Goal: Task Accomplishment & Management: Manage account settings

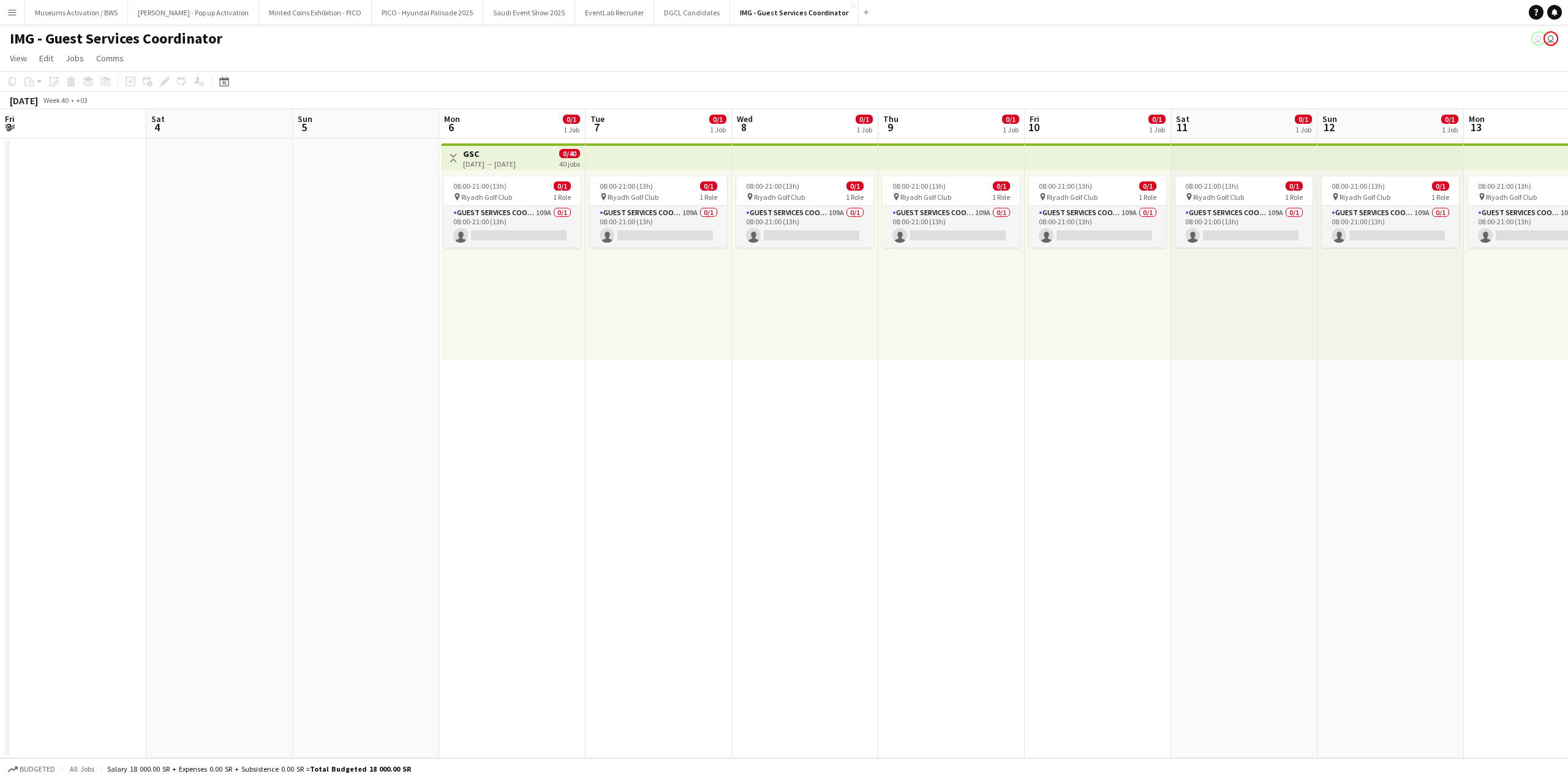
click at [441, 265] on div "08:00-21:00 (13h) 0/1 pin Riyadh Golf Club 1 Role Guest Services Coordinator 10…" at bounding box center [513, 265] width 144 height 190
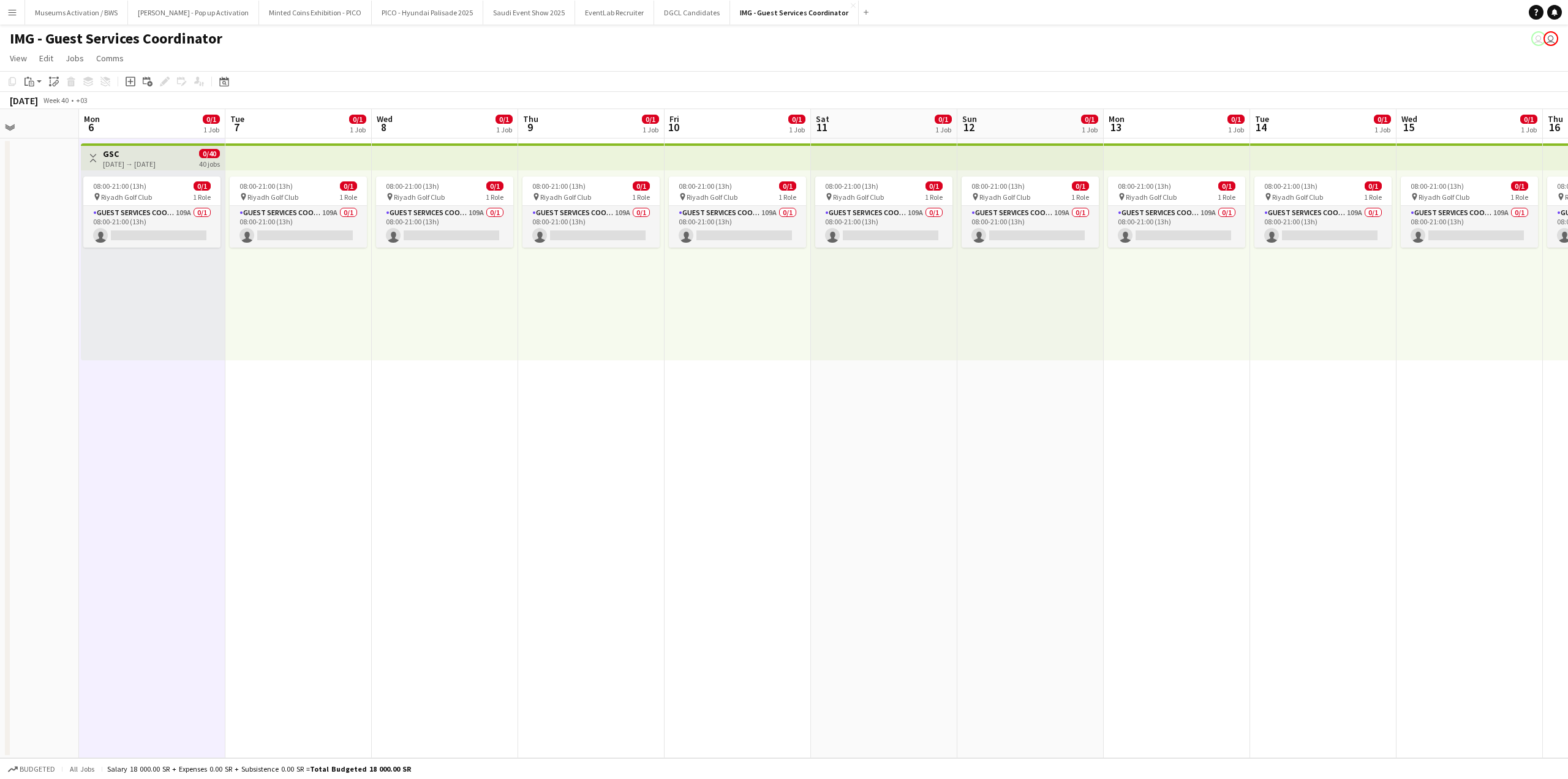
click at [14, 270] on app-date-cell at bounding box center [6, 449] width 147 height 620
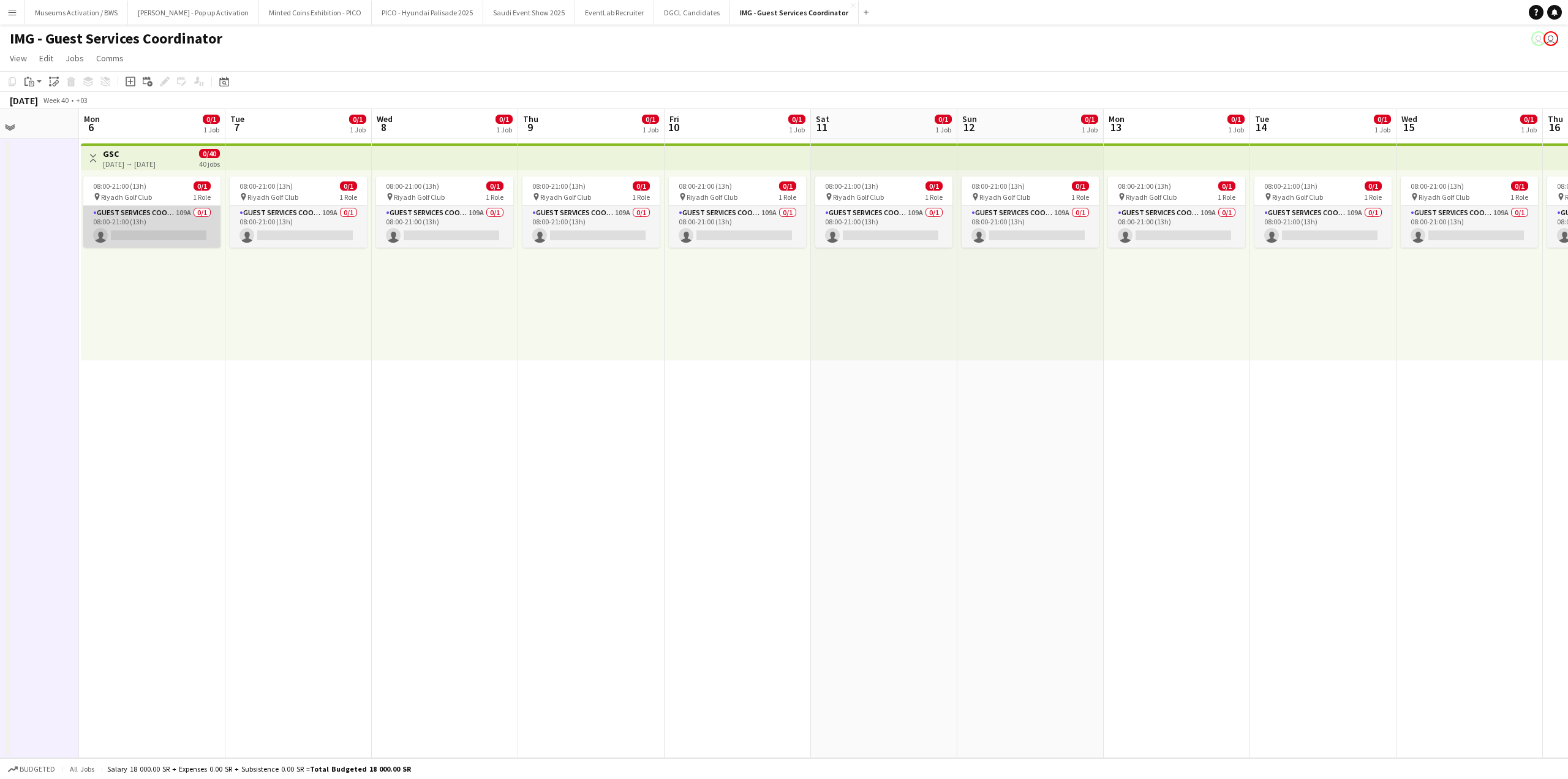
click at [144, 235] on app-card-role "Guest Services Coordinator 109A 0/1 08:00-21:00 (13h) single-neutral-actions" at bounding box center [151, 227] width 137 height 42
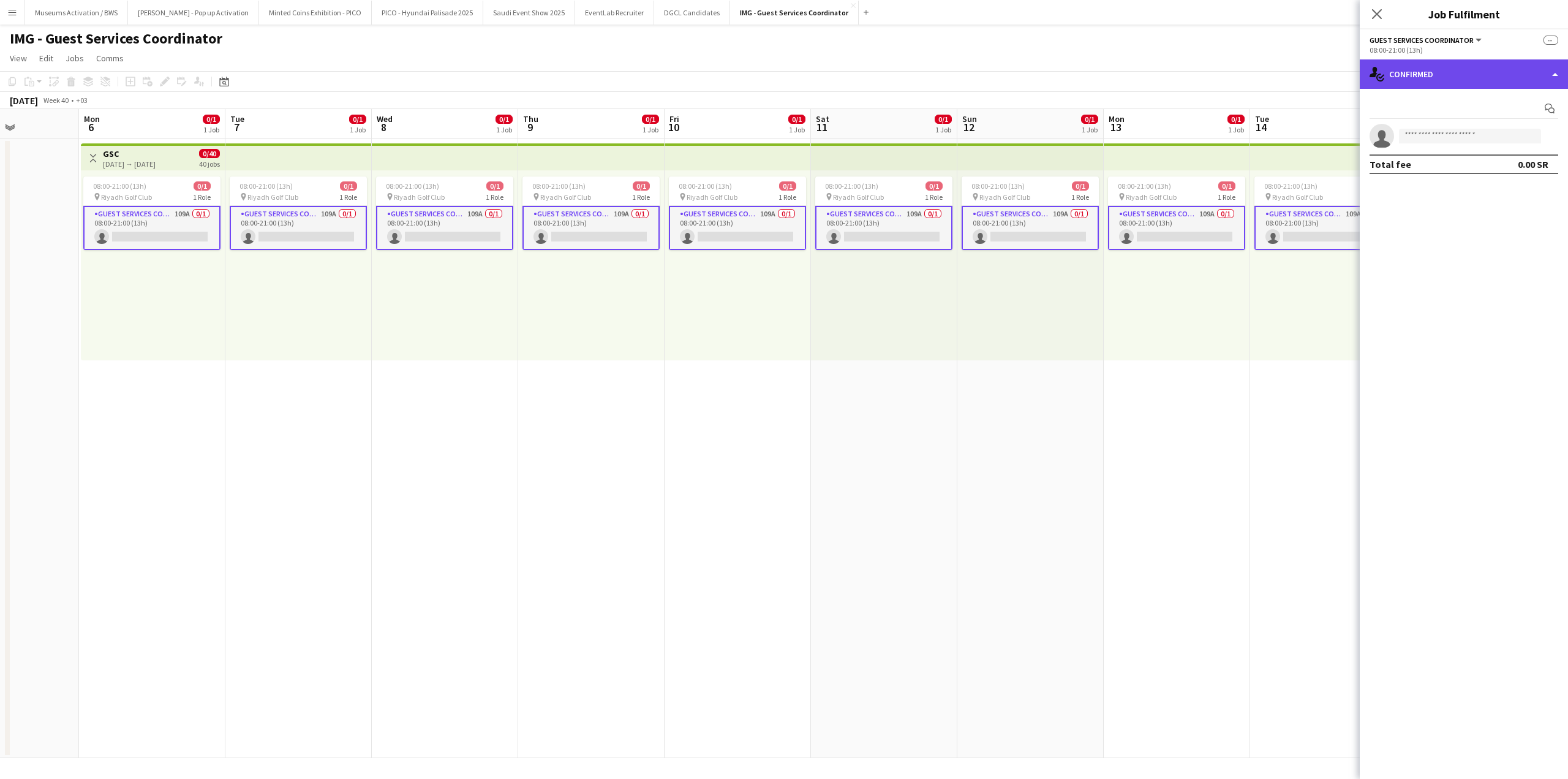
click at [1406, 81] on div "single-neutral-actions-check-2 Confirmed" at bounding box center [1463, 73] width 209 height 30
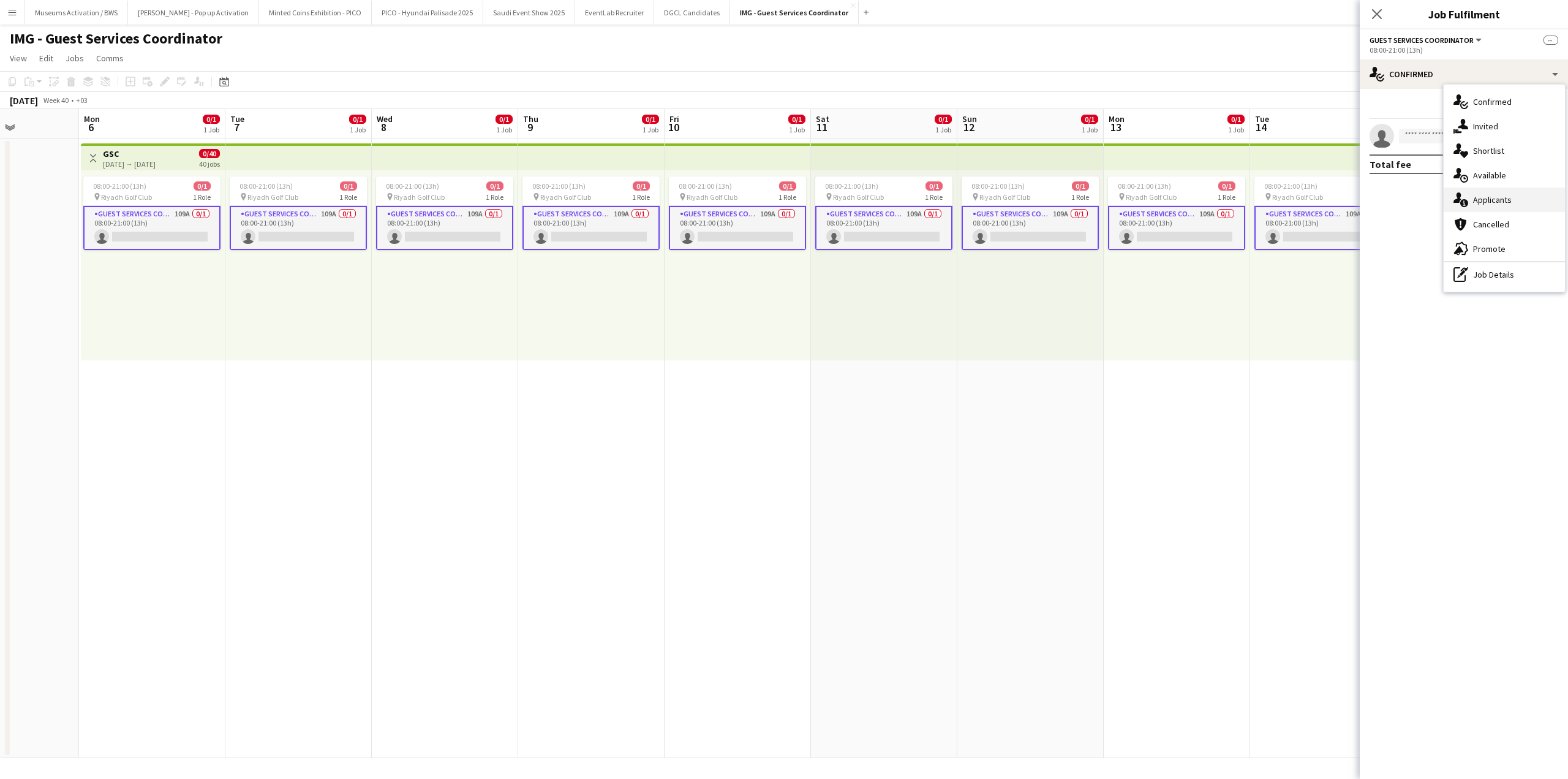
click at [1513, 201] on div "single-neutral-actions-information Applicants" at bounding box center [1504, 199] width 122 height 24
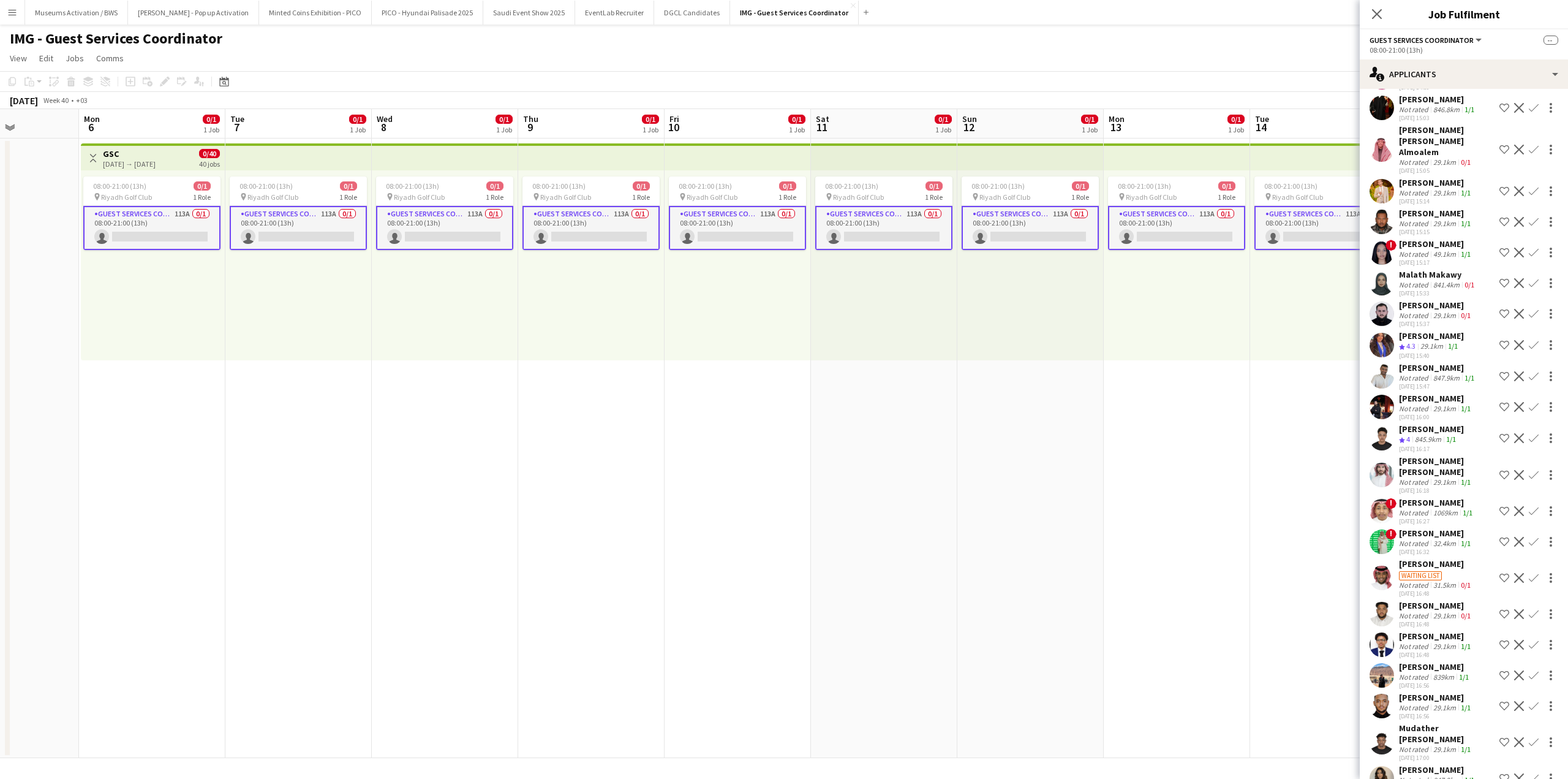
scroll to position [2959, 0]
click at [1432, 577] on div "31.5km" at bounding box center [1444, 581] width 28 height 9
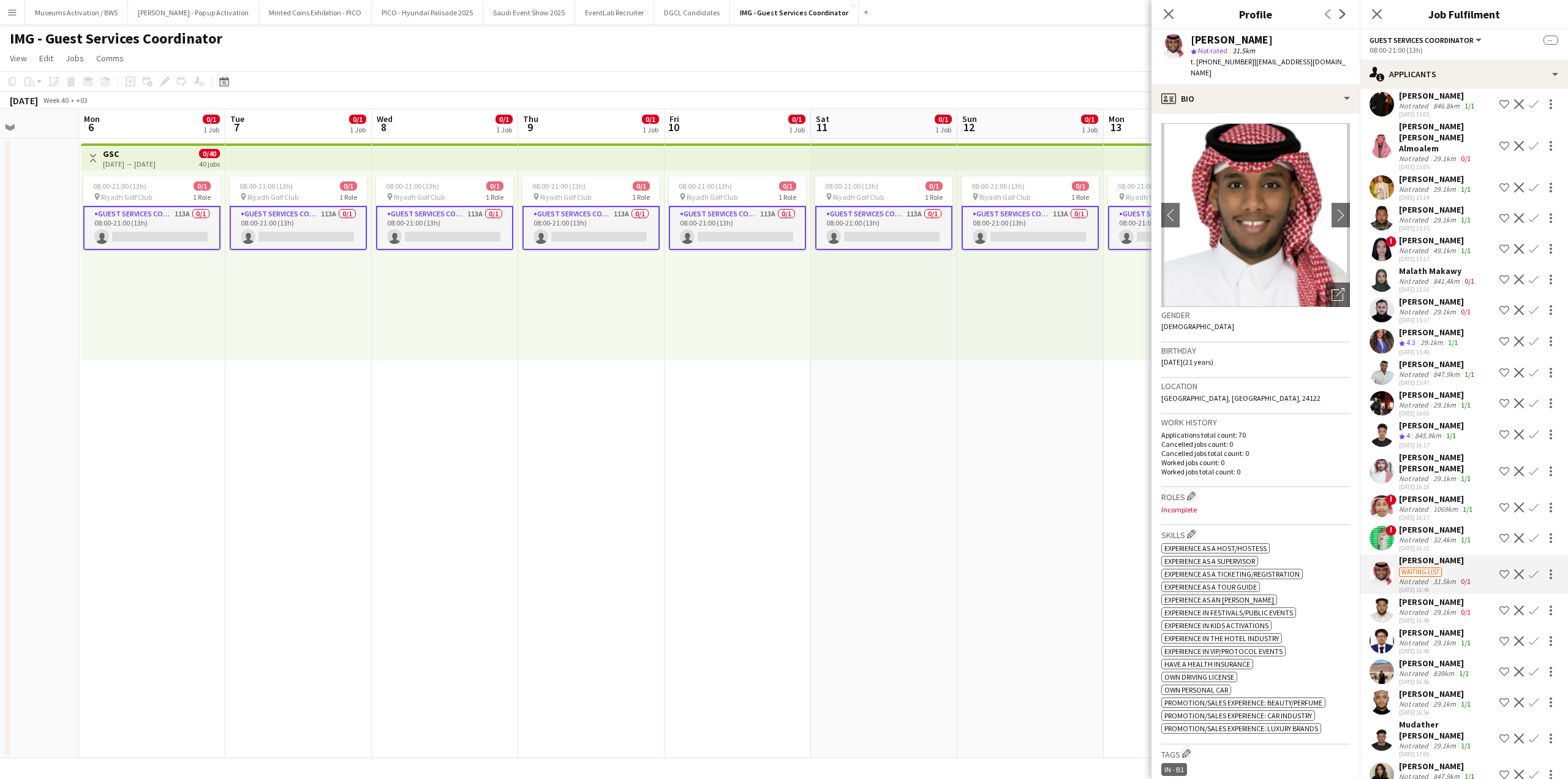
click at [1416, 760] on div "Sarah Zain" at bounding box center [1437, 766] width 78 height 11
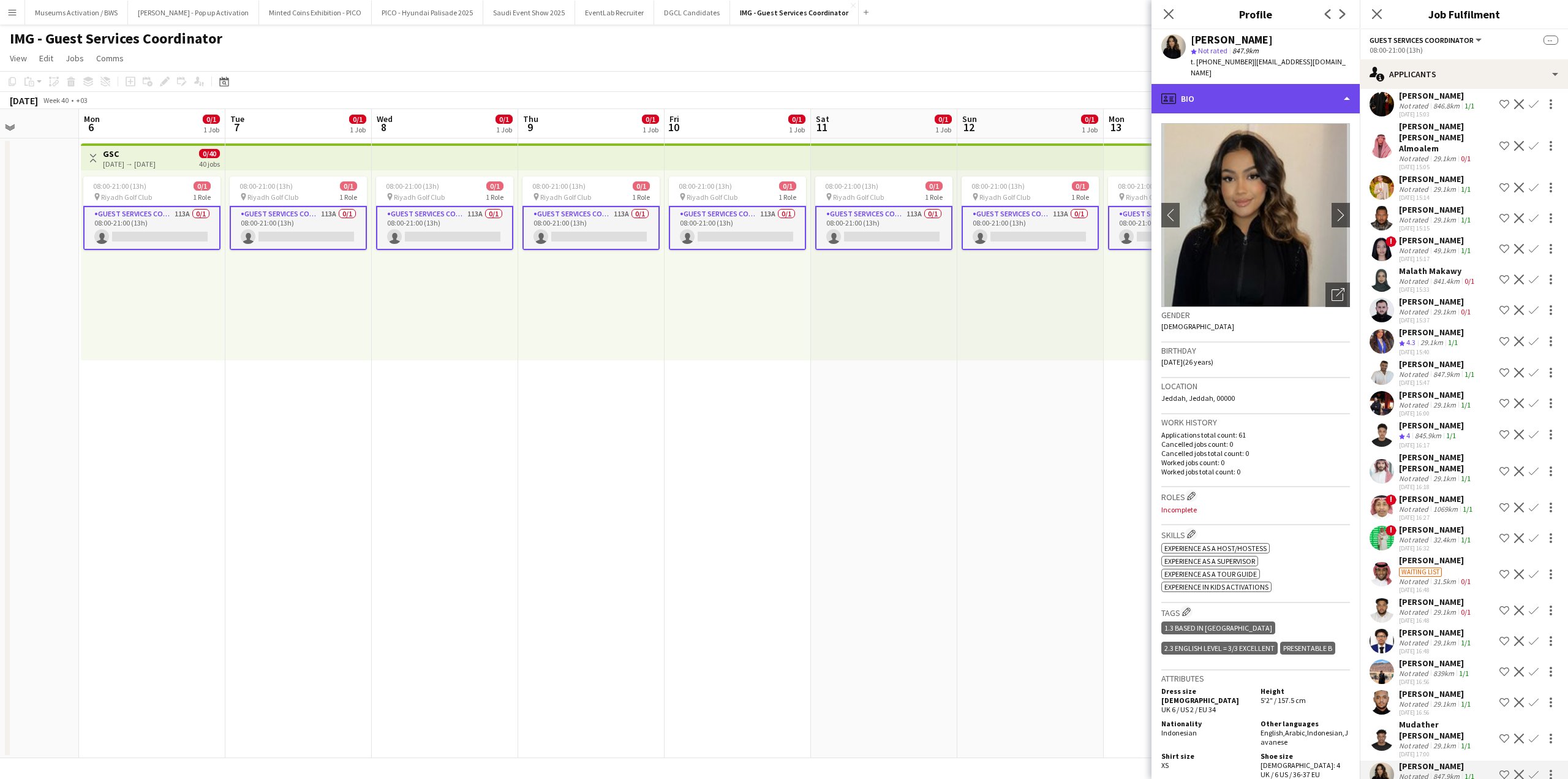
click at [1281, 94] on div "profile Bio" at bounding box center [1256, 98] width 209 height 30
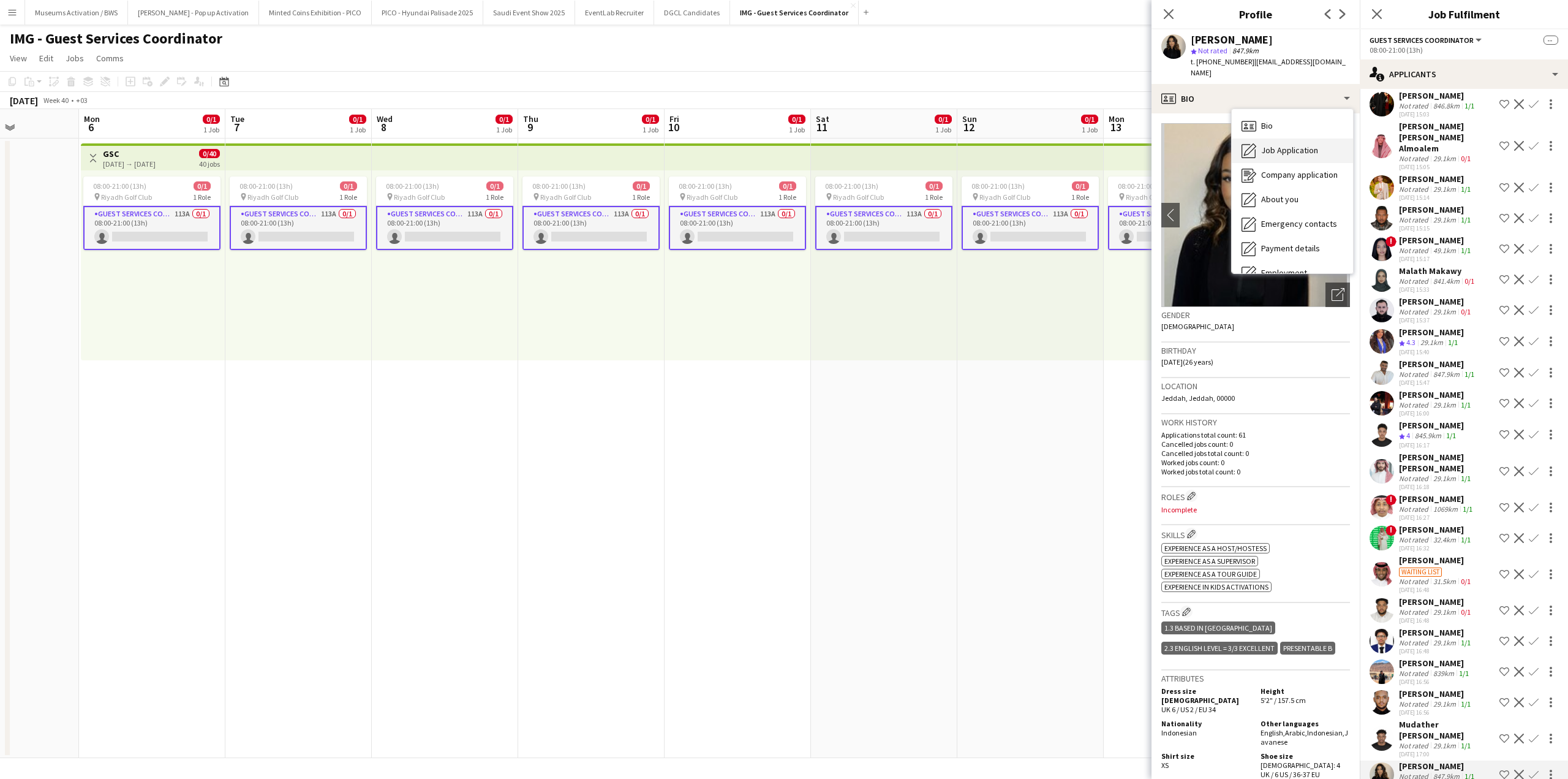
click at [1278, 145] on span "Job Application" at bounding box center [1290, 150] width 57 height 11
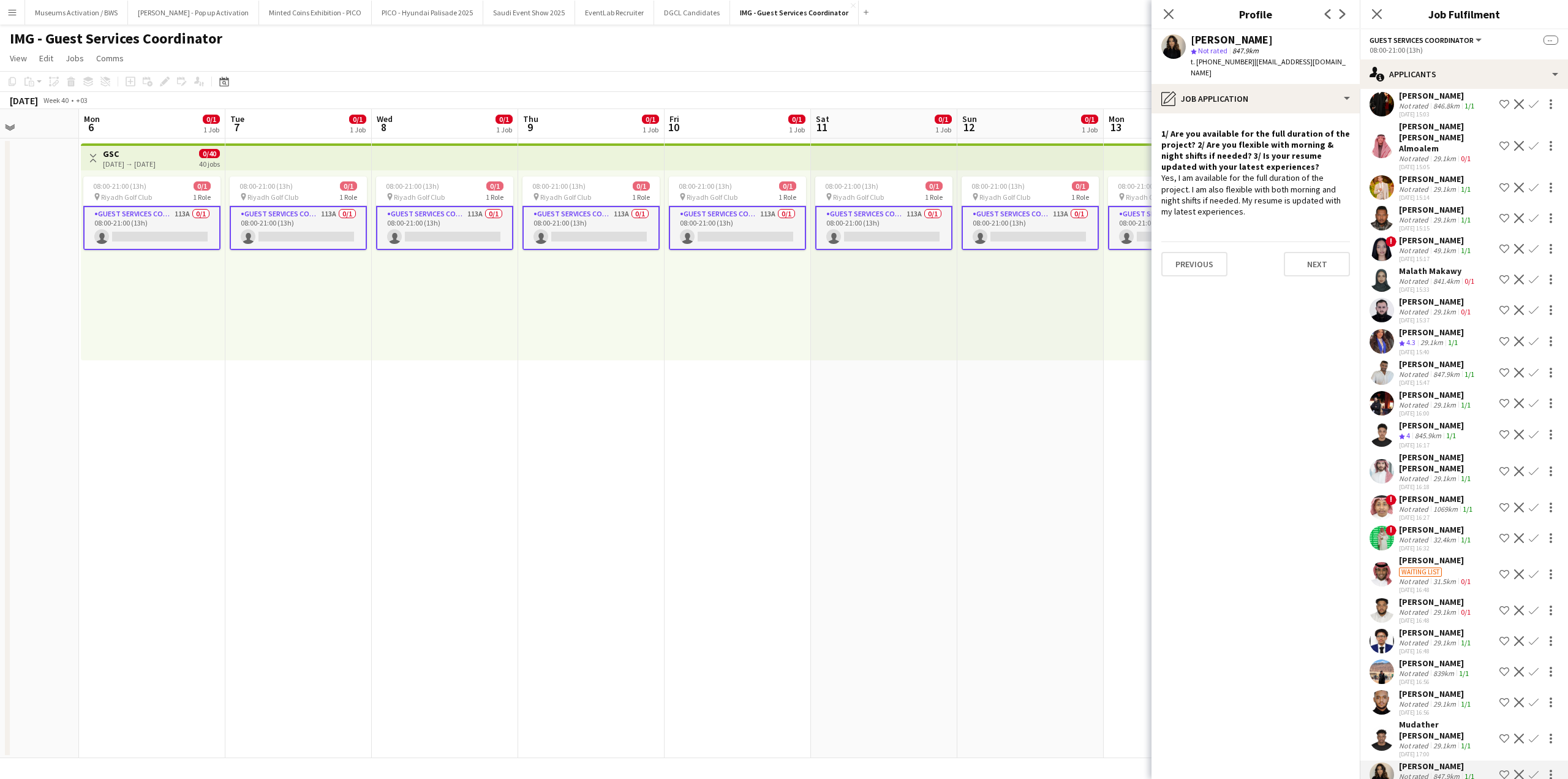
click at [1259, 178] on div "Yes, I am available for the full duration of the project. I am also flexible wi…" at bounding box center [1256, 194] width 189 height 45
click at [1453, 740] on div "29.1km" at bounding box center [1444, 745] width 28 height 9
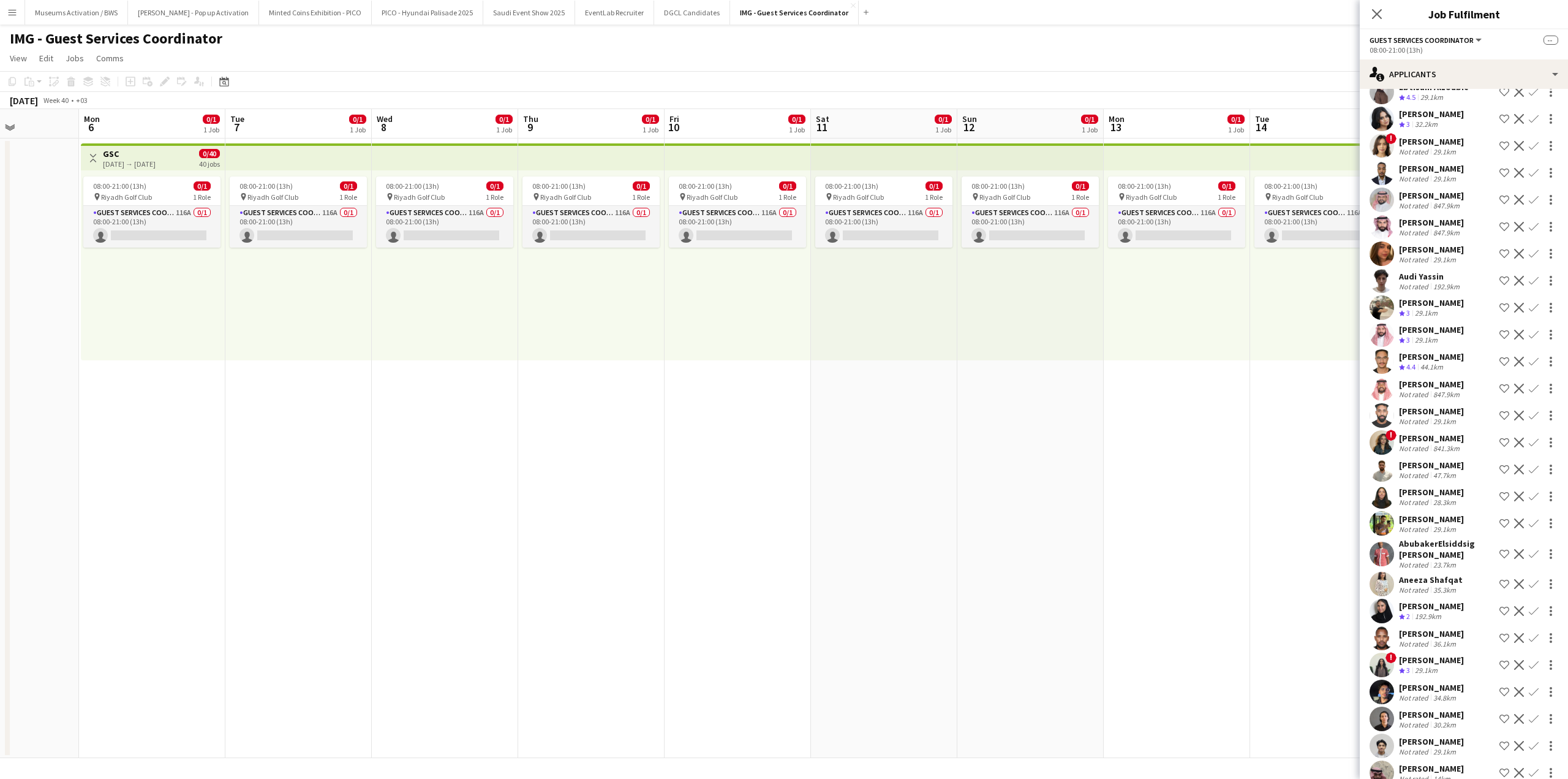
scroll to position [0, 0]
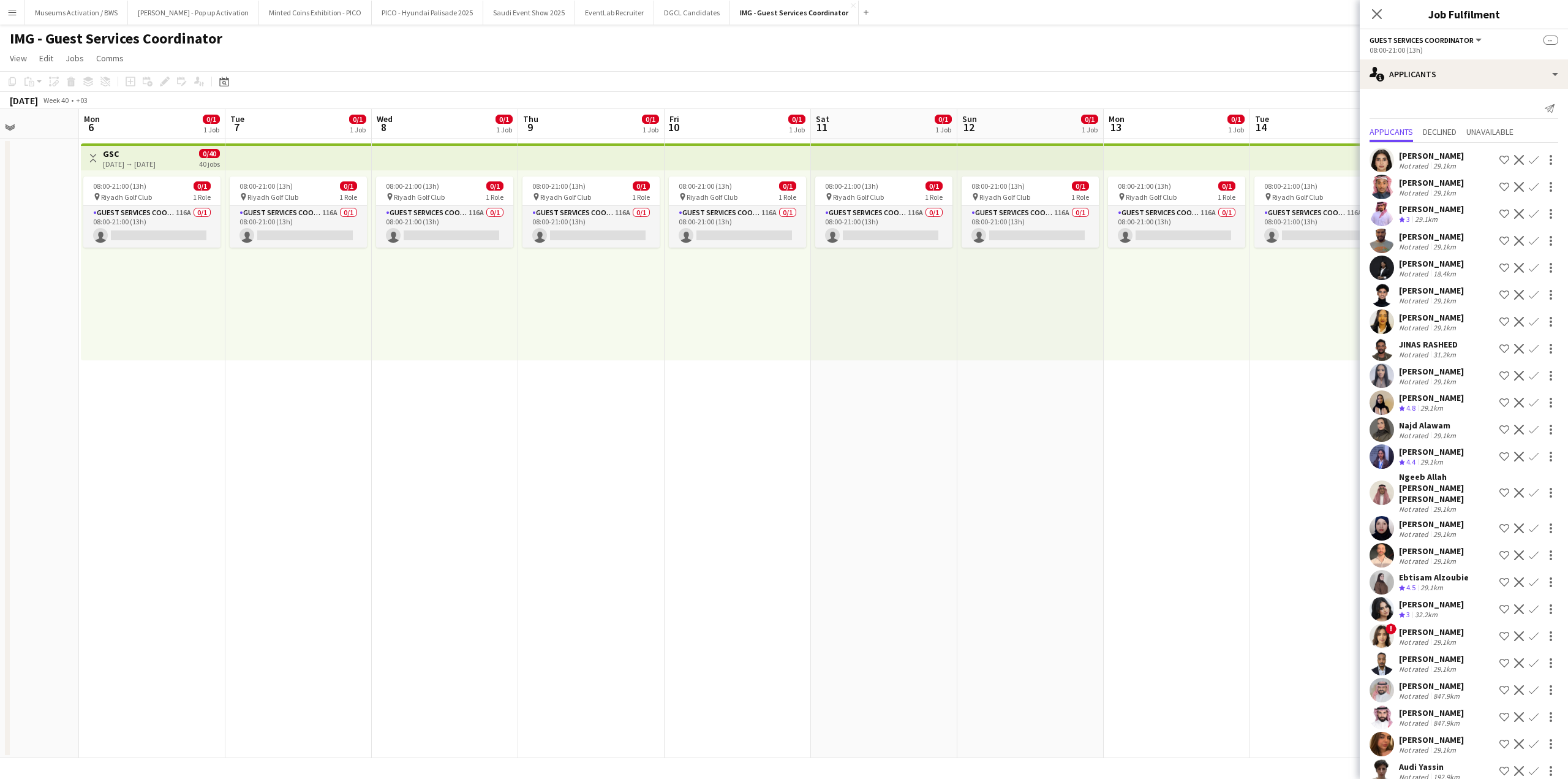
click at [1156, 40] on div "IMG - Guest Services Coordinator user user" at bounding box center [784, 36] width 1568 height 23
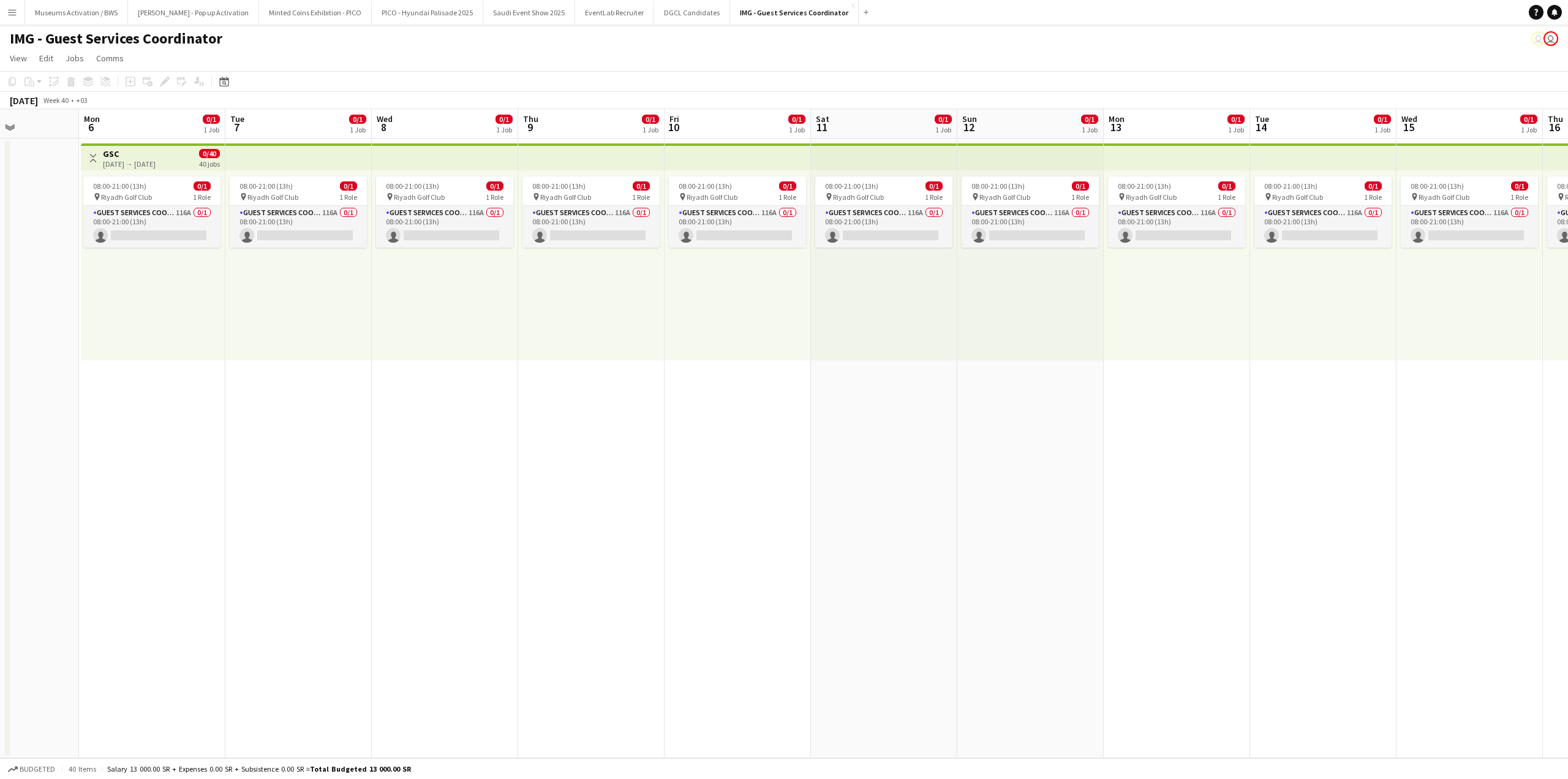
click at [481, 295] on div "08:00-21:00 (13h) 0/1 pin Riyadh Golf Club 1 Role Guest Services Coordinator 11…" at bounding box center [445, 265] width 147 height 190
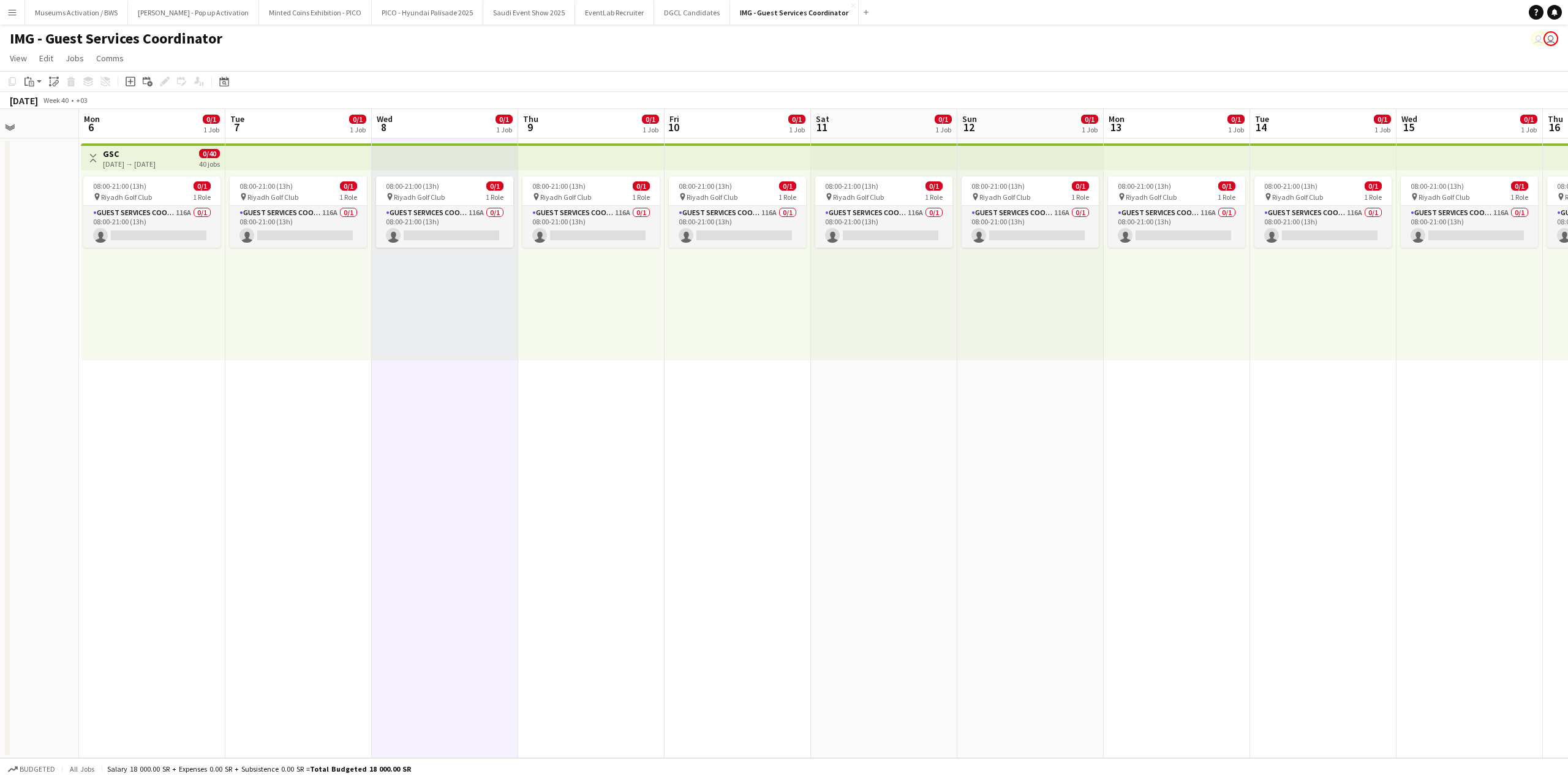
click at [100, 298] on div "08:00-21:00 (13h) 0/1 pin Riyadh Golf Club 1 Role Guest Services Coordinator 11…" at bounding box center [152, 265] width 144 height 190
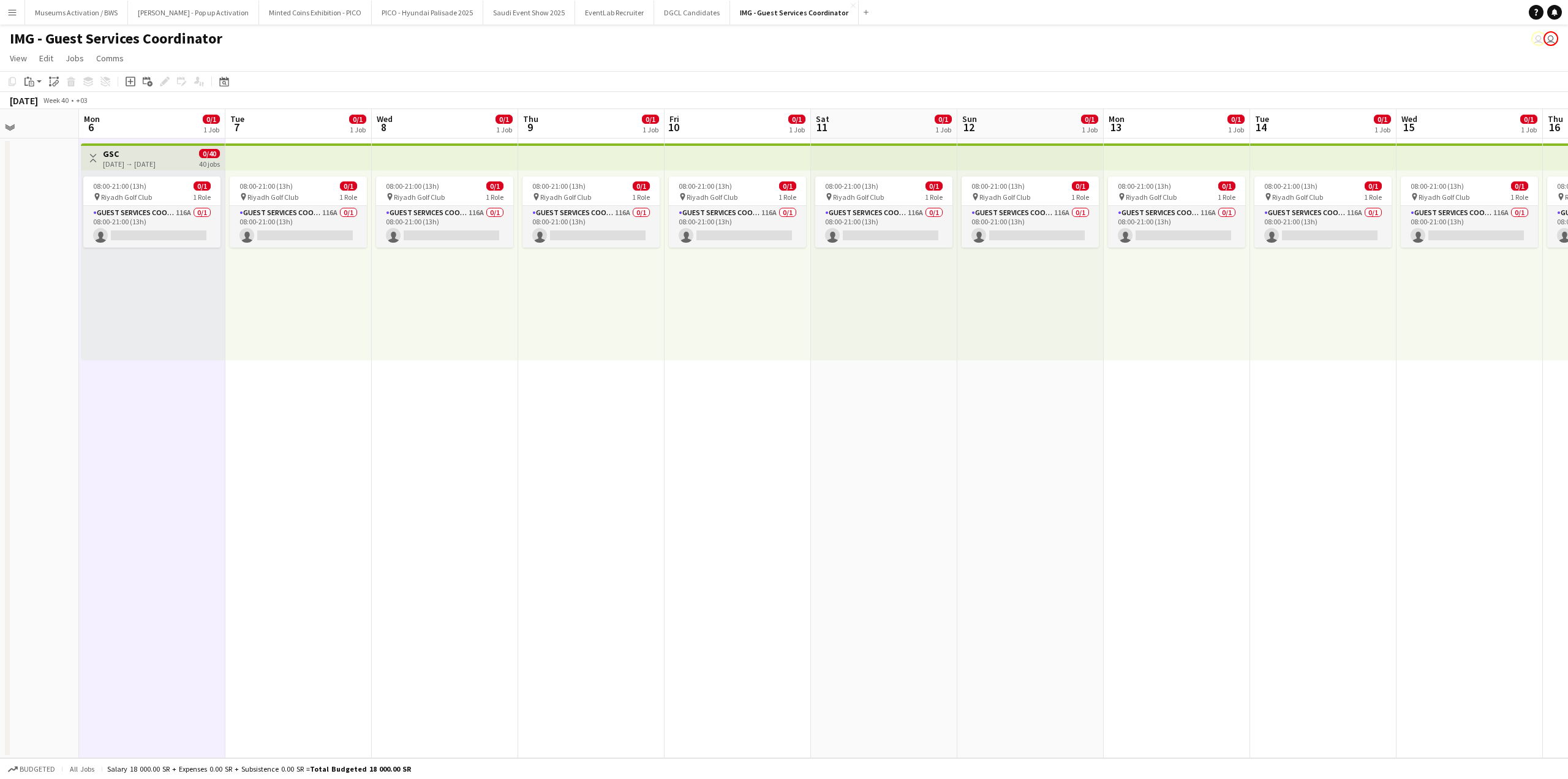
click at [44, 275] on app-date-cell at bounding box center [6, 449] width 147 height 620
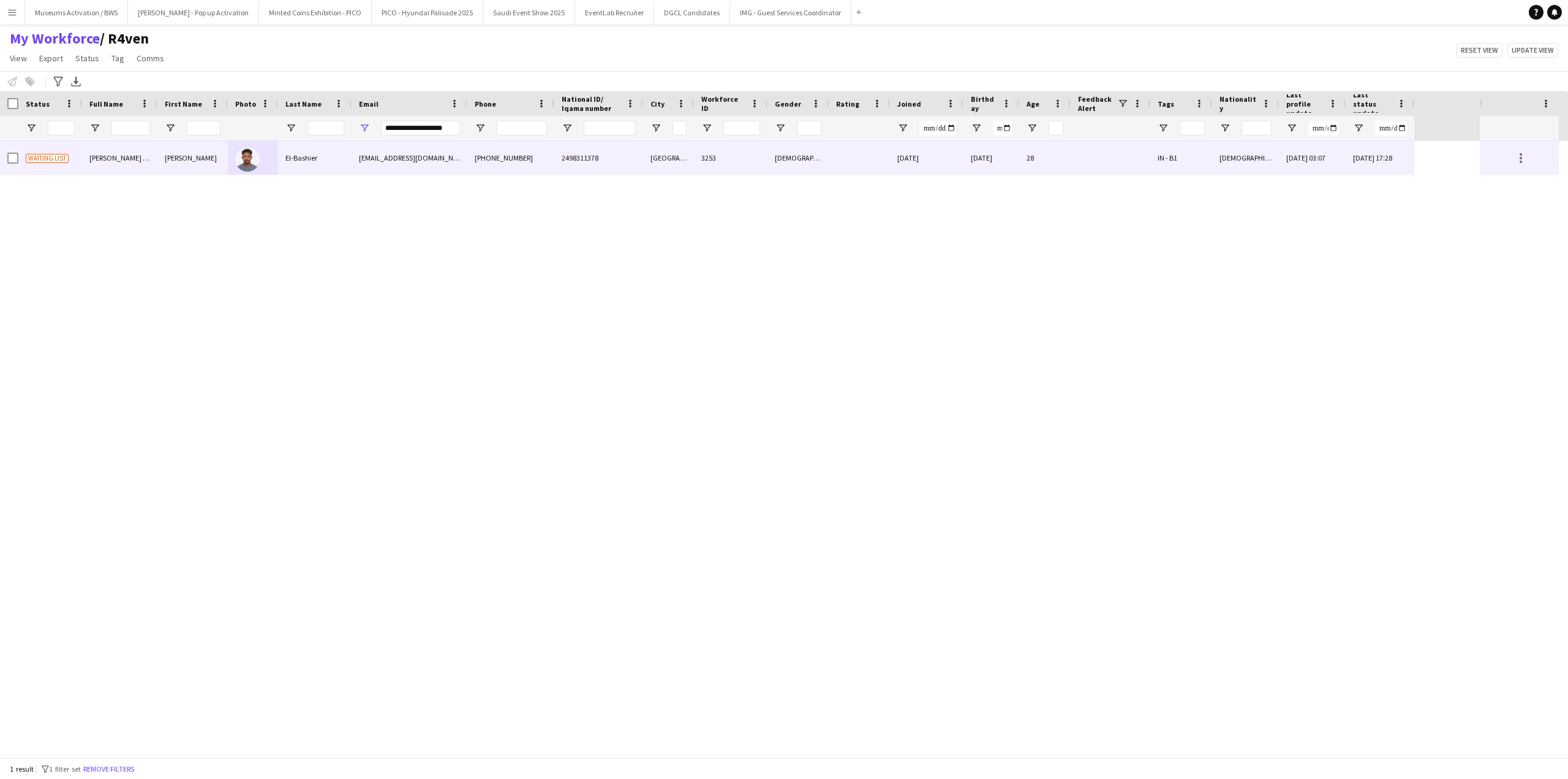
type input "**********"
click at [362, 160] on div "[EMAIL_ADDRESS][DOMAIN_NAME]" at bounding box center [409, 158] width 115 height 34
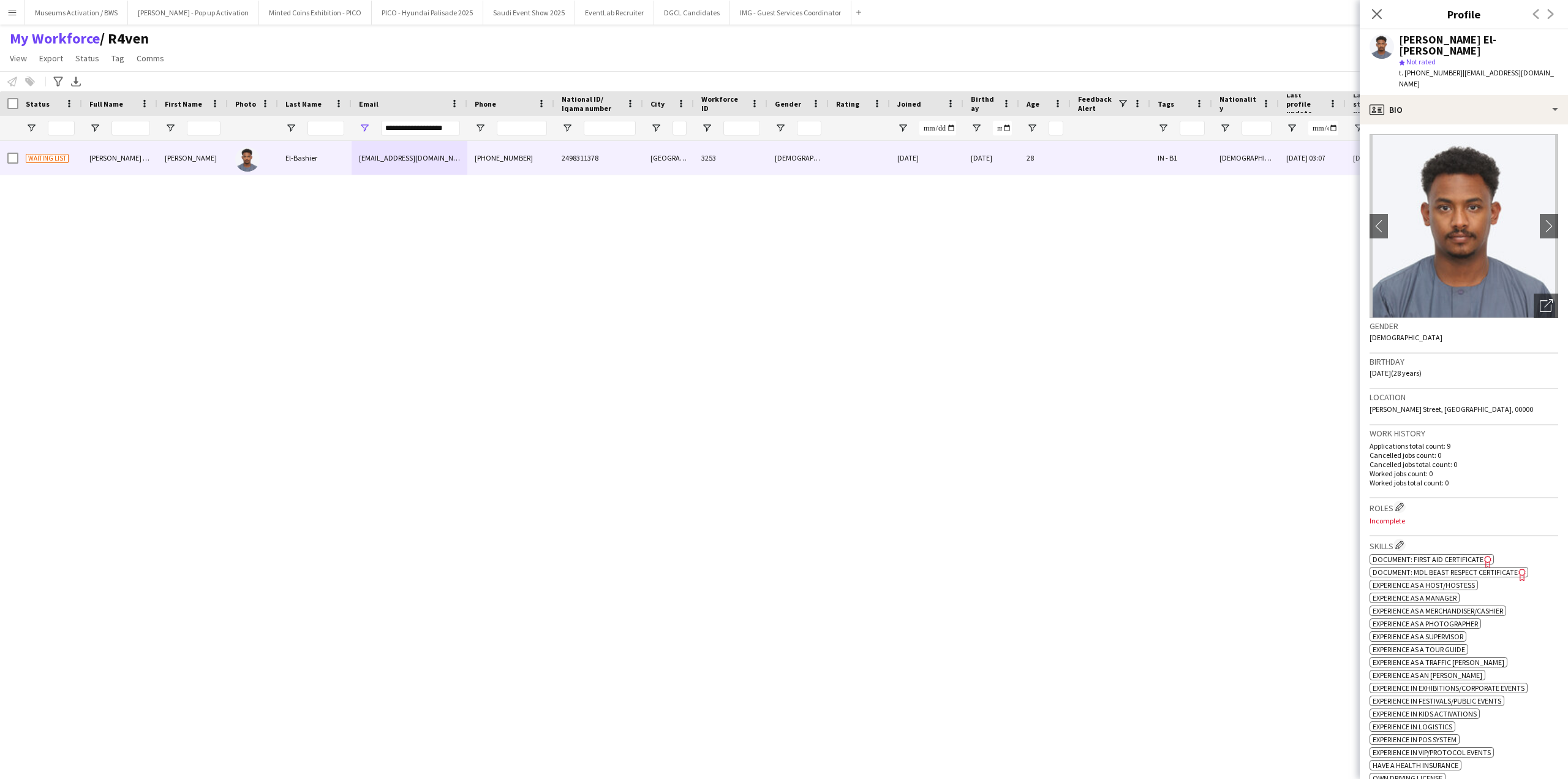
click at [1524, 277] on img at bounding box center [1463, 226] width 189 height 184
click at [1534, 294] on div "Open photos pop-in" at bounding box center [1546, 305] width 24 height 24
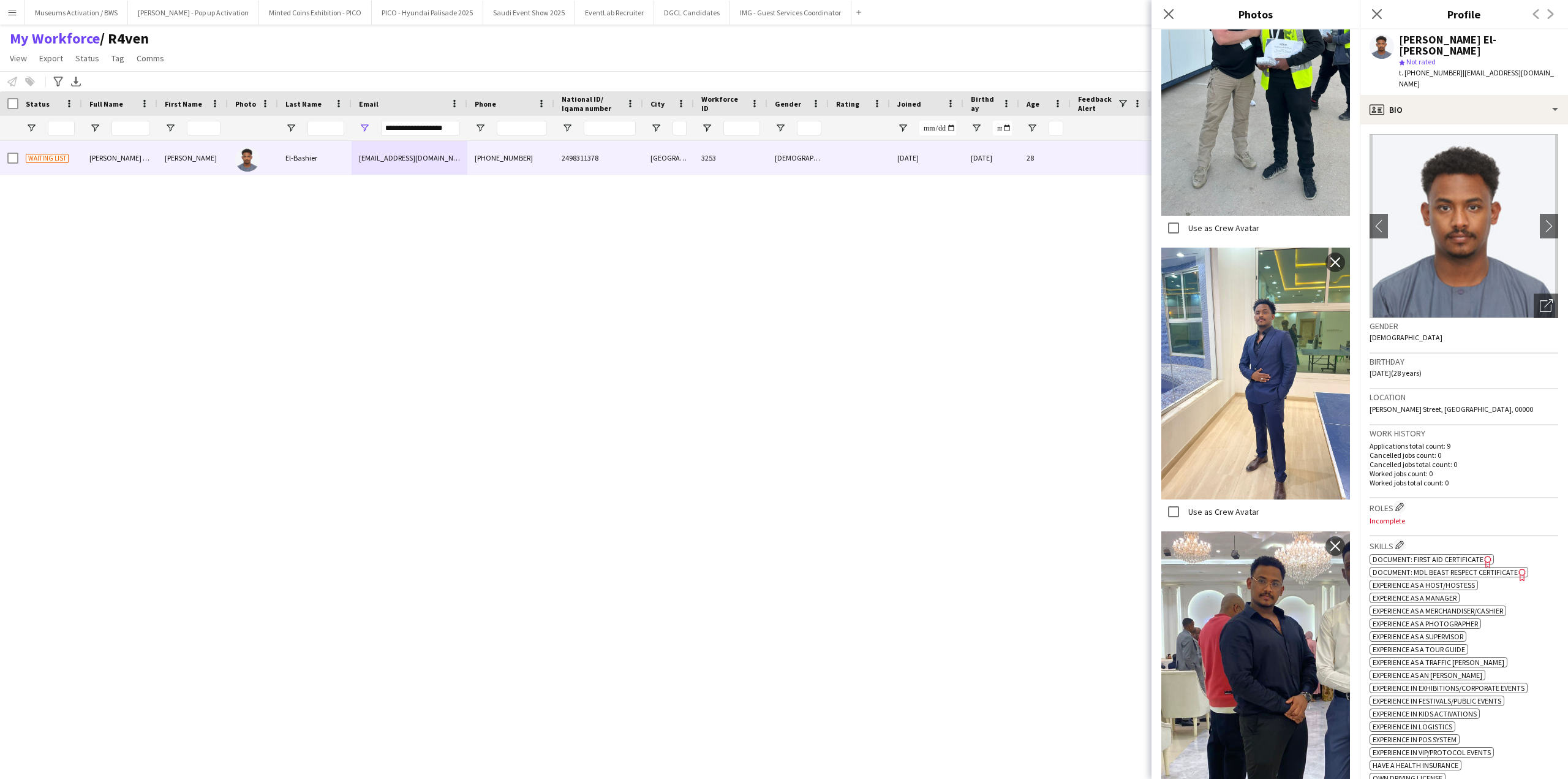
scroll to position [429, 0]
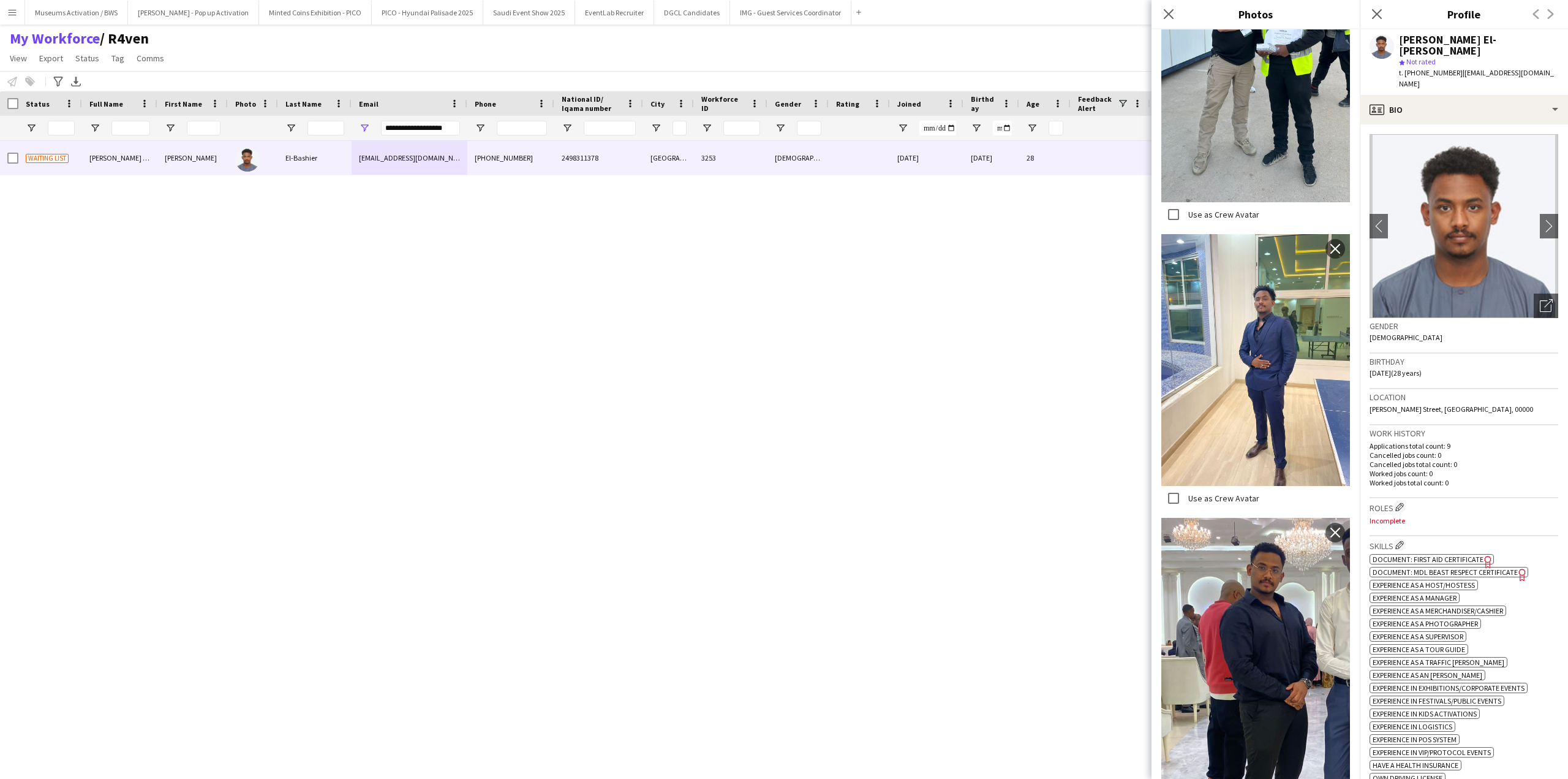
click at [1476, 428] on h3 "Work history" at bounding box center [1463, 433] width 189 height 11
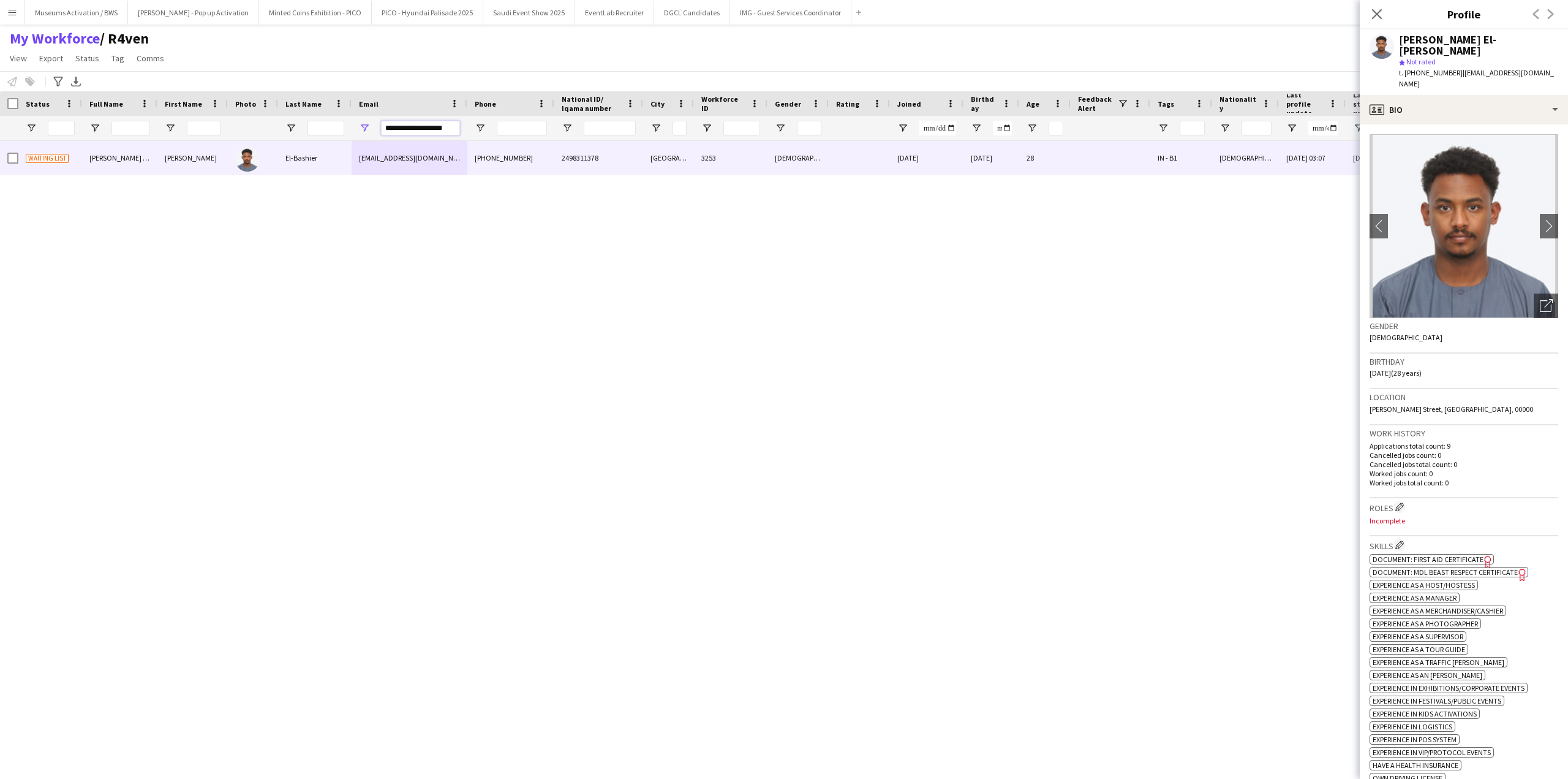
click at [447, 125] on input "**********" at bounding box center [421, 128] width 79 height 14
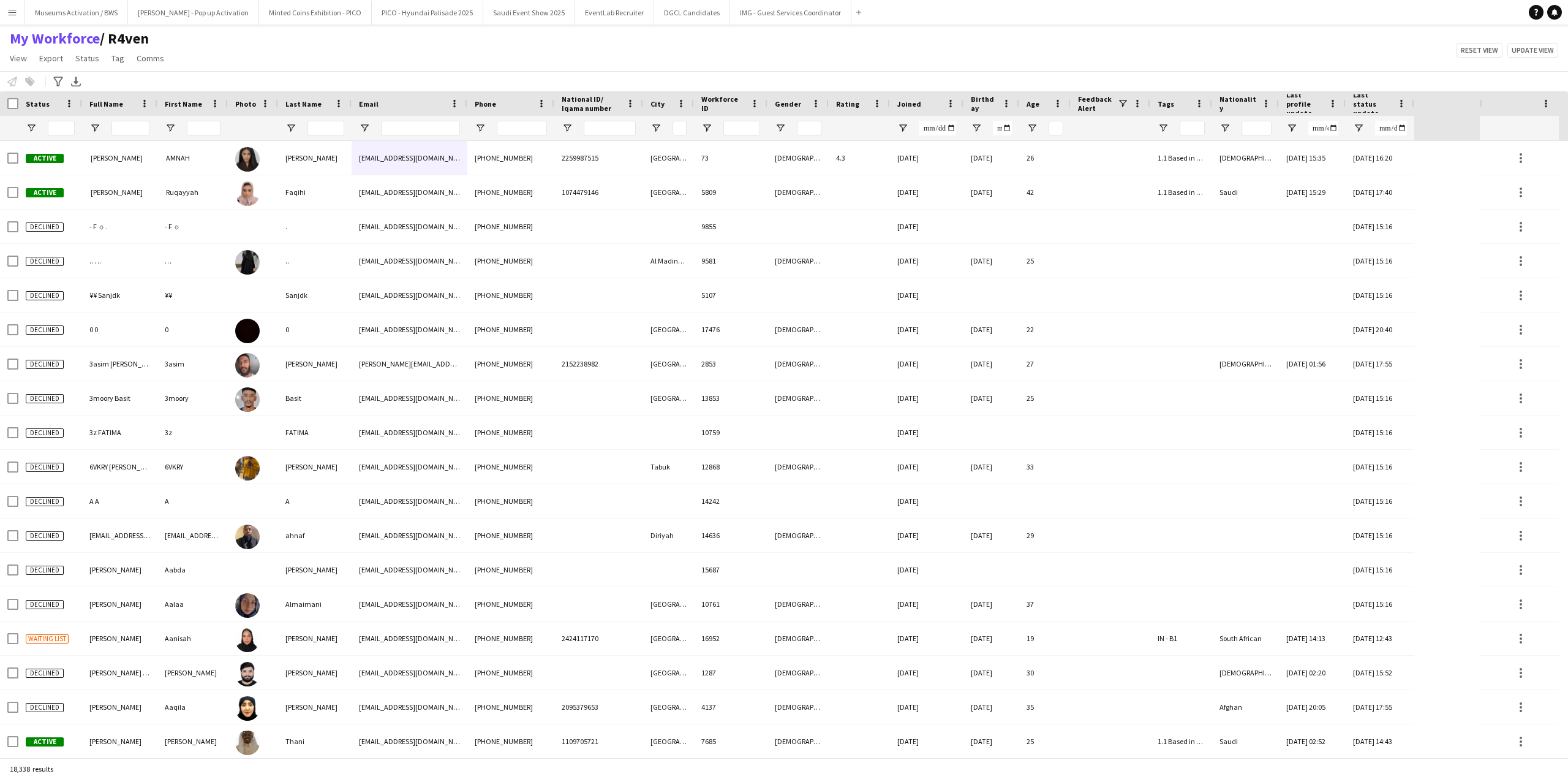
click at [243, 47] on div "My Workforce / R4ven View Views Default view [PERSON_NAME] [PERSON_NAME] [PERSO…" at bounding box center [784, 50] width 1568 height 42
click at [439, 122] on input "Email Filter Input" at bounding box center [421, 128] width 79 height 14
click at [503, 84] on div "Notify workforce Add to tag Select at least one crew to tag him or her. Advance…" at bounding box center [784, 81] width 1568 height 21
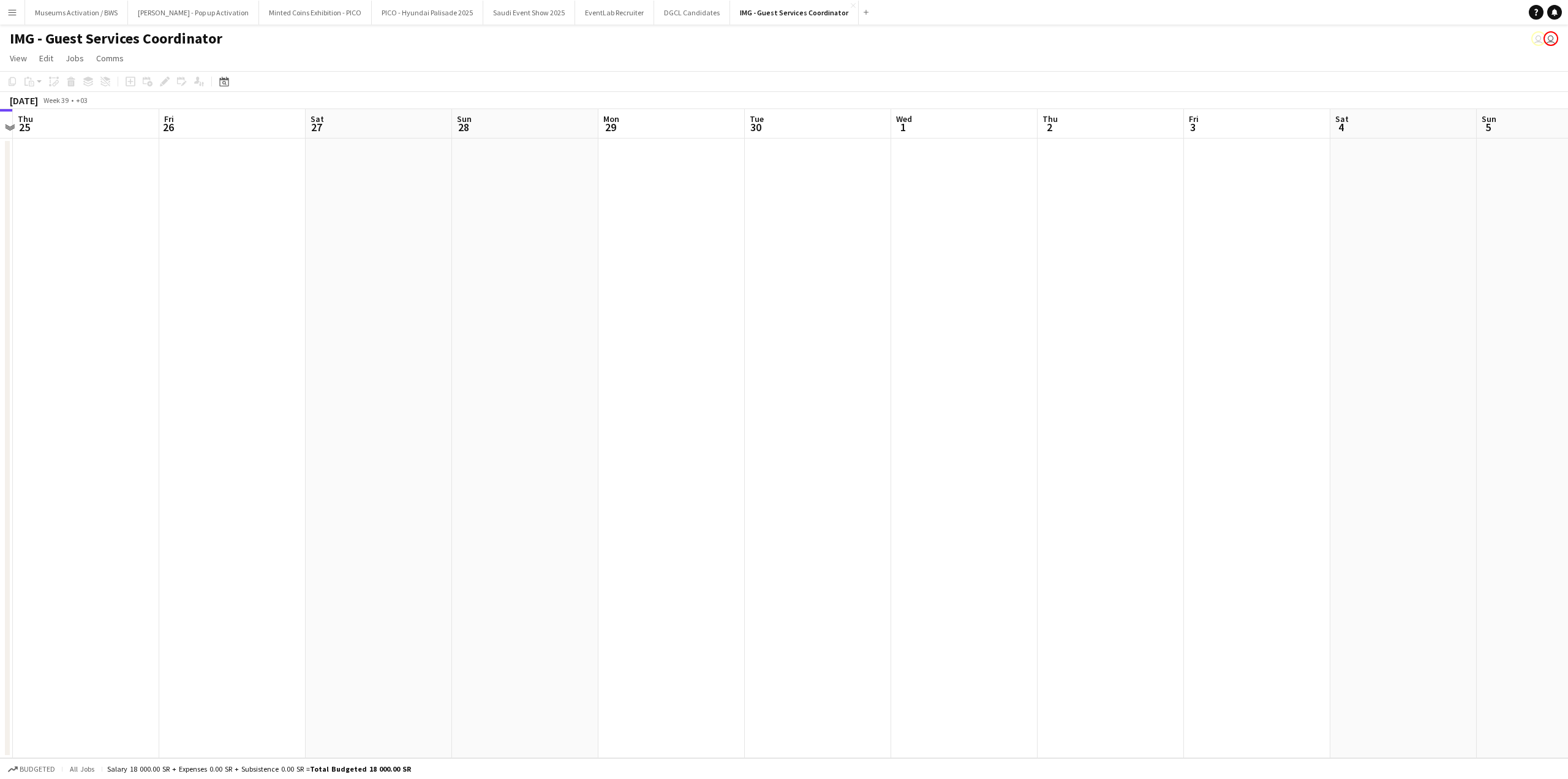
drag, startPoint x: 339, startPoint y: 306, endPoint x: 175, endPoint y: 317, distance: 164.4
click at [145, 300] on app-calendar-viewport "Mon 22 Tue 23 Wed 24 Thu 25 Fri 26 Sat 27 Sun 28 Mon 29 Tue 30 Wed 1 Thu 2 Fri …" at bounding box center [784, 433] width 1568 height 649
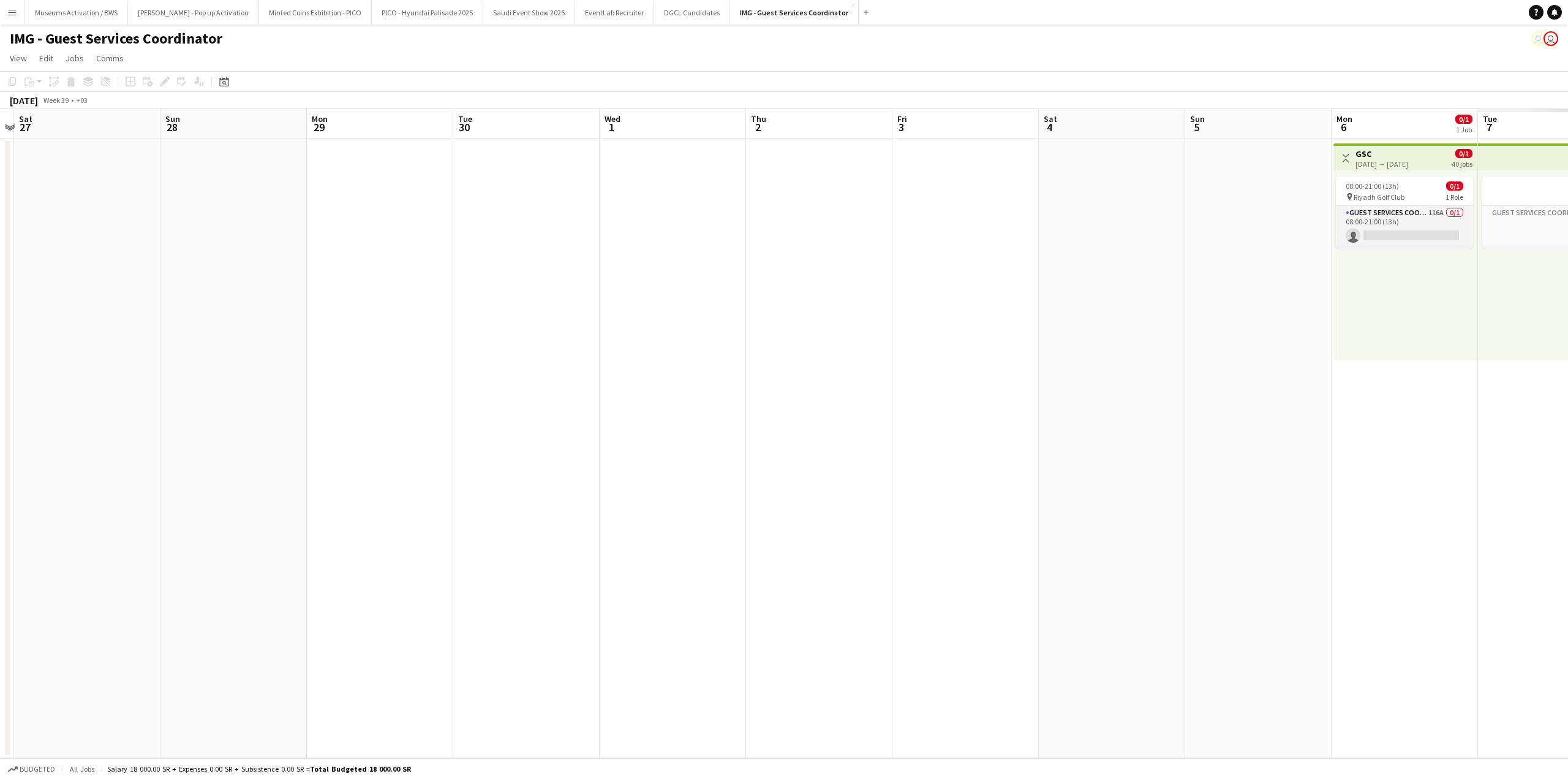
click at [193, 308] on app-calendar-viewport "Wed 24 Thu 25 Fri 26 Sat 27 Sun 28 Mon 29 Tue 30 Wed 1 Thu 2 Fri 3 Sat 4 Sun 5 …" at bounding box center [784, 433] width 1568 height 649
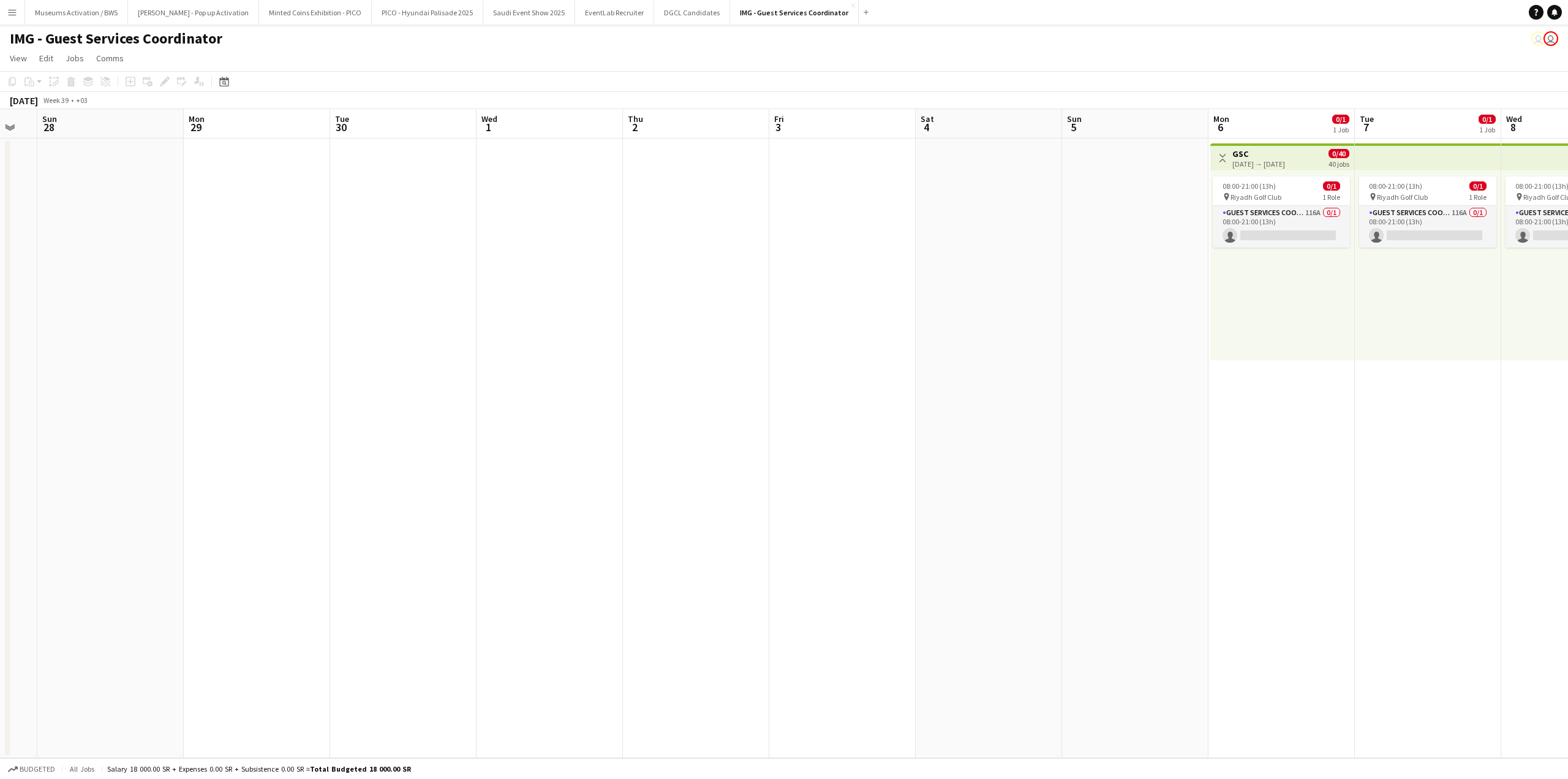
drag, startPoint x: 502, startPoint y: 268, endPoint x: 197, endPoint y: 302, distance: 306.9
click at [260, 296] on app-calendar-viewport "Thu 25 Fri 26 Sat 27 Sun 28 Mon 29 Tue 30 Wed 1 Thu 2 Fri 3 Sat 4 Sun 5 Mon 6 0…" at bounding box center [784, 433] width 1568 height 649
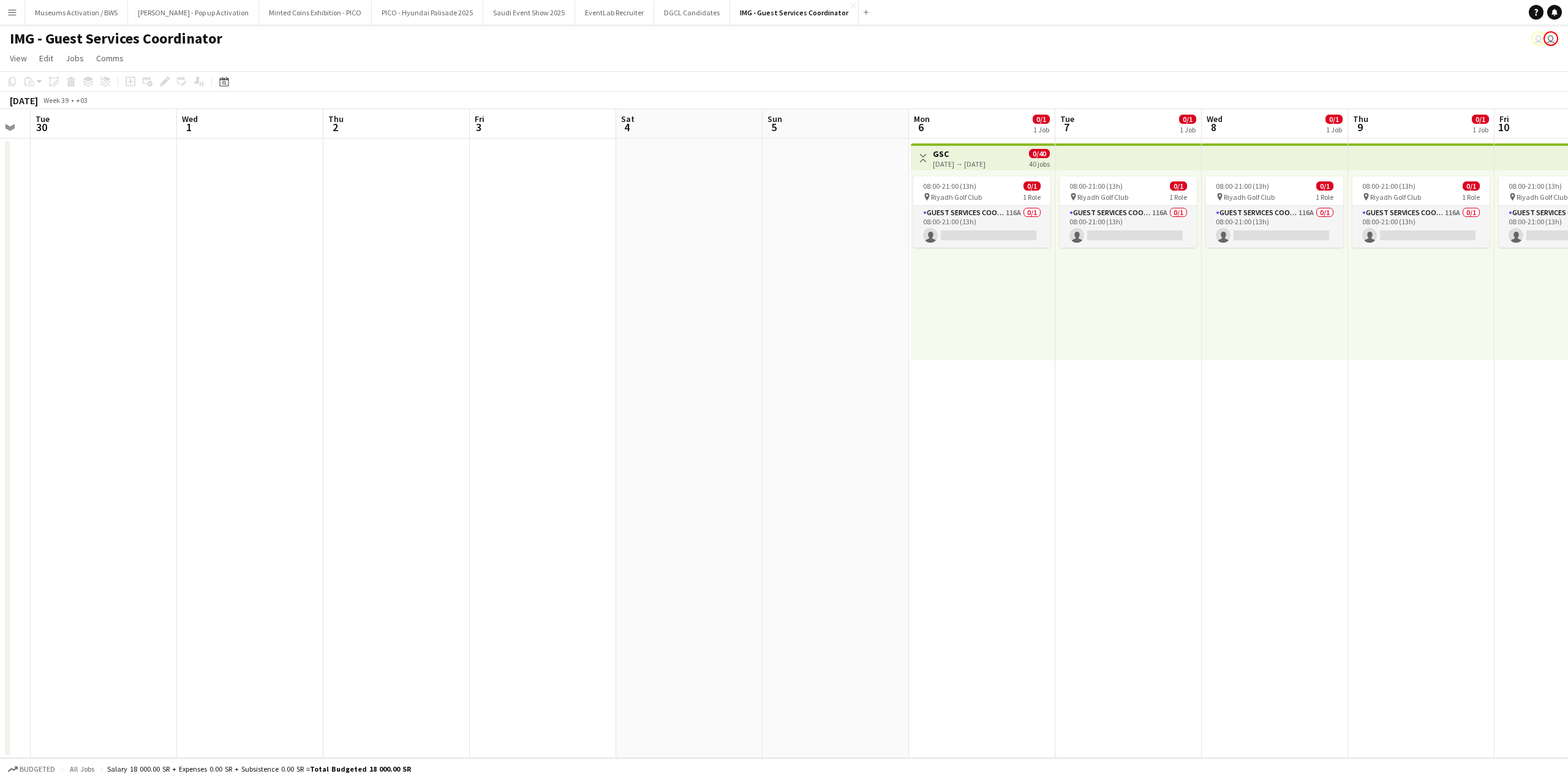
click at [142, 321] on app-calendar-viewport "Sat 27 Sun 28 Mon 29 Tue 30 Wed 1 Thu 2 Fri 3 Sat 4 Sun 5 Mon 6 0/1 1 Job Tue 7…" at bounding box center [784, 433] width 1568 height 649
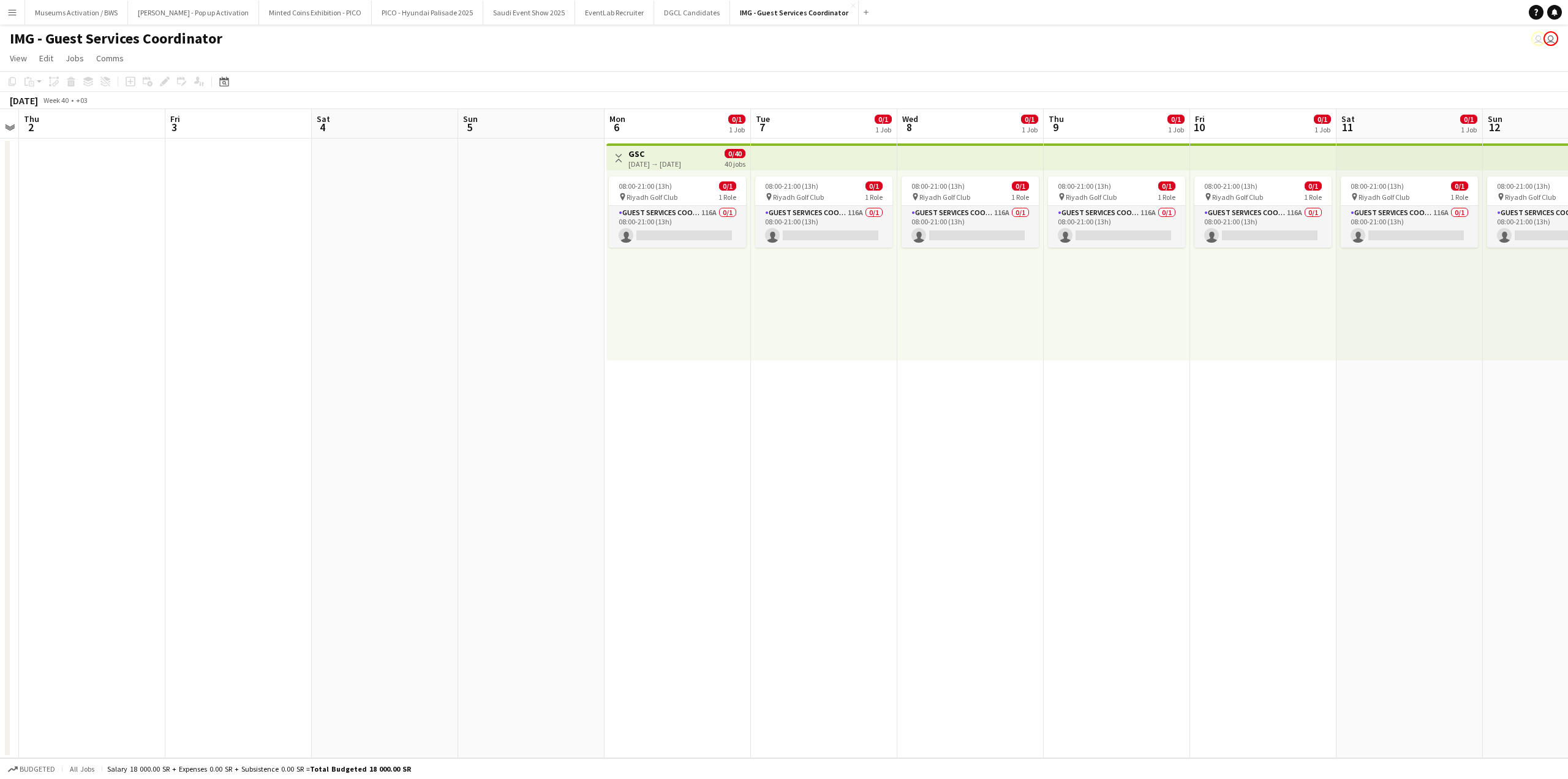
click at [74, 319] on app-calendar-viewport "Mon 29 Tue 30 Wed 1 Thu 2 Fri 3 Sat 4 Sun 5 Mon 6 0/1 1 Job Tue 7 0/1 1 Job Wed…" at bounding box center [784, 433] width 1568 height 649
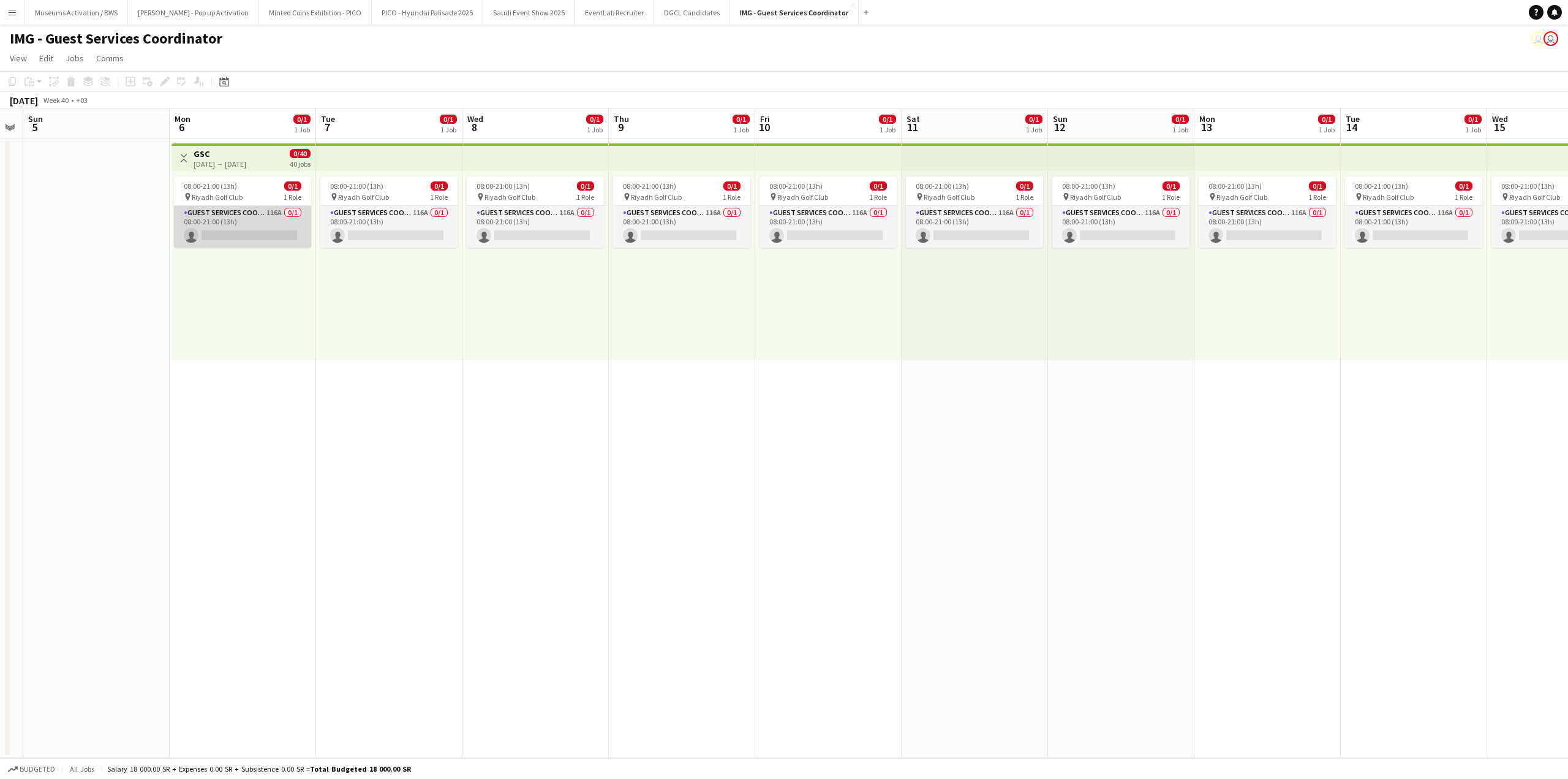
click at [240, 235] on app-card-role "Guest Services Coordinator 116A 0/1 08:00-21:00 (13h) single-neutral-actions" at bounding box center [242, 227] width 137 height 42
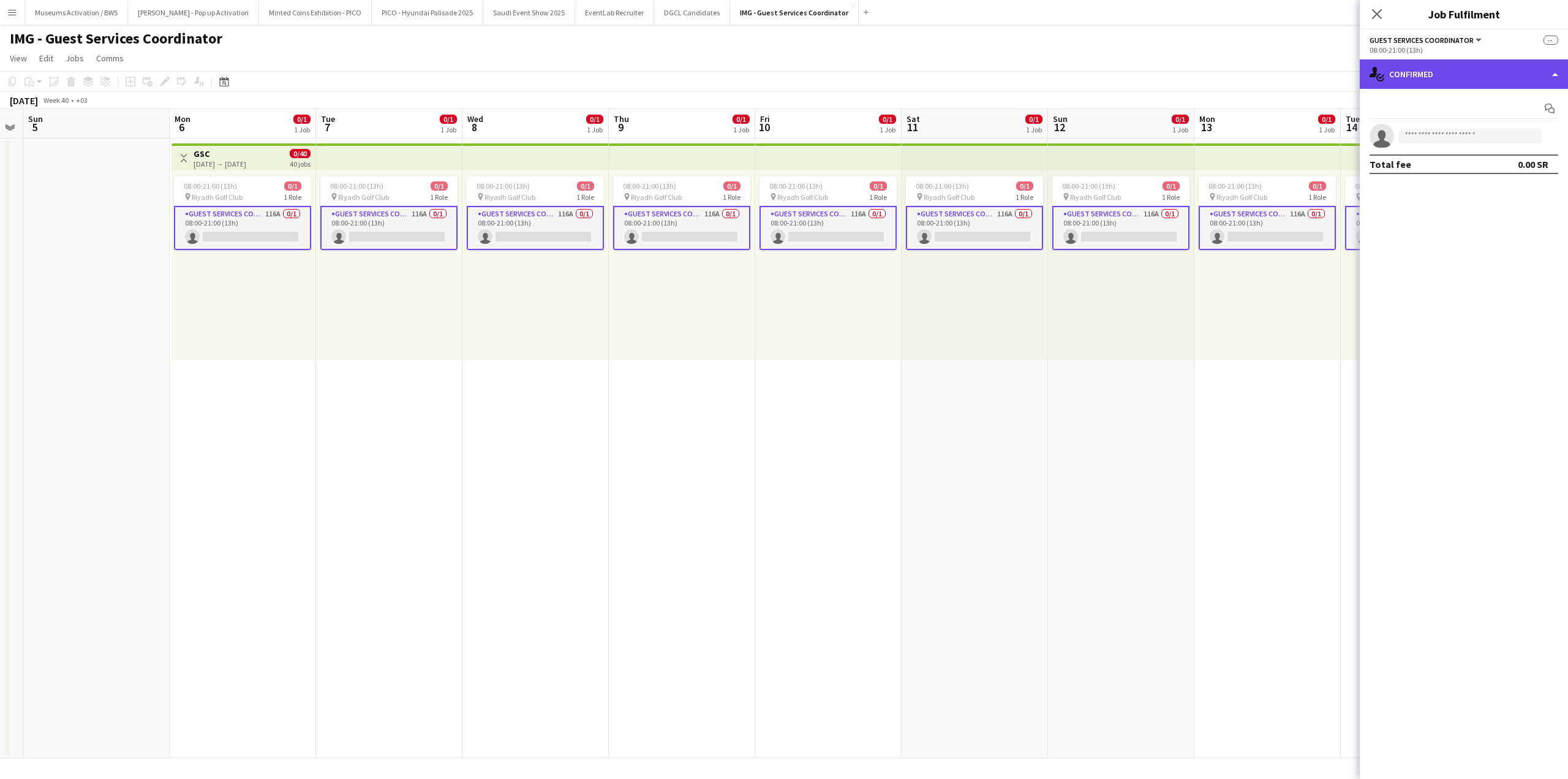
click at [1474, 69] on div "single-neutral-actions-check-2 Confirmed" at bounding box center [1463, 73] width 209 height 30
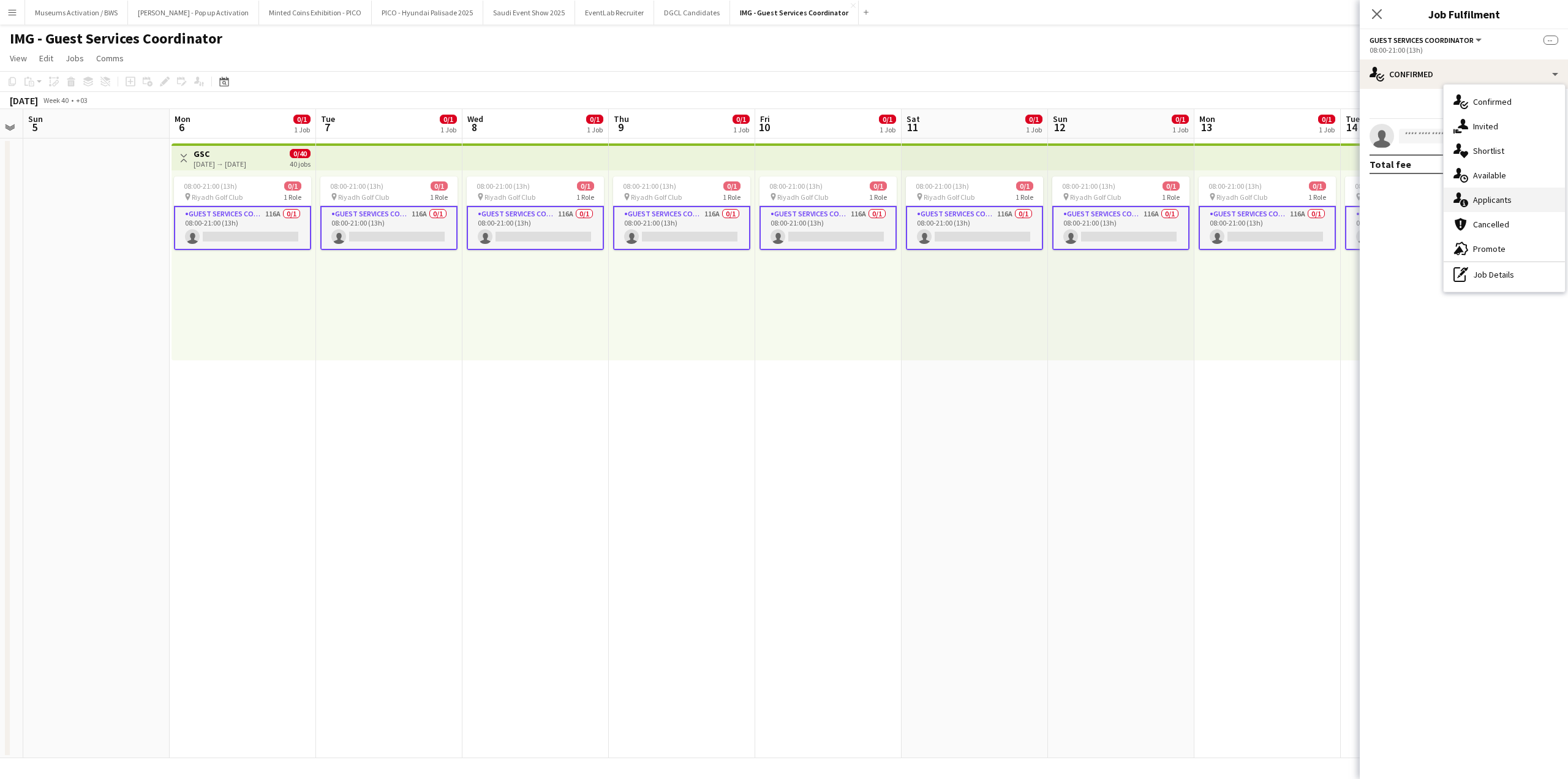
click at [1481, 204] on span "Applicants" at bounding box center [1492, 200] width 38 height 11
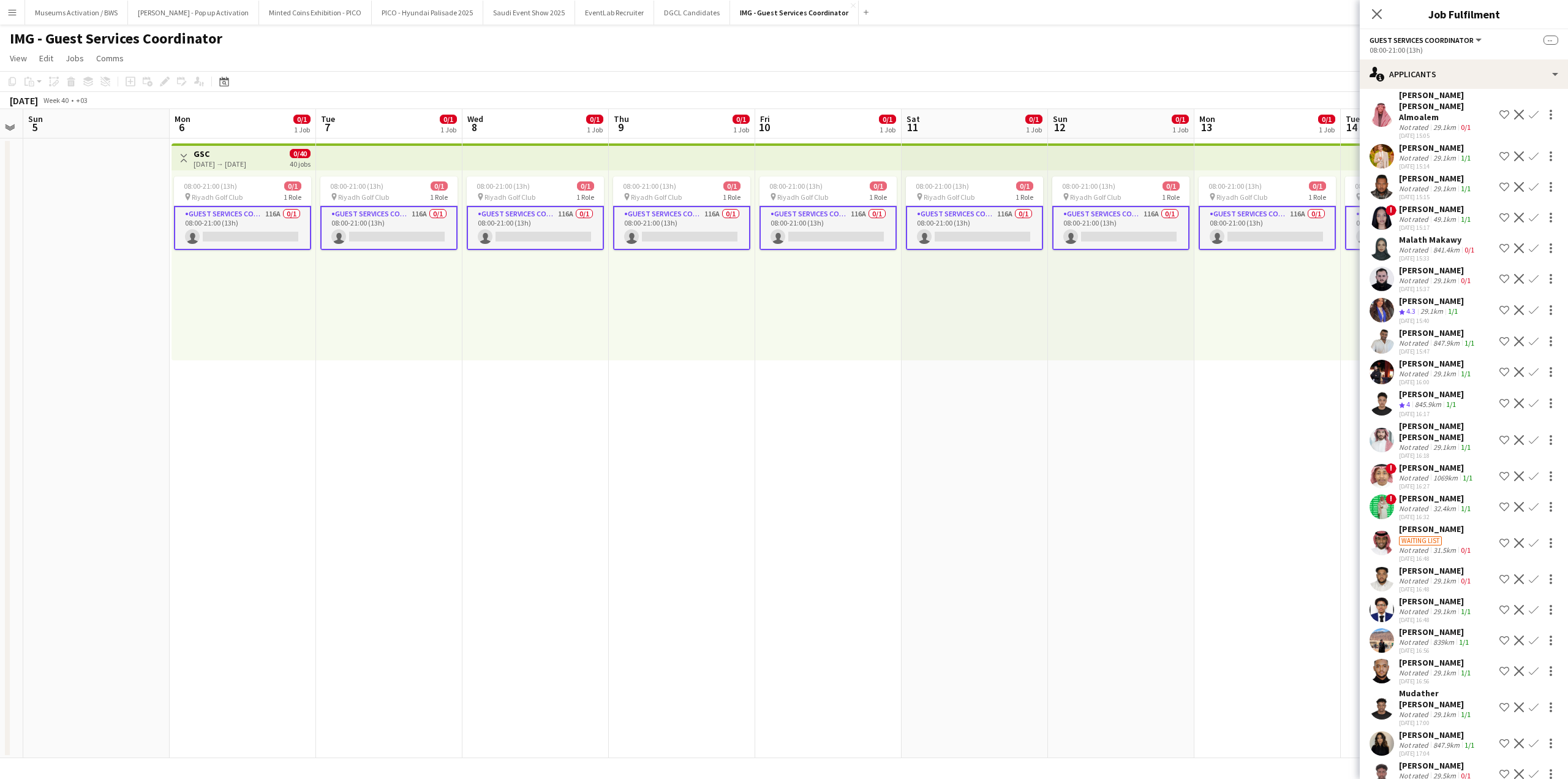
scroll to position [3063, 0]
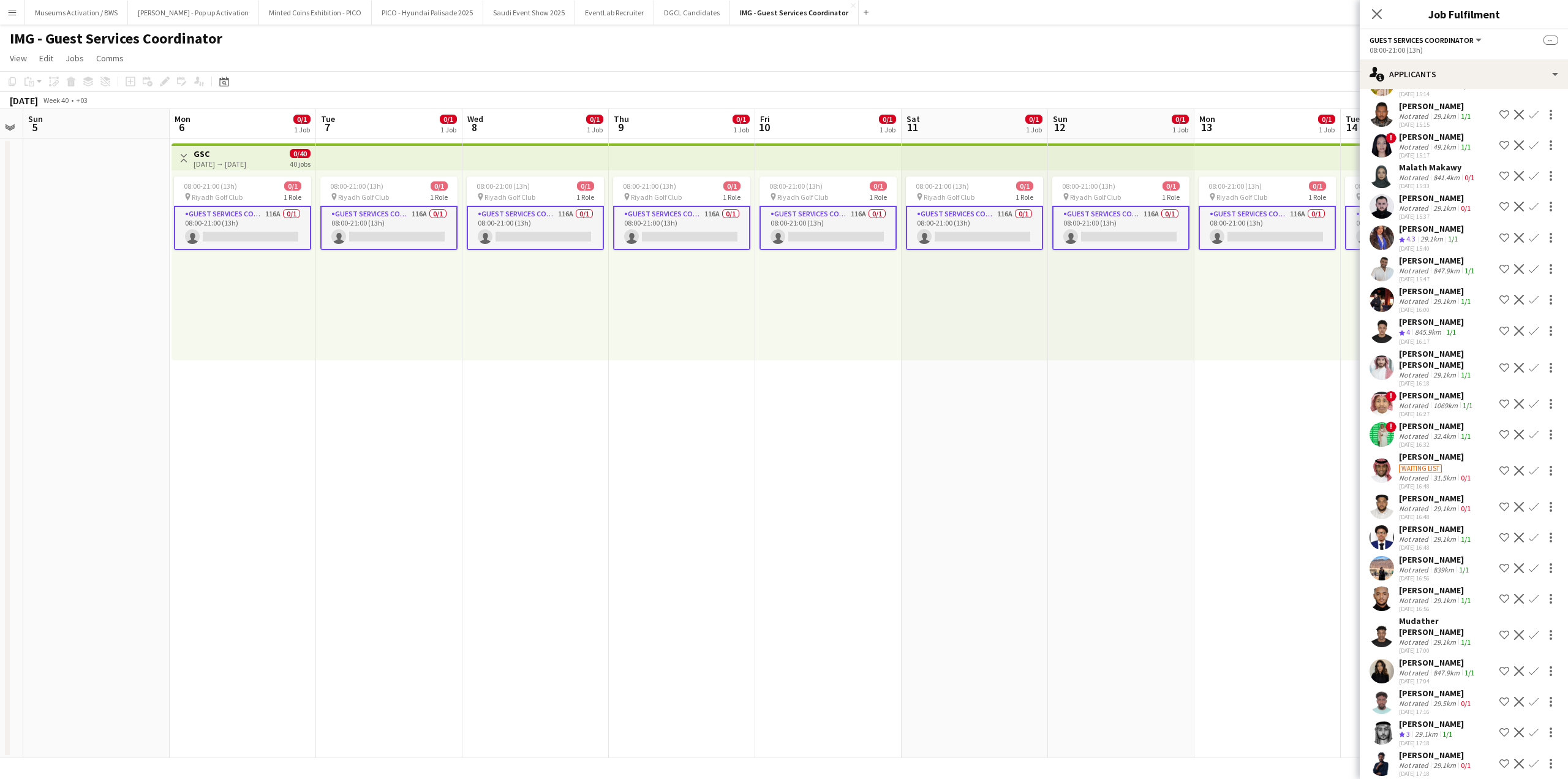
click at [1427, 316] on div "Abdulah Ahmed" at bounding box center [1431, 321] width 65 height 11
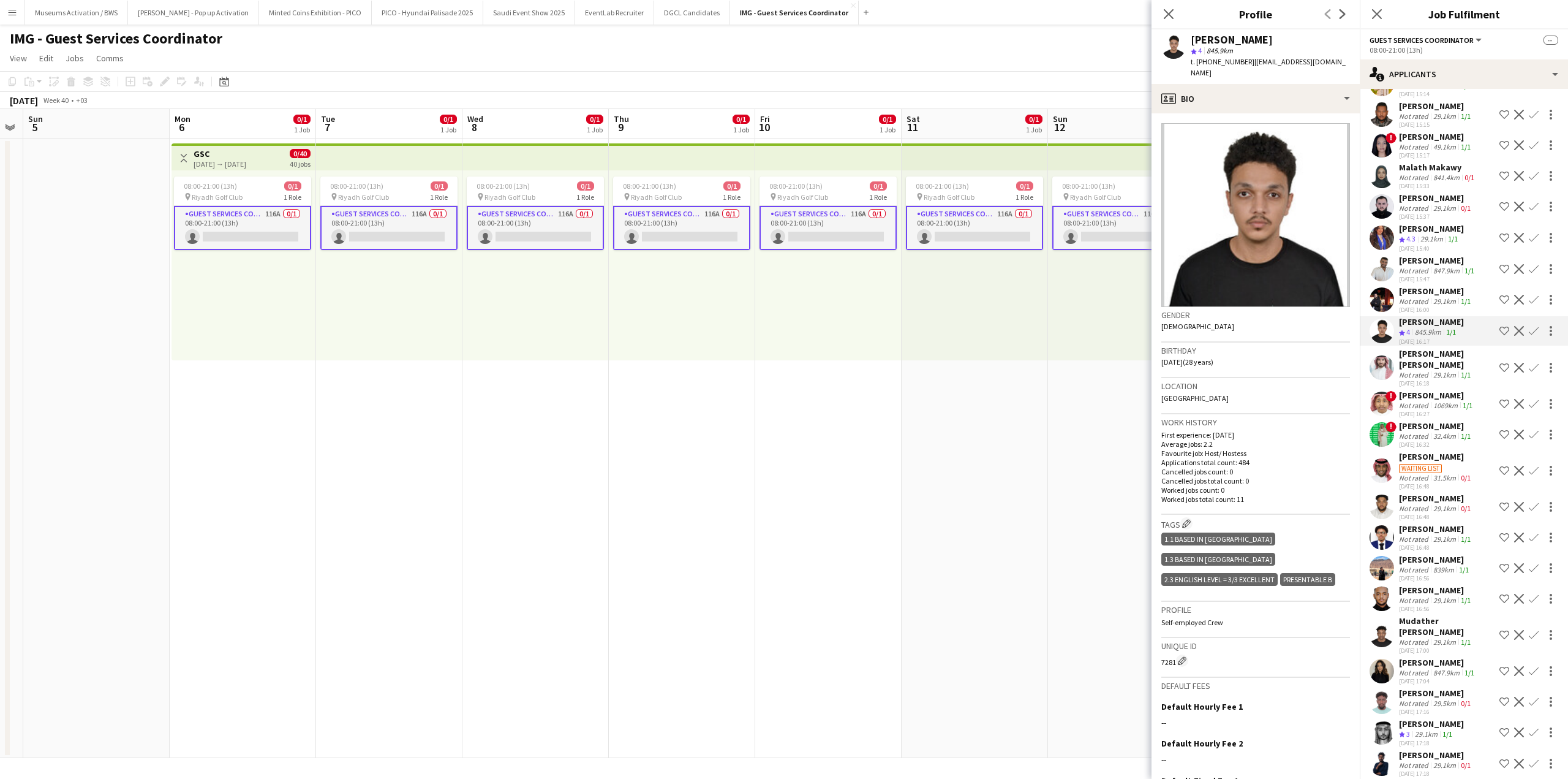
click at [1401, 235] on app-icon "Crew rating" at bounding box center [1402, 240] width 6 height 9
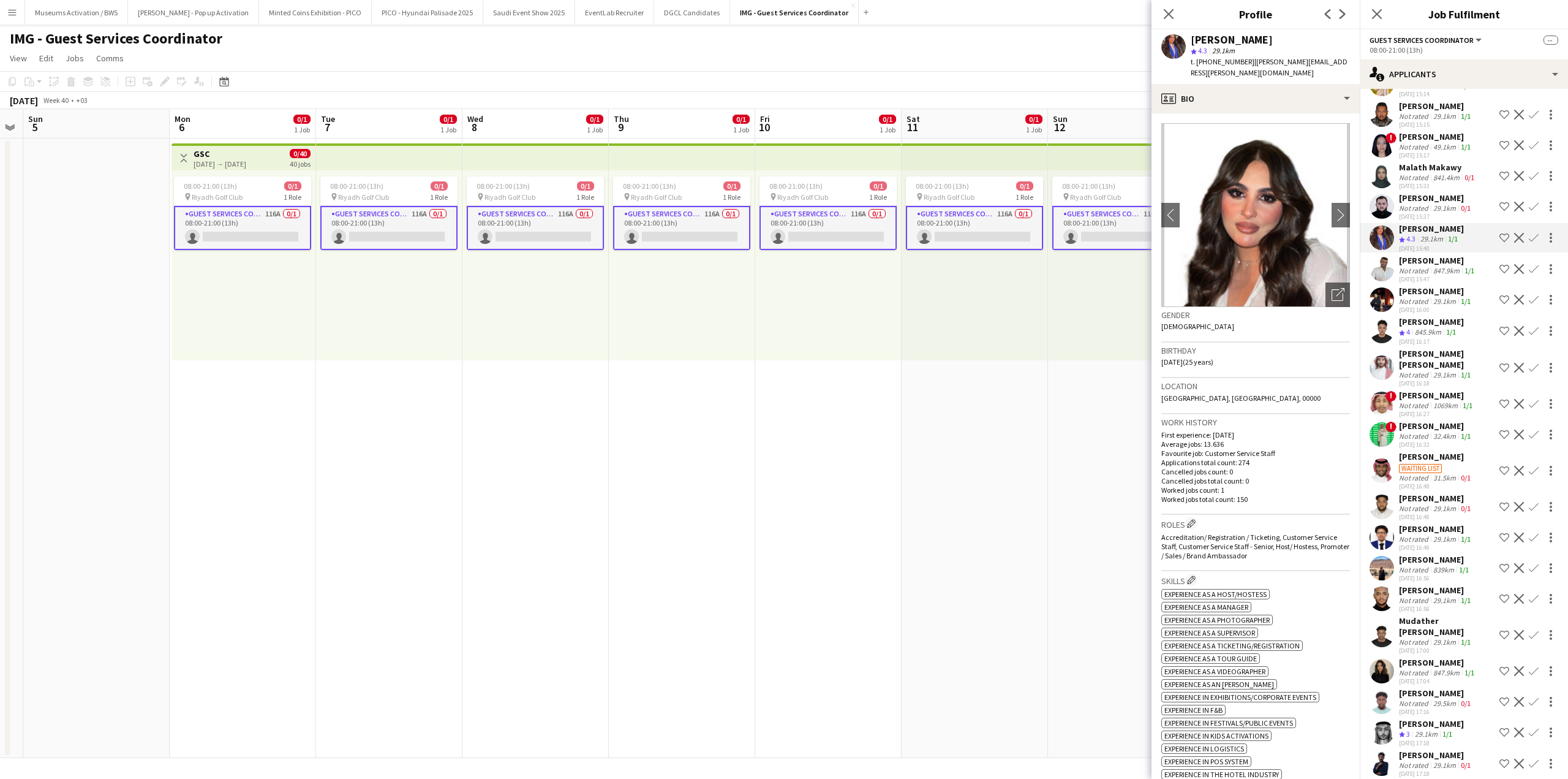
drag, startPoint x: 1492, startPoint y: 227, endPoint x: 1490, endPoint y: 238, distance: 11.2
click at [1500, 233] on app-icon "Shortlist crew" at bounding box center [1504, 237] width 10 height 10
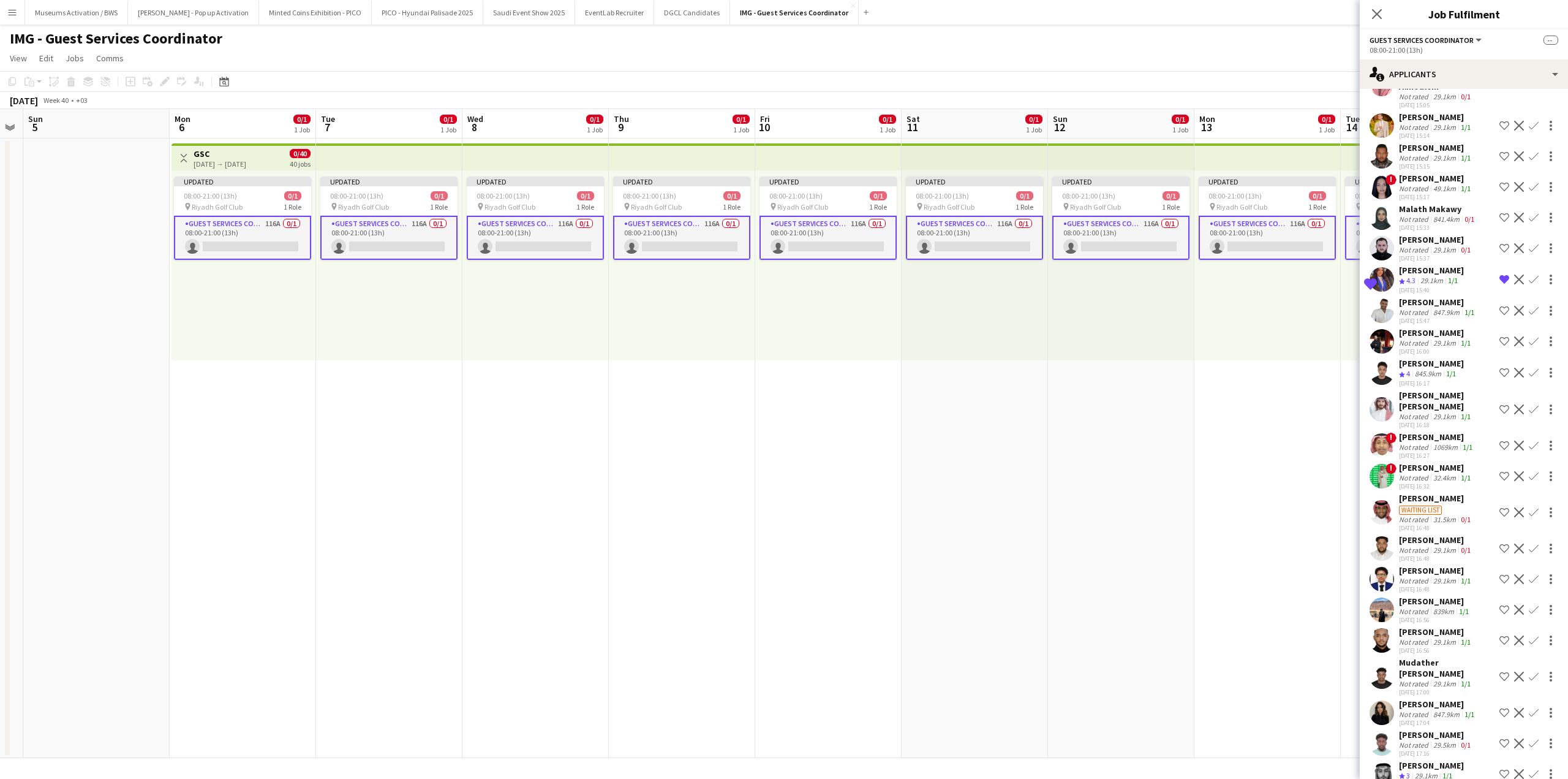
scroll to position [3001, 0]
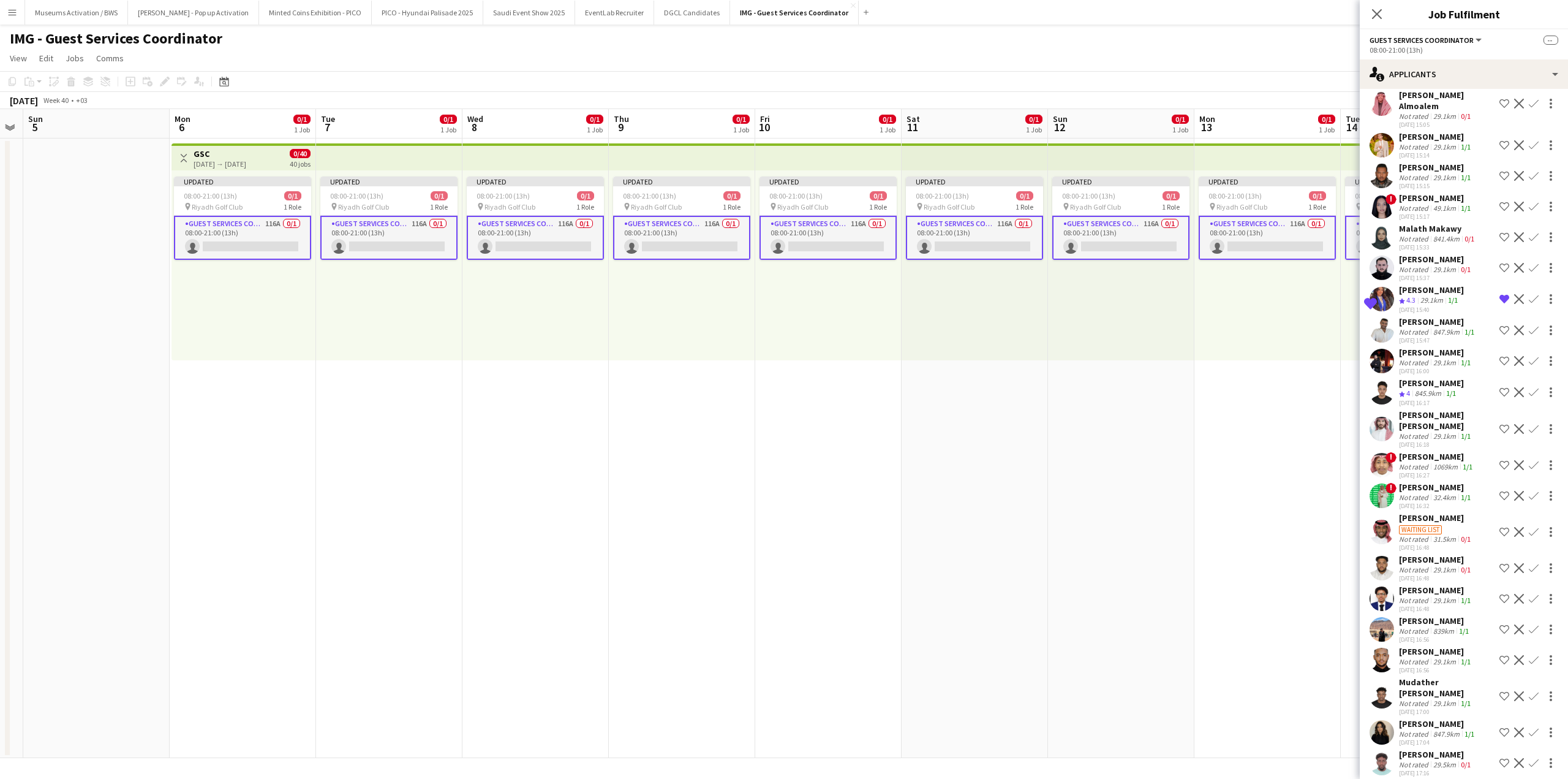
click at [1412, 358] on div "Not rated" at bounding box center [1415, 363] width 32 height 9
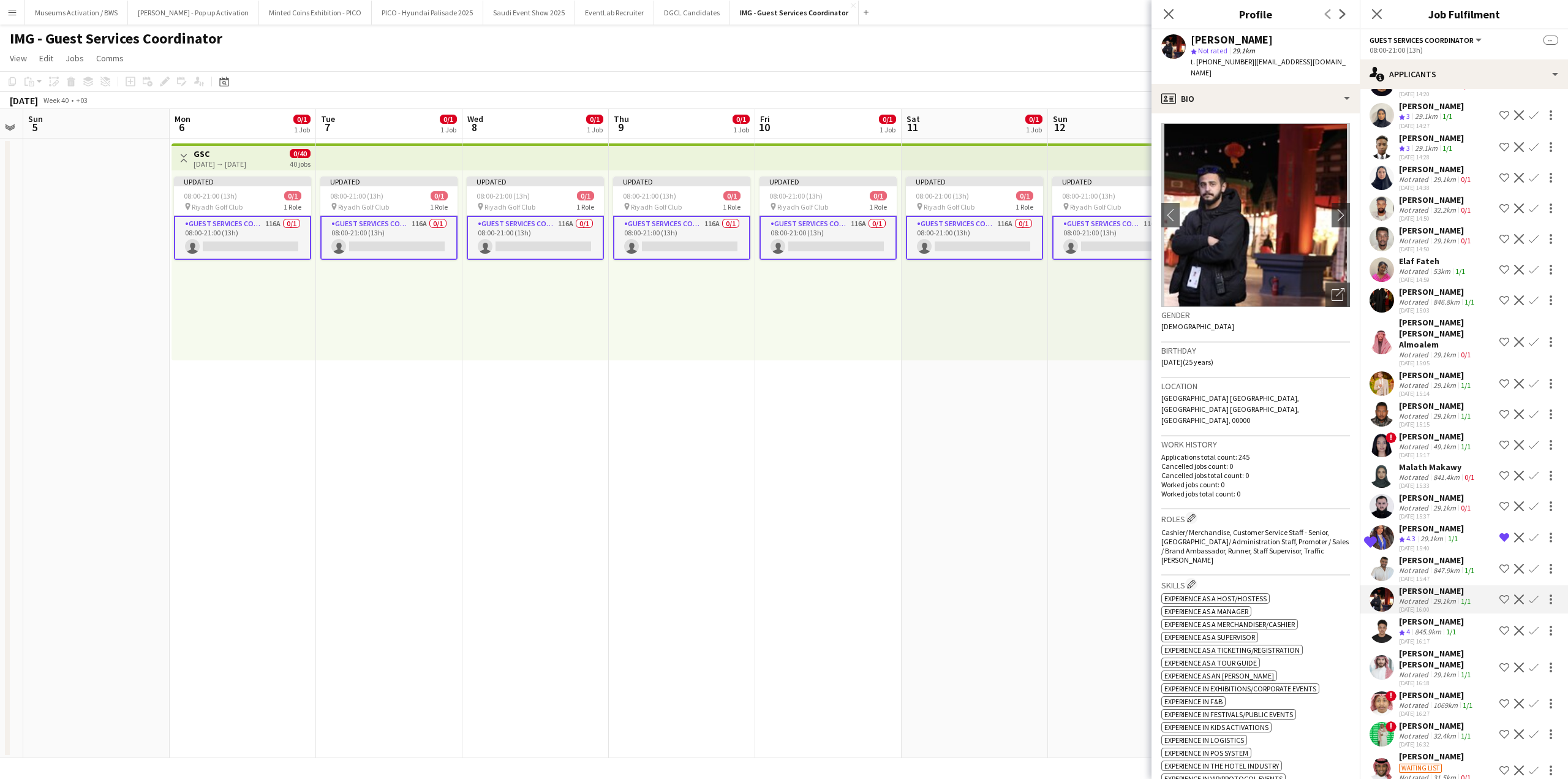
scroll to position [2757, 0]
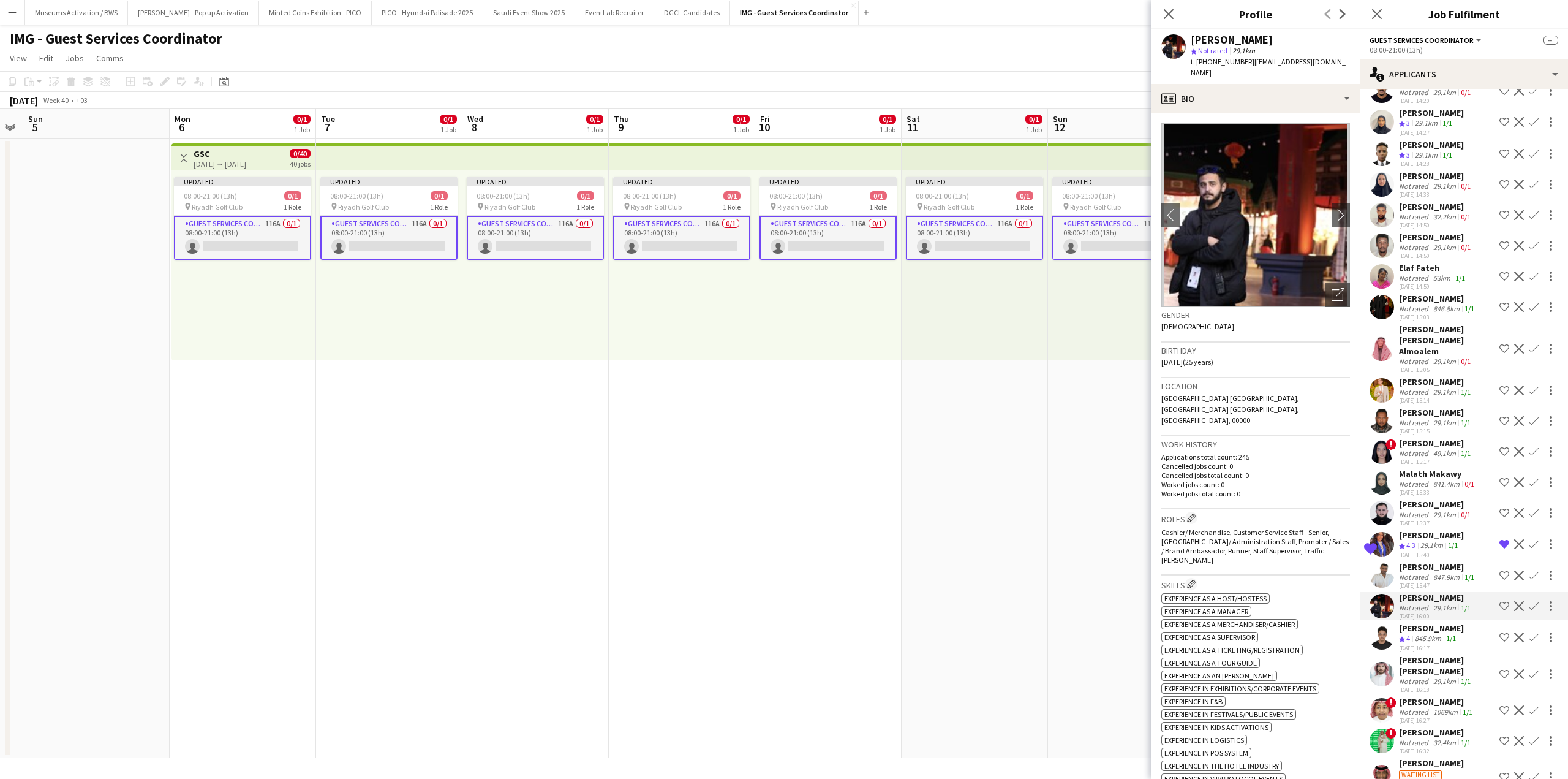
click at [1410, 376] on div "Elmounzir Abdelmagid" at bounding box center [1436, 381] width 74 height 11
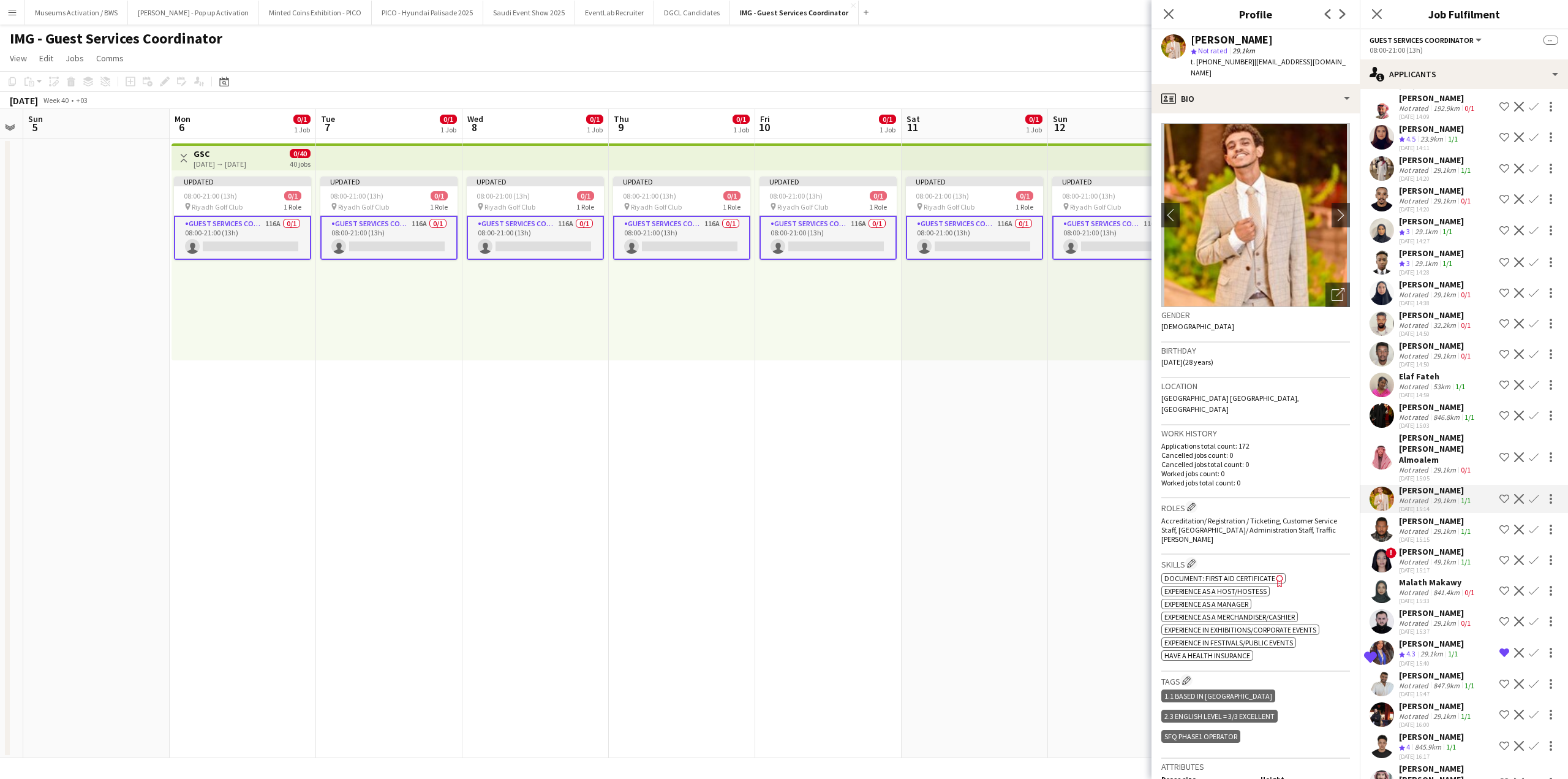
scroll to position [2634, 0]
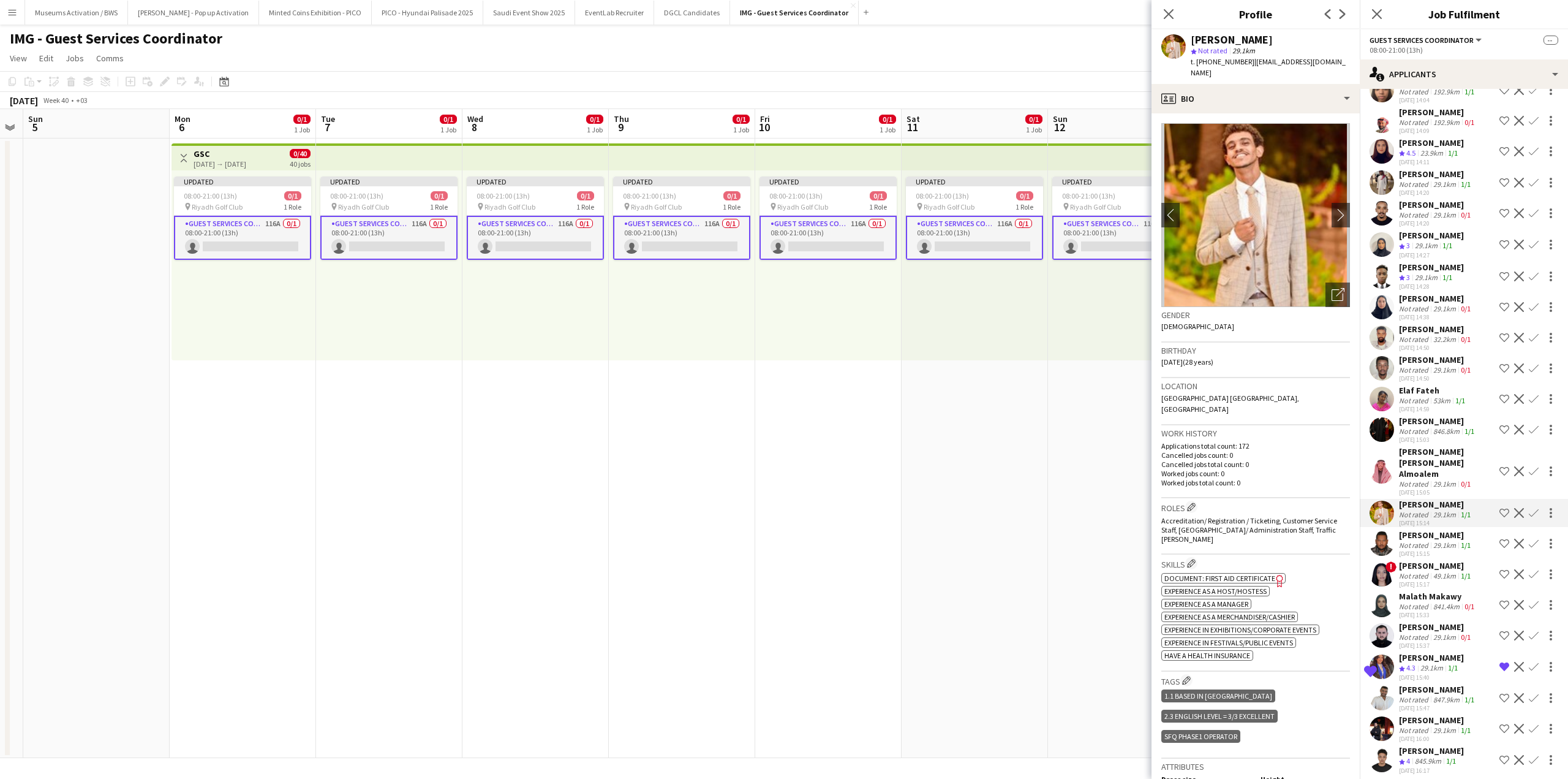
click at [1436, 311] on div "29.1km" at bounding box center [1444, 308] width 28 height 9
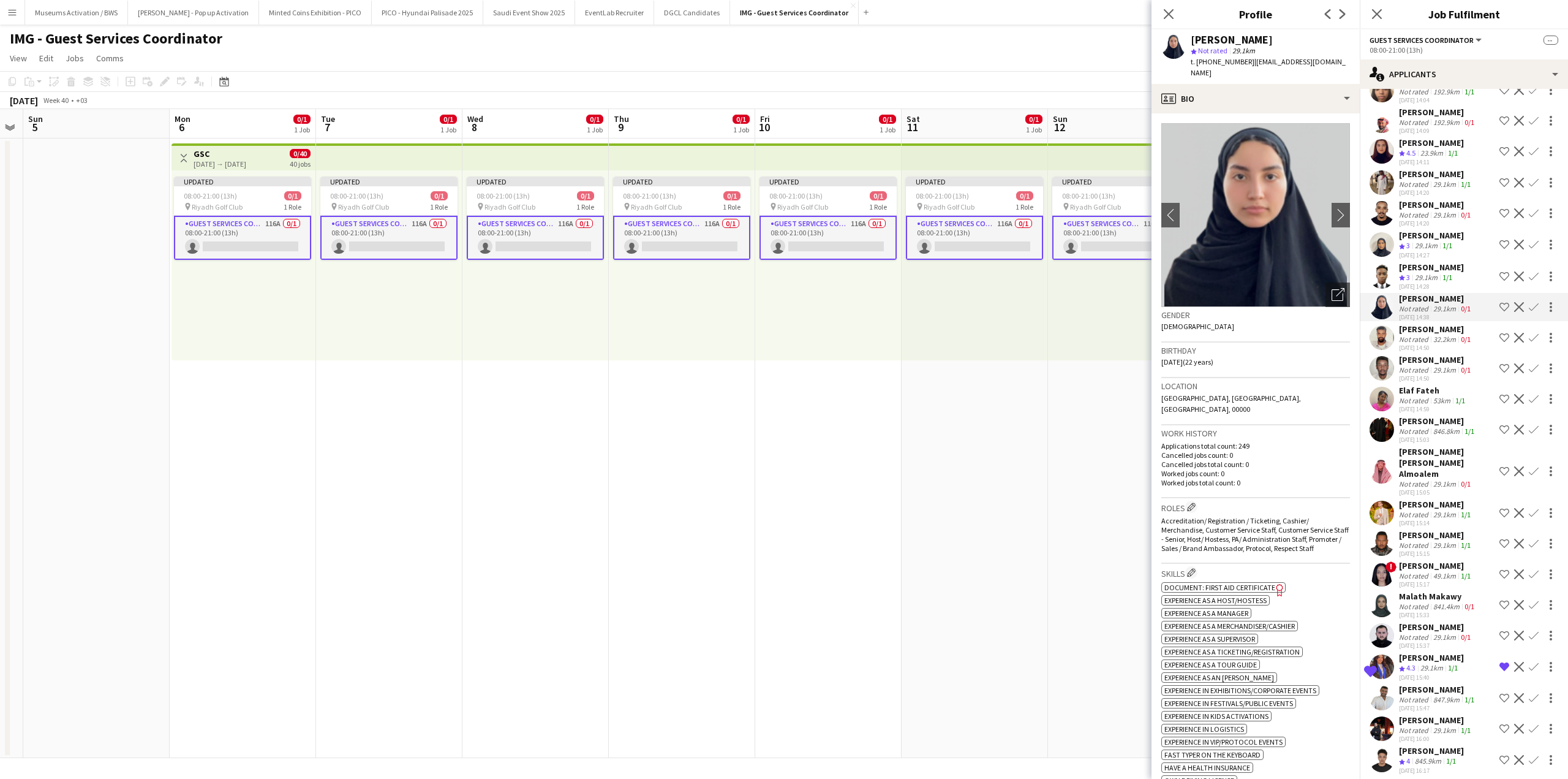
click at [1500, 303] on app-icon "Shortlist crew" at bounding box center [1504, 306] width 10 height 10
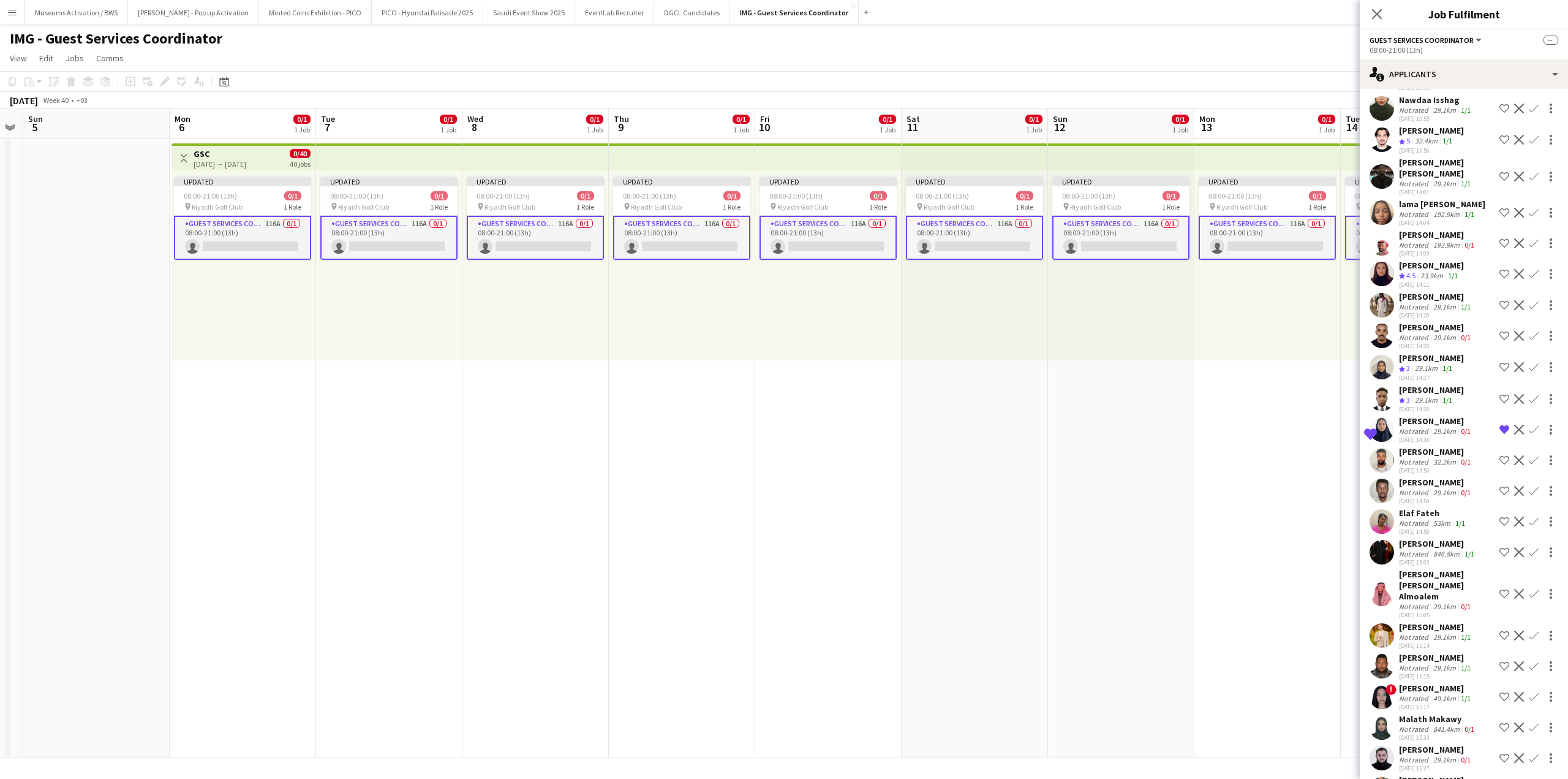
scroll to position [2450, 0]
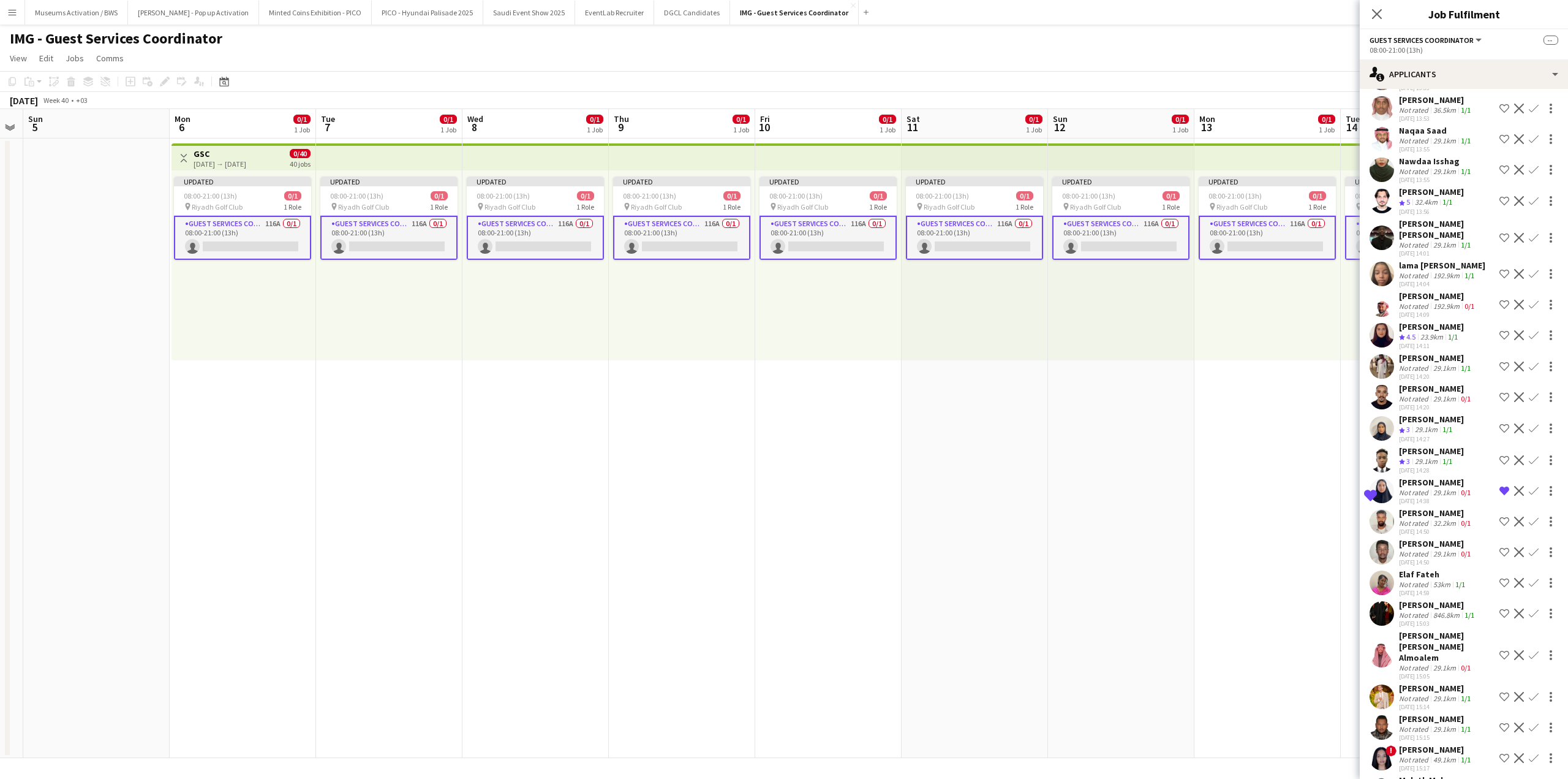
click at [1436, 332] on div "23.9km" at bounding box center [1431, 338] width 28 height 11
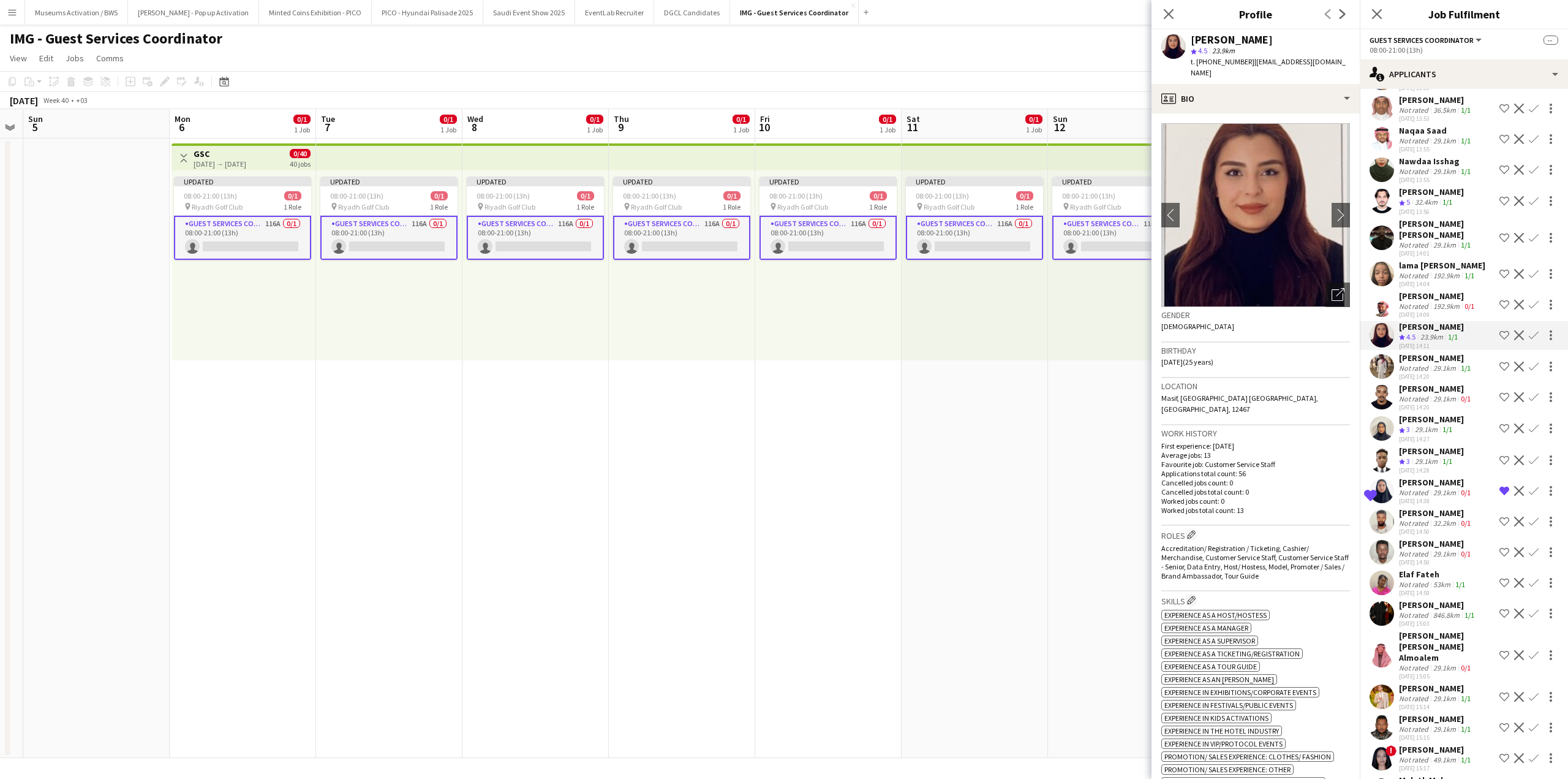
scroll to position [2389, 0]
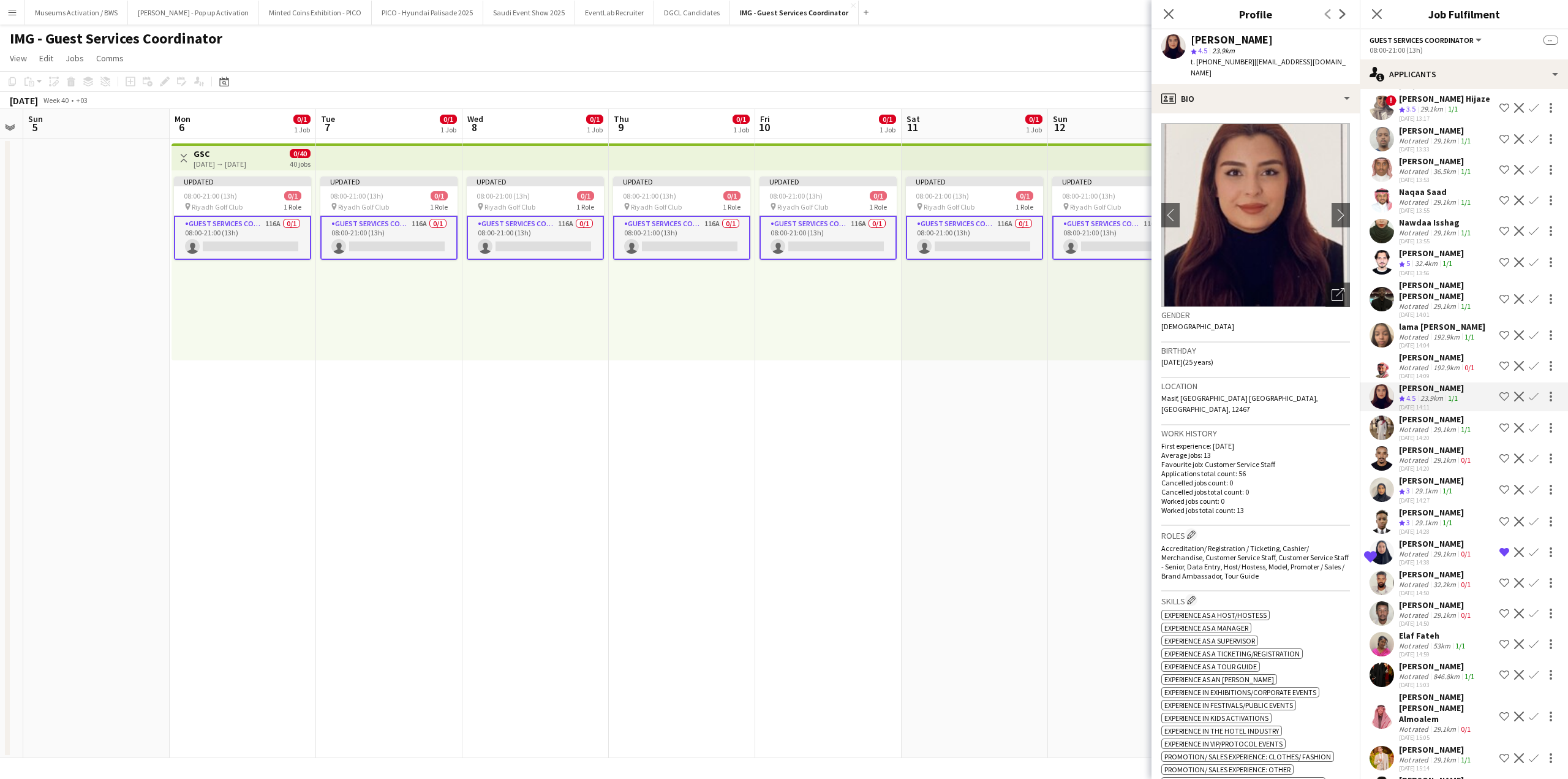
click at [1420, 259] on div "Zeeshan Khan" at bounding box center [1431, 253] width 65 height 11
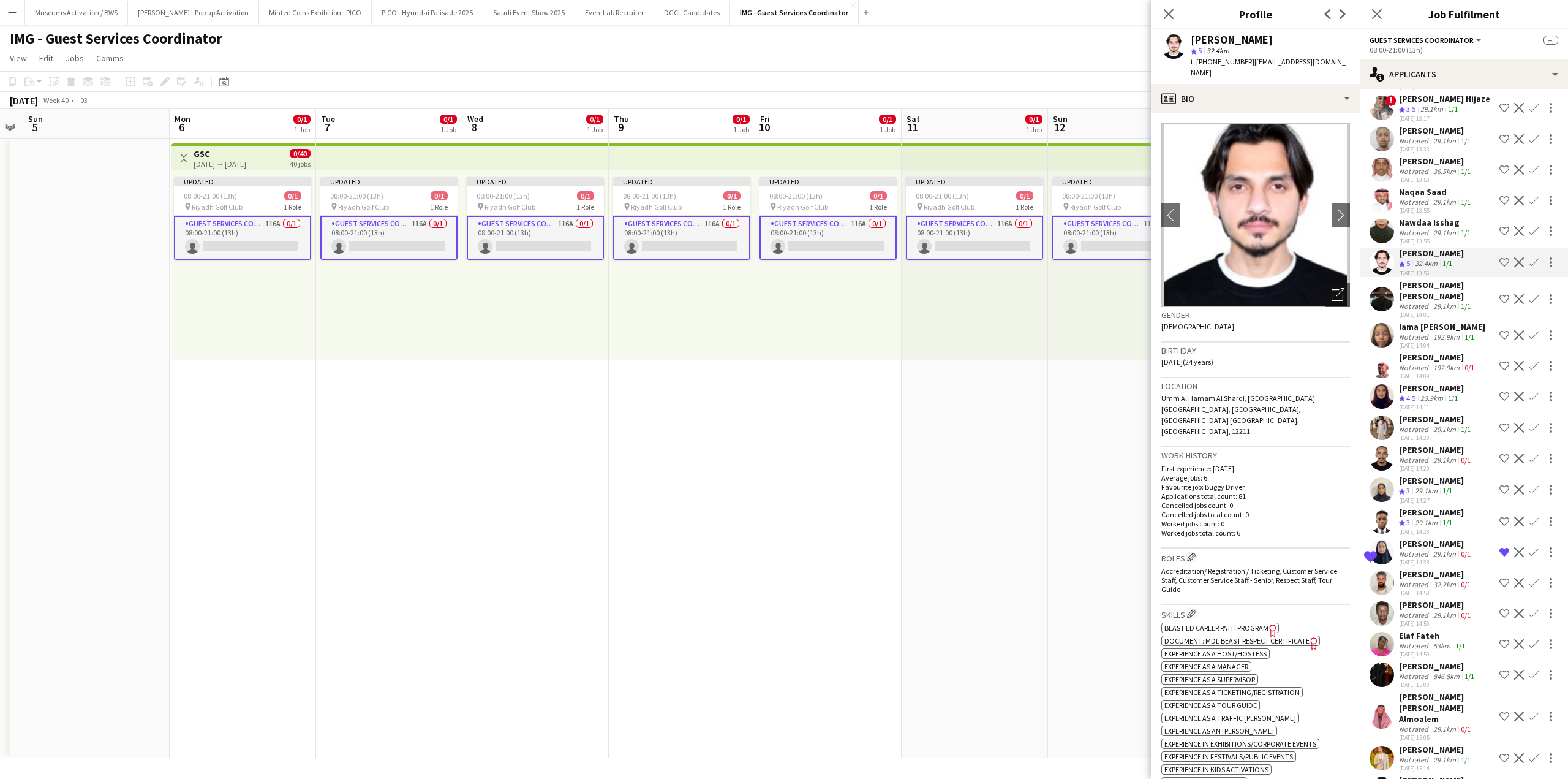
click at [1418, 295] on div "Abdolmajeed Omar" at bounding box center [1446, 290] width 96 height 22
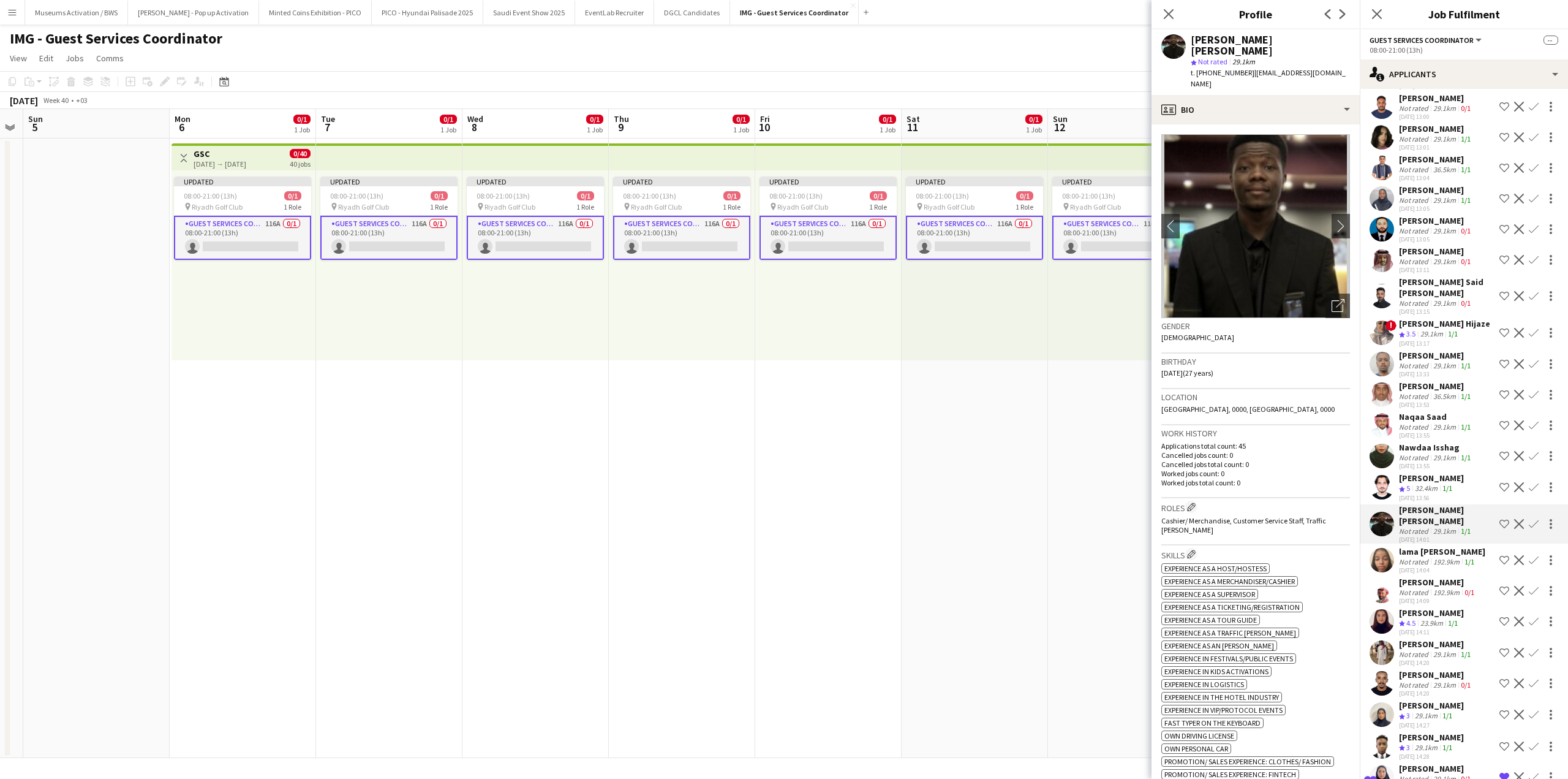
scroll to position [2144, 0]
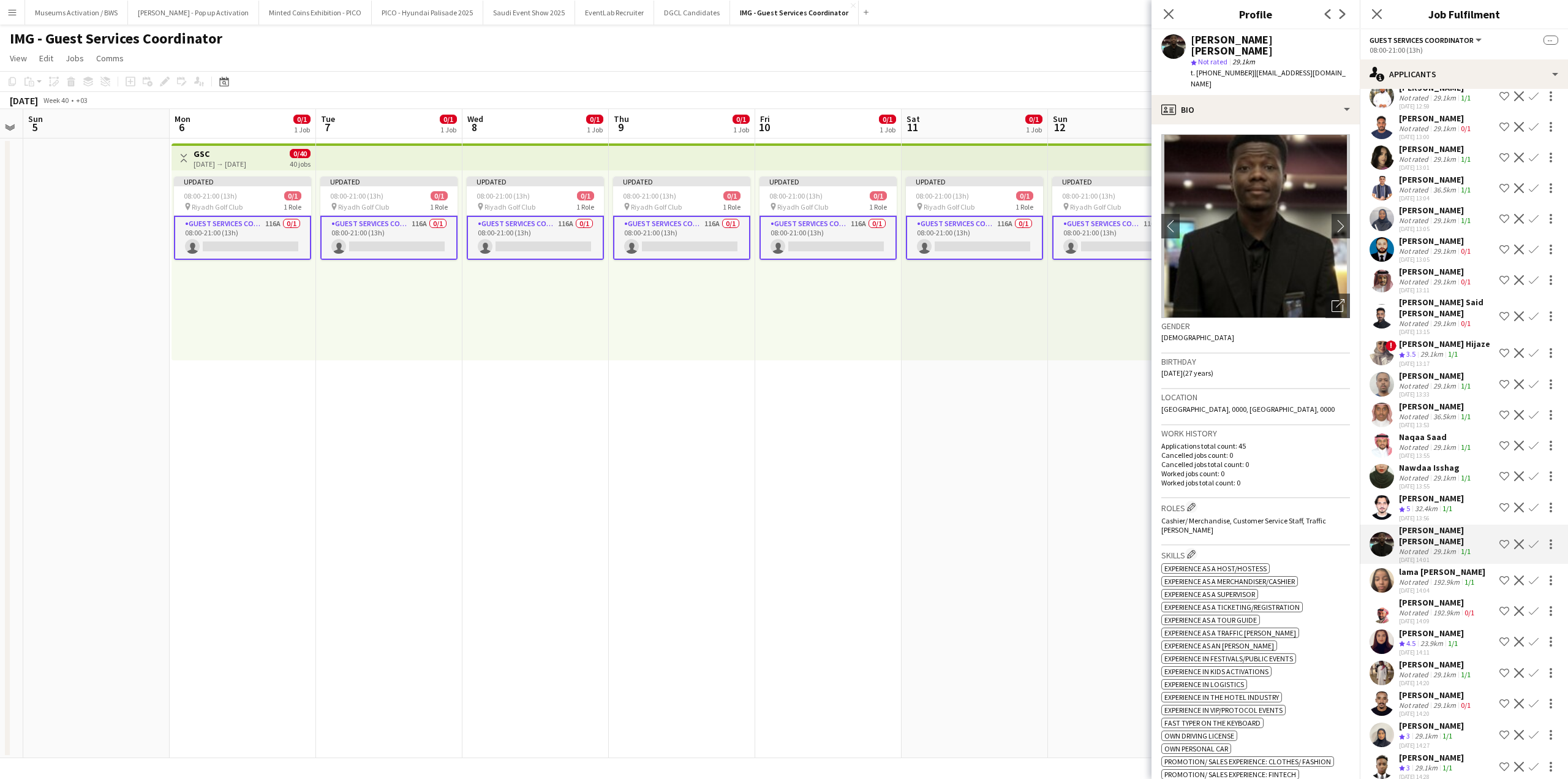
click at [1421, 349] on div "Mariam Hijaze" at bounding box center [1444, 344] width 91 height 11
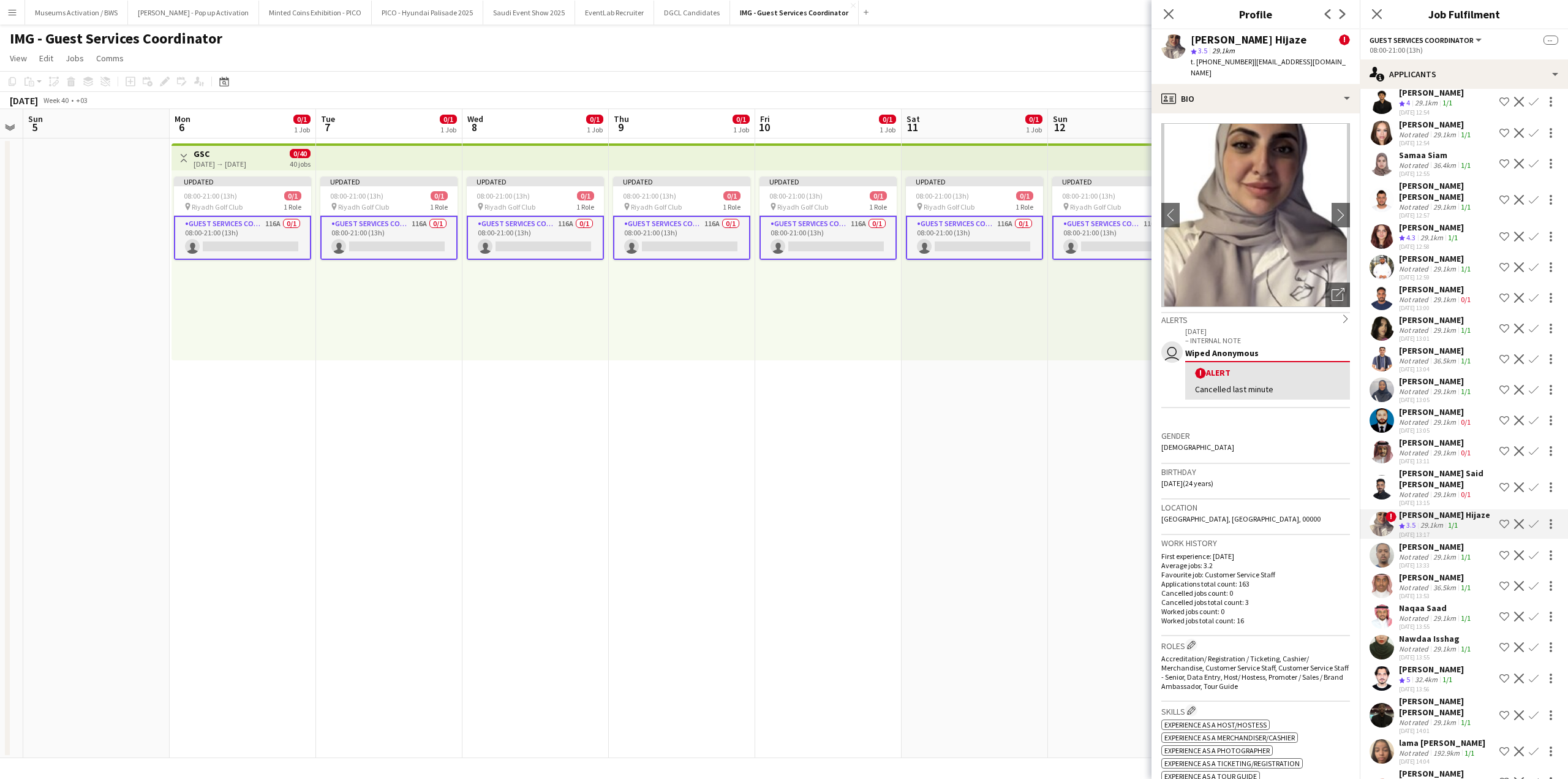
scroll to position [1960, 0]
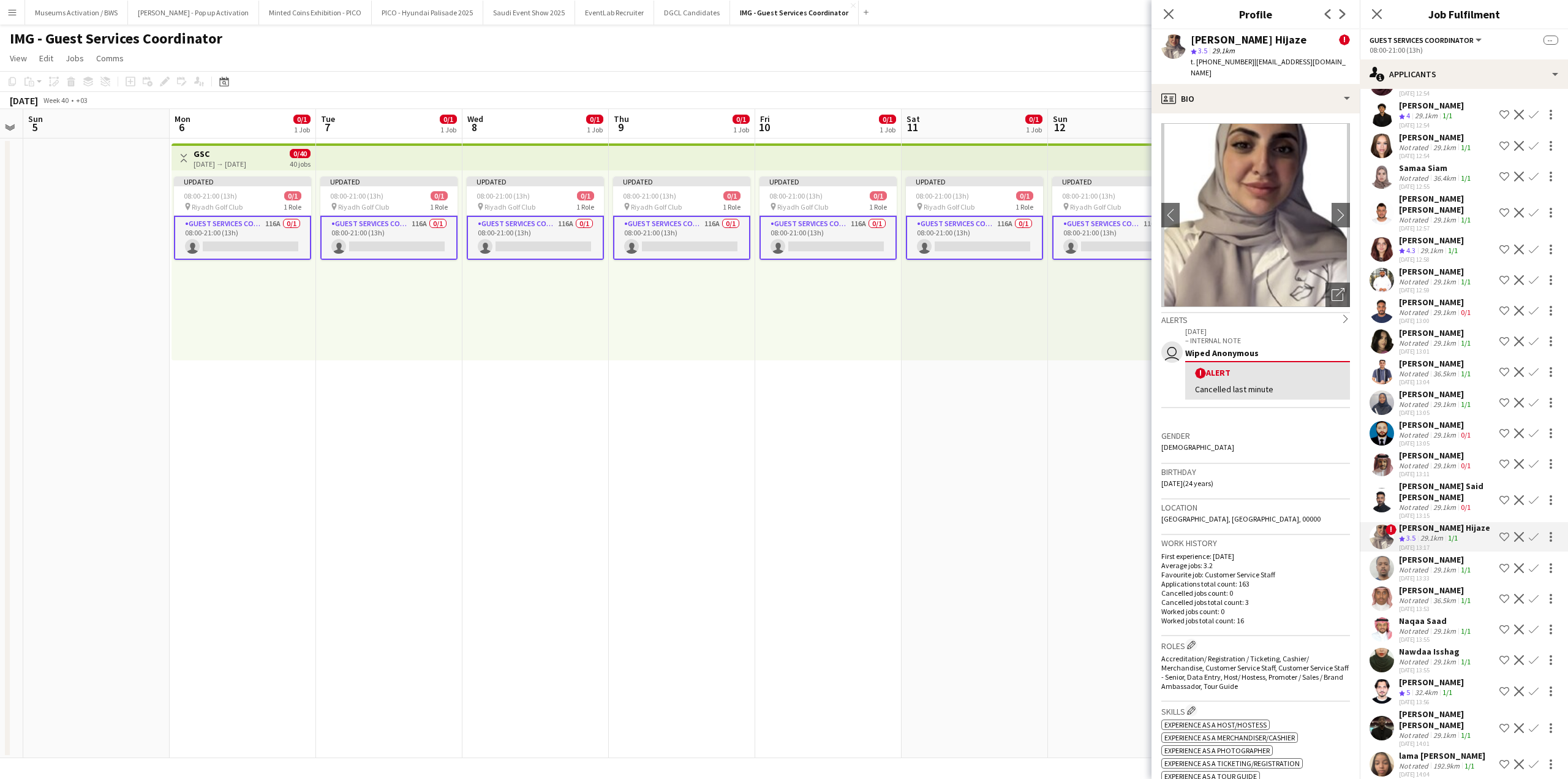
click at [1500, 254] on app-icon "Shortlist crew" at bounding box center [1504, 249] width 10 height 10
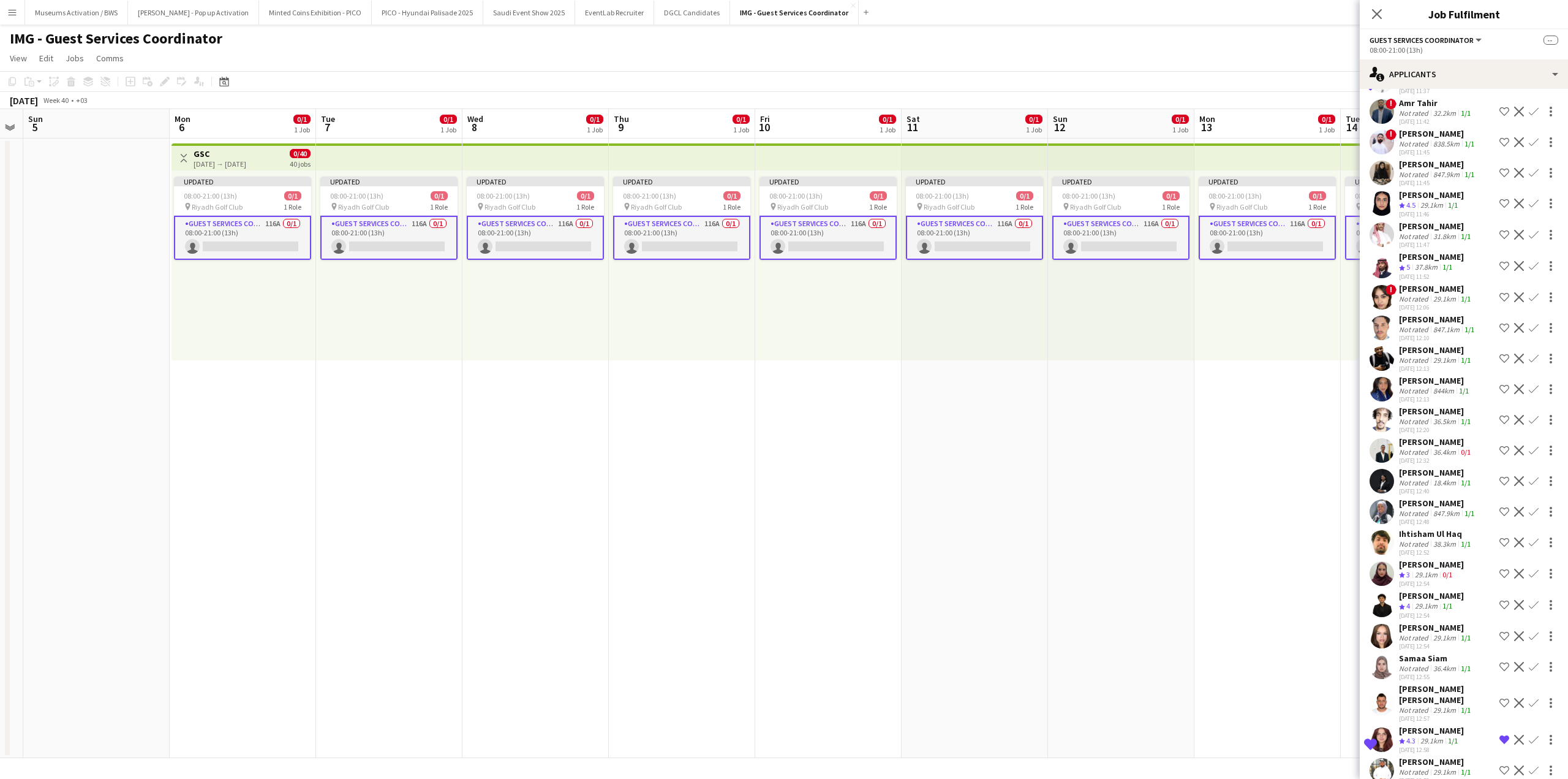
scroll to position [1408, 0]
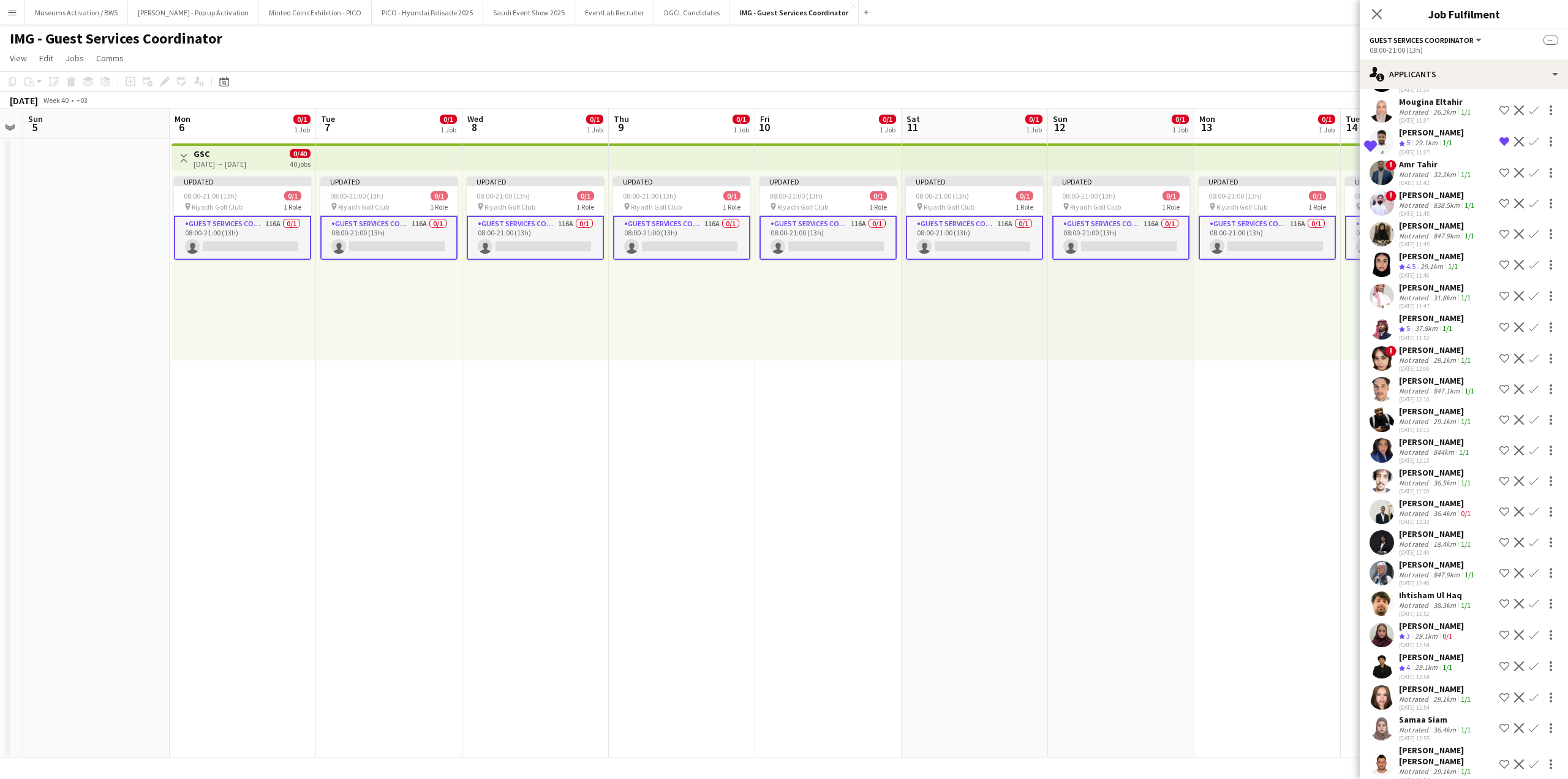
click at [1452, 271] on app-skills-label "1/1" at bounding box center [1453, 266] width 10 height 9
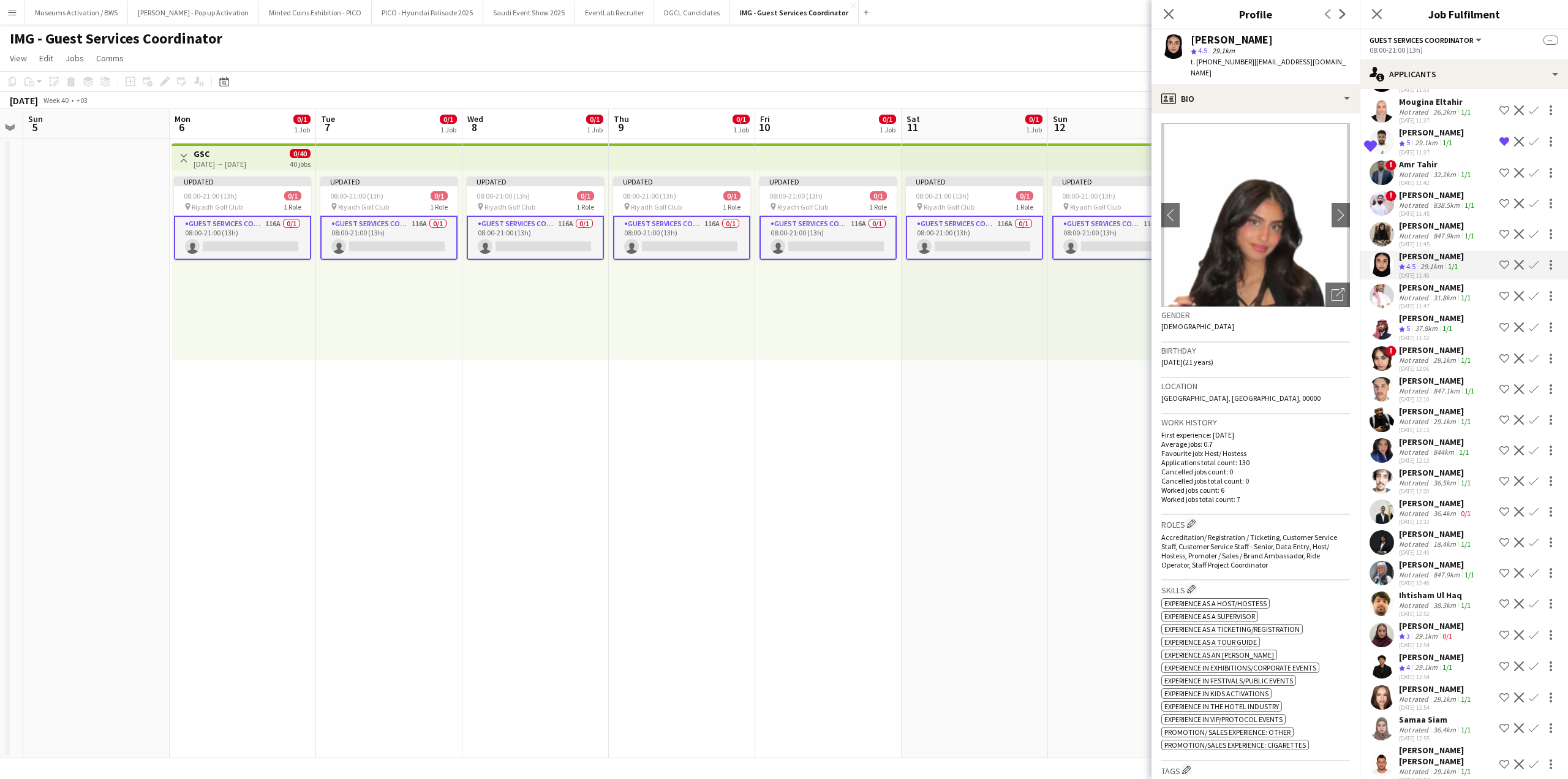
click at [1500, 270] on app-icon "Shortlist crew" at bounding box center [1504, 264] width 10 height 10
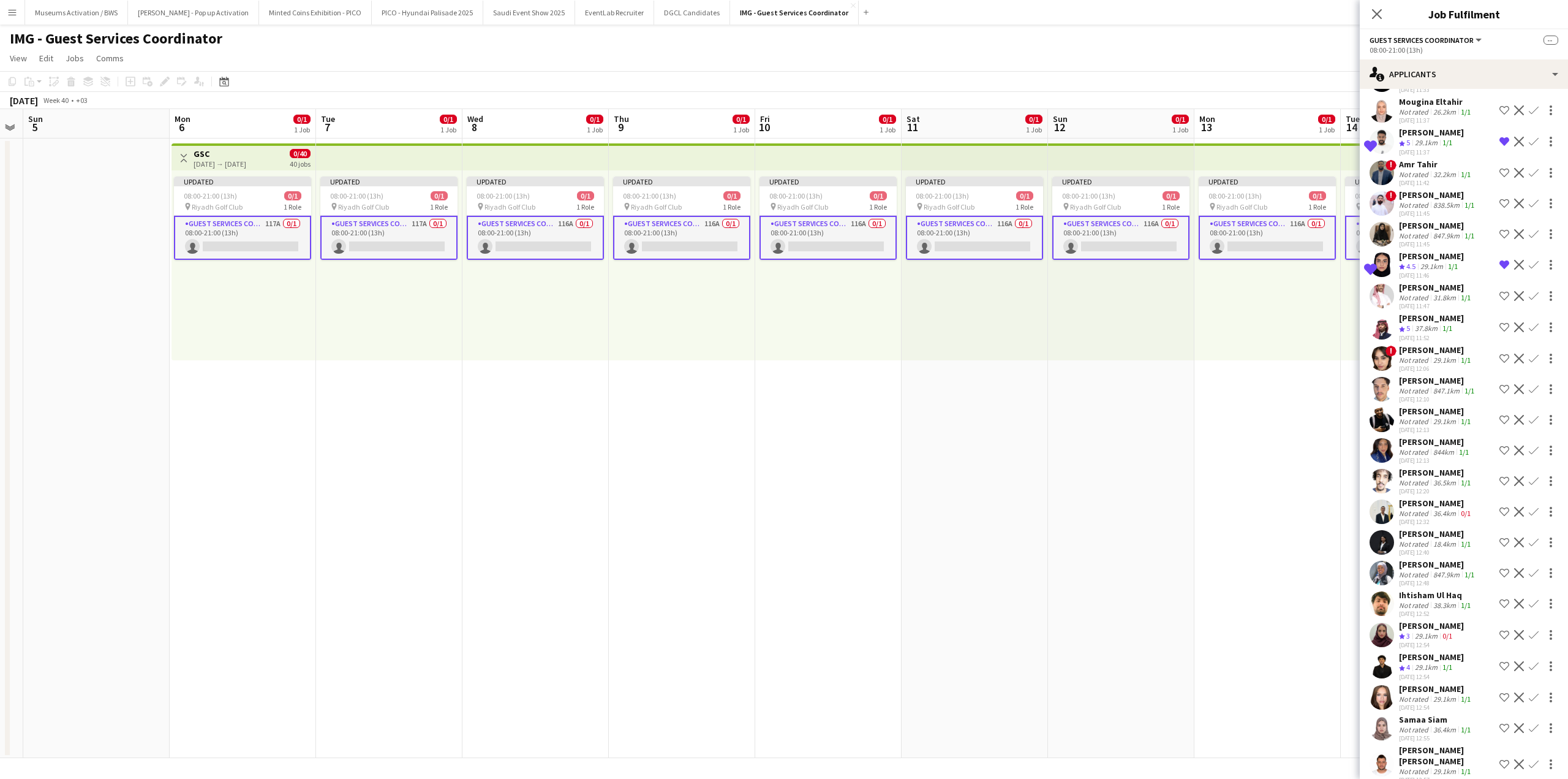
click at [1442, 261] on div "Mulki Ahmed" at bounding box center [1431, 256] width 65 height 11
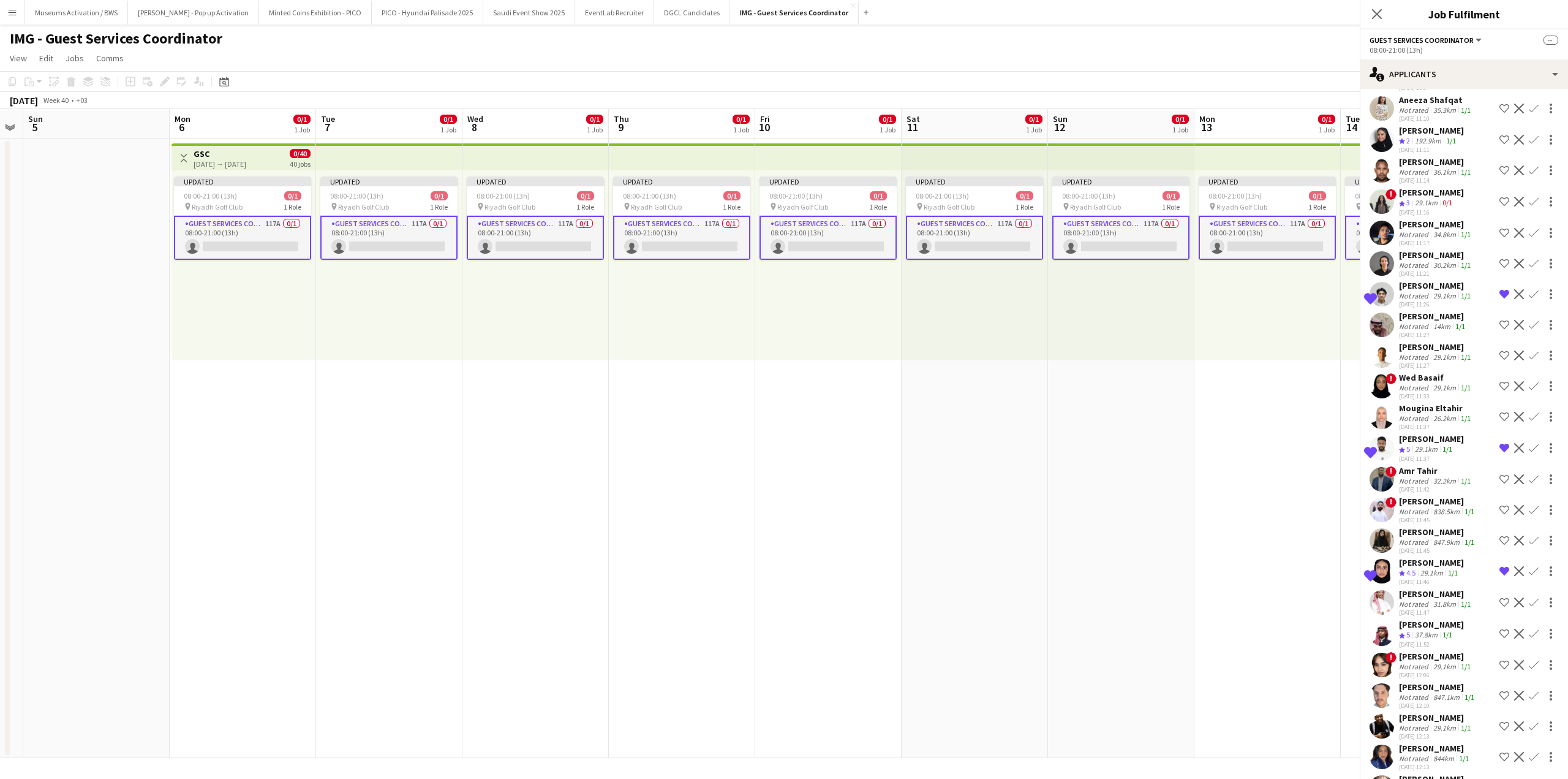
scroll to position [1040, 0]
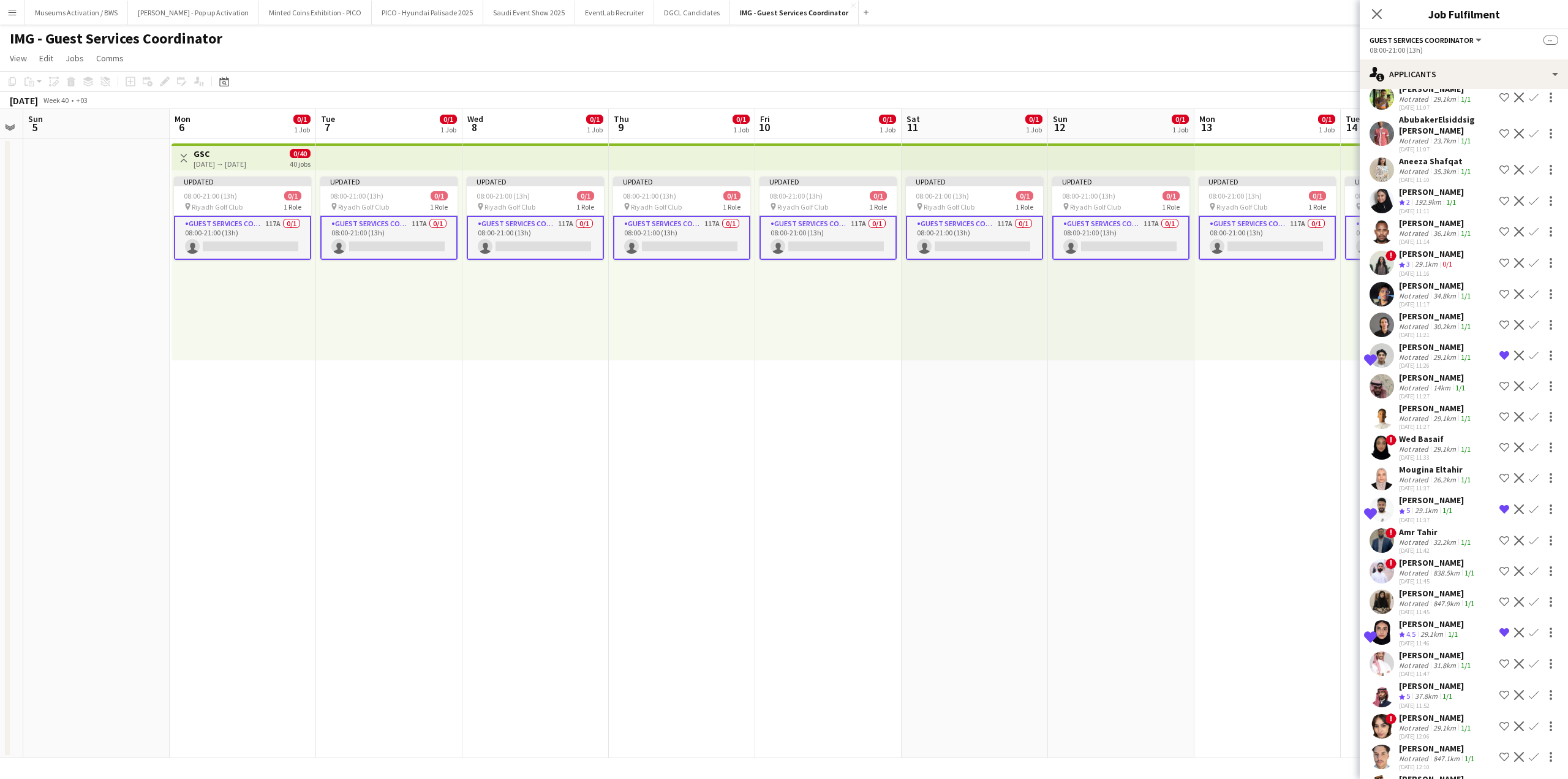
click at [1422, 260] on div "Bushra sharaf" at bounding box center [1431, 253] width 65 height 11
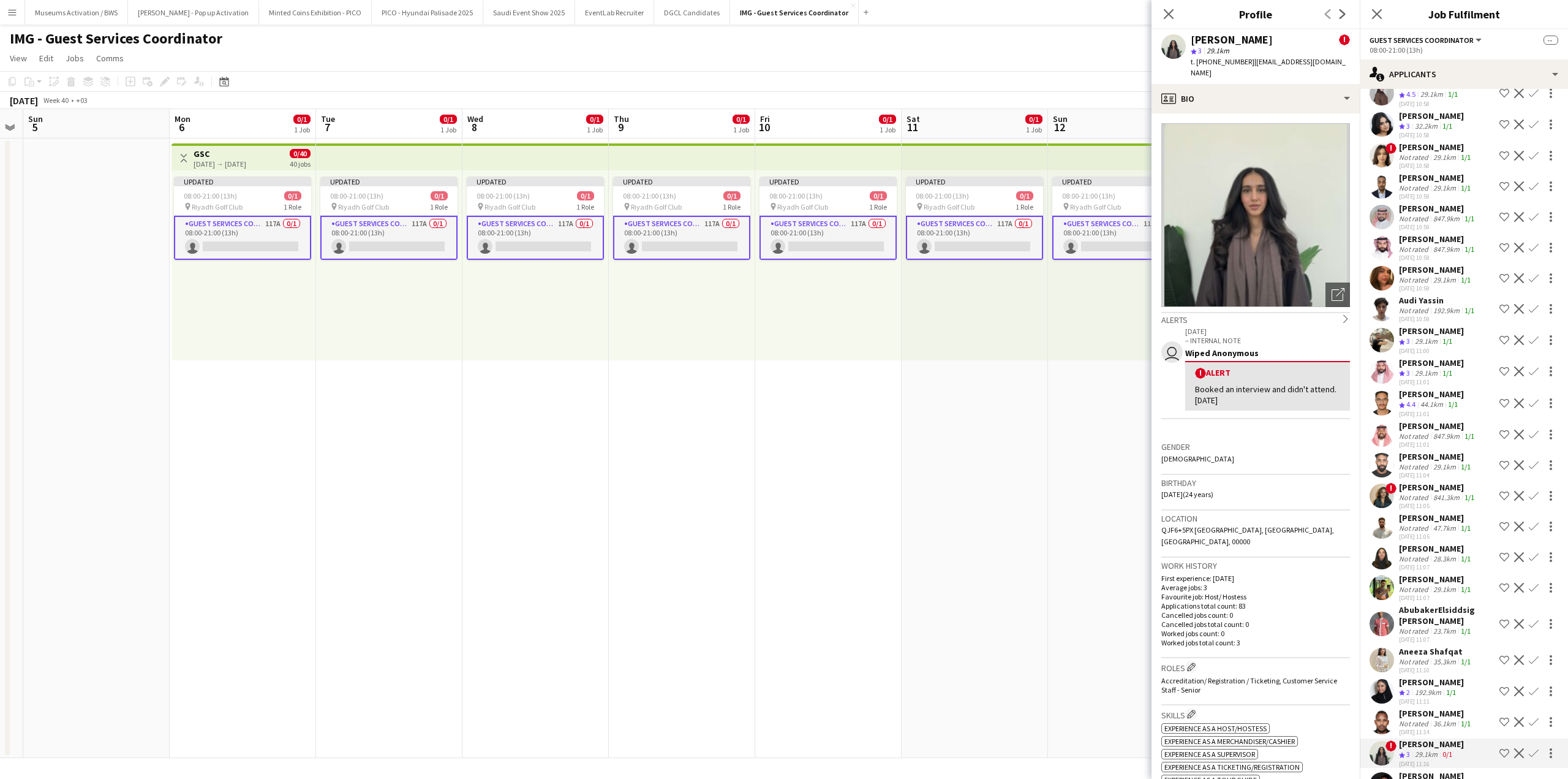
scroll to position [489, 0]
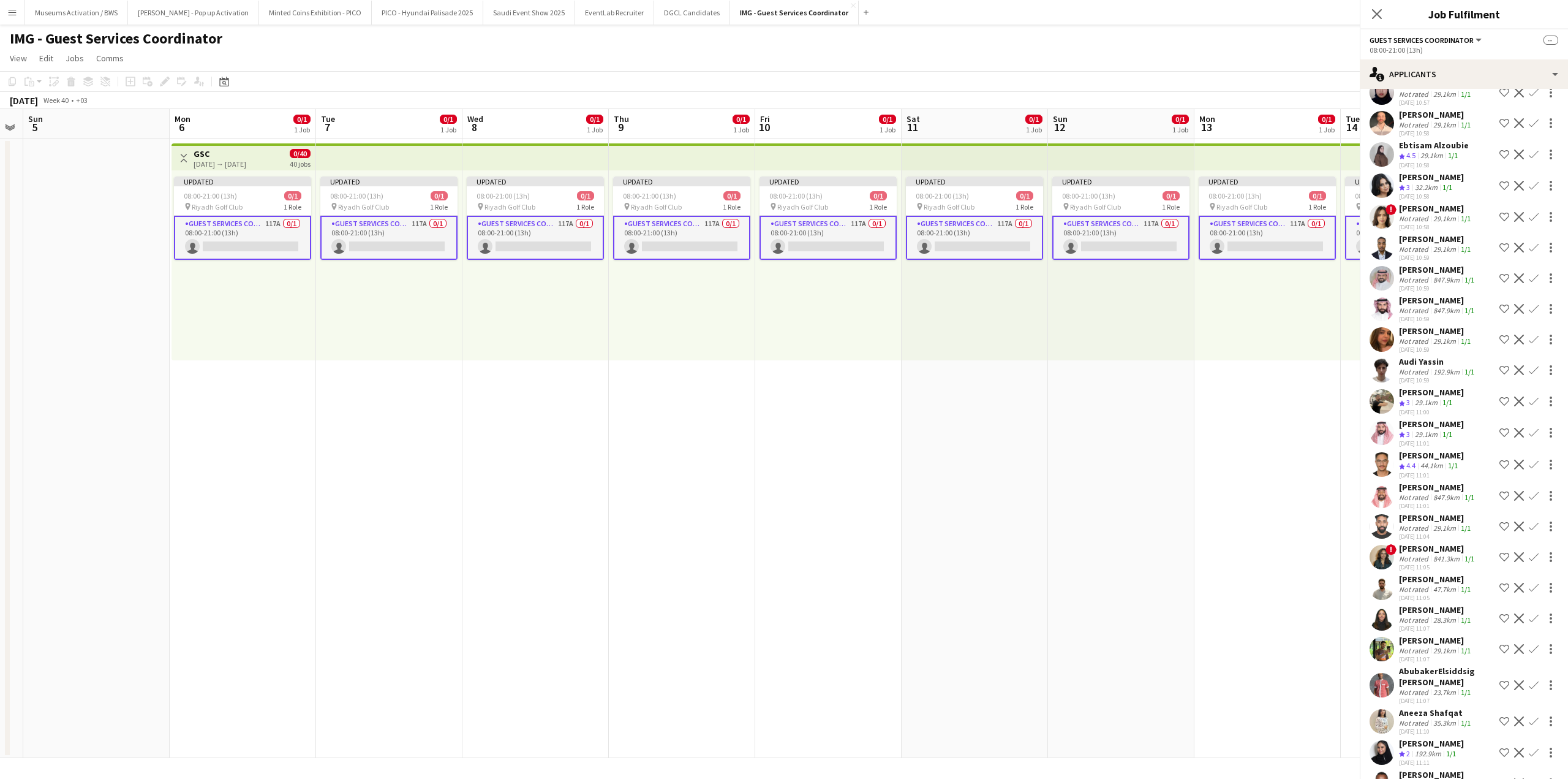
click at [1424, 183] on div "Rayanh Naseer" at bounding box center [1431, 177] width 65 height 11
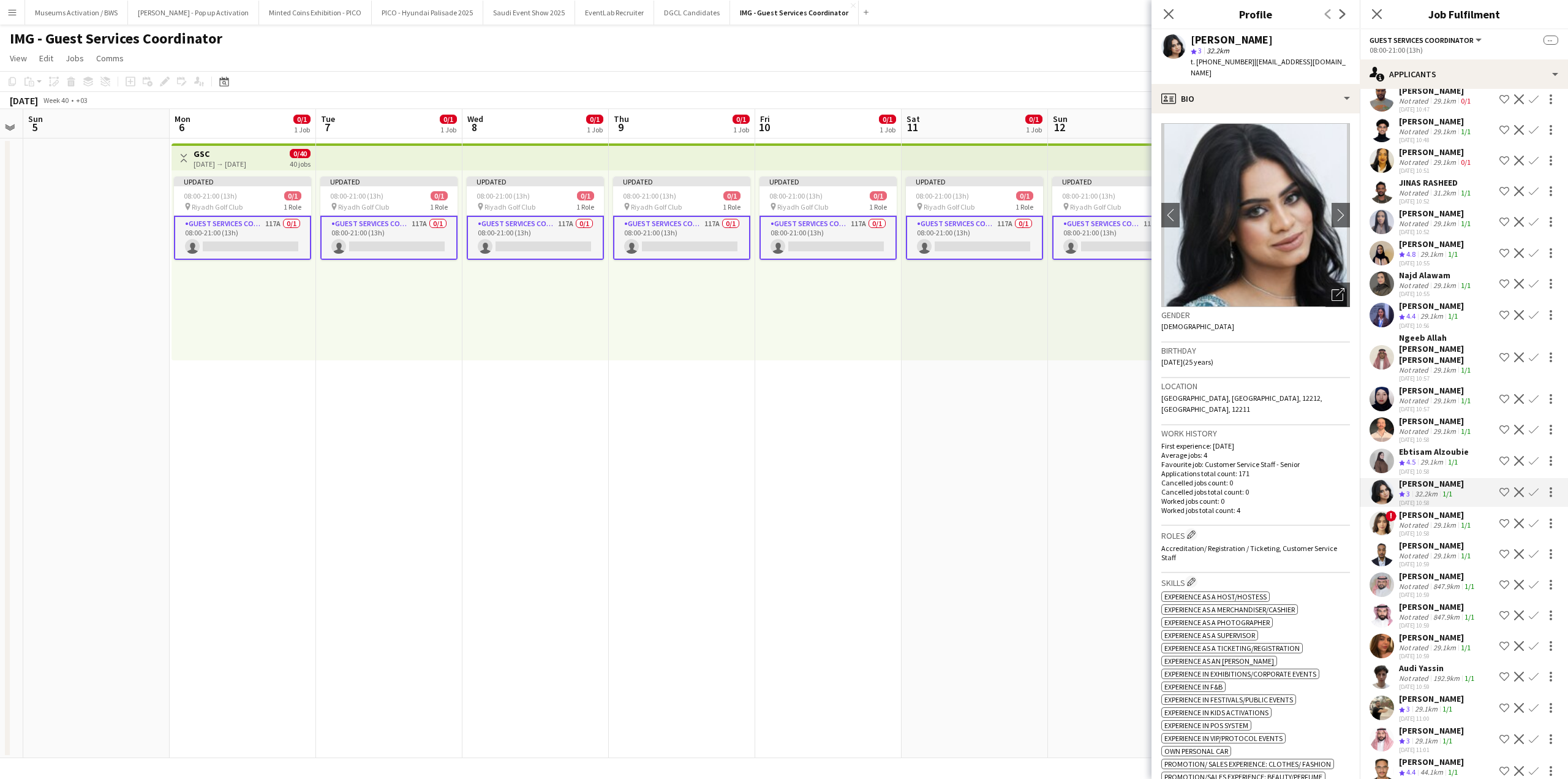
scroll to position [122, 0]
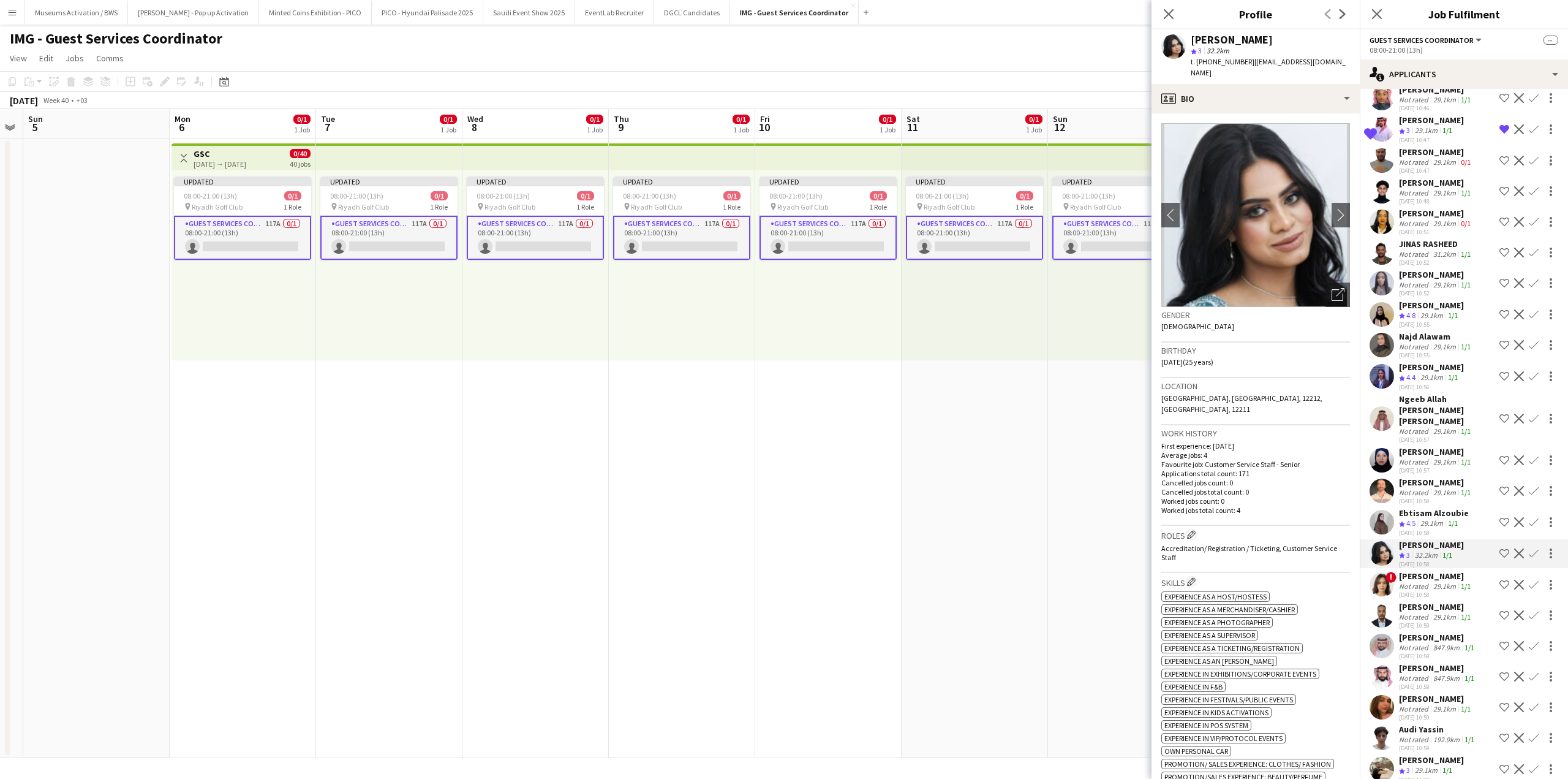
click at [1431, 351] on div "29.1km" at bounding box center [1444, 347] width 28 height 9
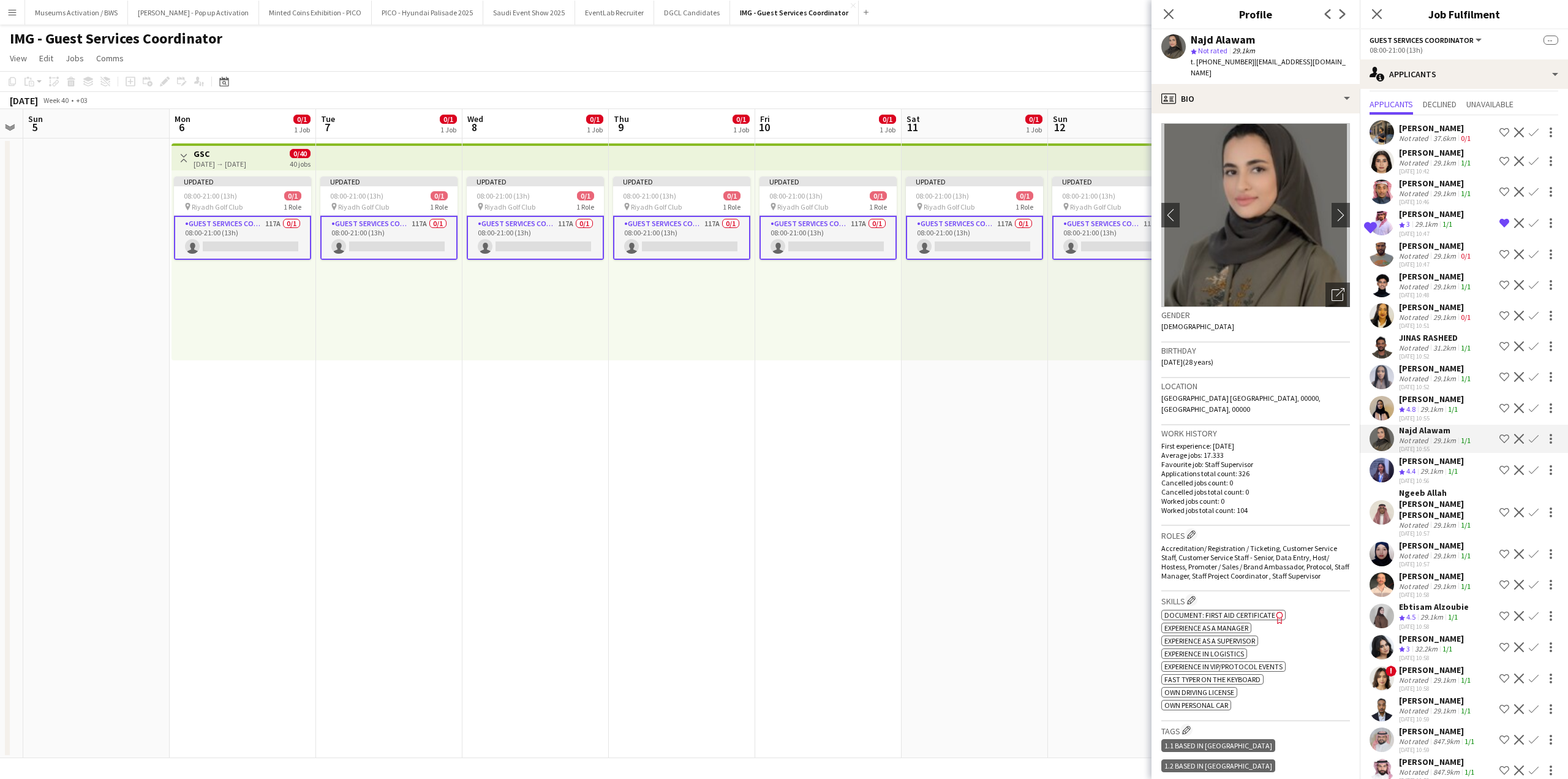
scroll to position [0, 0]
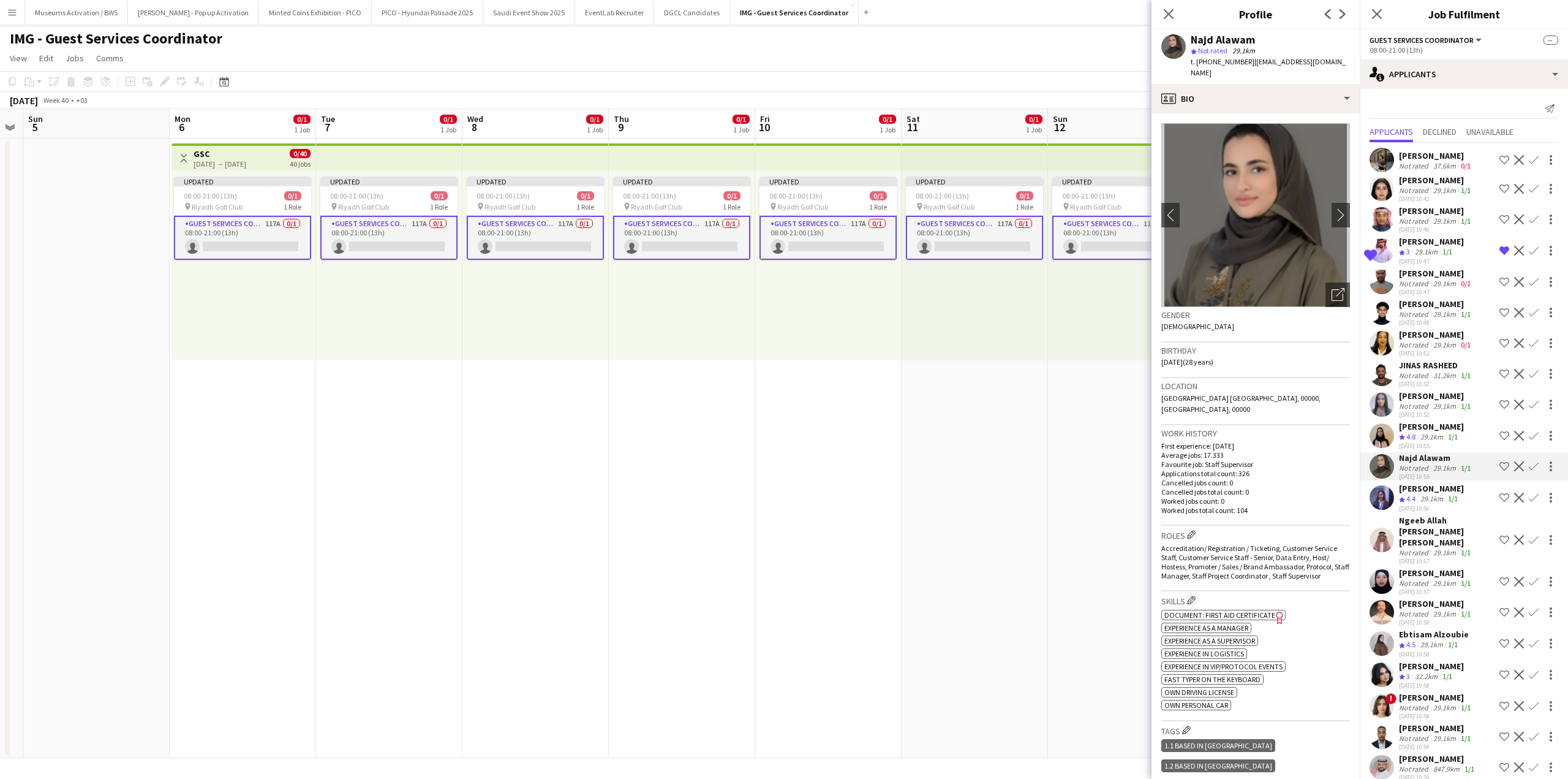
click at [1092, 73] on app-toolbar "Copy Paste Paste Ctrl+V Paste with crew Ctrl+Shift+V Paste linked Job Delete Gr…" at bounding box center [784, 81] width 1568 height 21
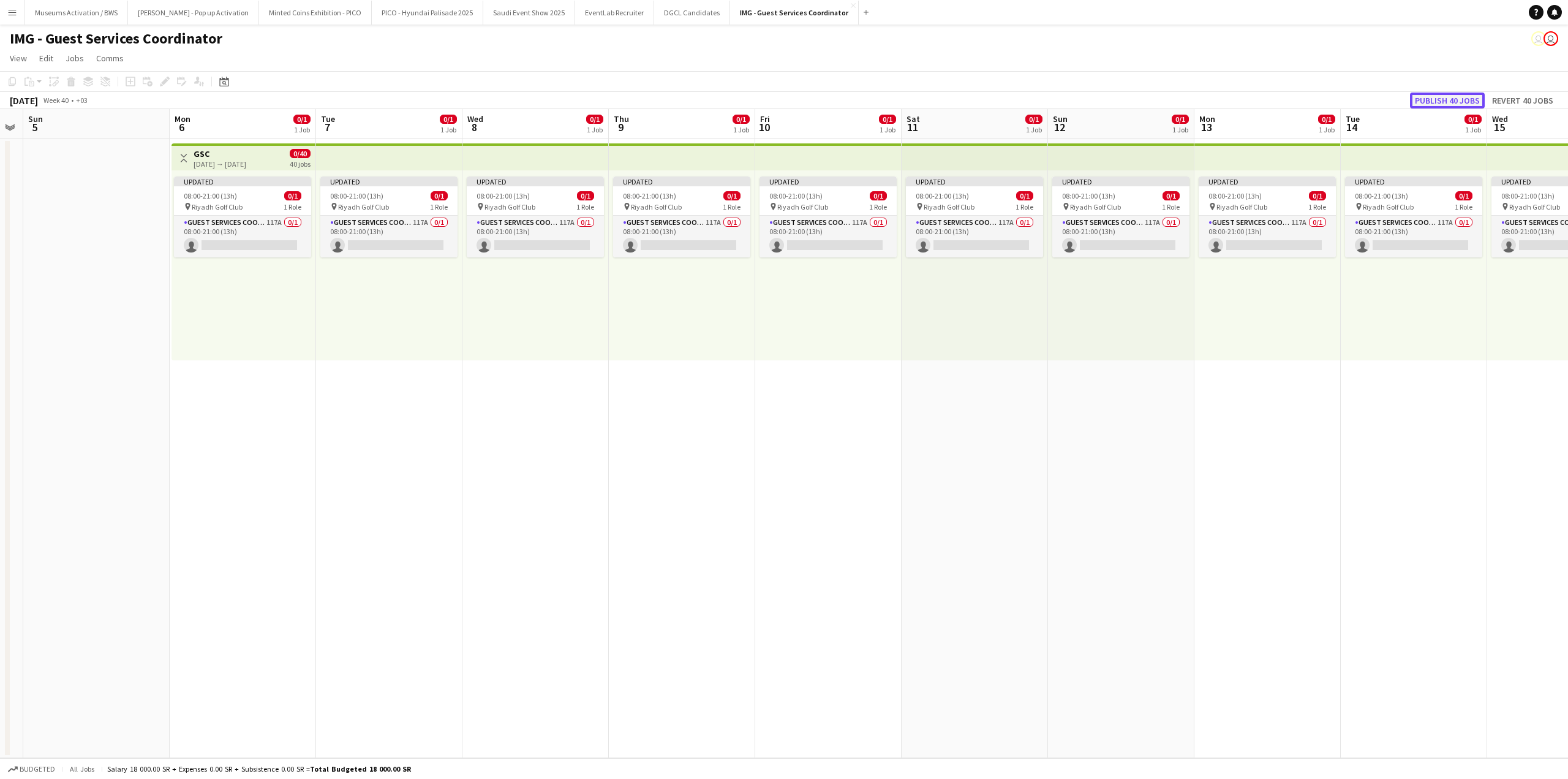
click at [1437, 100] on button "Publish 40 jobs" at bounding box center [1448, 100] width 75 height 16
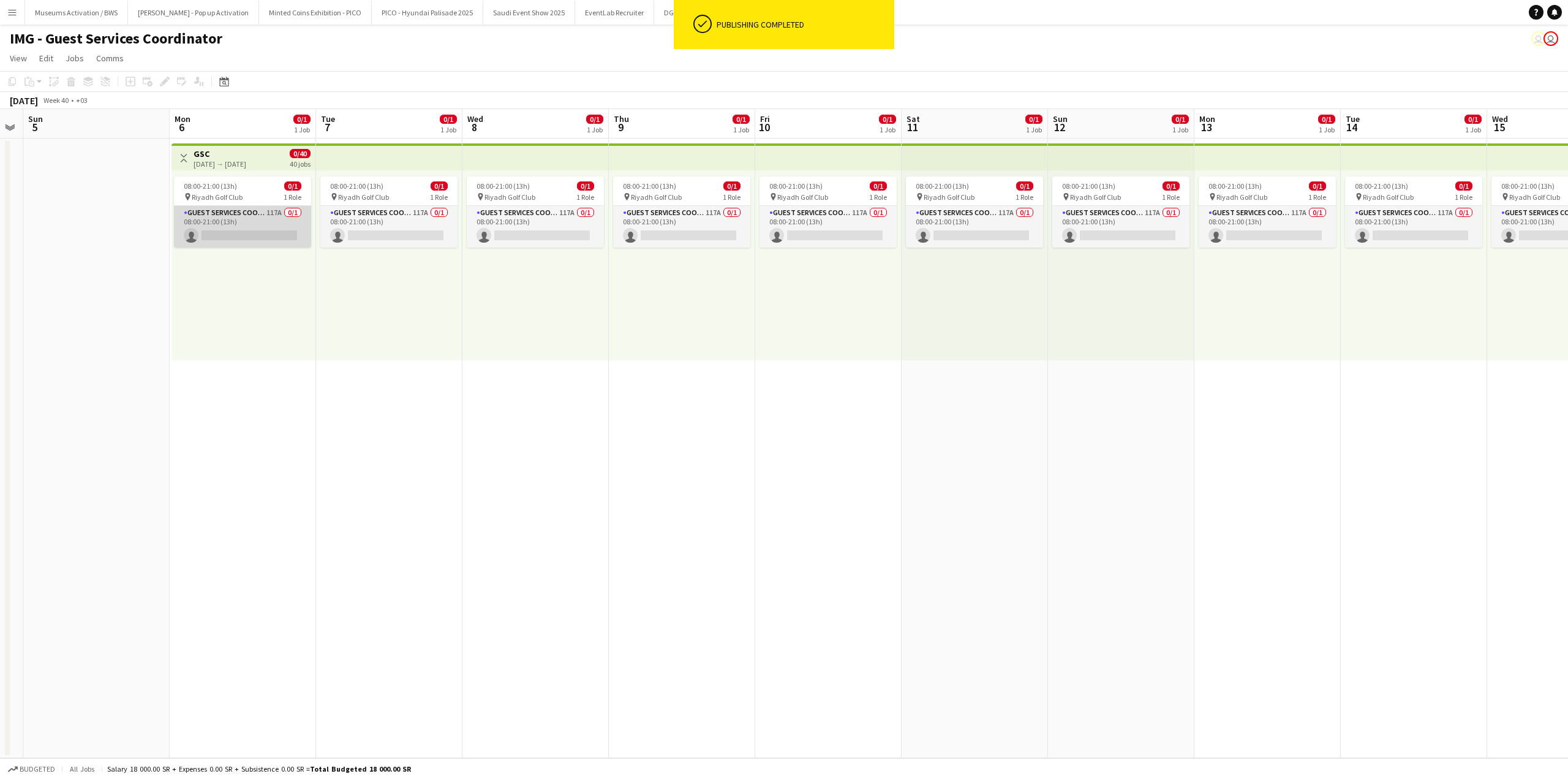
click at [270, 239] on app-card-role "Guest Services Coordinator 117A 0/1 08:00-21:00 (13h) single-neutral-actions" at bounding box center [242, 227] width 137 height 42
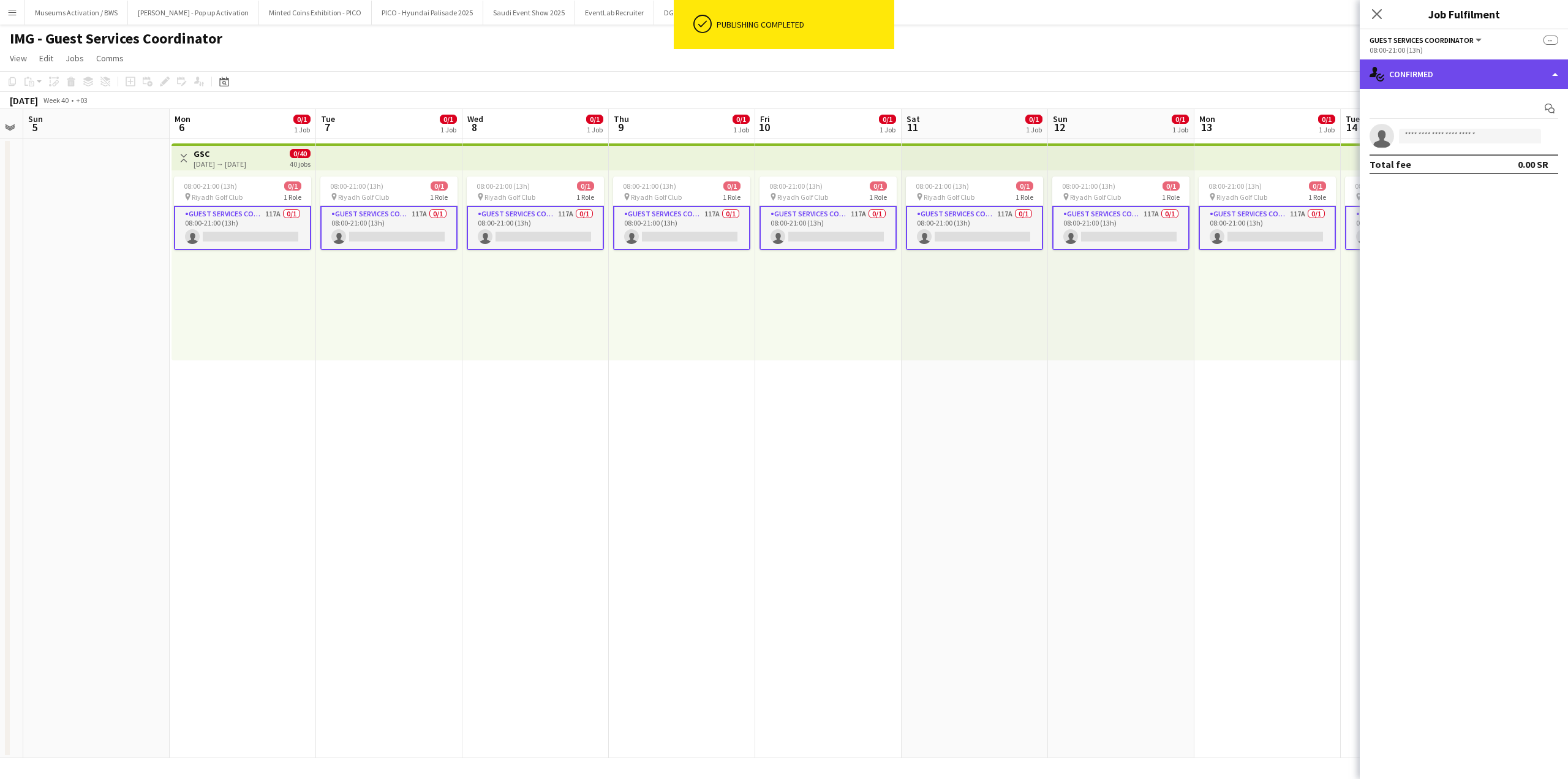
click at [1490, 66] on div "single-neutral-actions-check-2 Confirmed" at bounding box center [1463, 73] width 209 height 30
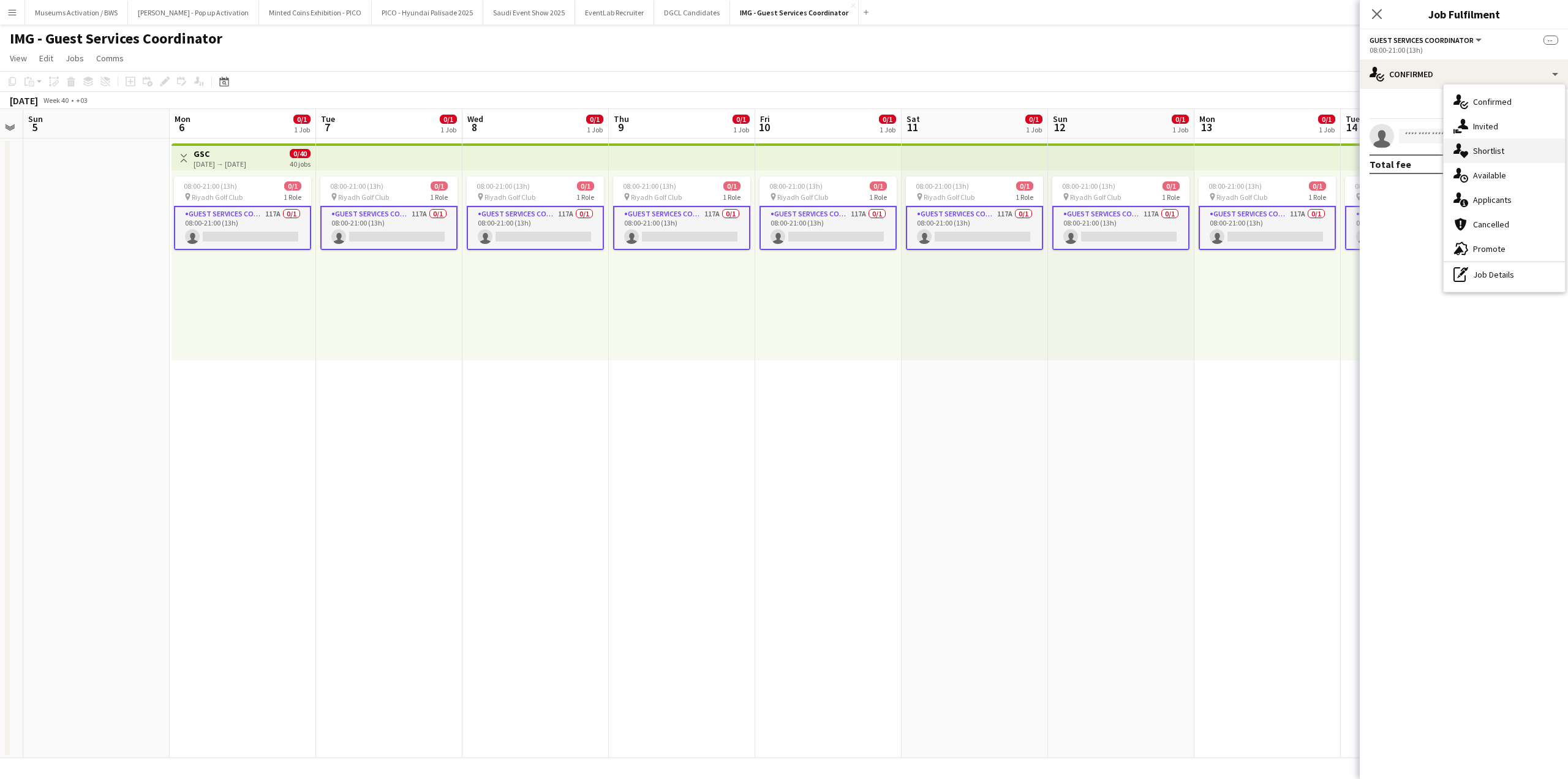
click at [1491, 150] on span "Shortlist" at bounding box center [1488, 150] width 31 height 11
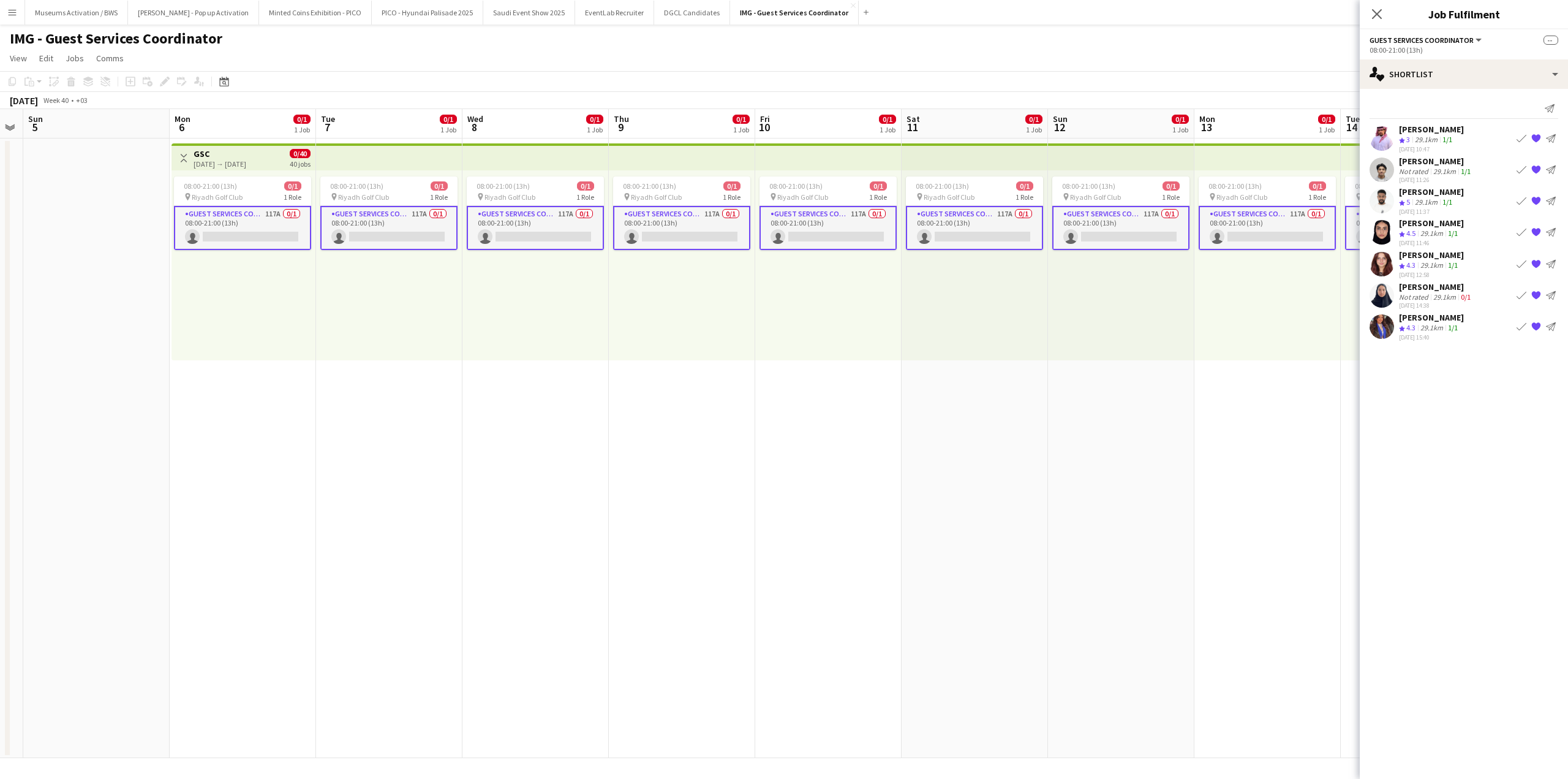
click at [1428, 149] on div "24-09-2025 10:47" at bounding box center [1431, 149] width 65 height 8
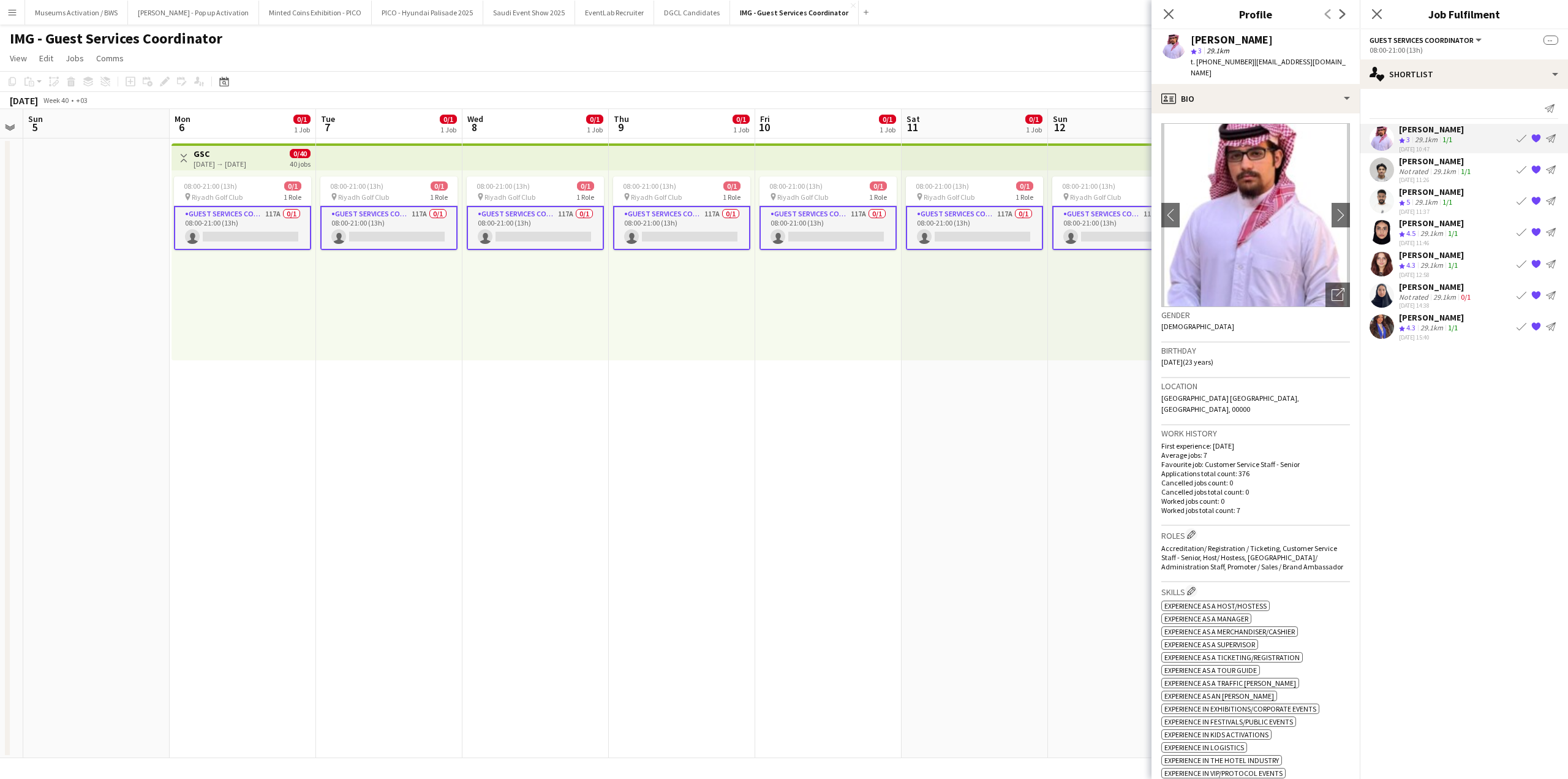
click at [1428, 158] on div "Mir Ali" at bounding box center [1436, 161] width 74 height 11
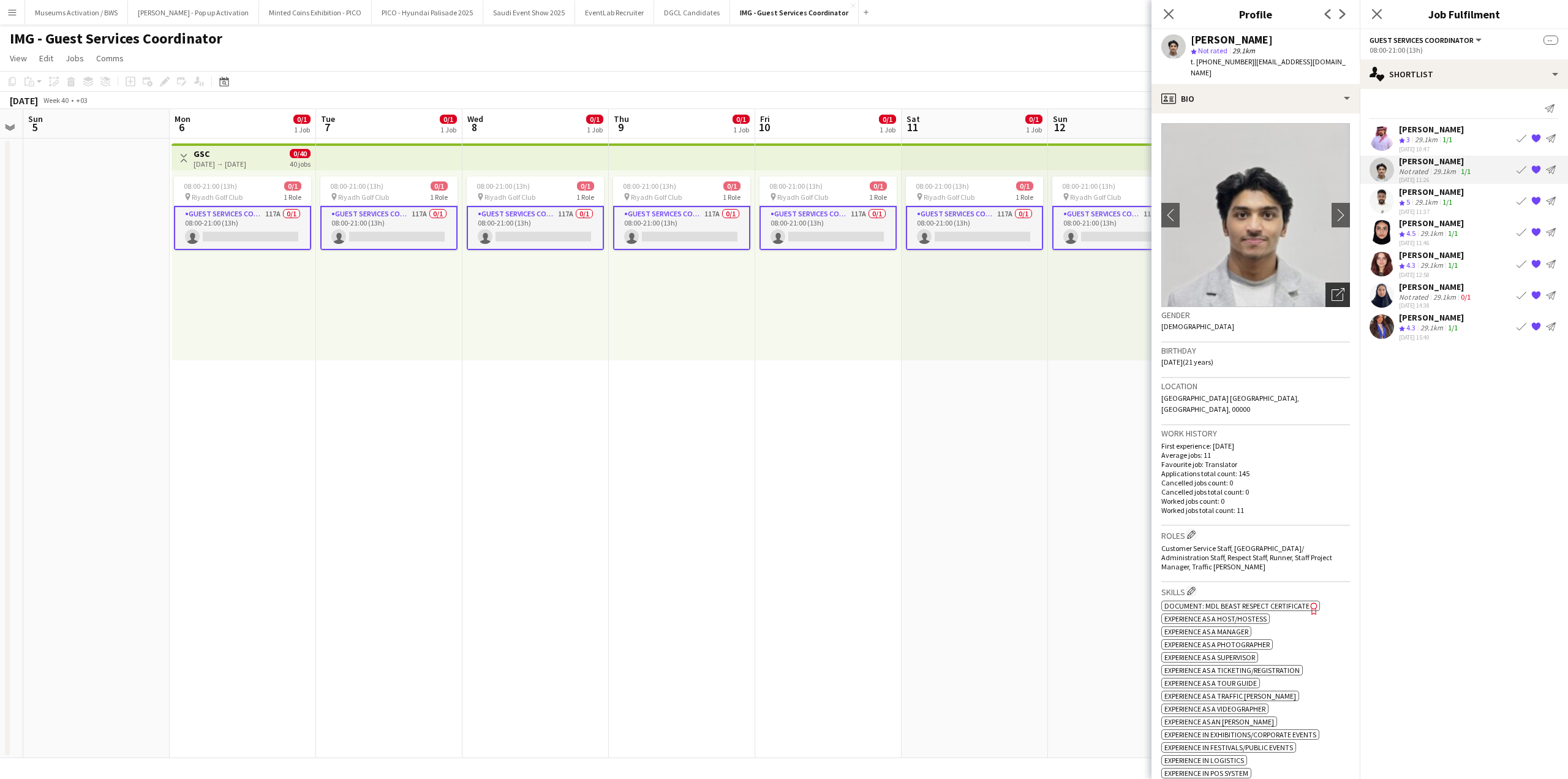
click at [1325, 283] on div "Open photos pop-in" at bounding box center [1337, 295] width 24 height 24
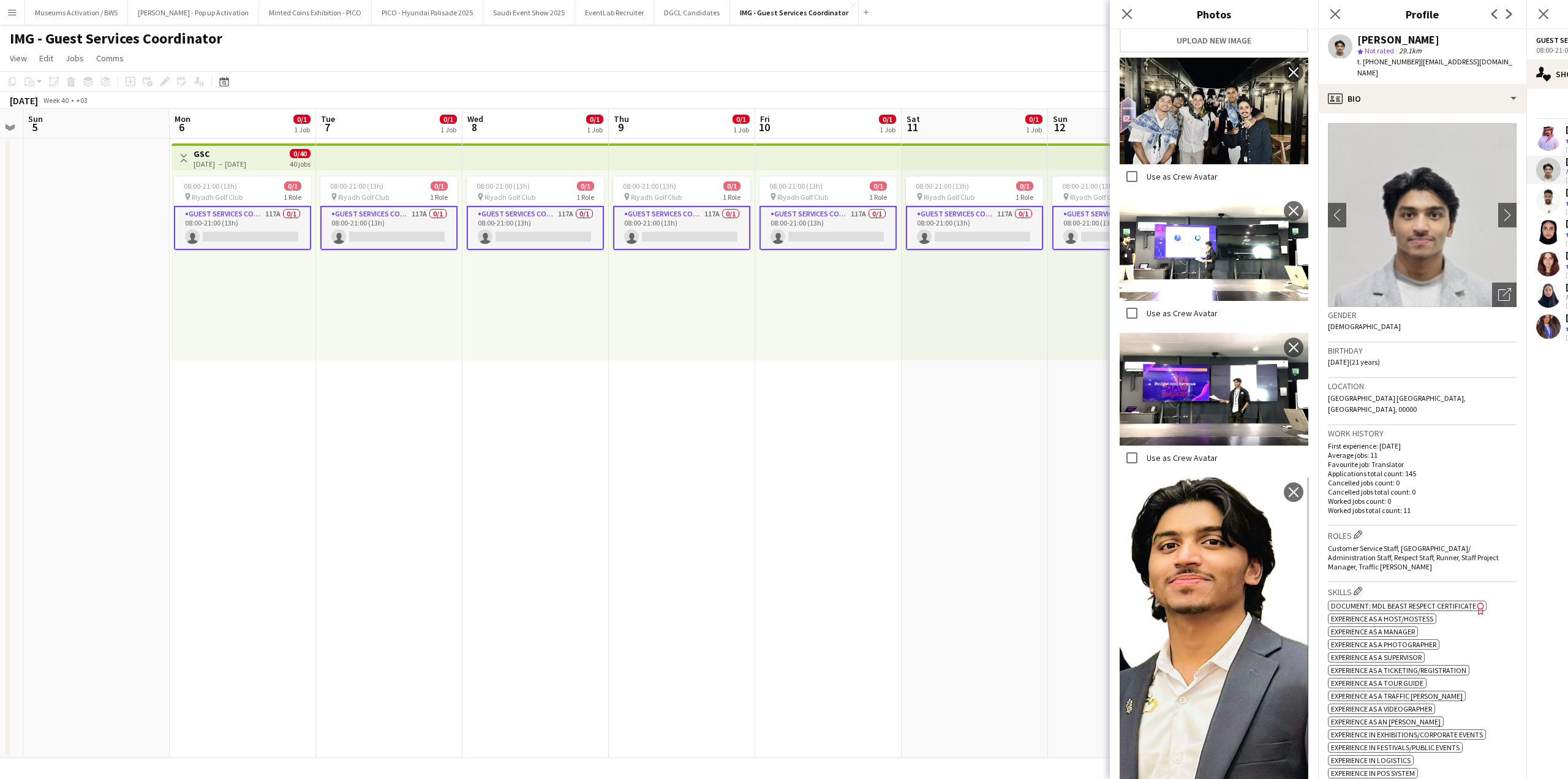
scroll to position [284, 0]
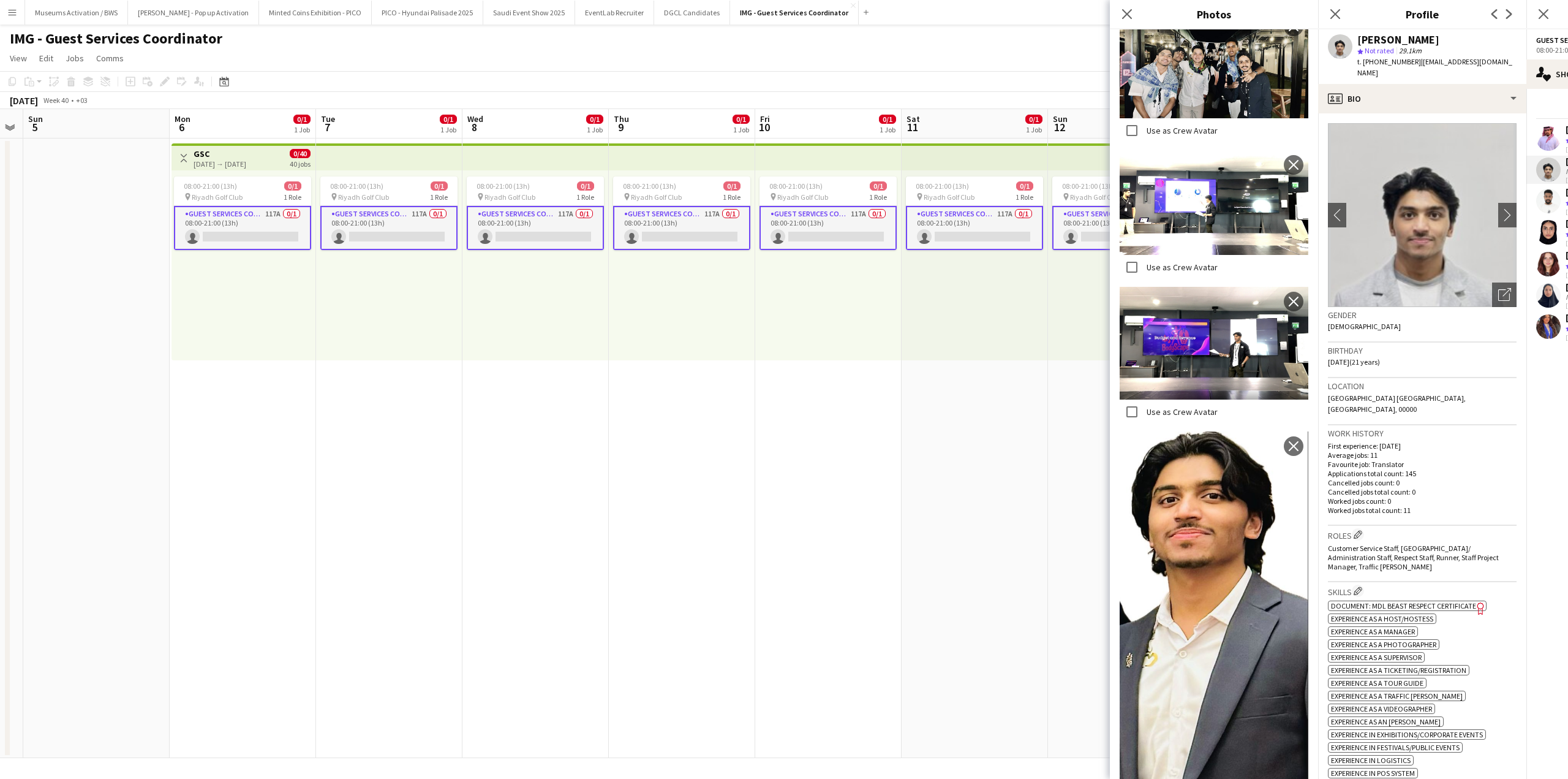
click at [1402, 359] on div "Birthday 01-01-2004 (21 years)" at bounding box center [1422, 361] width 189 height 36
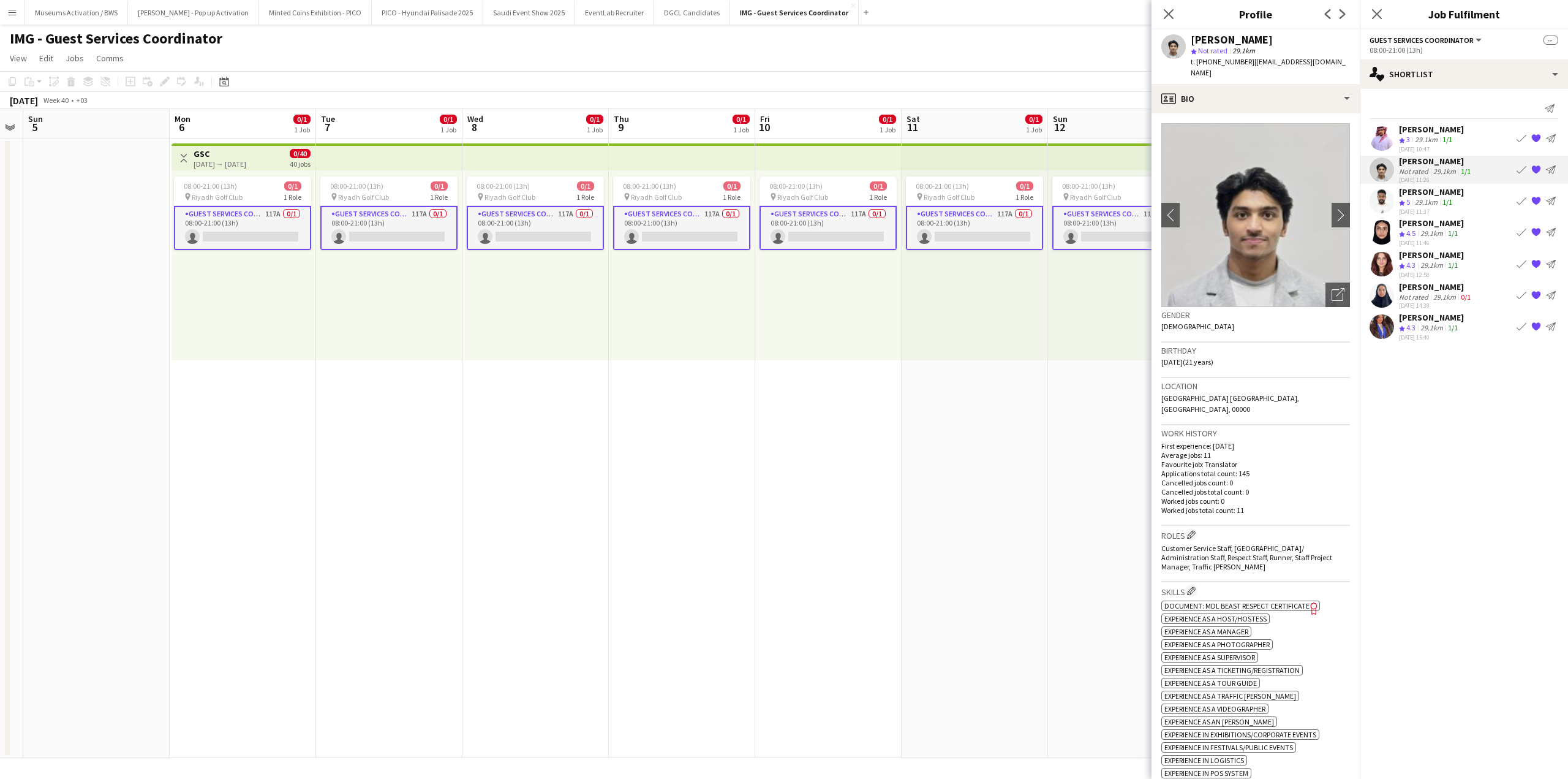
click at [1538, 170] on app-icon "{{ spriteTitle }}" at bounding box center [1536, 169] width 10 height 10
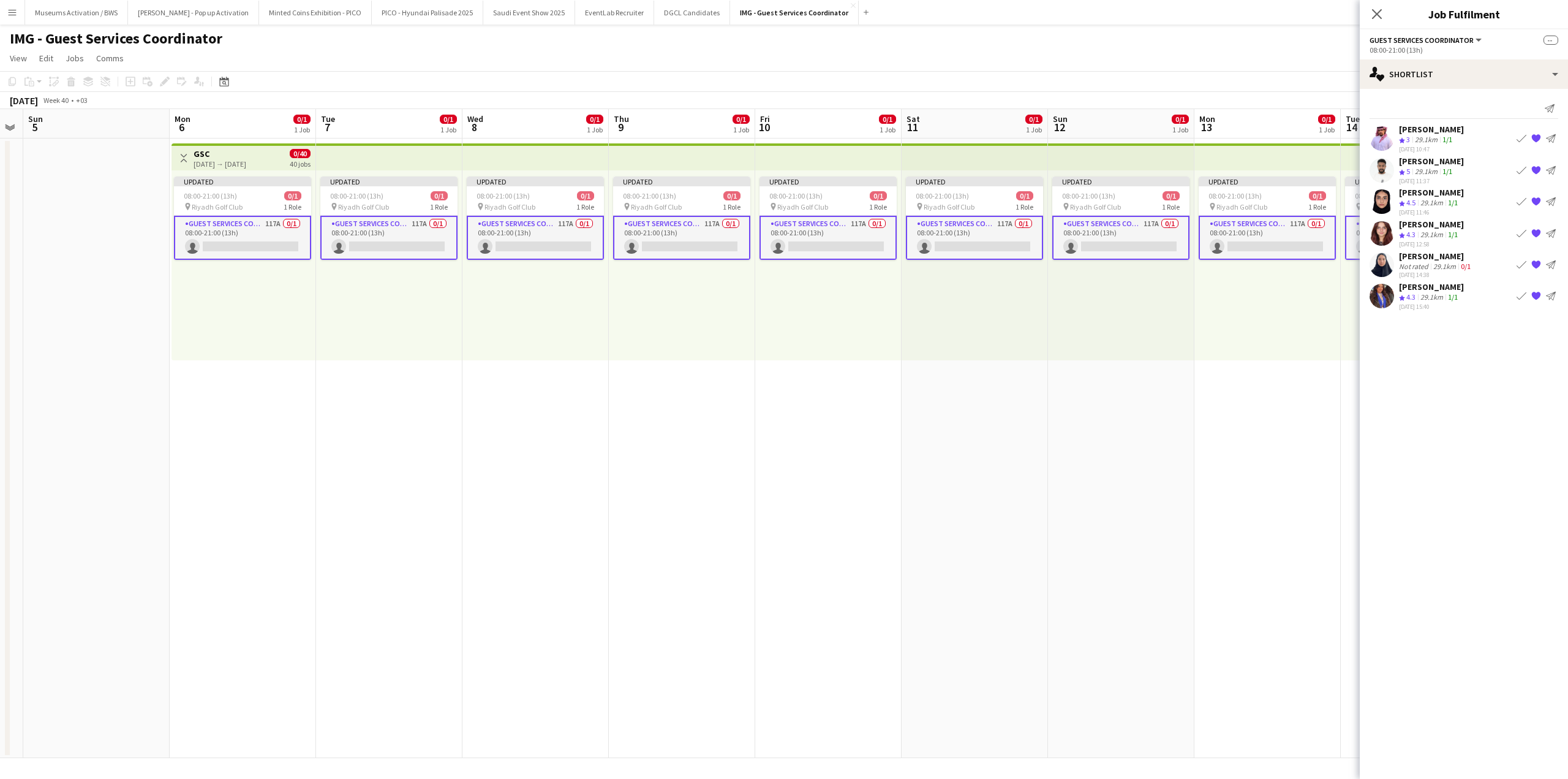
click at [1441, 158] on div "Yousif Mohammed" at bounding box center [1431, 161] width 65 height 11
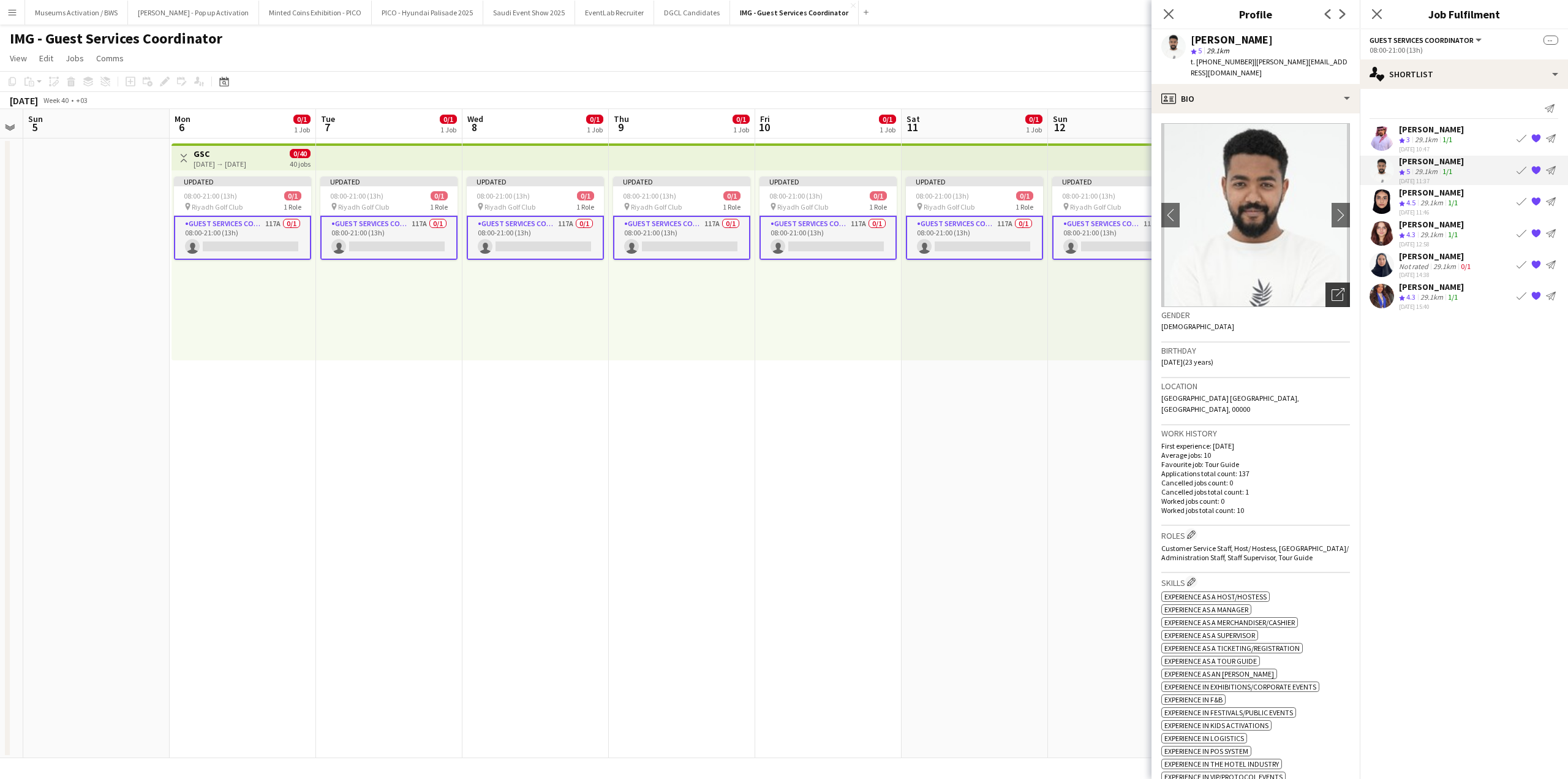
click at [1325, 286] on div "Open photos pop-in" at bounding box center [1337, 295] width 24 height 24
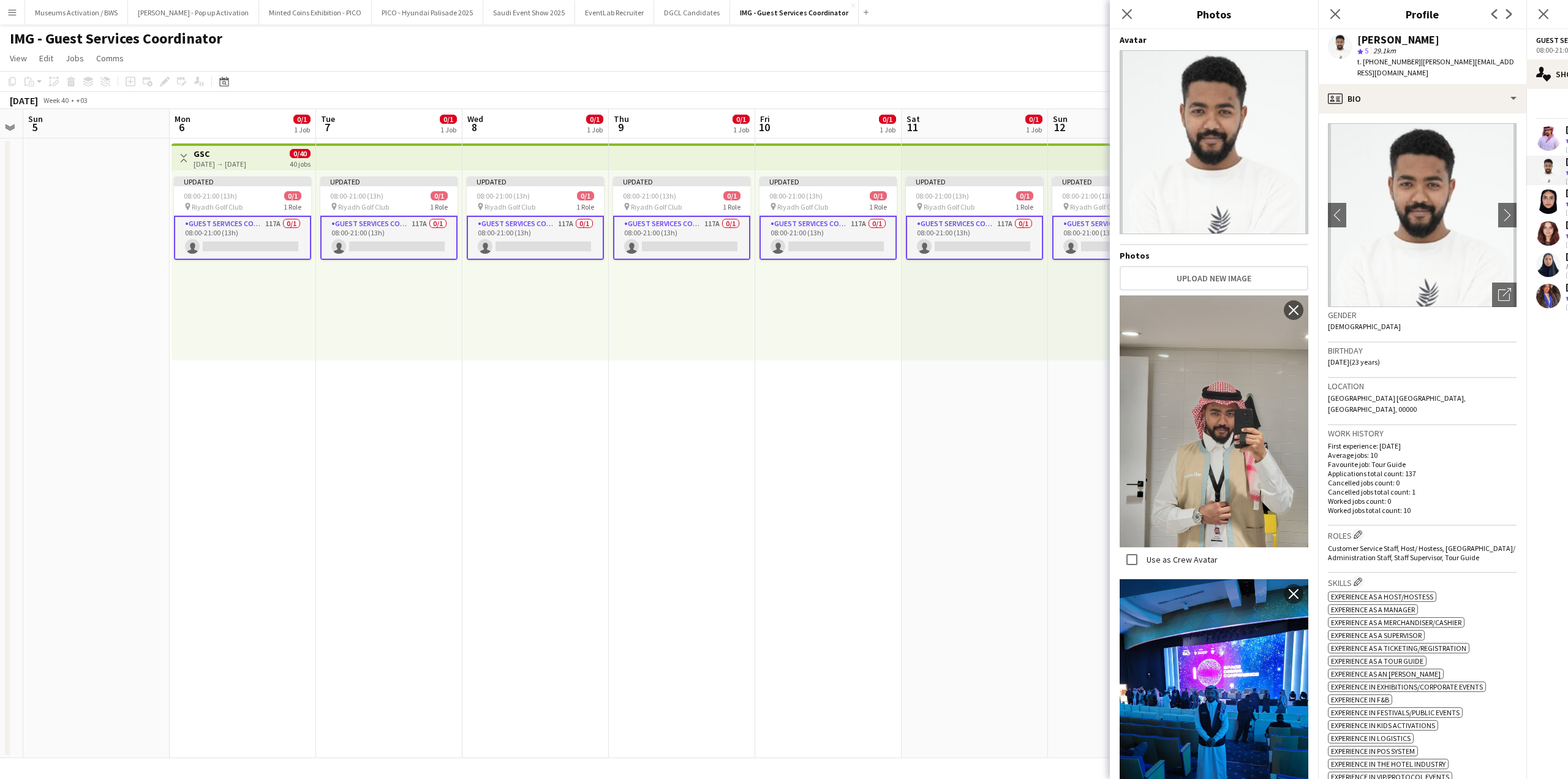
click at [1417, 358] on div "Birthday 27-03-2002 (23 years)" at bounding box center [1422, 361] width 189 height 36
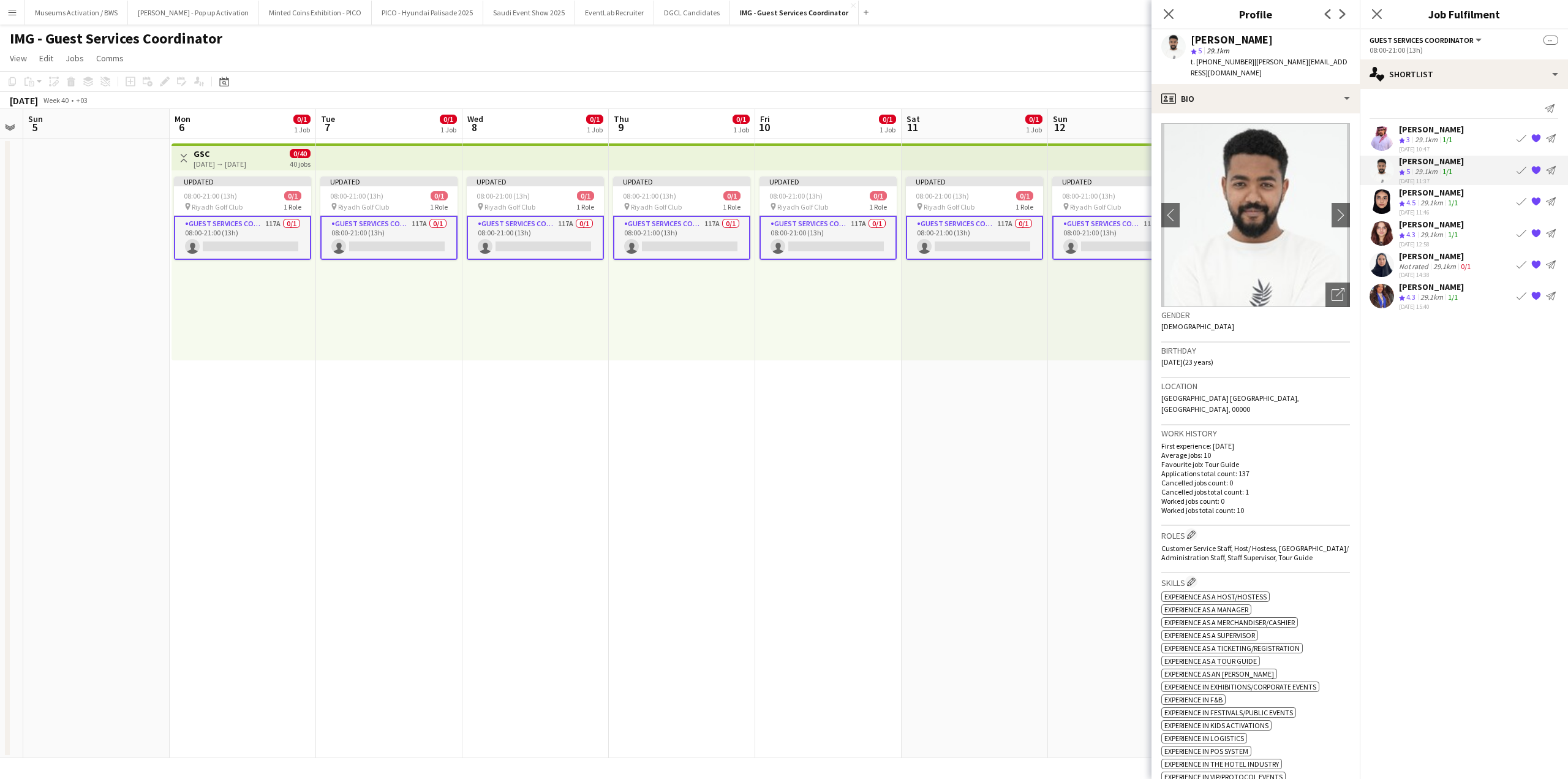
click at [1533, 170] on app-icon "{{ spriteTitle }}" at bounding box center [1536, 169] width 10 height 10
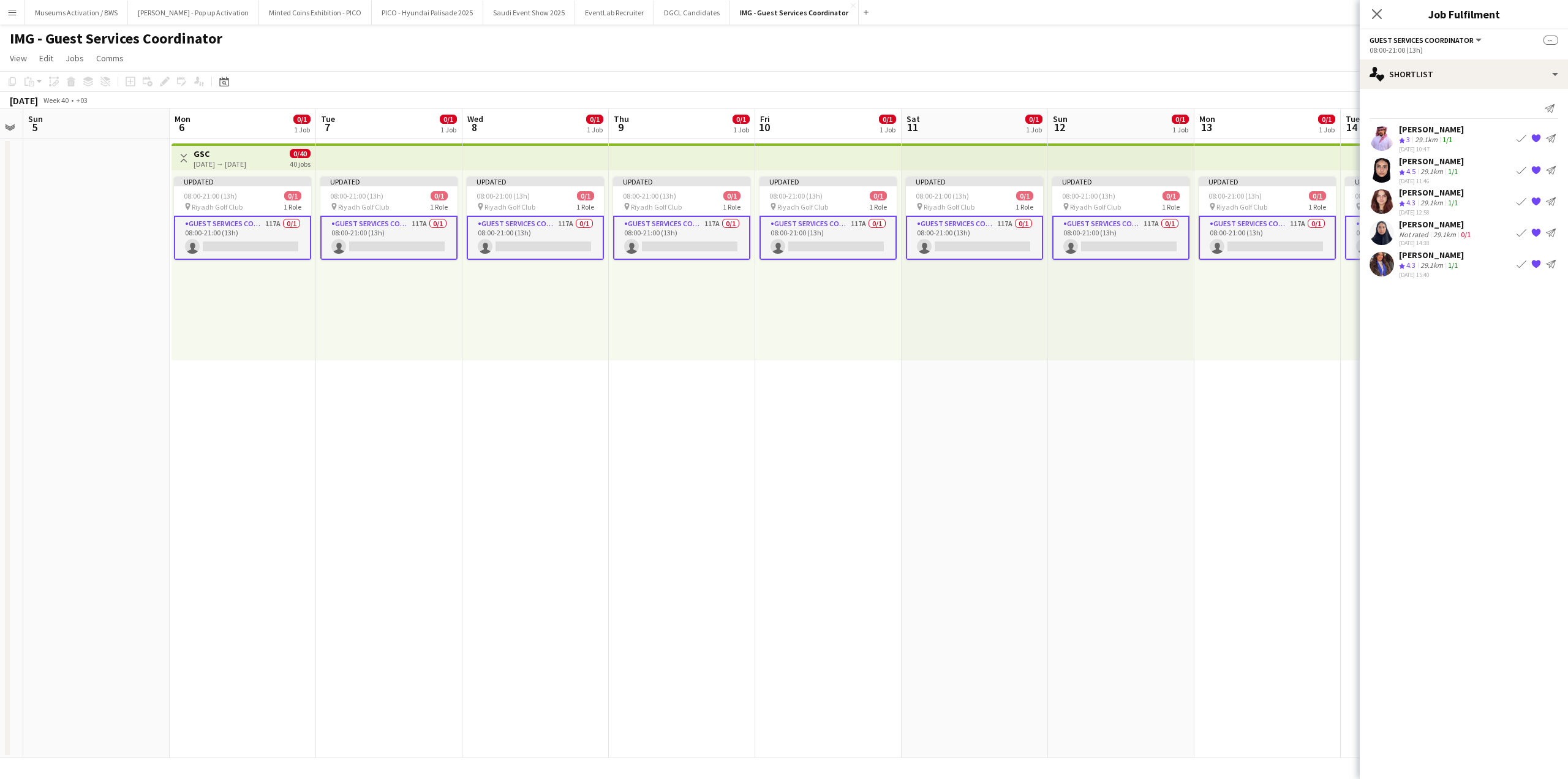
click at [1437, 257] on div "Dana Firas" at bounding box center [1431, 255] width 65 height 11
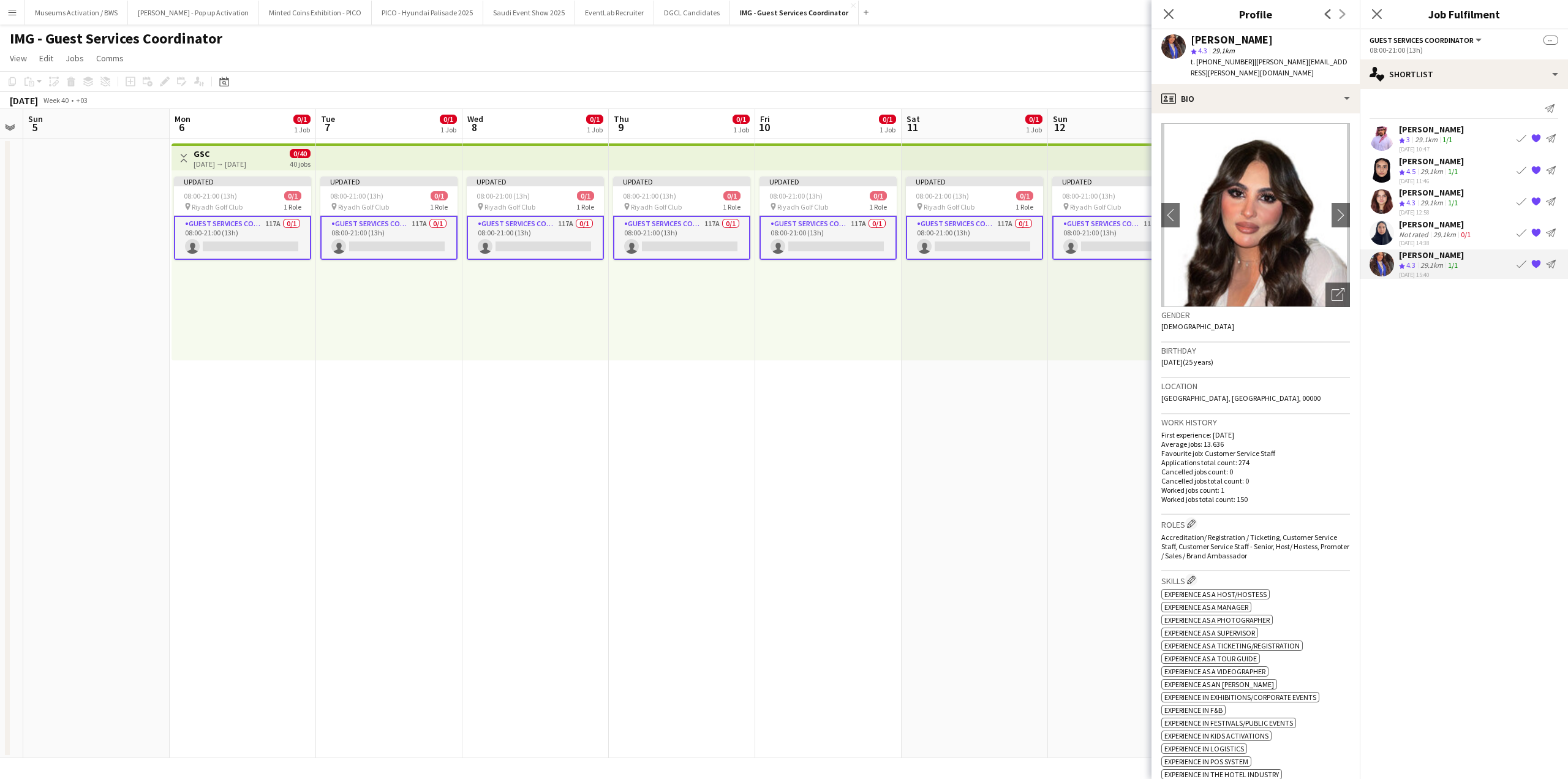
click at [1444, 128] on div "Ahmed Dallol" at bounding box center [1431, 129] width 65 height 11
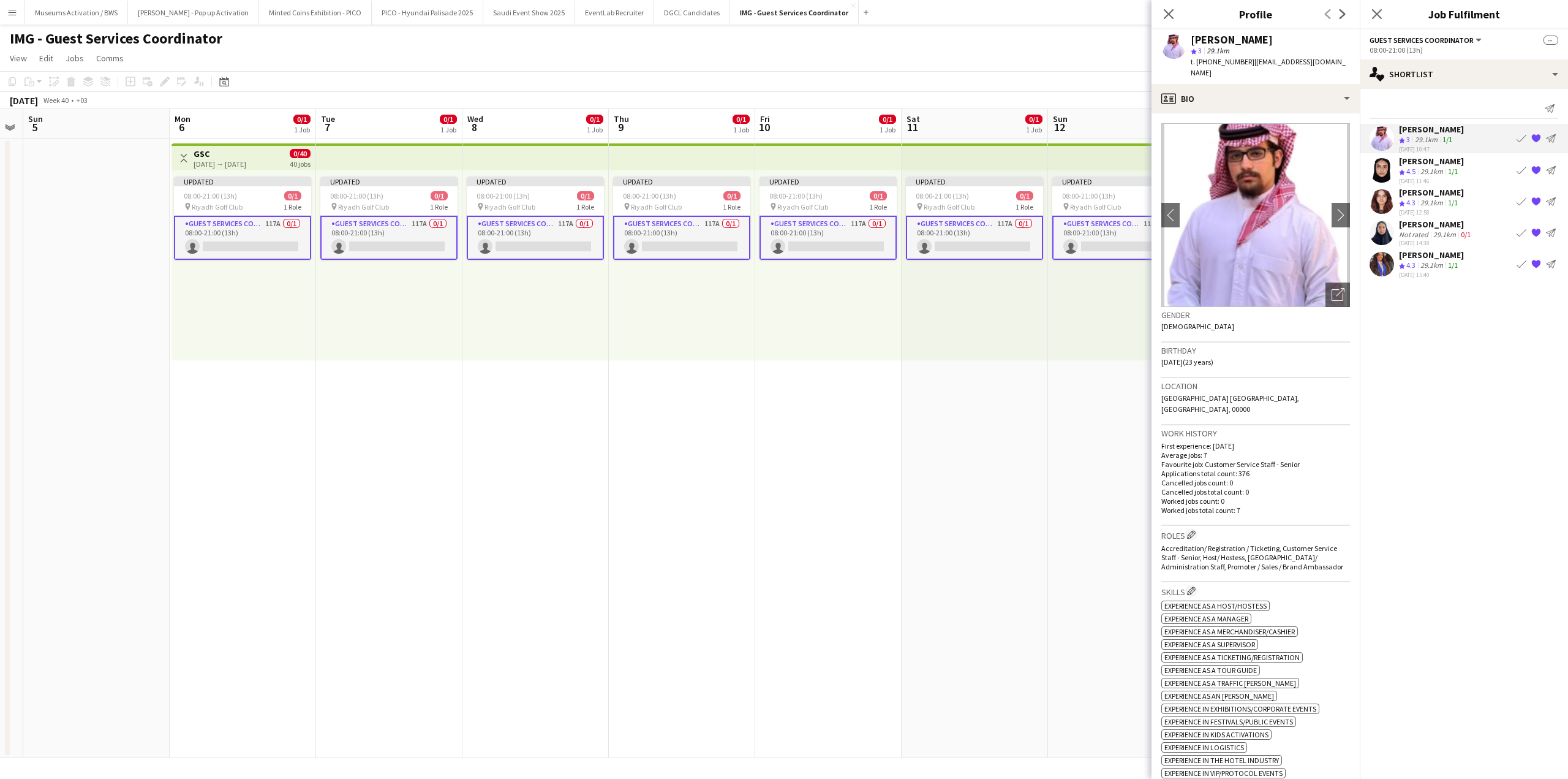
click at [1537, 133] on button "{{ spriteTitle }}" at bounding box center [1536, 138] width 14 height 14
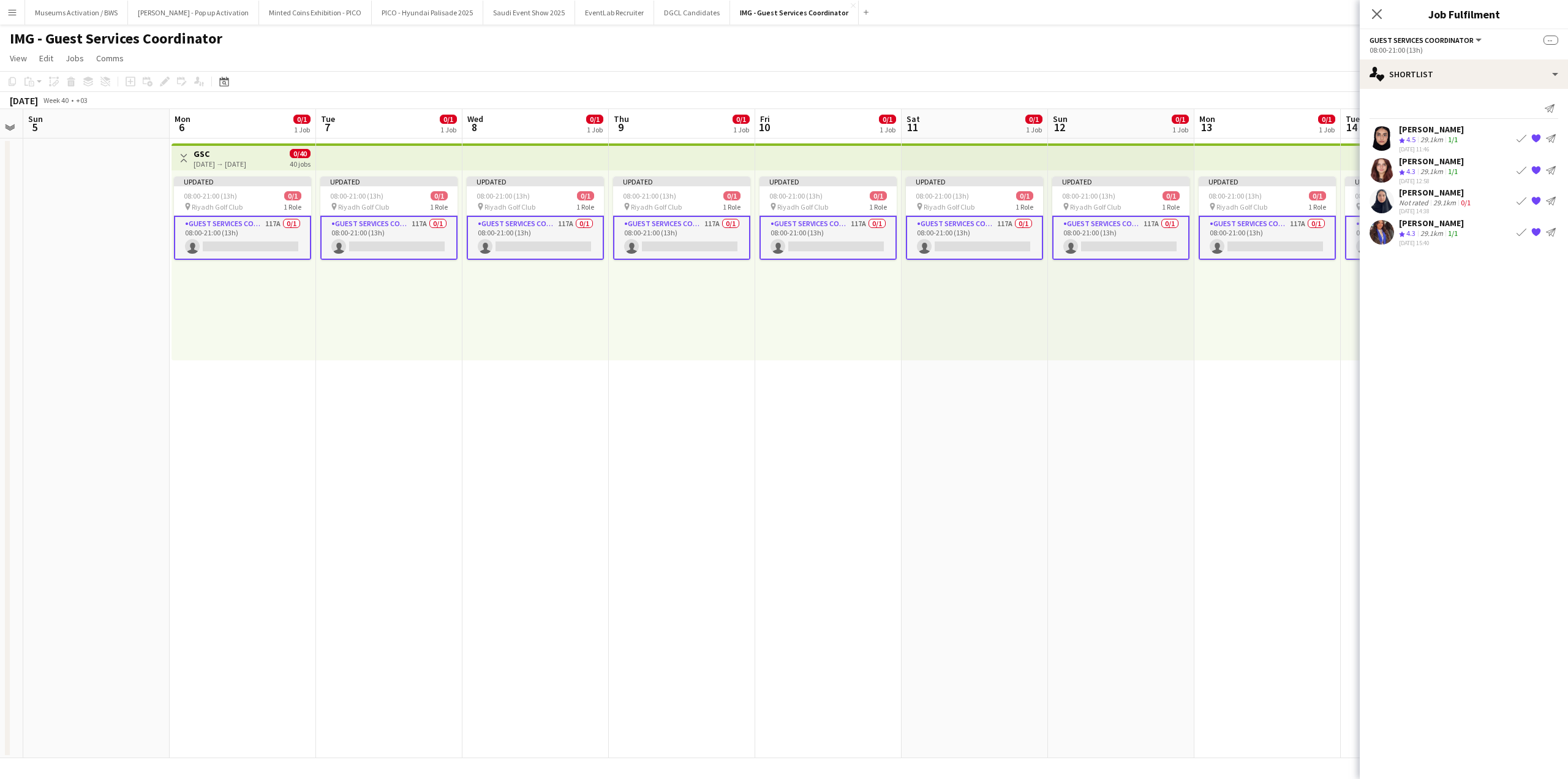
click at [1420, 139] on div "29.1km" at bounding box center [1431, 141] width 28 height 11
click at [1419, 164] on div "Aya Reda" at bounding box center [1431, 161] width 65 height 11
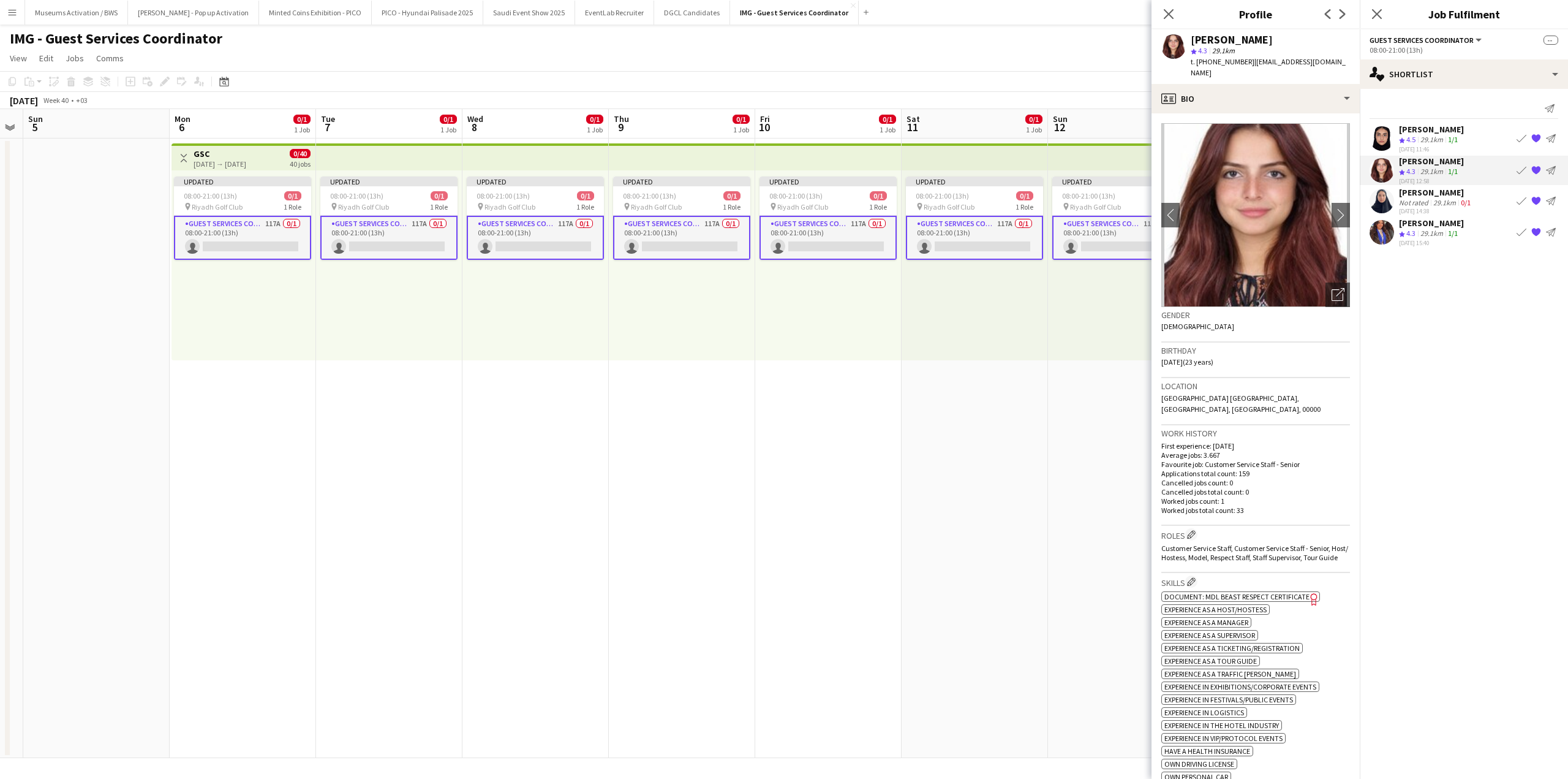
click at [1415, 195] on div "Albandari Sharaf" at bounding box center [1436, 193] width 74 height 11
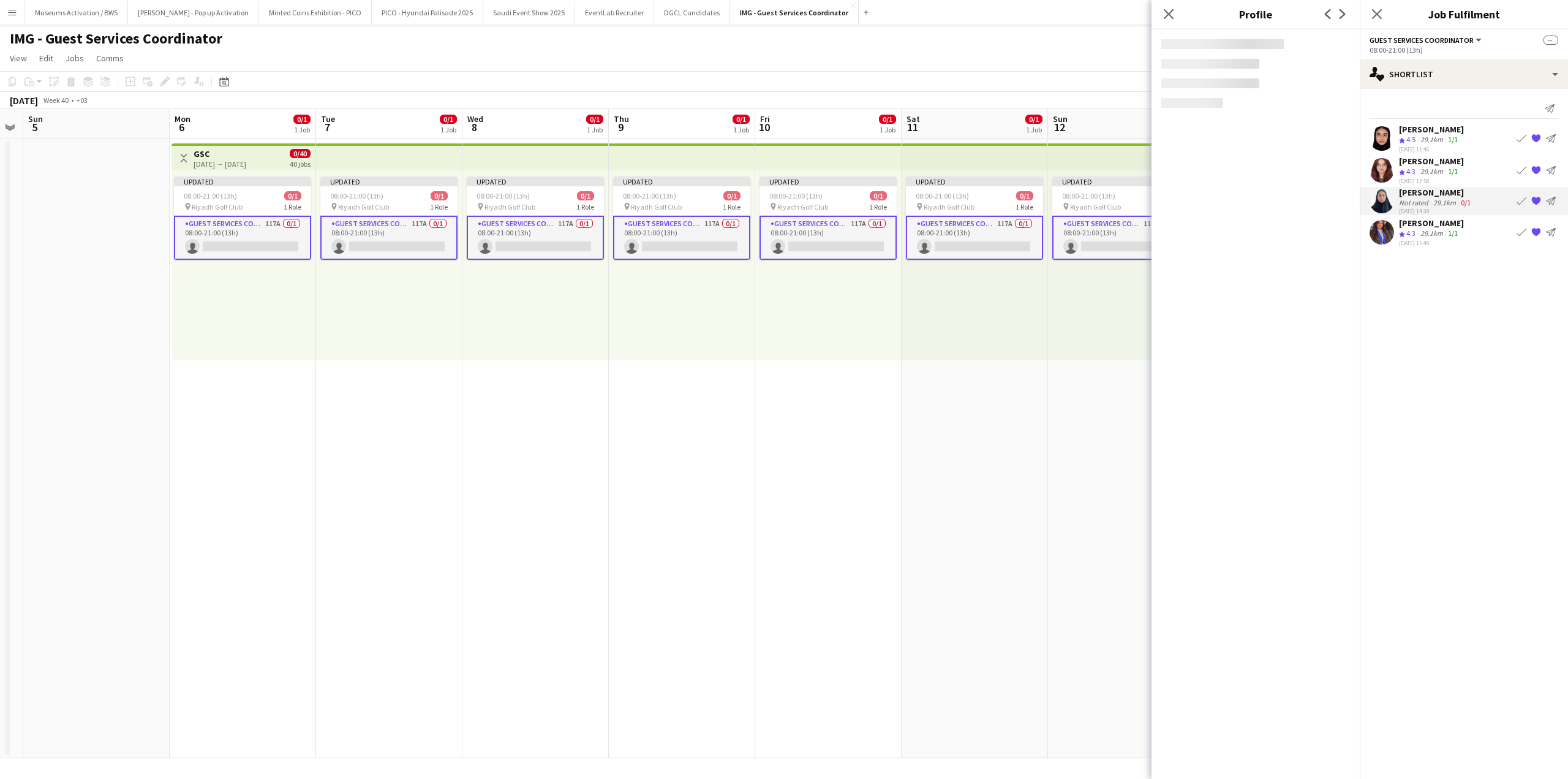
click at [1412, 220] on div "Dana Firas" at bounding box center [1431, 223] width 65 height 11
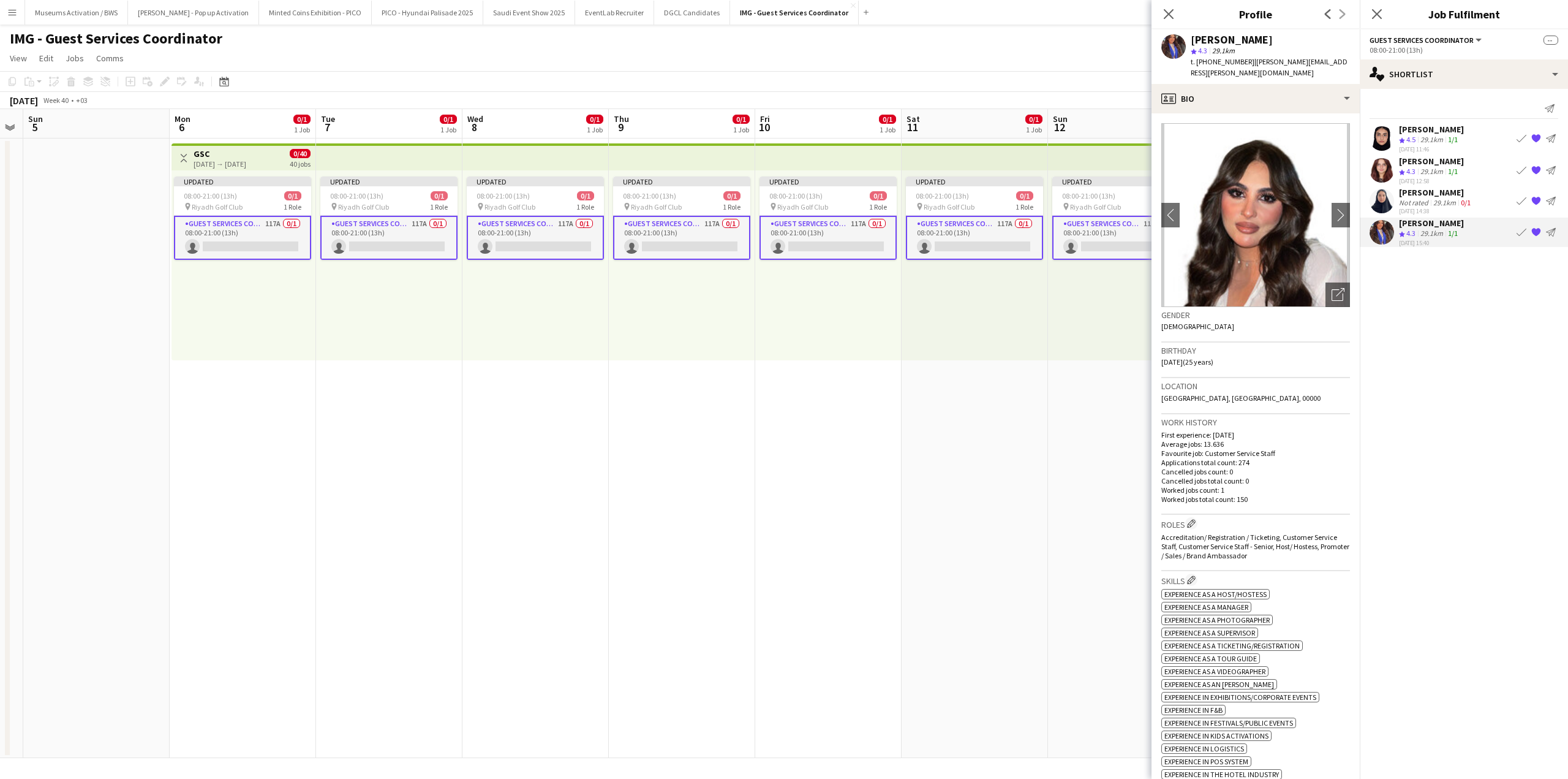
click at [1082, 82] on app-toolbar "Copy Paste Paste Ctrl+V Paste with crew Ctrl+Shift+V Paste linked Job Delete Gr…" at bounding box center [784, 81] width 1568 height 21
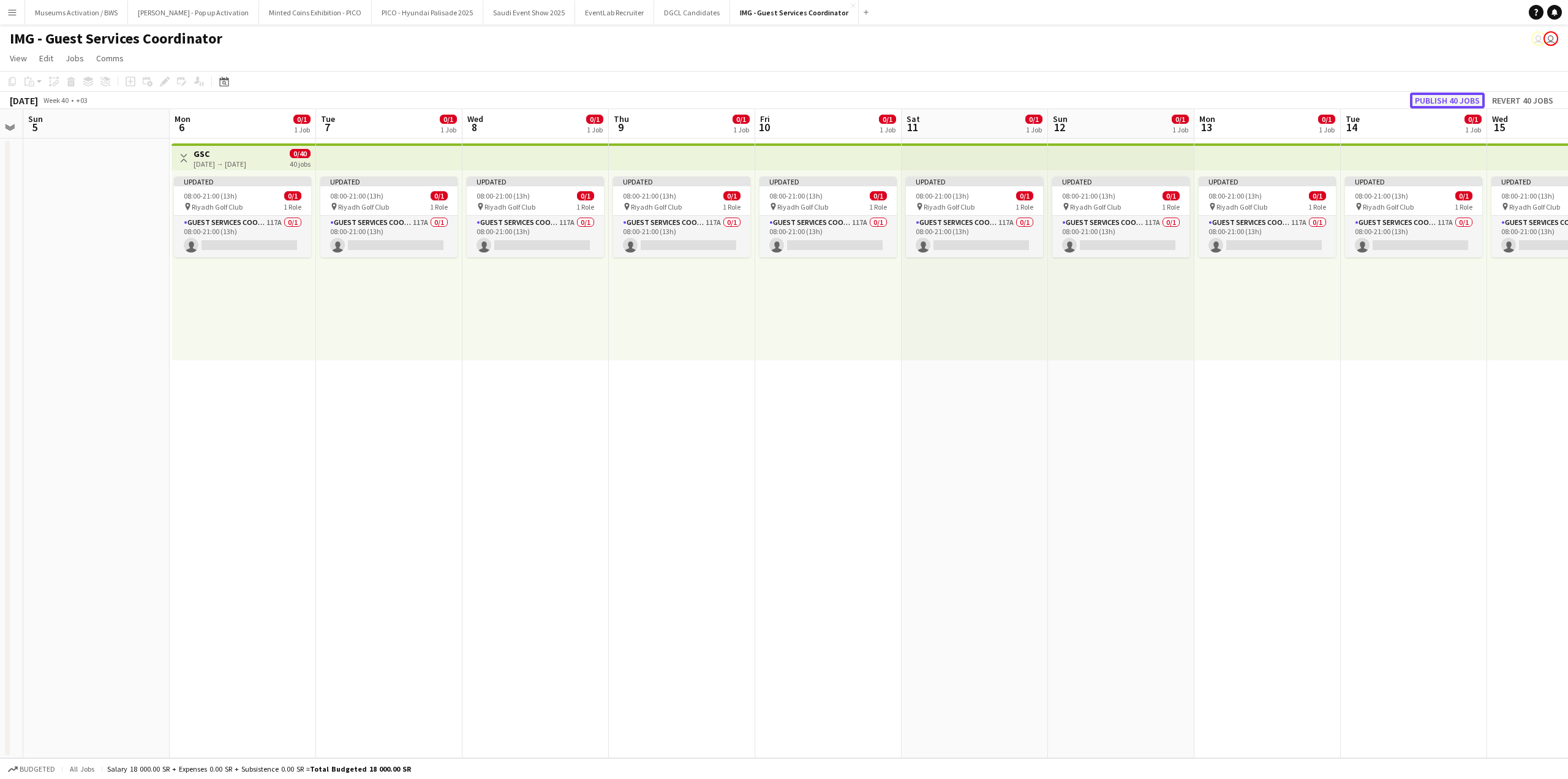
click at [1422, 97] on button "Publish 40 jobs" at bounding box center [1448, 100] width 75 height 16
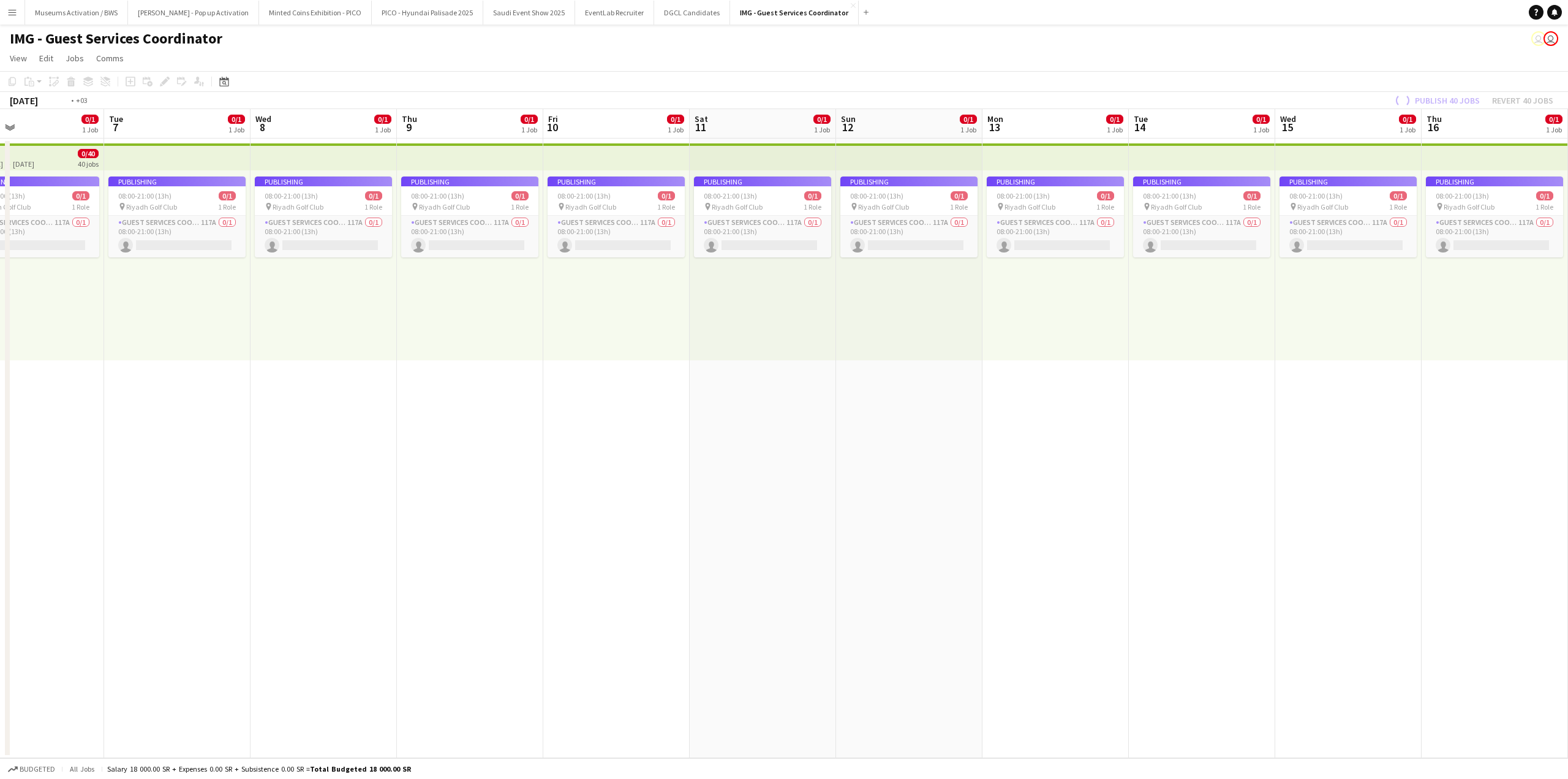
drag, startPoint x: 1401, startPoint y: 308, endPoint x: 1231, endPoint y: 306, distance: 170.0
click at [1235, 306] on app-calendar-viewport "Fri 3 Sat 4 Sun 5 Mon 6 0/1 1 Job Tue 7 0/1 1 Job Wed 8 0/1 1 Job Thu 9 0/1 1 J…" at bounding box center [784, 433] width 1568 height 649
drag, startPoint x: 1419, startPoint y: 270, endPoint x: 1127, endPoint y: 263, distance: 292.1
click at [1181, 262] on app-calendar-viewport "Sat 4 Sun 5 Mon 6 0/1 1 Job Tue 7 0/1 1 Job Wed 8 0/1 1 Job Thu 9 0/1 1 Job Fri…" at bounding box center [784, 433] width 1568 height 649
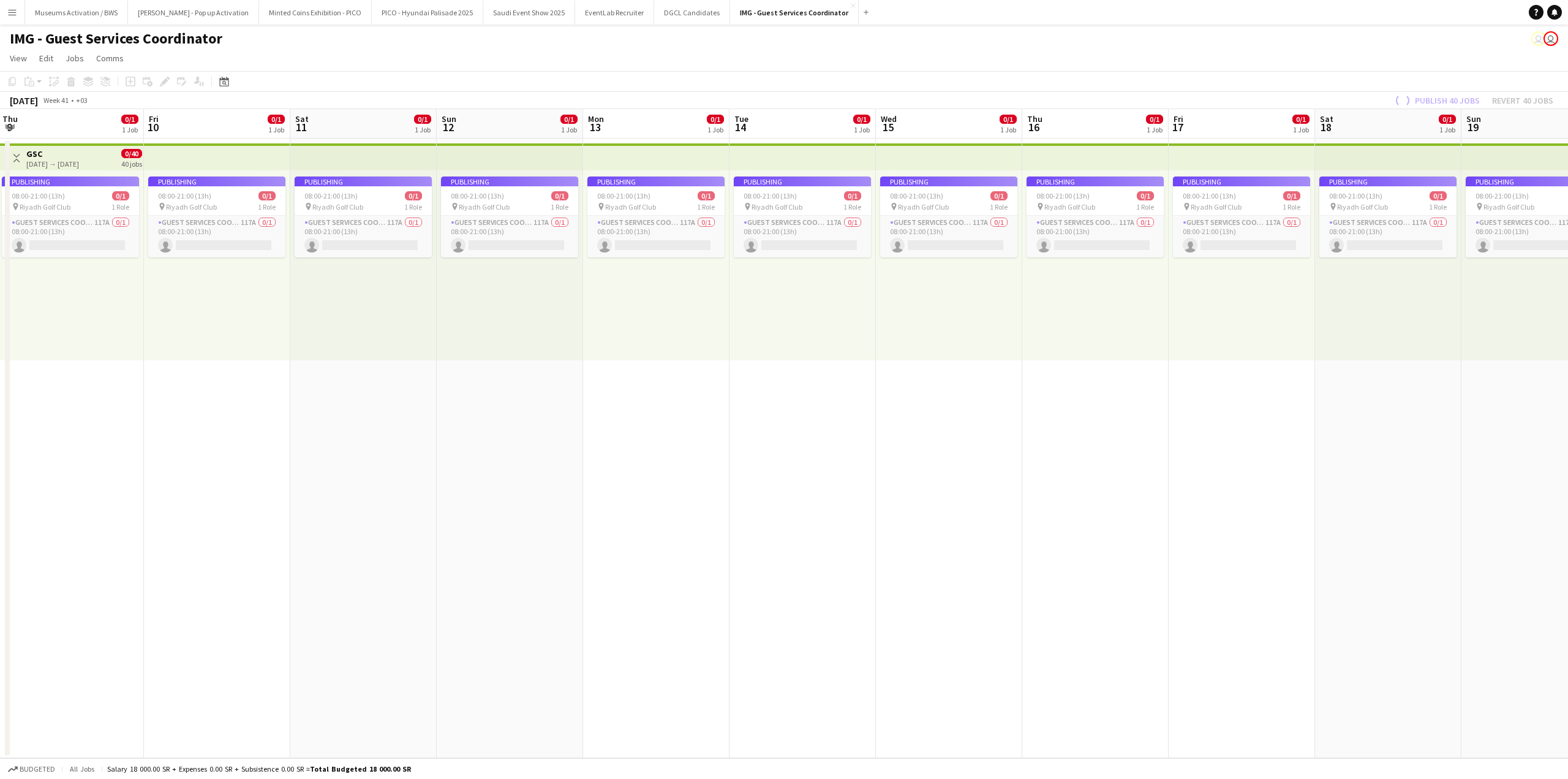
drag, startPoint x: 1367, startPoint y: 216, endPoint x: 1214, endPoint y: 244, distance: 155.5
click at [1059, 238] on app-calendar-viewport "Mon 6 0/1 1 Job Tue 7 0/1 1 Job Wed 8 0/1 1 Job Thu 9 0/1 1 Job Fri 10 0/1 1 Jo…" at bounding box center [784, 433] width 1568 height 649
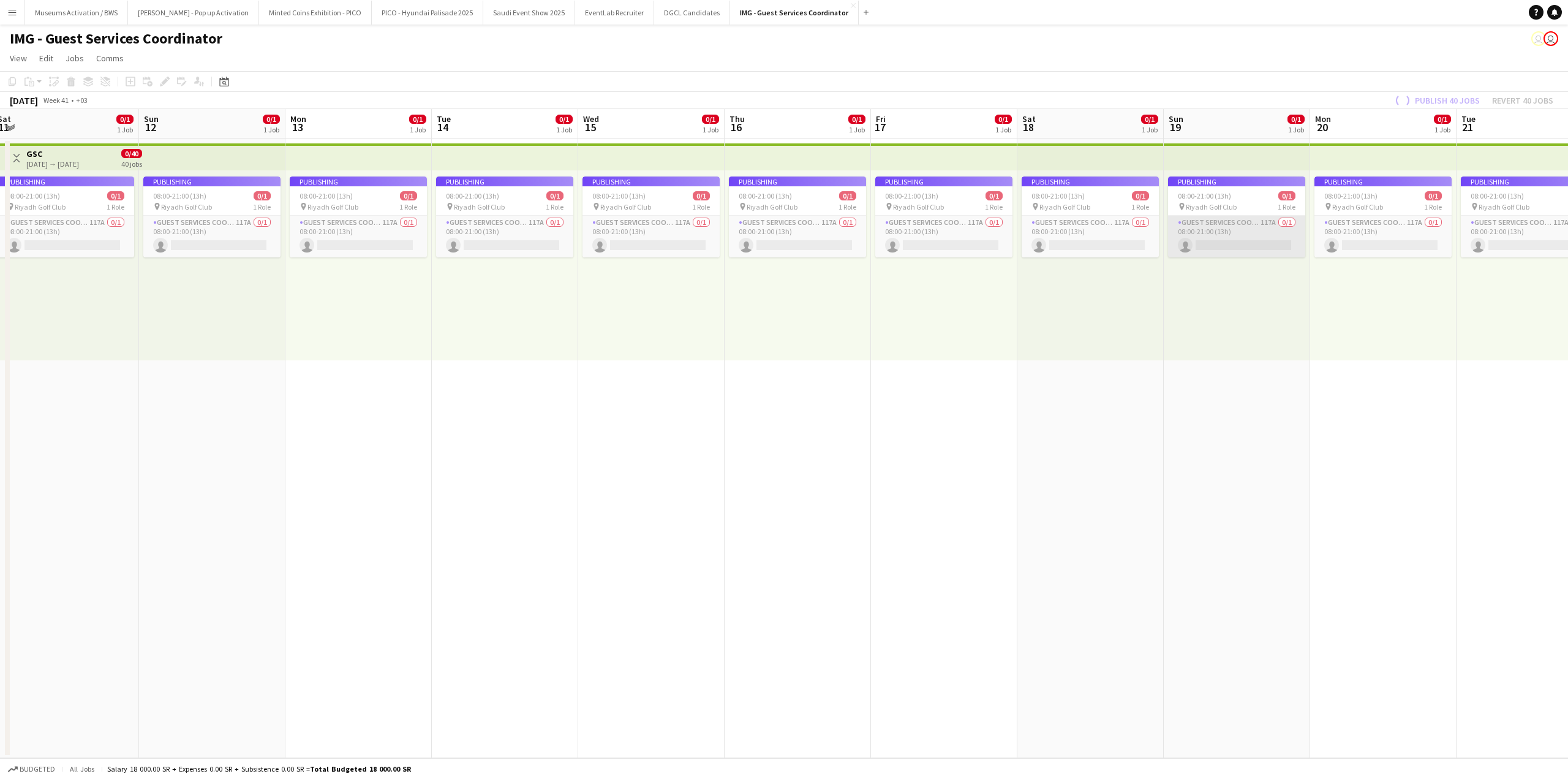
drag, startPoint x: 1235, startPoint y: 225, endPoint x: 981, endPoint y: 238, distance: 254.3
click at [991, 238] on app-calendar-viewport "Wed 8 0/1 1 Job Thu 9 0/1 1 Job Fri 10 0/1 1 Job Sat 11 0/1 1 Job Sun 12 0/1 1 …" at bounding box center [784, 433] width 1568 height 649
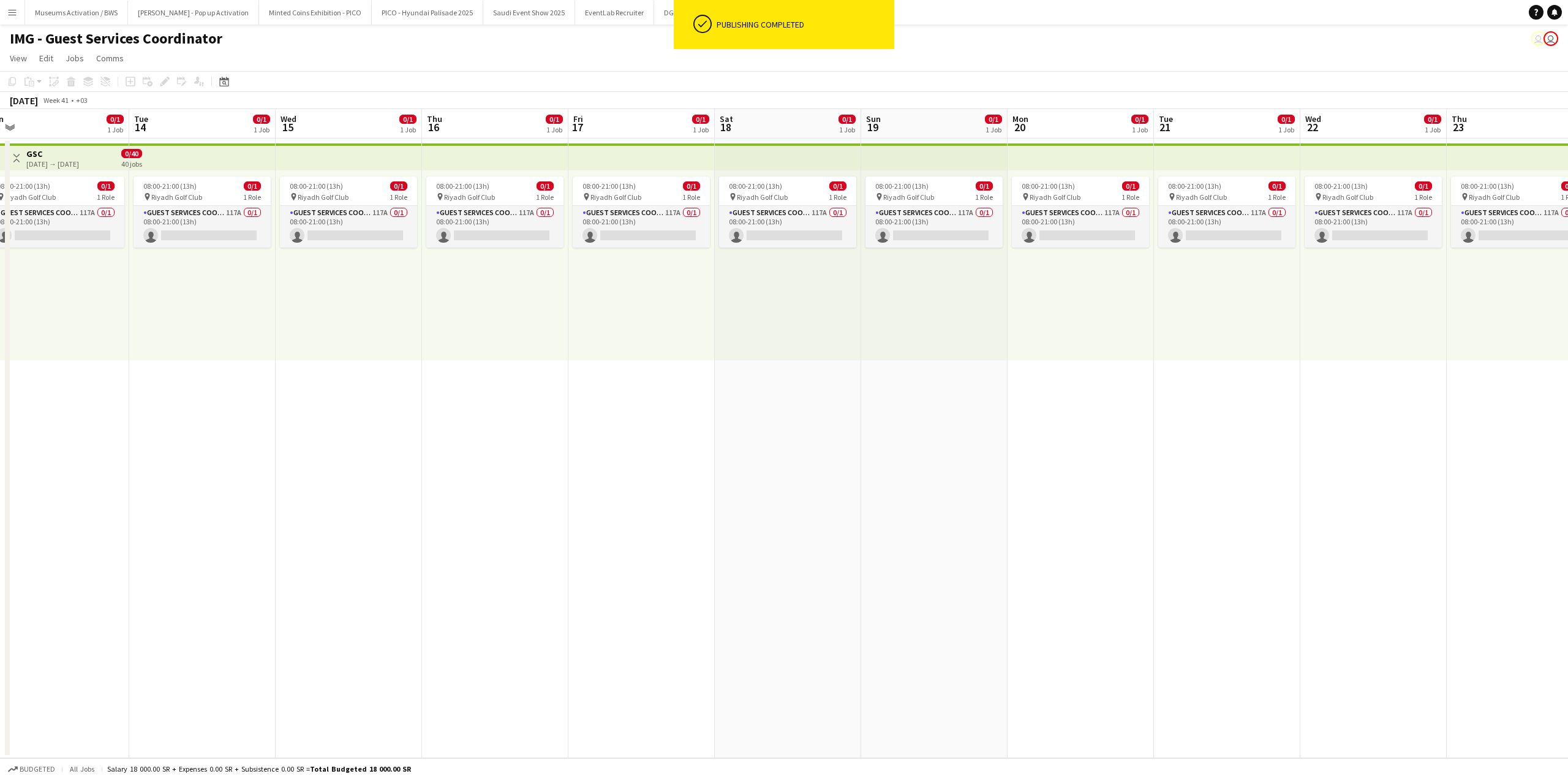
drag, startPoint x: 1397, startPoint y: 218, endPoint x: 1068, endPoint y: 257, distance: 331.3
click at [1098, 253] on app-calendar-viewport "Fri 10 0/1 1 Job Sat 11 0/1 1 Job Sun 12 0/1 1 Job Mon 13 0/1 1 Job Tue 14 0/1 …" at bounding box center [784, 433] width 1568 height 649
drag, startPoint x: 1248, startPoint y: 244, endPoint x: 930, endPoint y: 266, distance: 318.8
click at [934, 266] on app-calendar-viewport "Sun 12 0/1 1 Job Mon 13 0/1 1 Job Tue 14 0/1 1 Job Wed 15 0/1 1 Job Thu 16 0/1 …" at bounding box center [784, 433] width 1568 height 649
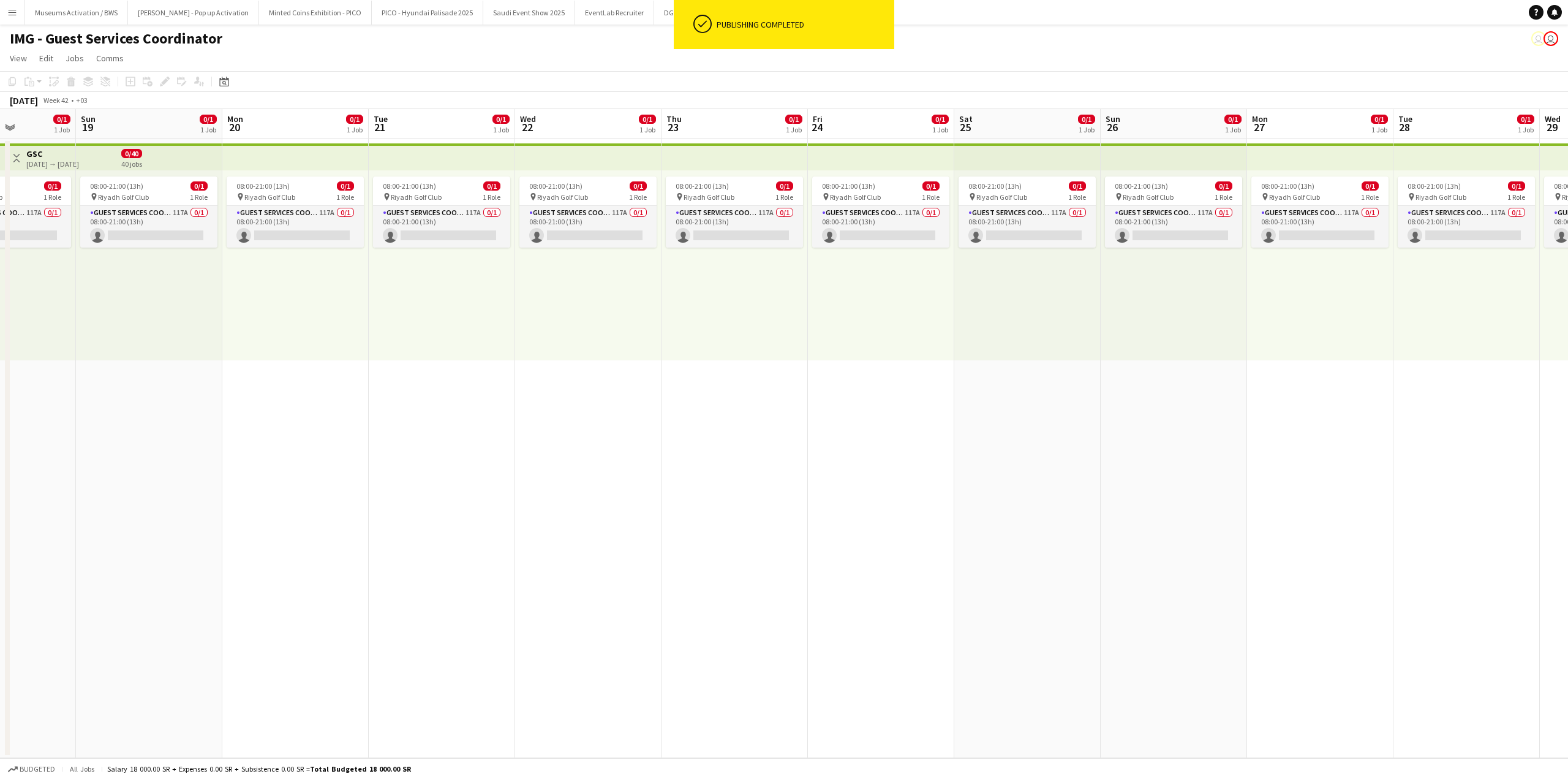
drag, startPoint x: 1291, startPoint y: 218, endPoint x: 915, endPoint y: 248, distance: 377.2
click at [981, 244] on app-calendar-viewport "Wed 15 0/1 1 Job Thu 16 0/1 1 Job Fri 17 0/1 1 Job Sat 18 0/1 1 Job Sun 19 0/1 …" at bounding box center [784, 433] width 1568 height 649
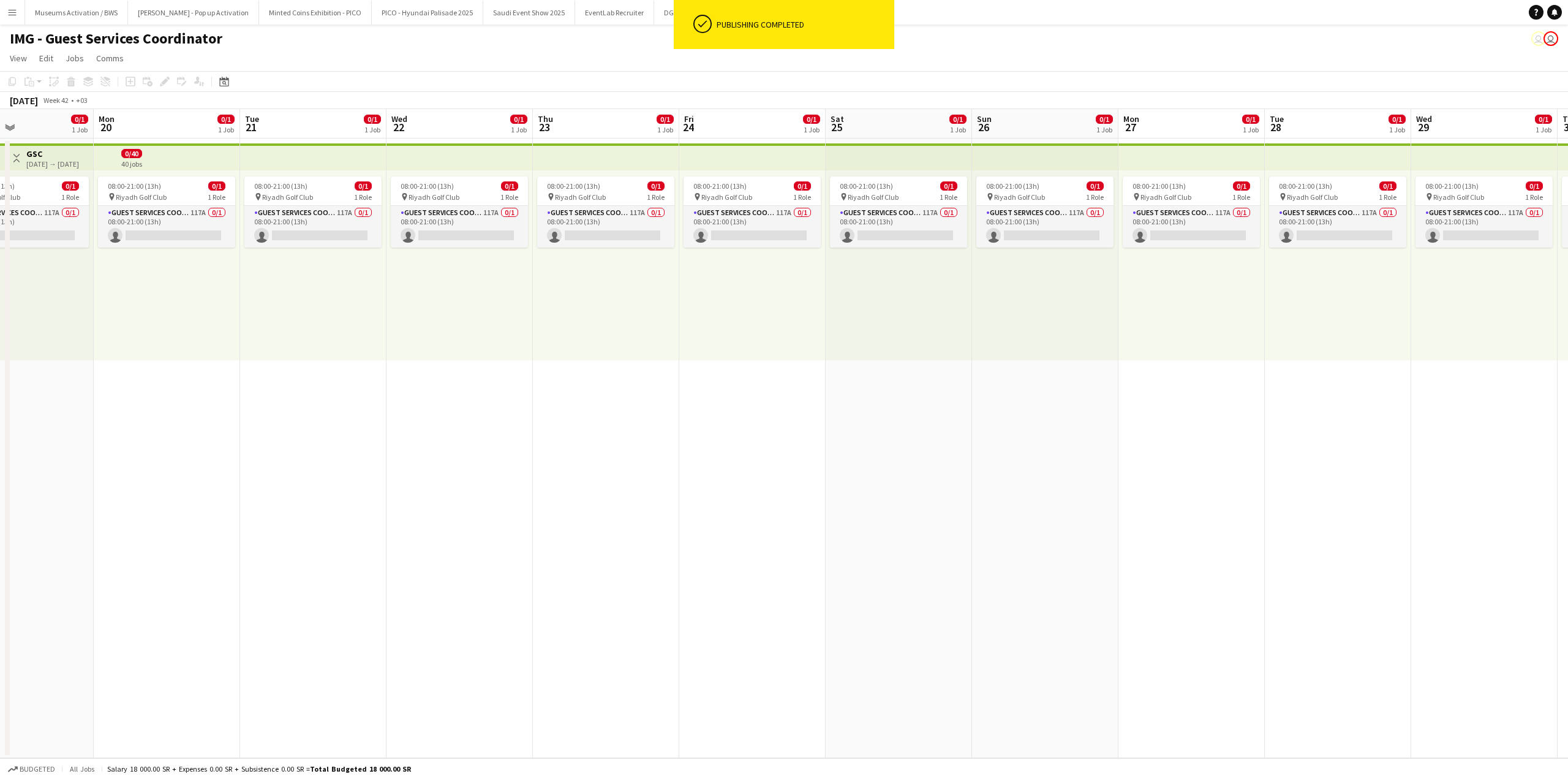
drag, startPoint x: 1010, startPoint y: 234, endPoint x: 800, endPoint y: 250, distance: 210.6
click at [934, 240] on app-calendar-viewport "Fri 17 0/1 1 Job Sat 18 0/1 1 Job Sun 19 0/1 1 Job Mon 20 0/1 1 Job Tue 21 0/1 …" at bounding box center [784, 433] width 1568 height 649
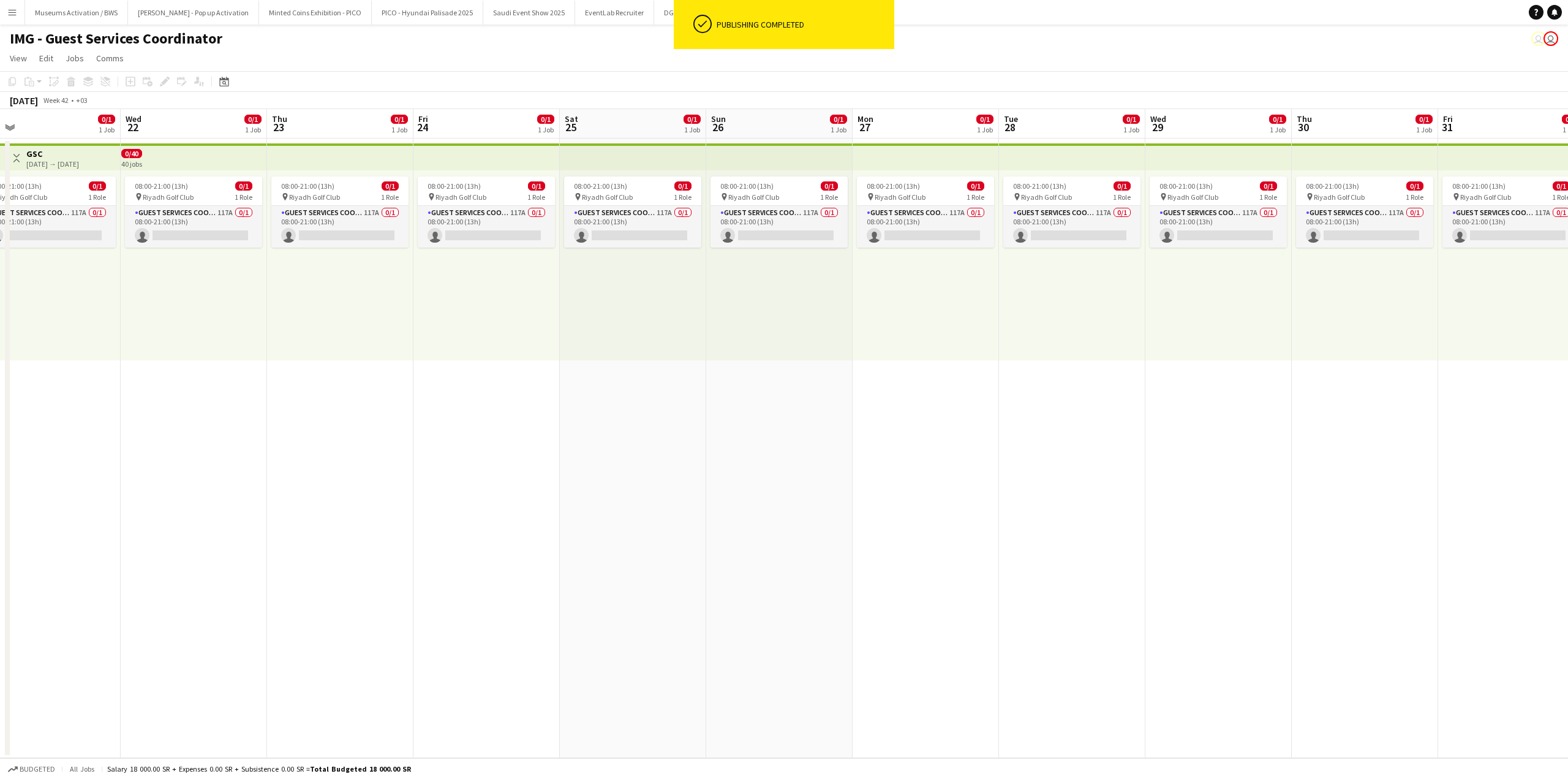
drag, startPoint x: 981, startPoint y: 244, endPoint x: 706, endPoint y: 263, distance: 275.7
click at [713, 263] on app-calendar-viewport "Sun 19 0/1 1 Job Mon 20 0/1 1 Job Tue 21 0/1 1 Job Wed 22 0/1 1 Job Thu 23 0/1 …" at bounding box center [784, 433] width 1568 height 649
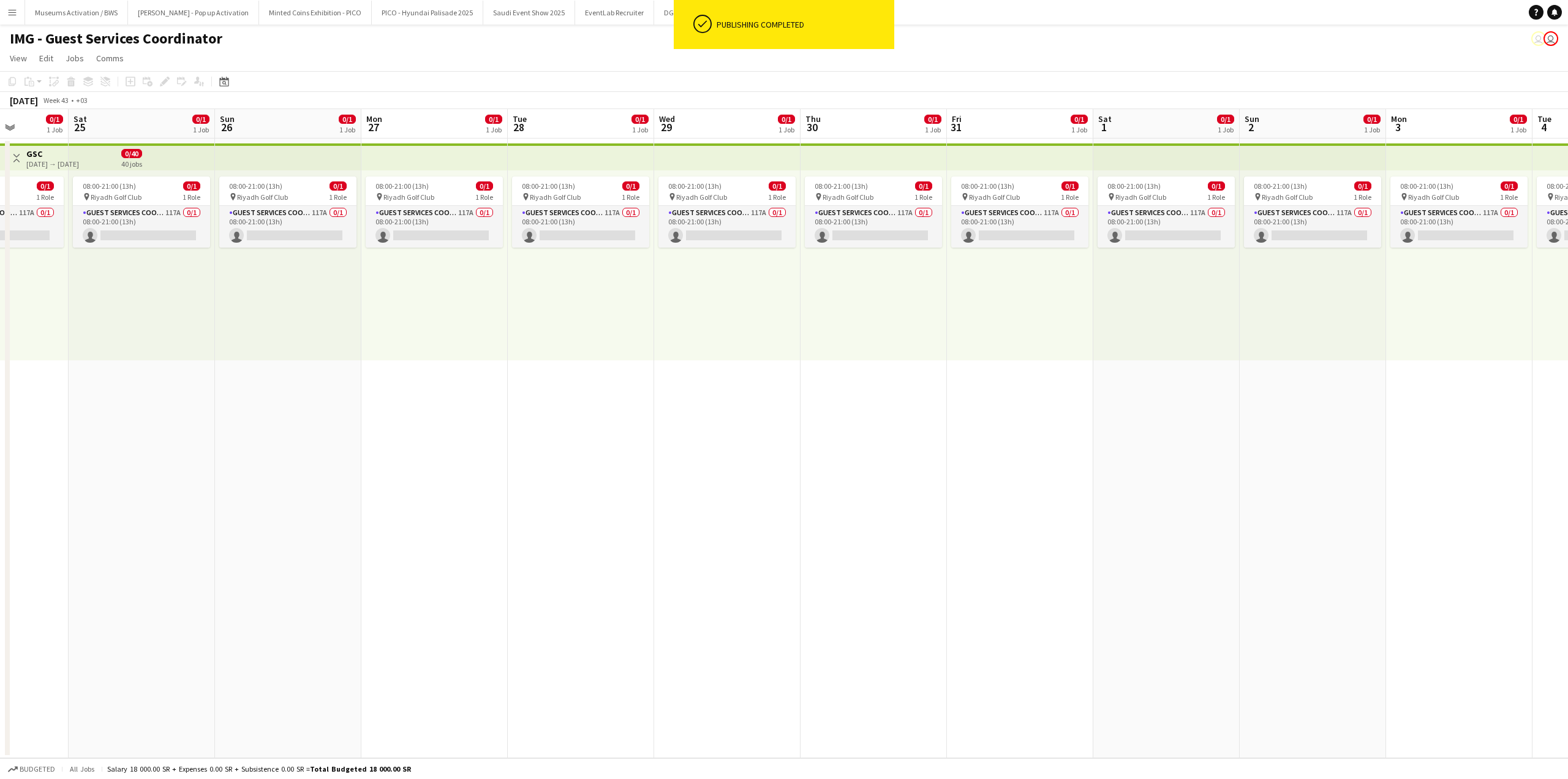
drag, startPoint x: 1150, startPoint y: 253, endPoint x: 871, endPoint y: 292, distance: 281.7
click at [857, 278] on app-calendar-viewport "Tue 21 0/1 1 Job Wed 22 0/1 1 Job Thu 23 0/1 1 Job Fri 24 0/1 1 Job Sat 25 0/1 …" at bounding box center [784, 433] width 1568 height 649
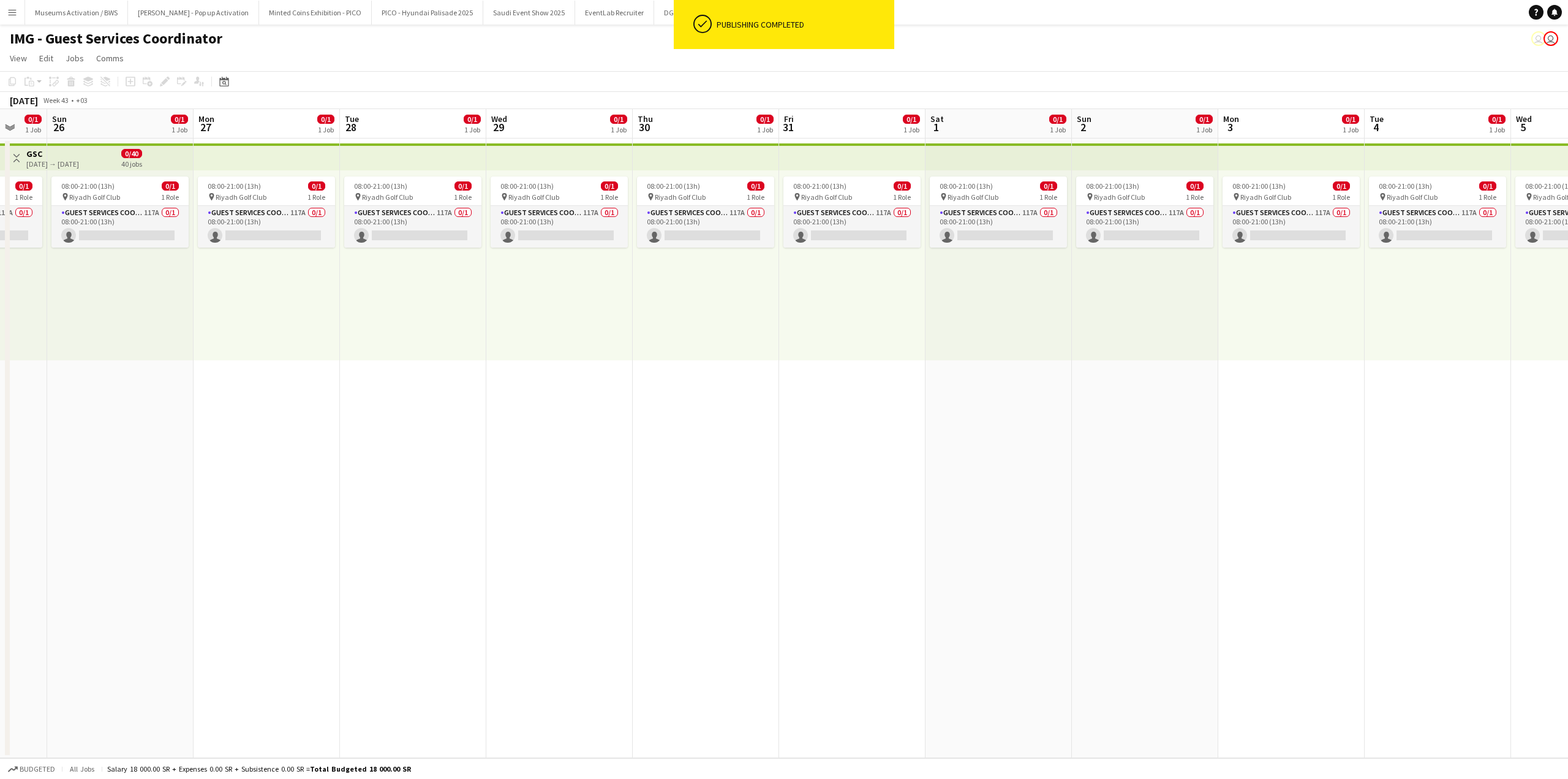
click at [933, 255] on app-calendar-viewport "Thu 23 0/1 1 Job Fri 24 0/1 1 Job Sat 25 0/1 1 Job Sun 26 0/1 1 Job Mon 27 0/1 …" at bounding box center [784, 433] width 1568 height 649
click at [764, 293] on app-calendar-viewport "Fri 24 0/1 1 Job Sat 25 0/1 1 Job Sun 26 0/1 1 Job Mon 27 0/1 1 Job Tue 28 0/1 …" at bounding box center [784, 433] width 1568 height 649
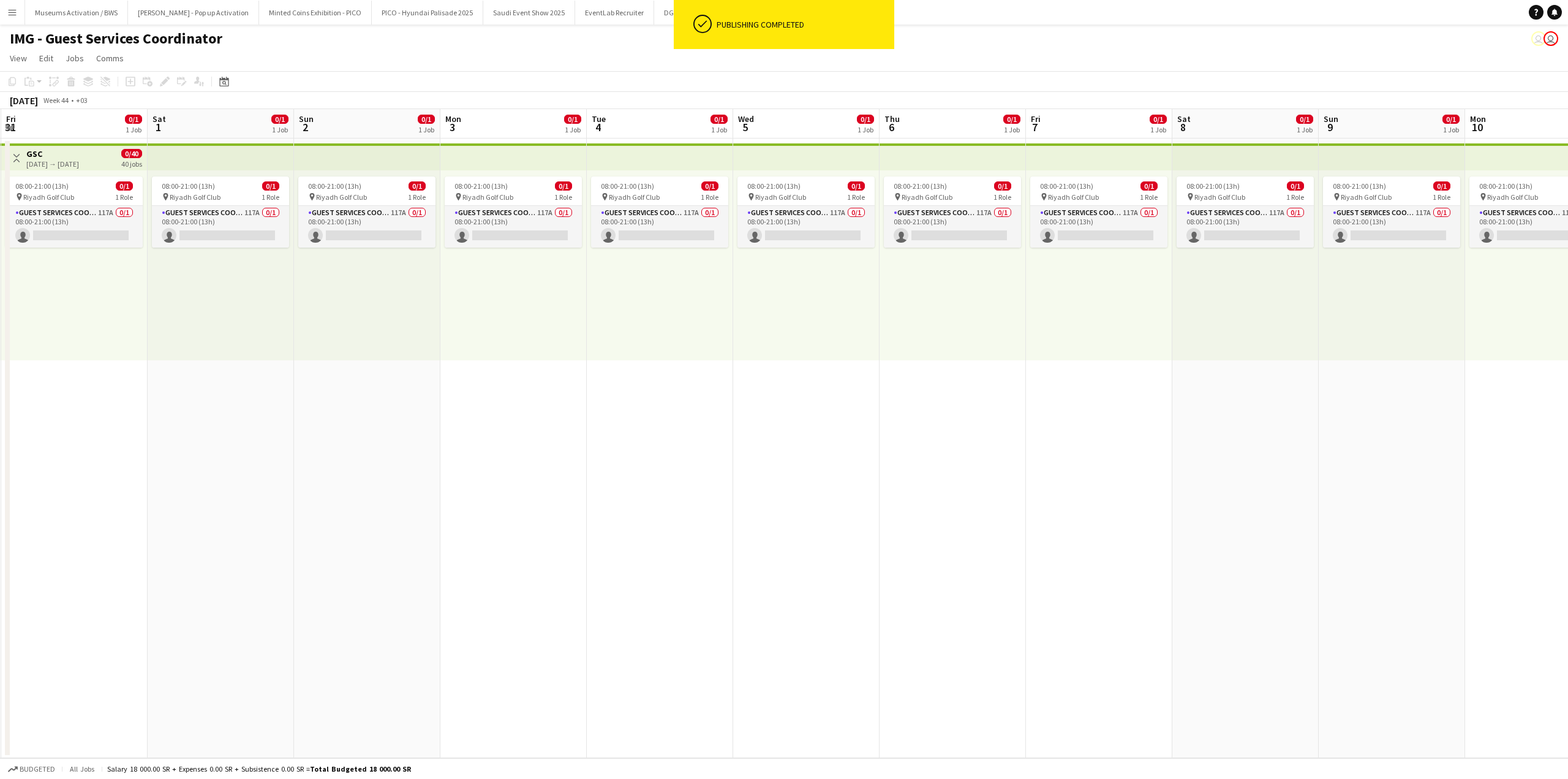
drag, startPoint x: 759, startPoint y: 271, endPoint x: 605, endPoint y: 278, distance: 154.2
click at [614, 278] on app-calendar-viewport "Tue 28 0/1 1 Job Wed 29 0/1 1 Job Thu 30 0/1 1 Job Fri 31 0/1 1 Job Sat 1 0/1 1…" at bounding box center [784, 433] width 1568 height 649
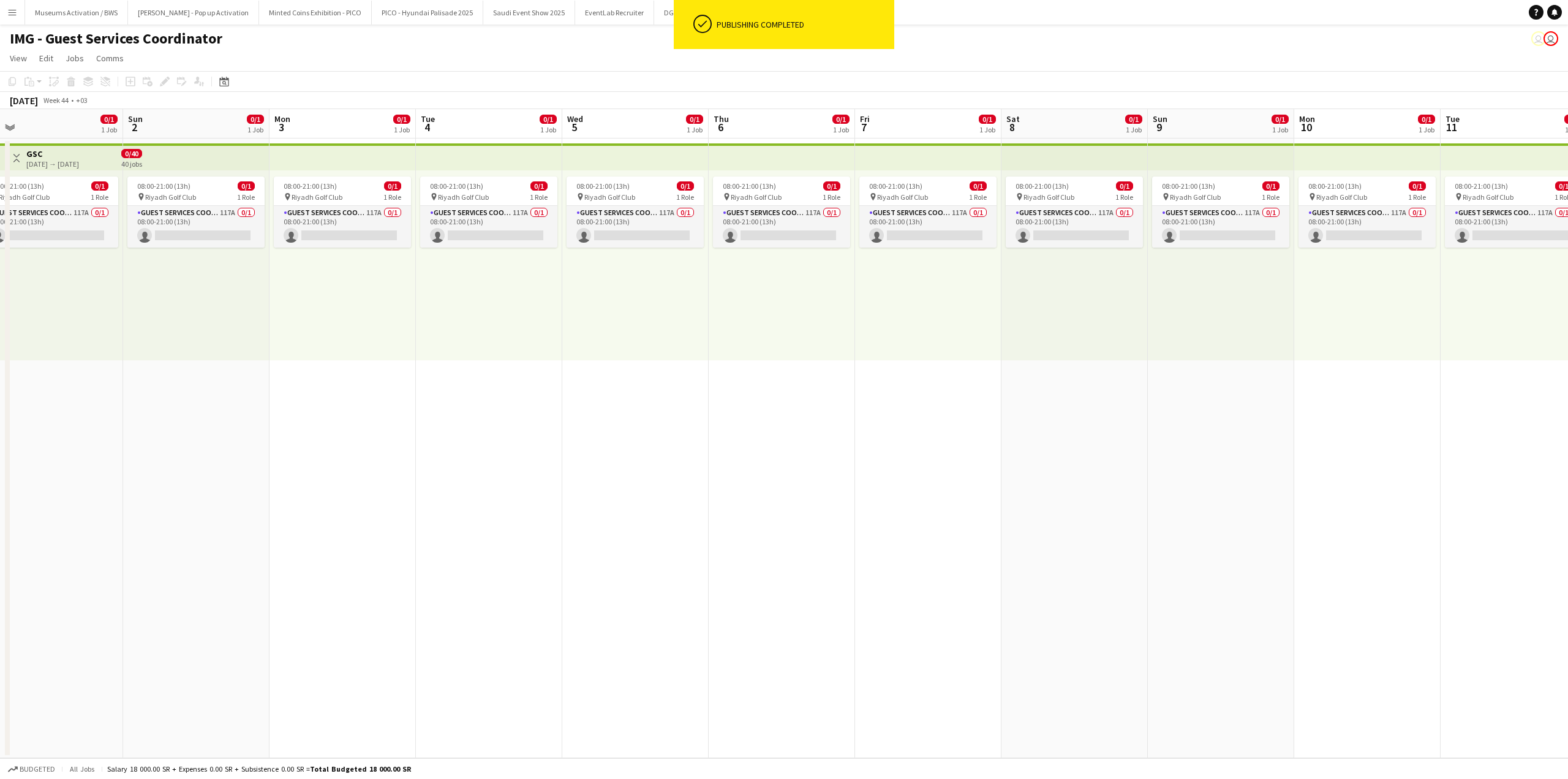
drag, startPoint x: 1069, startPoint y: 283, endPoint x: 599, endPoint y: 312, distance: 470.9
click at [761, 302] on app-calendar-viewport "Thu 30 0/1 1 Job Fri 31 0/1 1 Job Sat 1 0/1 1 Job Sun 2 0/1 1 Job Mon 3 0/1 1 J…" at bounding box center [784, 433] width 1568 height 649
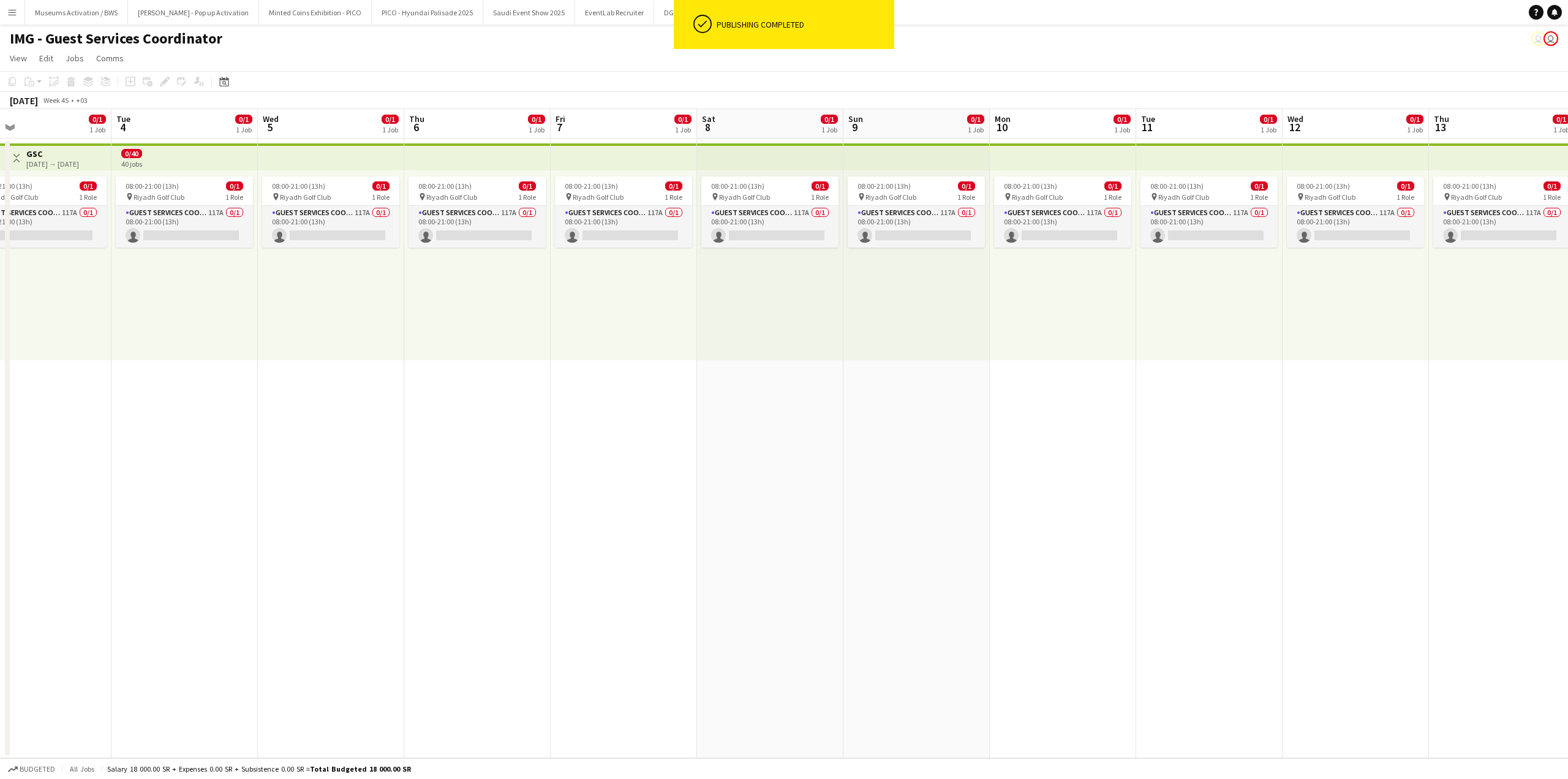
click at [759, 301] on app-calendar-viewport "Sat 1 0/1 1 Job Sun 2 0/1 1 Job Mon 3 0/1 1 Job Tue 4 0/1 1 Job Wed 5 0/1 1 Job…" at bounding box center [784, 433] width 1568 height 649
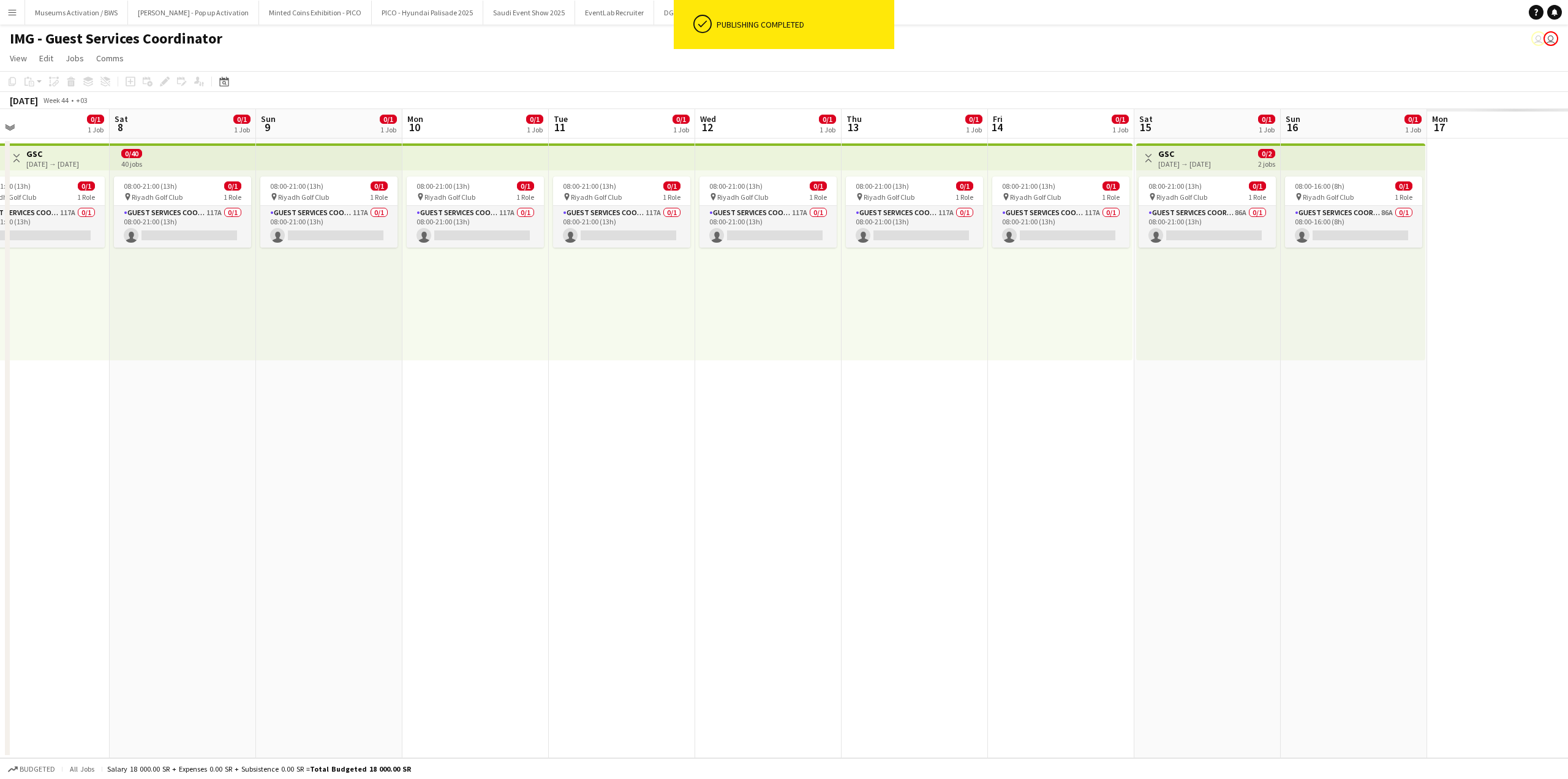
click at [698, 341] on app-calendar-viewport "Mon 3 0/1 1 Job Tue 4 0/1 1 Job Wed 5 0/1 1 Job Thu 6 0/1 1 Job Fri 7 0/1 1 Job…" at bounding box center [784, 433] width 1568 height 649
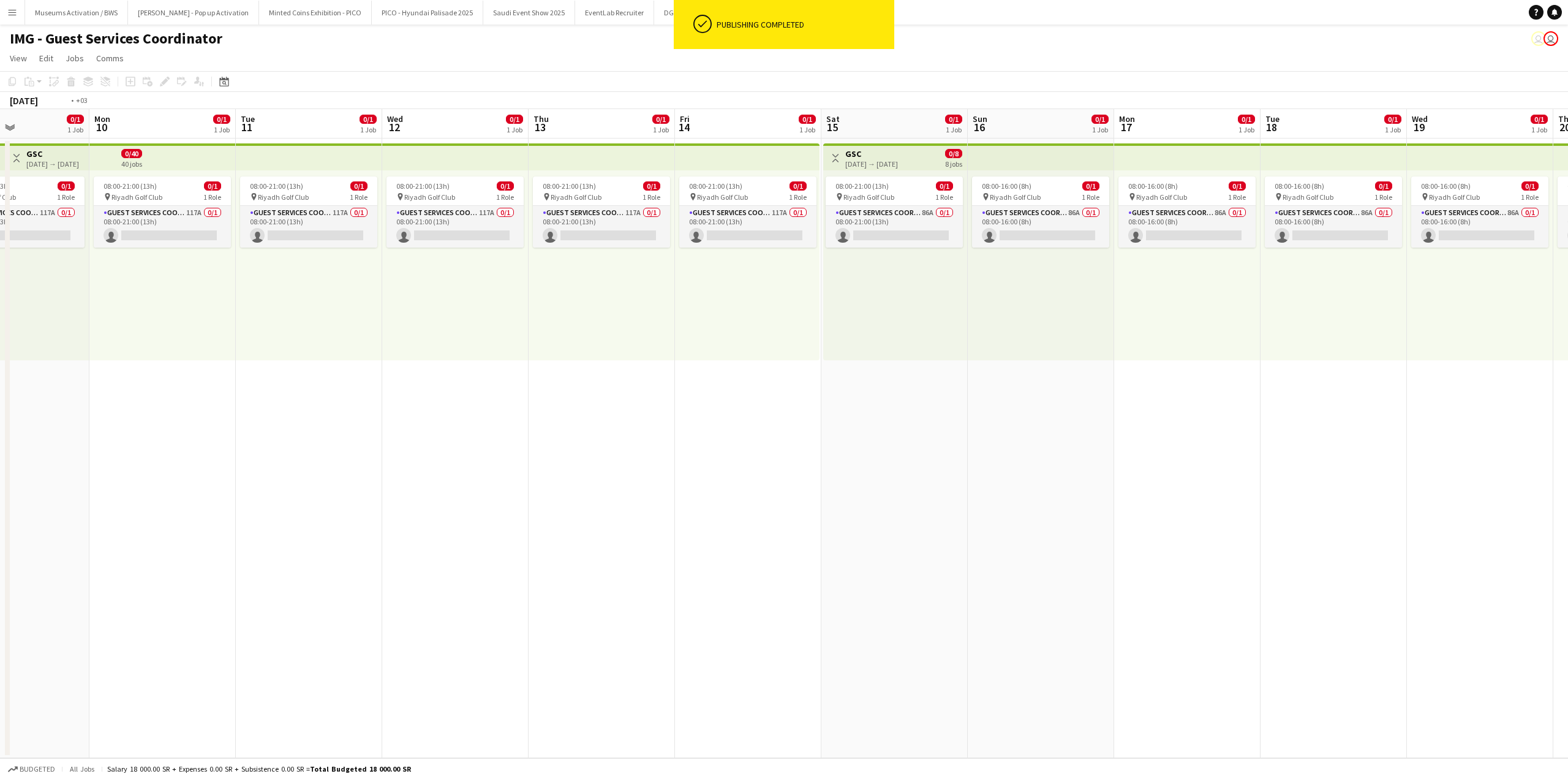
drag, startPoint x: 882, startPoint y: 333, endPoint x: 551, endPoint y: 368, distance: 332.8
click at [509, 360] on app-calendar-viewport "Fri 7 0/1 1 Job Sat 8 0/1 1 Job Sun 9 0/1 1 Job Mon 10 0/1 1 Job Tue 11 0/1 1 J…" at bounding box center [784, 433] width 1568 height 649
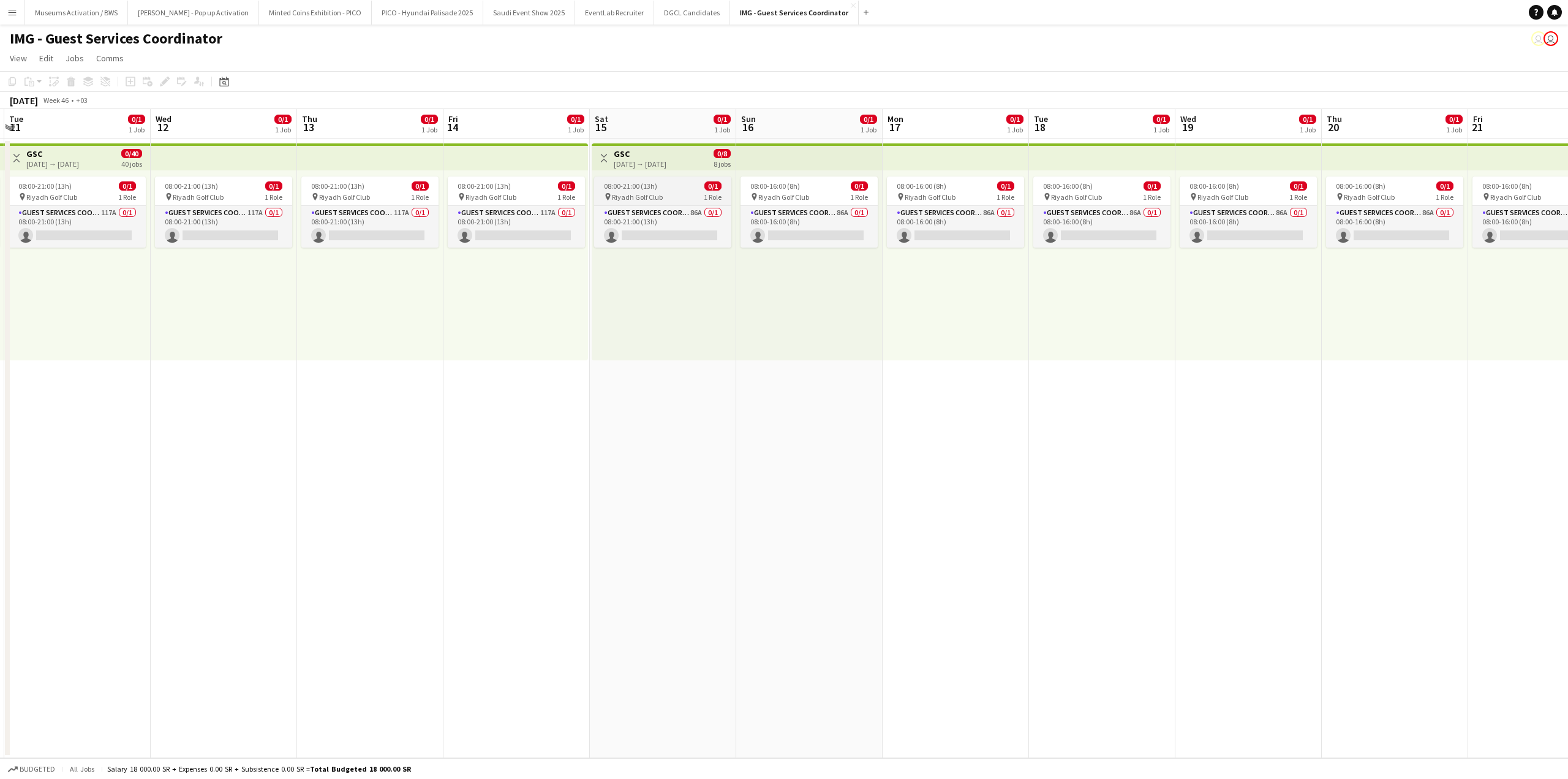
click at [628, 201] on span "Riyadh Golf Club" at bounding box center [637, 197] width 51 height 9
click at [631, 222] on app-card-role "Guest Services Coordinator 86A 0/1 08:00-21:00 (13h) single-neutral-actions" at bounding box center [662, 227] width 135 height 42
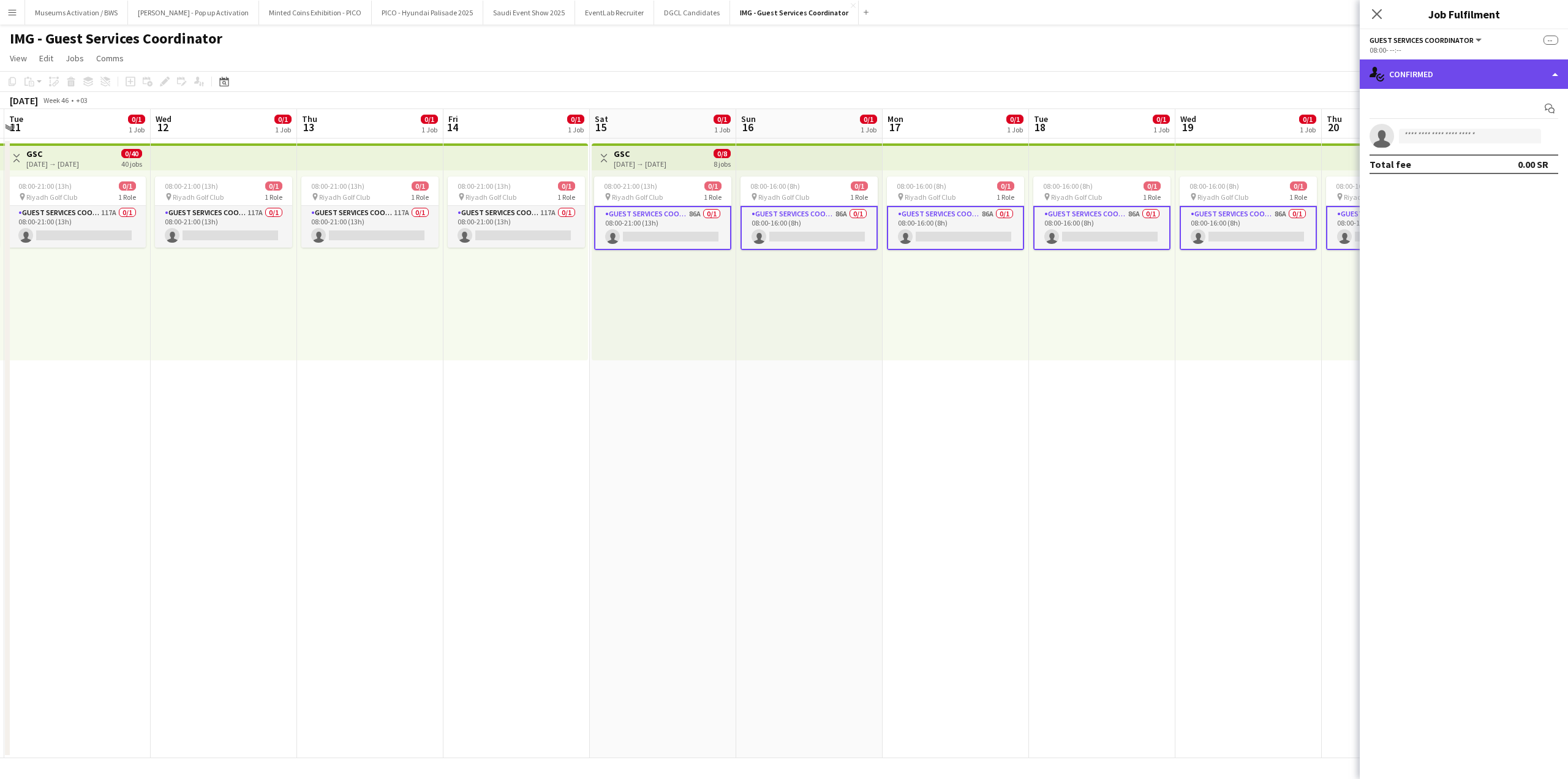
click at [1444, 74] on div "single-neutral-actions-check-2 Confirmed" at bounding box center [1463, 73] width 209 height 30
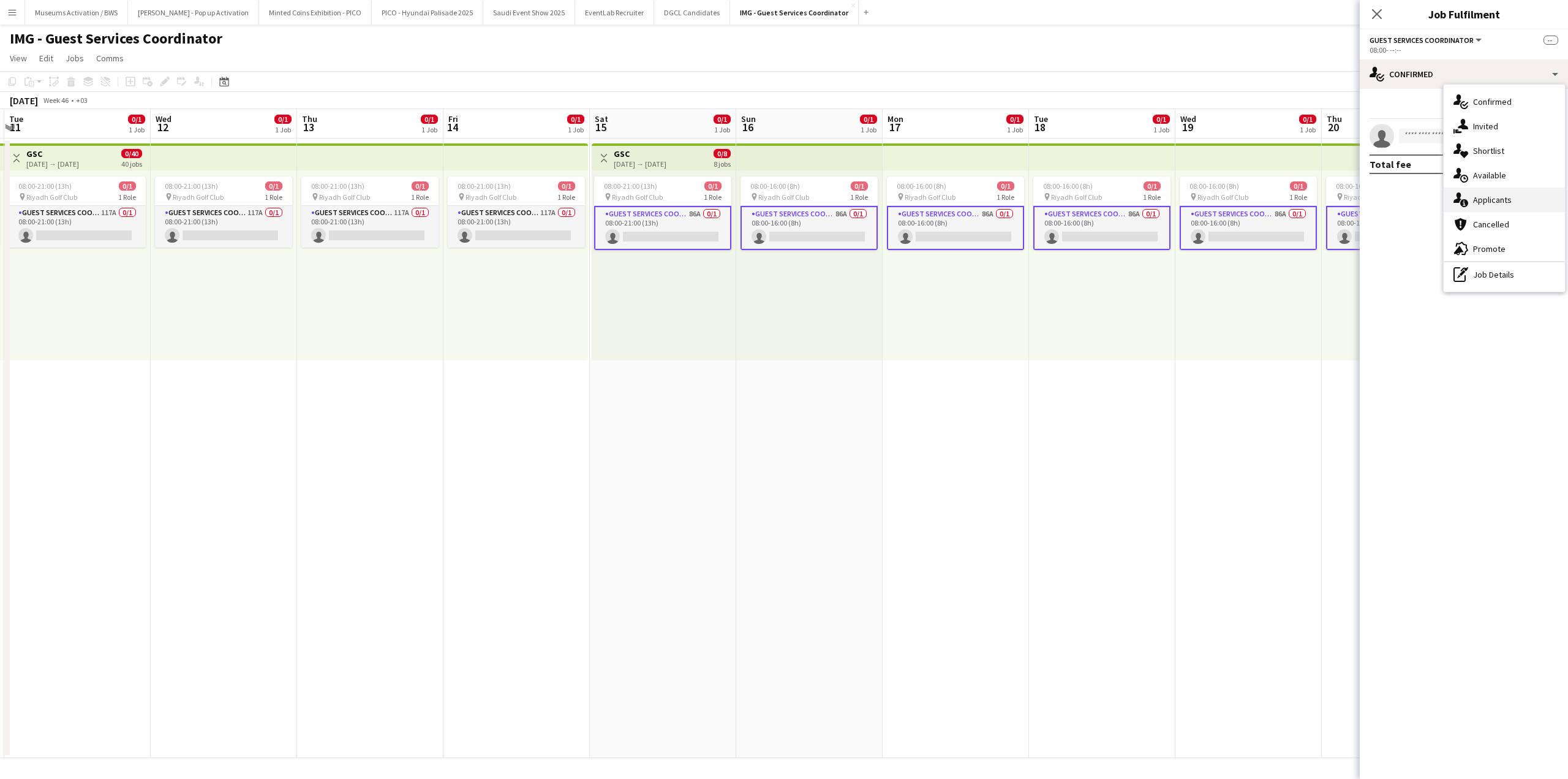
click at [1486, 204] on span "Applicants" at bounding box center [1492, 200] width 38 height 11
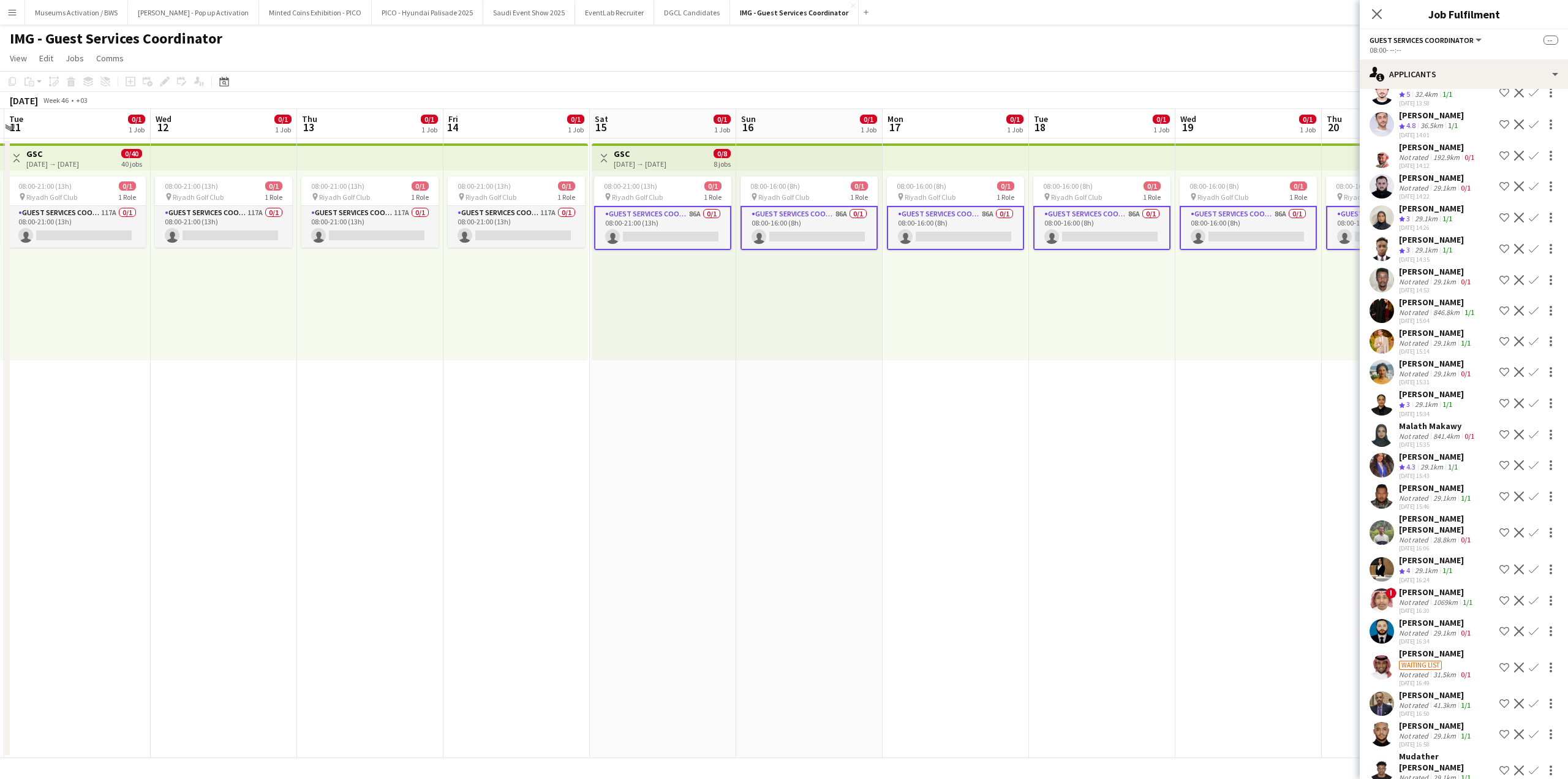
scroll to position [2138, 0]
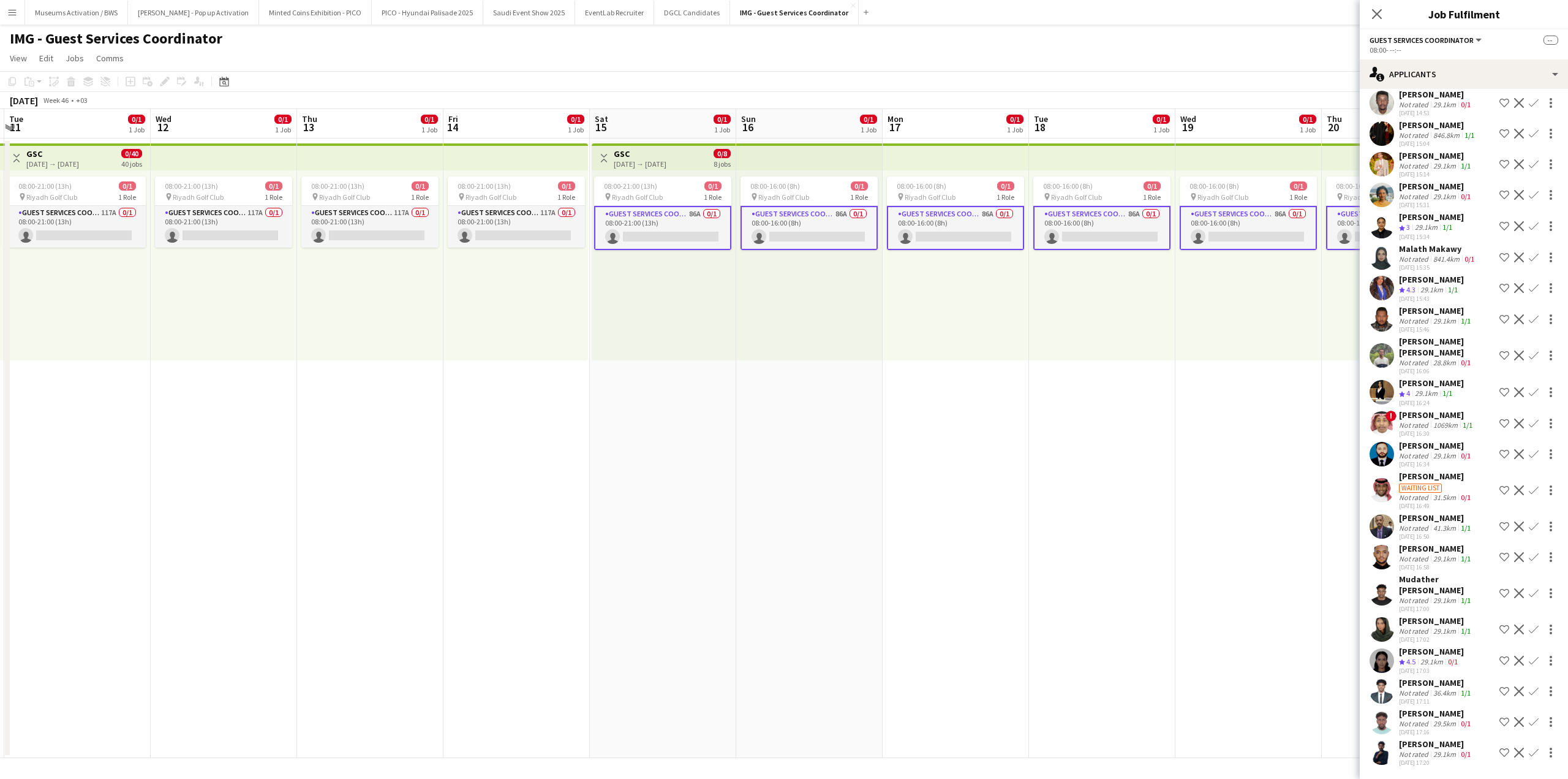
click at [1410, 741] on div "Mohamed Abdelrahman" at bounding box center [1436, 744] width 74 height 11
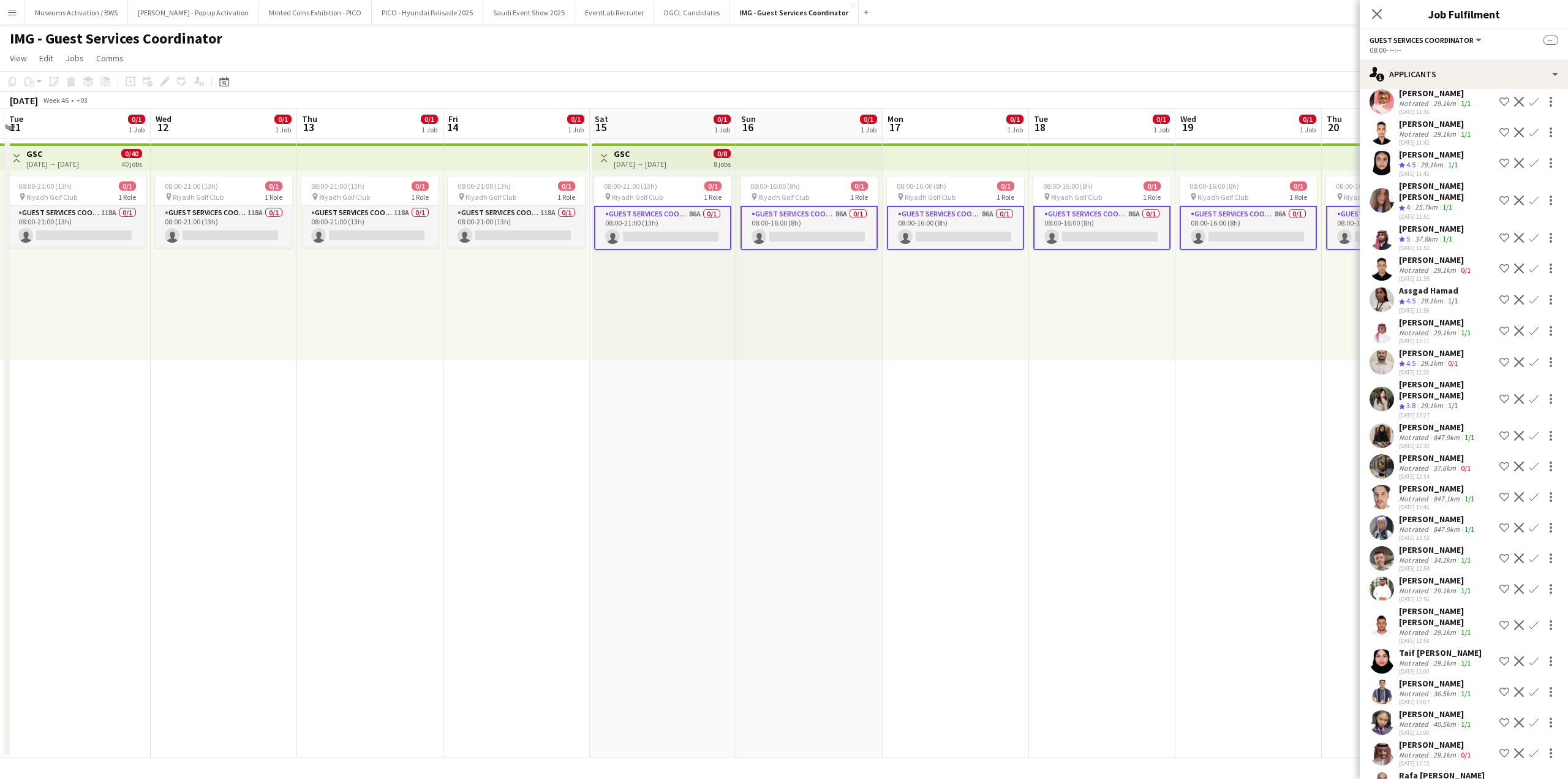
scroll to position [1096, 0]
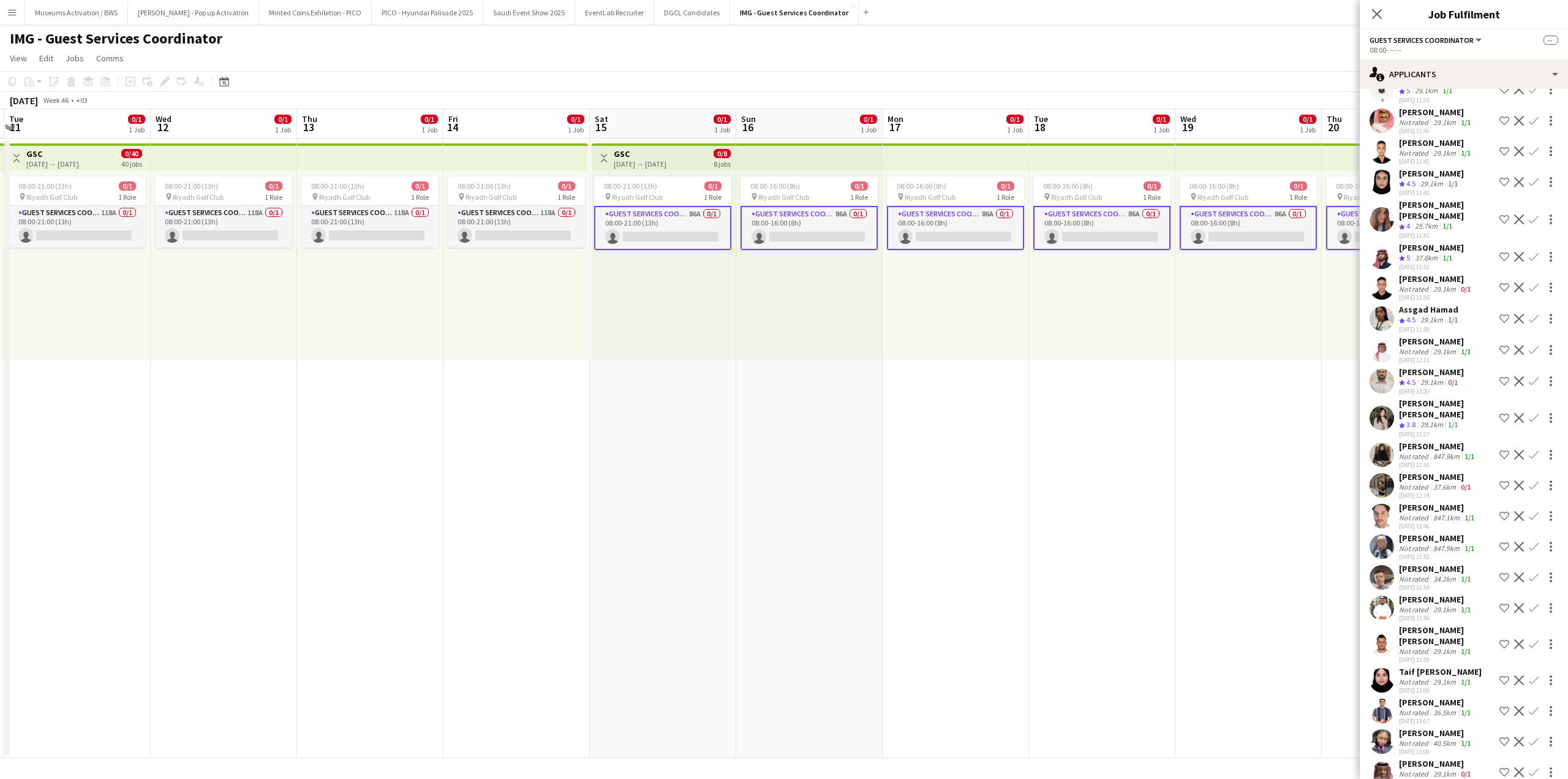
click at [1417, 451] on div "Not rated" at bounding box center [1415, 456] width 32 height 9
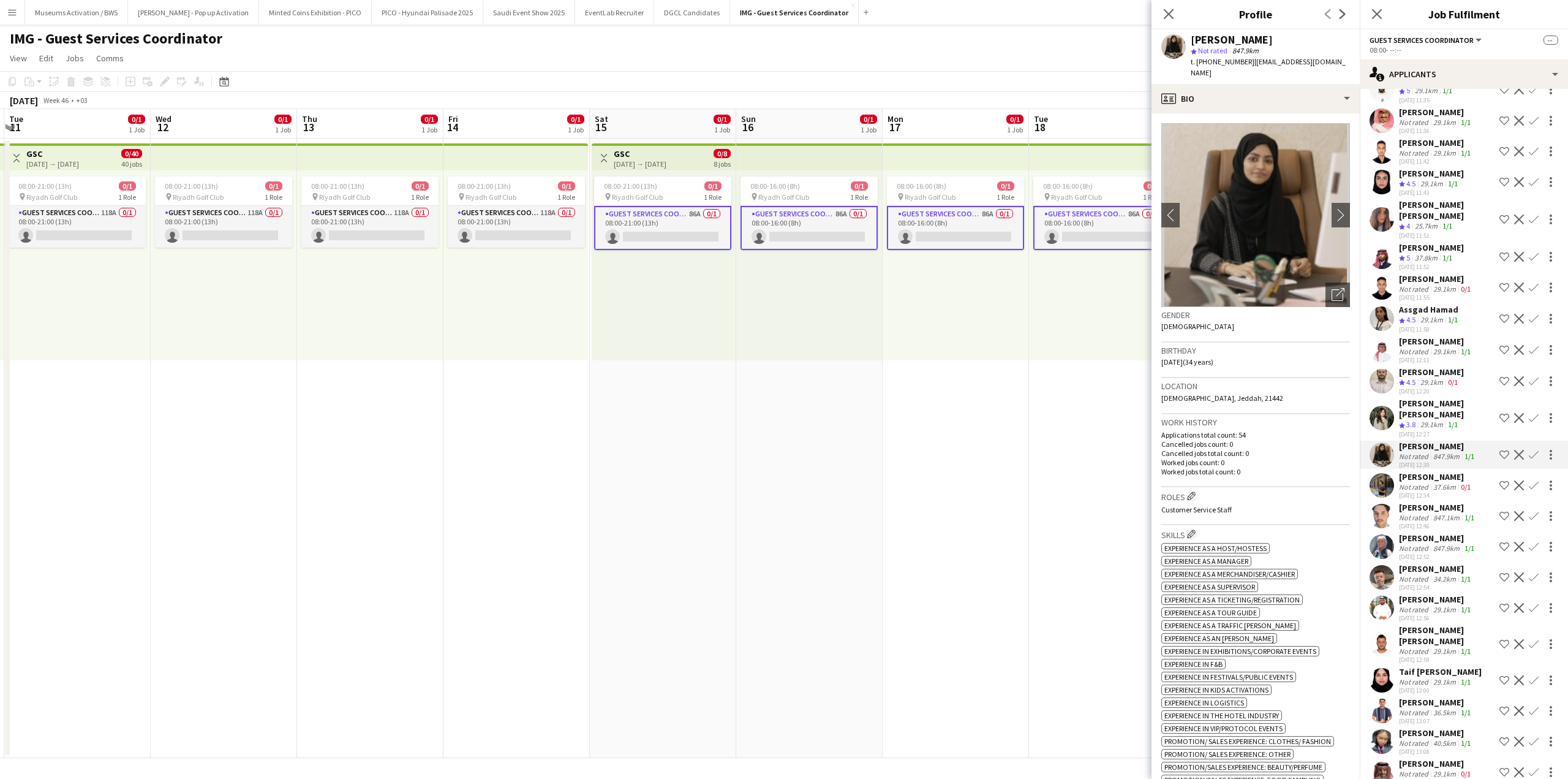
click at [1420, 420] on div "29.1km" at bounding box center [1431, 425] width 28 height 11
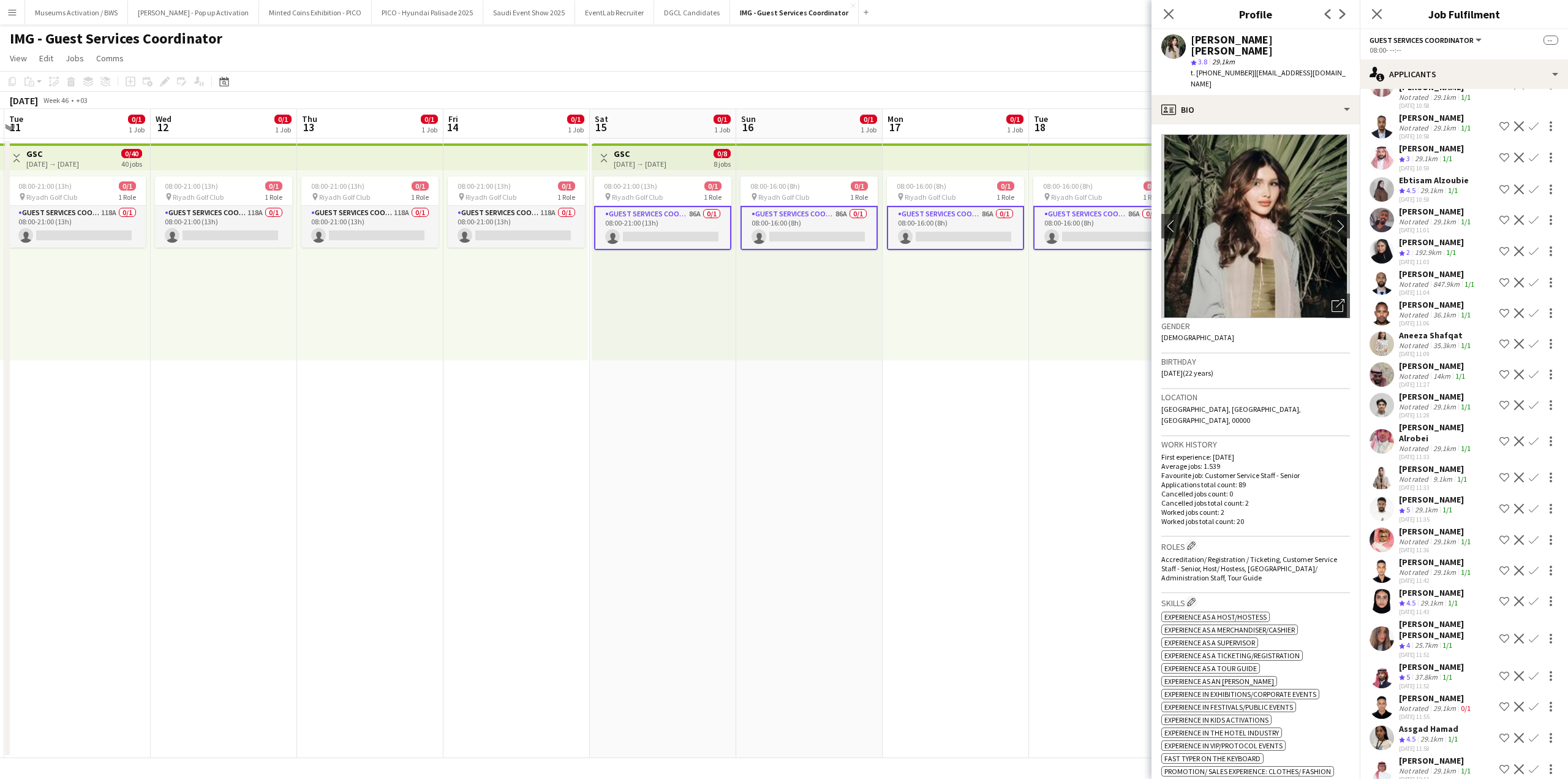
scroll to position [667, 0]
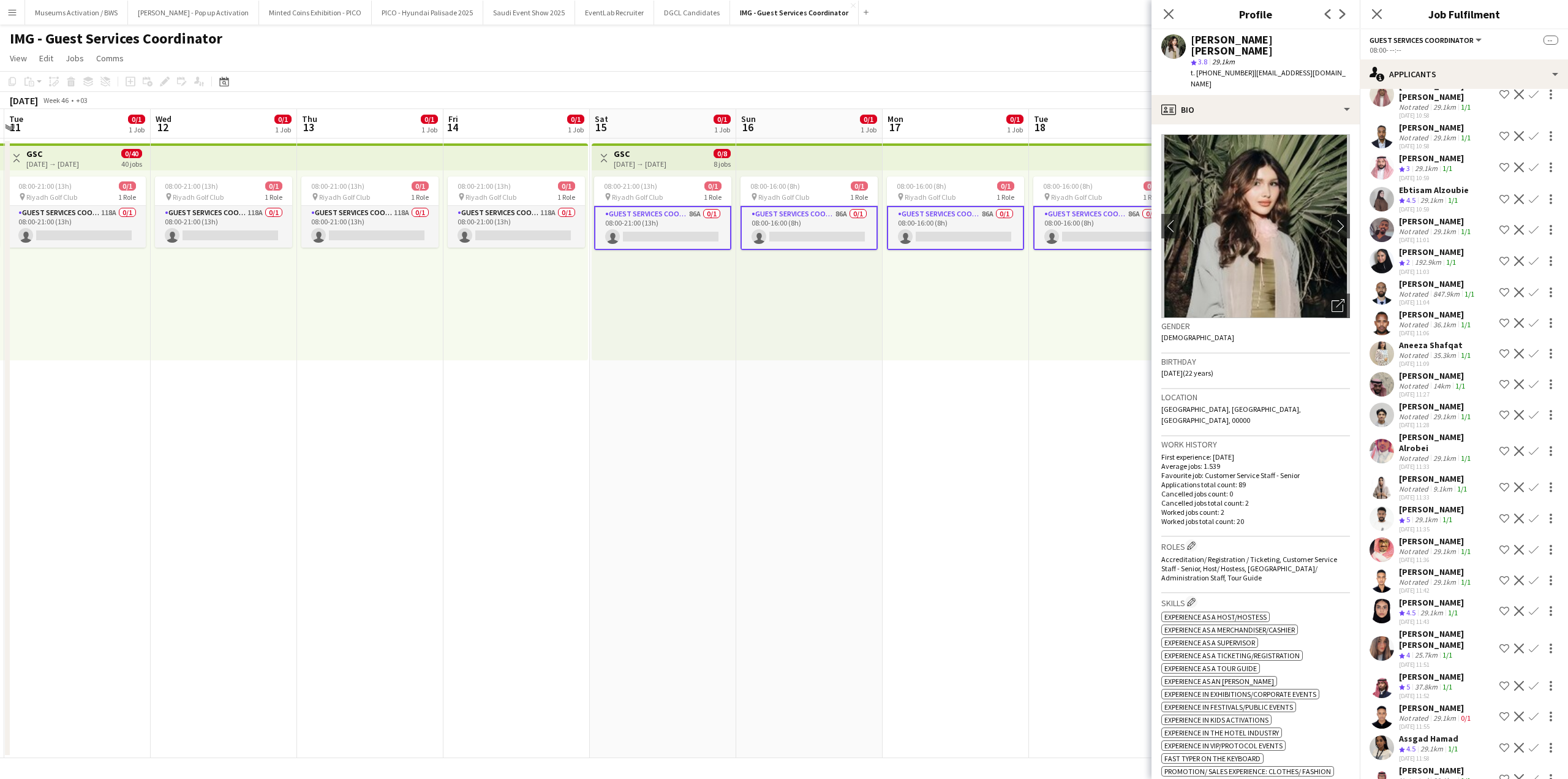
click at [1400, 493] on div "Not rated" at bounding box center [1415, 489] width 32 height 9
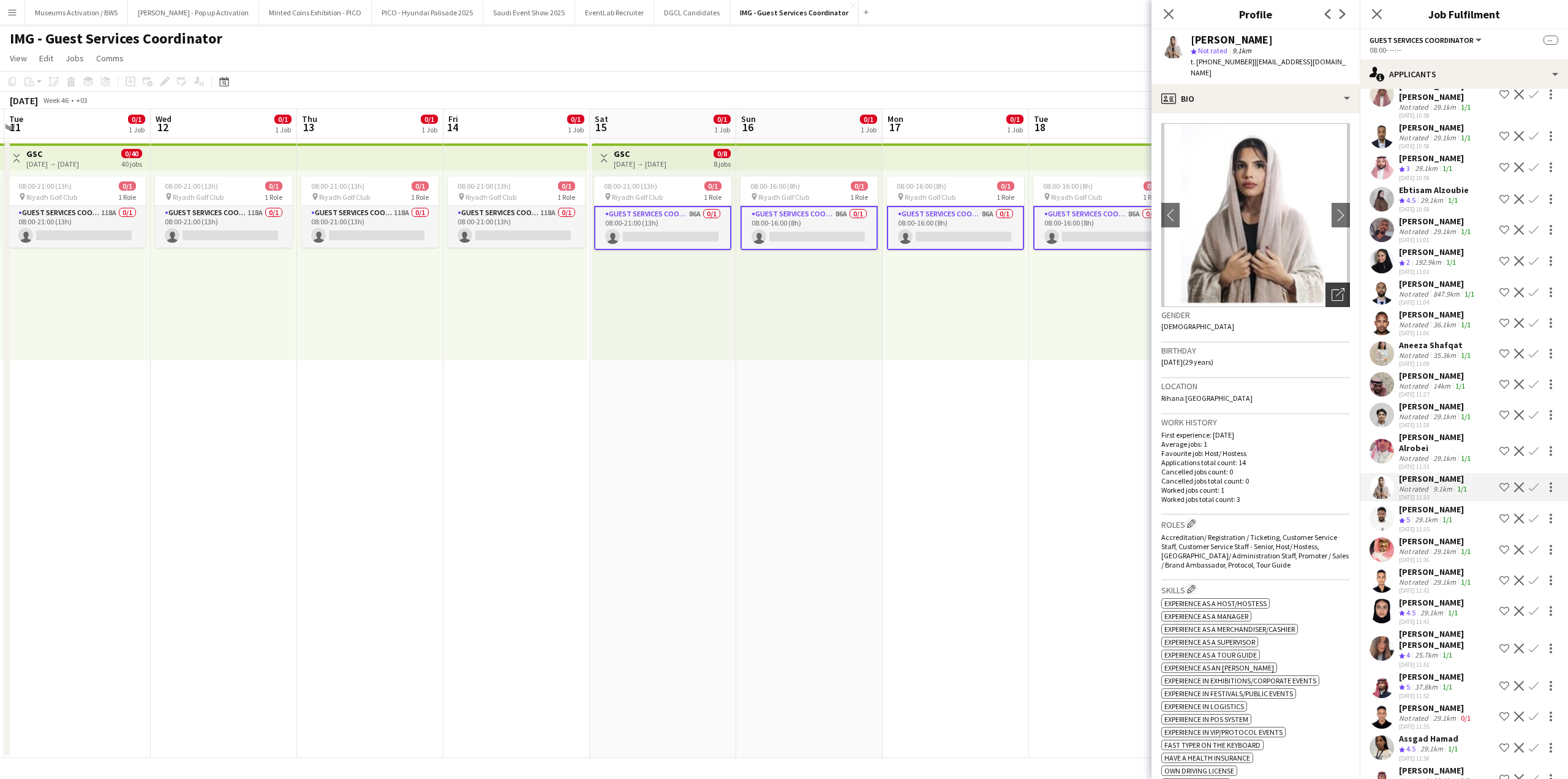
click at [1332, 288] on icon "Open photos pop-in" at bounding box center [1338, 295] width 13 height 13
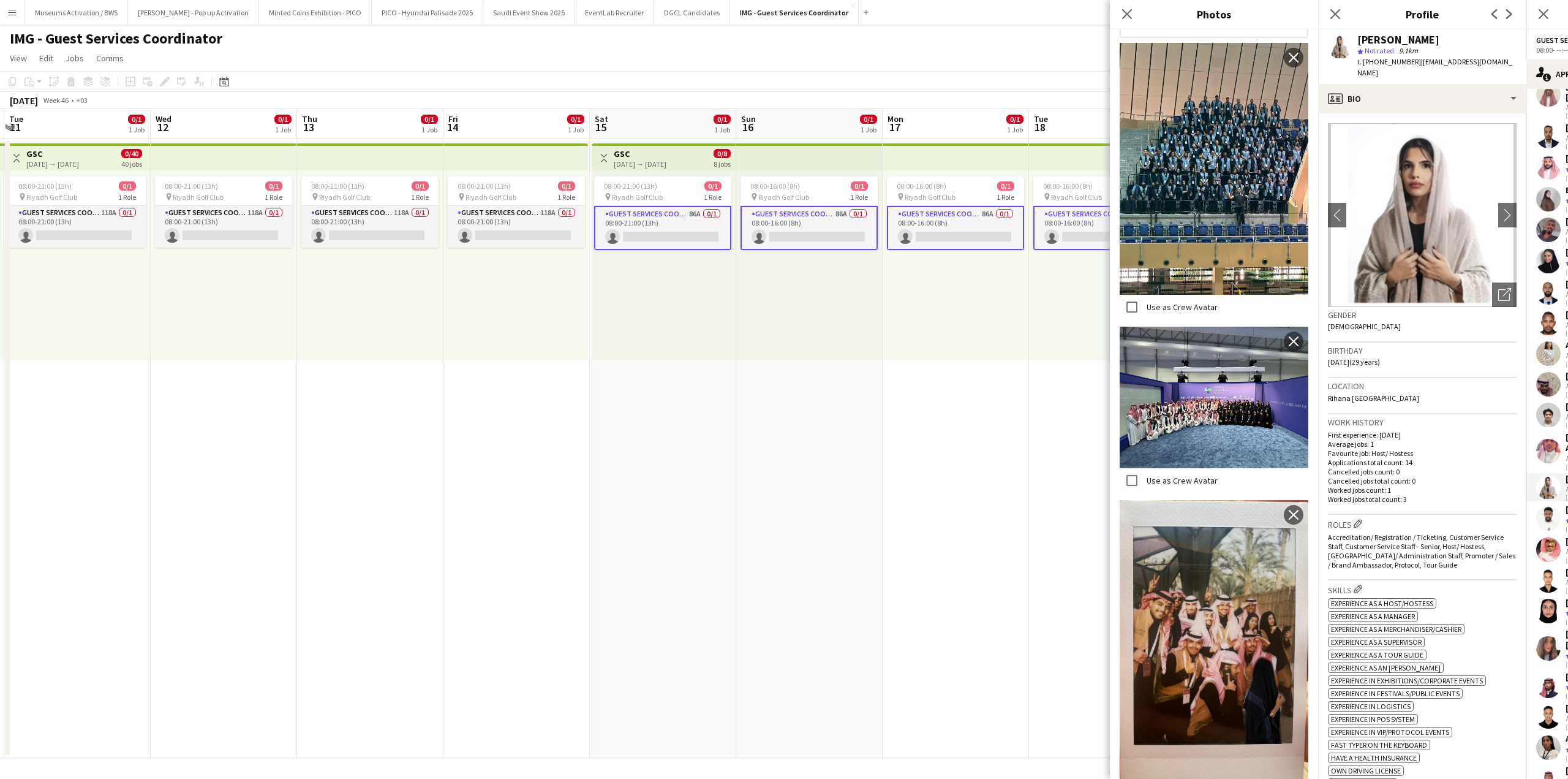
scroll to position [253, 0]
click at [1380, 458] on p "Applications total count: 14" at bounding box center [1422, 462] width 189 height 9
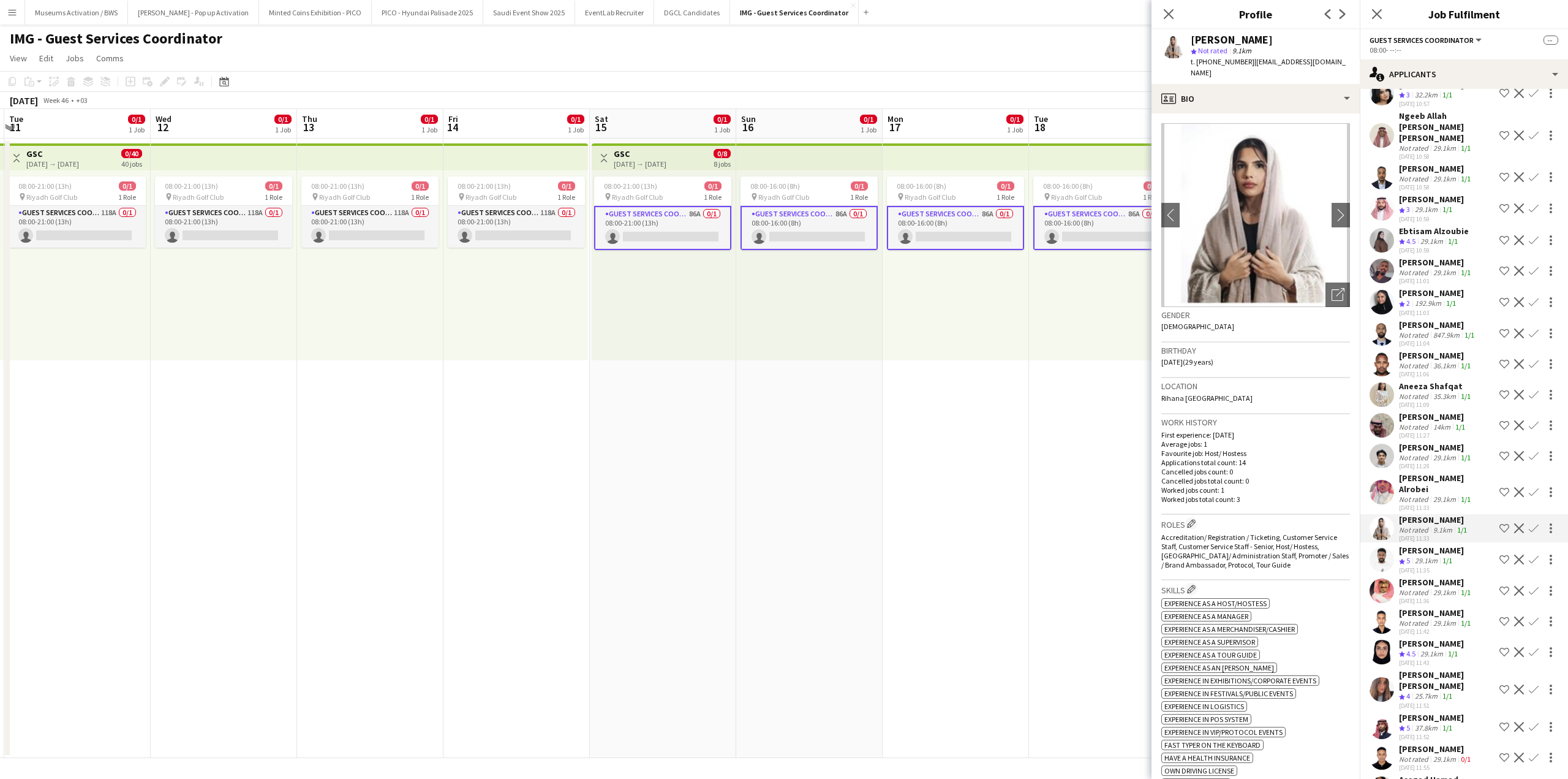
scroll to position [606, 0]
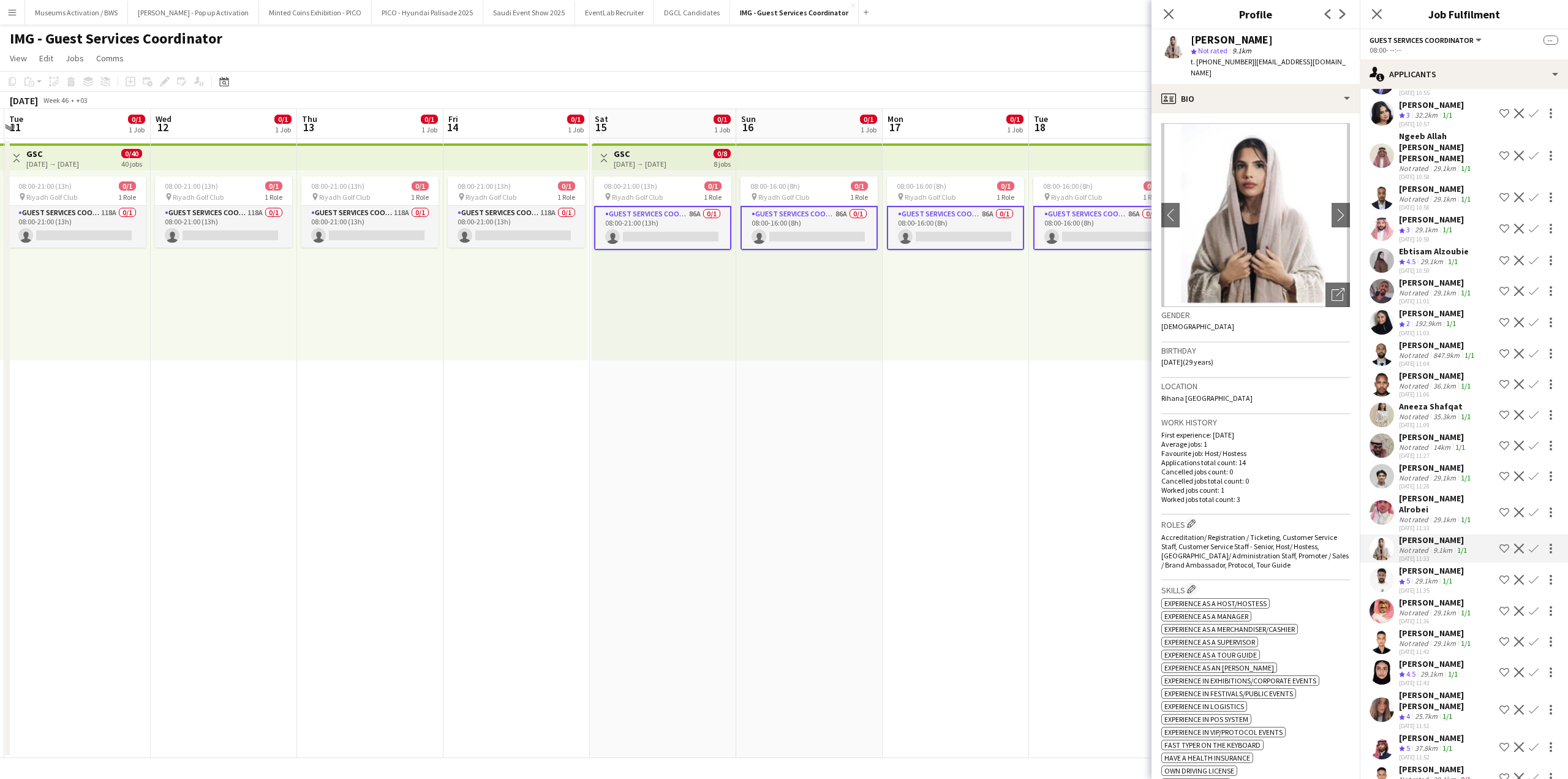
click at [1389, 525] on app-user-avatar at bounding box center [1381, 512] width 24 height 24
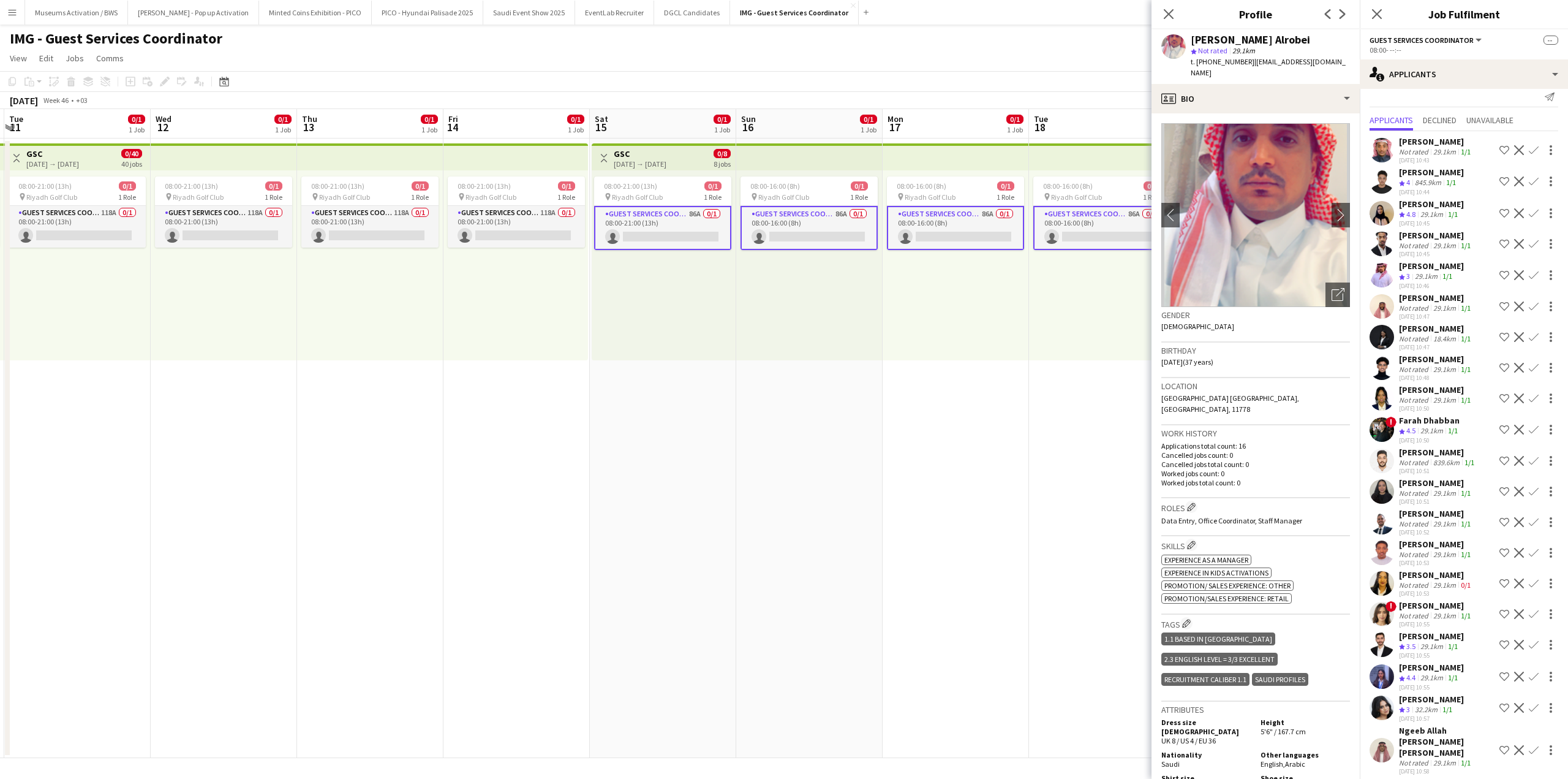
scroll to position [0, 0]
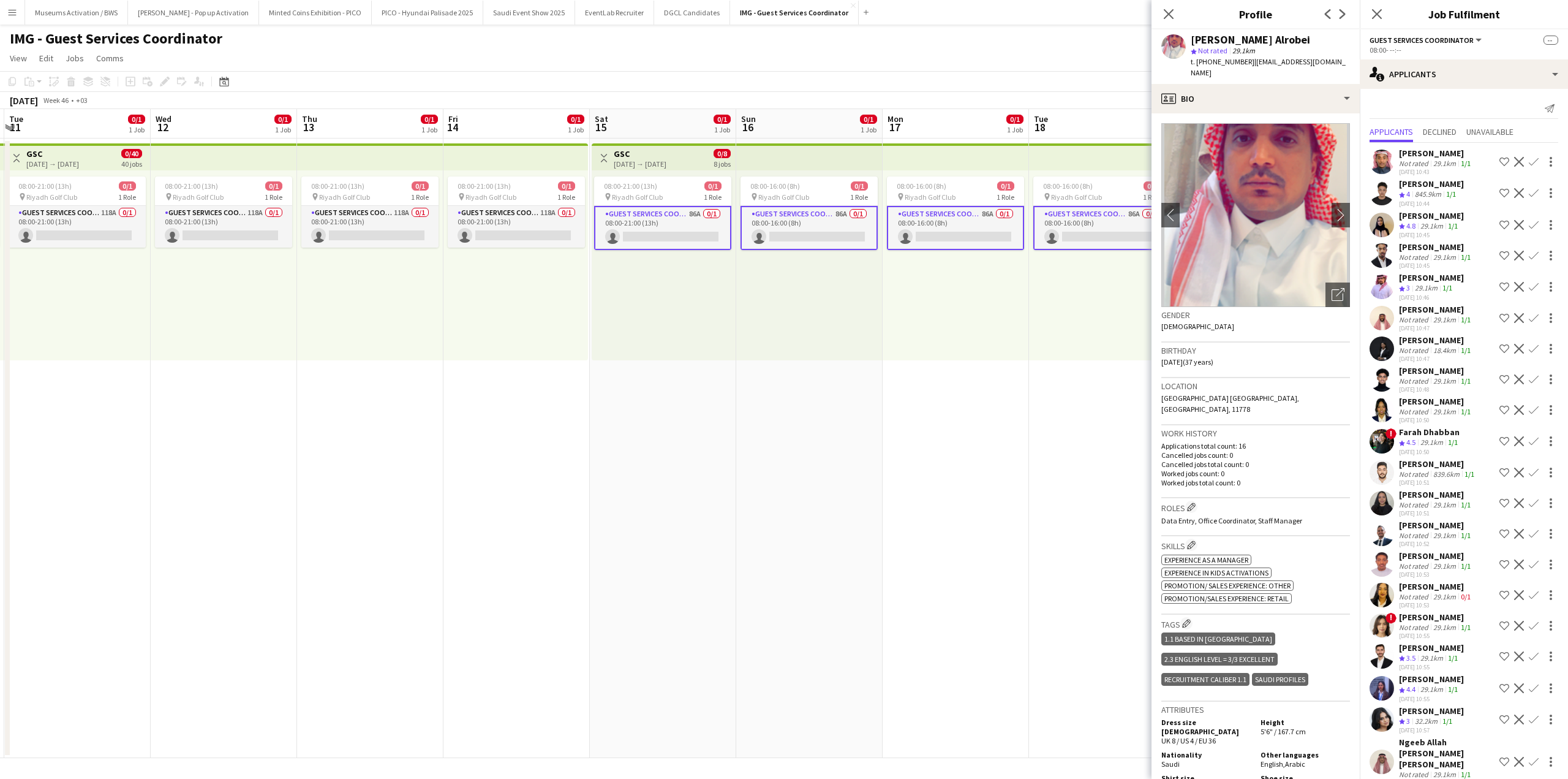
click at [1117, 370] on app-calendar-viewport "Sat 8 0/1 1 Job Sun 9 0/1 1 Job Mon 10 0/1 1 Job Tue 11 0/1 1 Job Wed 12 0/1 1 …" at bounding box center [784, 433] width 1568 height 649
click at [891, 367] on app-date-cell "08:00-16:00 (8h) 0/1 pin Riyadh Golf Club 1 Role Guest Services Coordinator 86A…" at bounding box center [952, 449] width 147 height 620
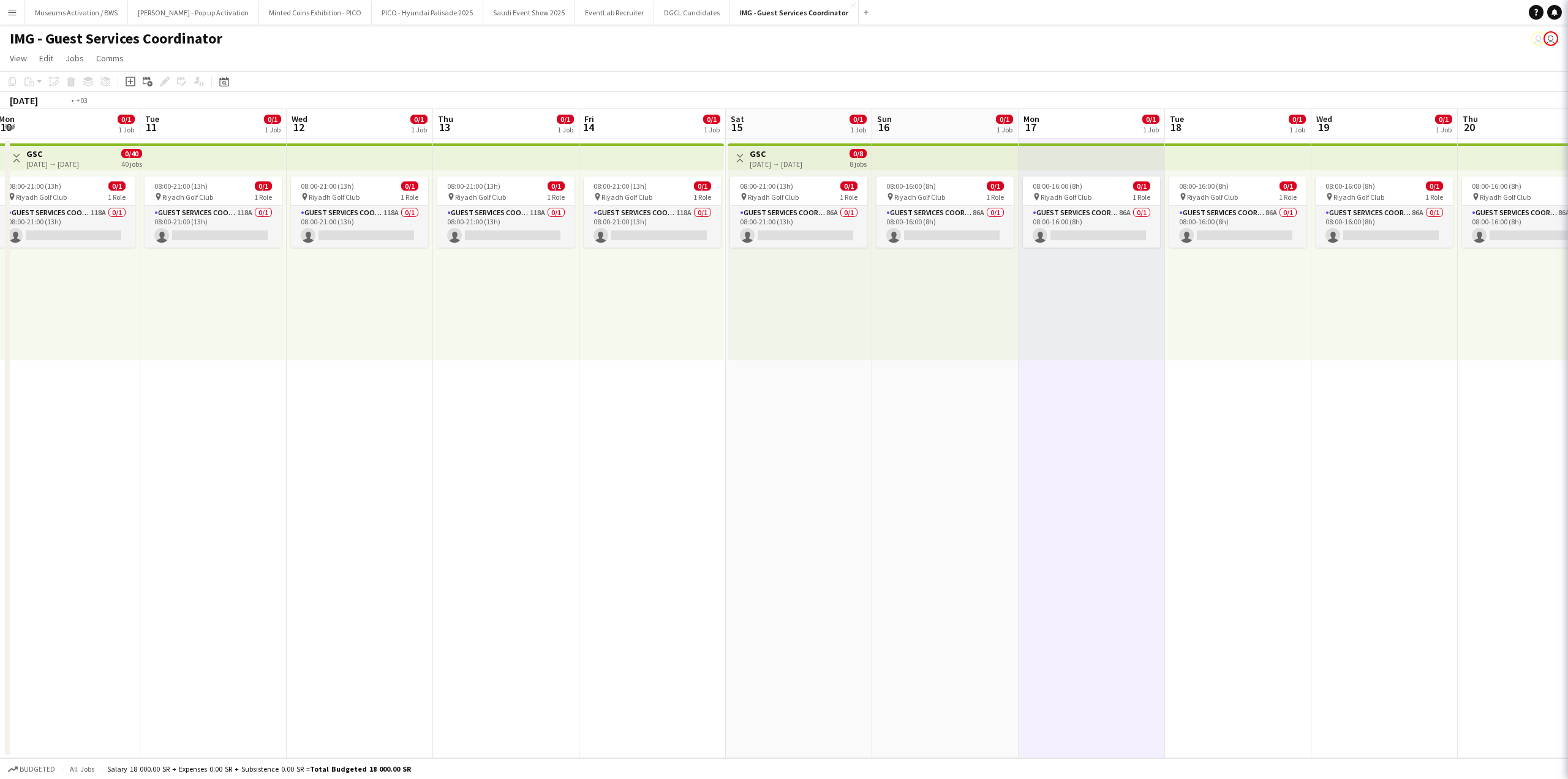
drag, startPoint x: 957, startPoint y: 381, endPoint x: 1522, endPoint y: 363, distance: 565.3
click at [1538, 356] on app-calendar-viewport "Sat 8 0/1 1 Job Sun 9 0/1 1 Job Mon 10 0/1 1 Job Tue 11 0/1 1 Job Wed 12 0/1 1 …" at bounding box center [784, 433] width 1568 height 649
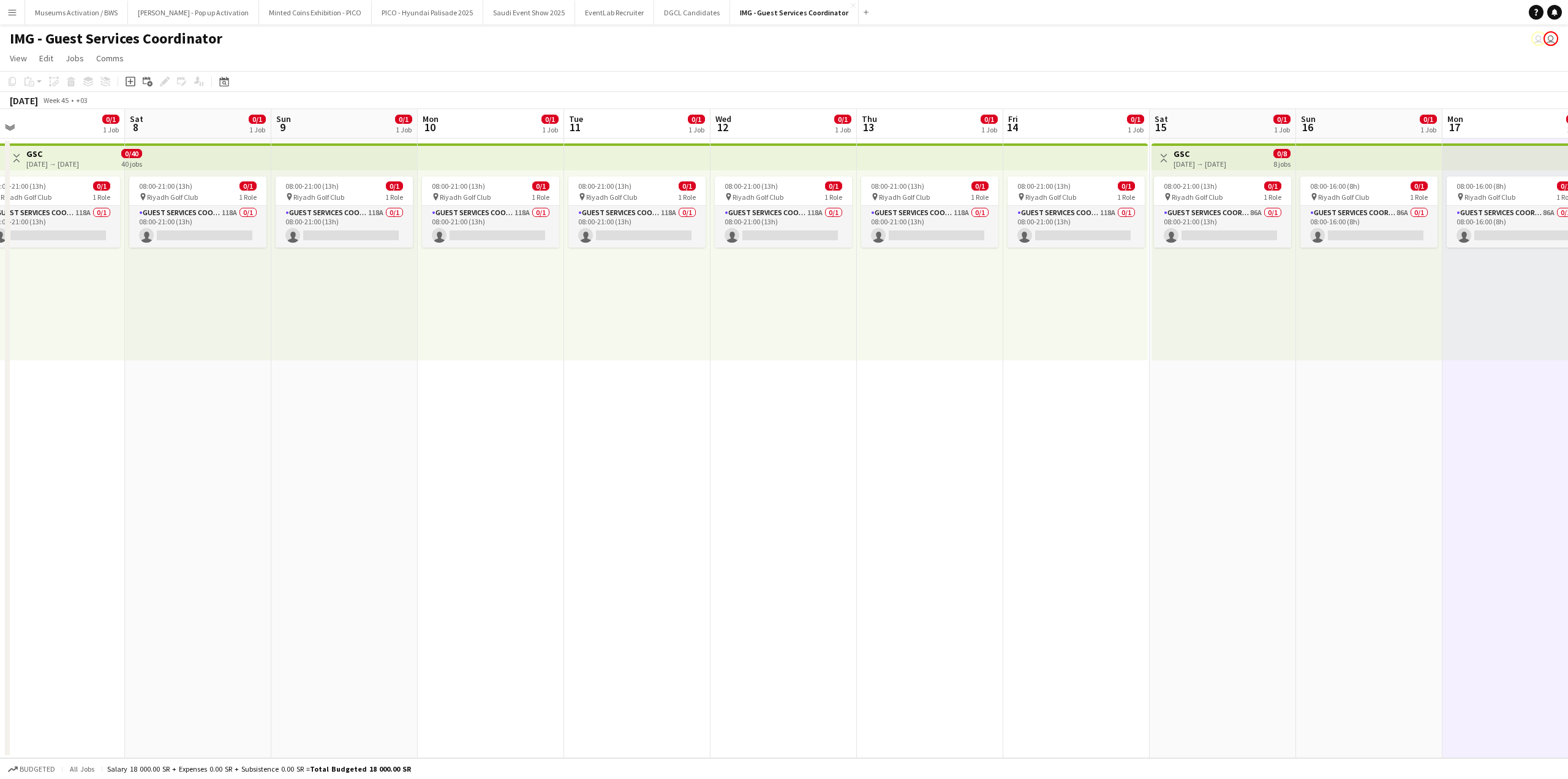
drag, startPoint x: 1129, startPoint y: 374, endPoint x: 1489, endPoint y: 321, distance: 363.9
click at [1459, 330] on app-calendar-viewport "Wed 5 0/1 1 Job Thu 6 0/1 1 Job Fri 7 0/1 1 Job Sat 8 0/1 1 Job Sun 9 0/1 1 Job…" at bounding box center [784, 433] width 1568 height 649
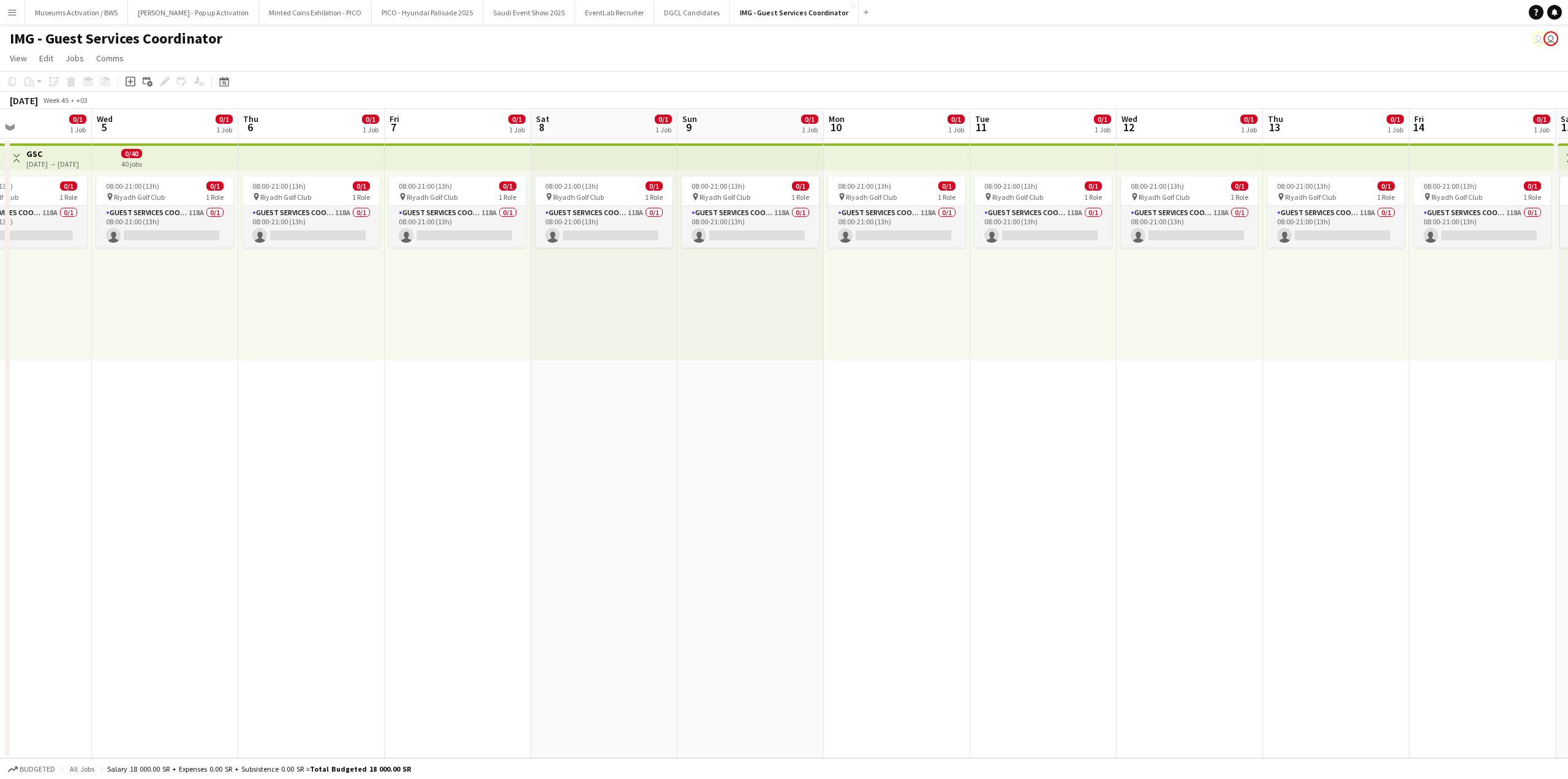
drag, startPoint x: 1043, startPoint y: 372, endPoint x: 1324, endPoint y: 345, distance: 282.3
click at [1303, 347] on app-calendar-viewport "Sun 2 0/1 1 Job Mon 3 0/1 1 Job Tue 4 0/1 1 Job Wed 5 0/1 1 Job Thu 6 0/1 1 Job…" at bounding box center [784, 433] width 1568 height 649
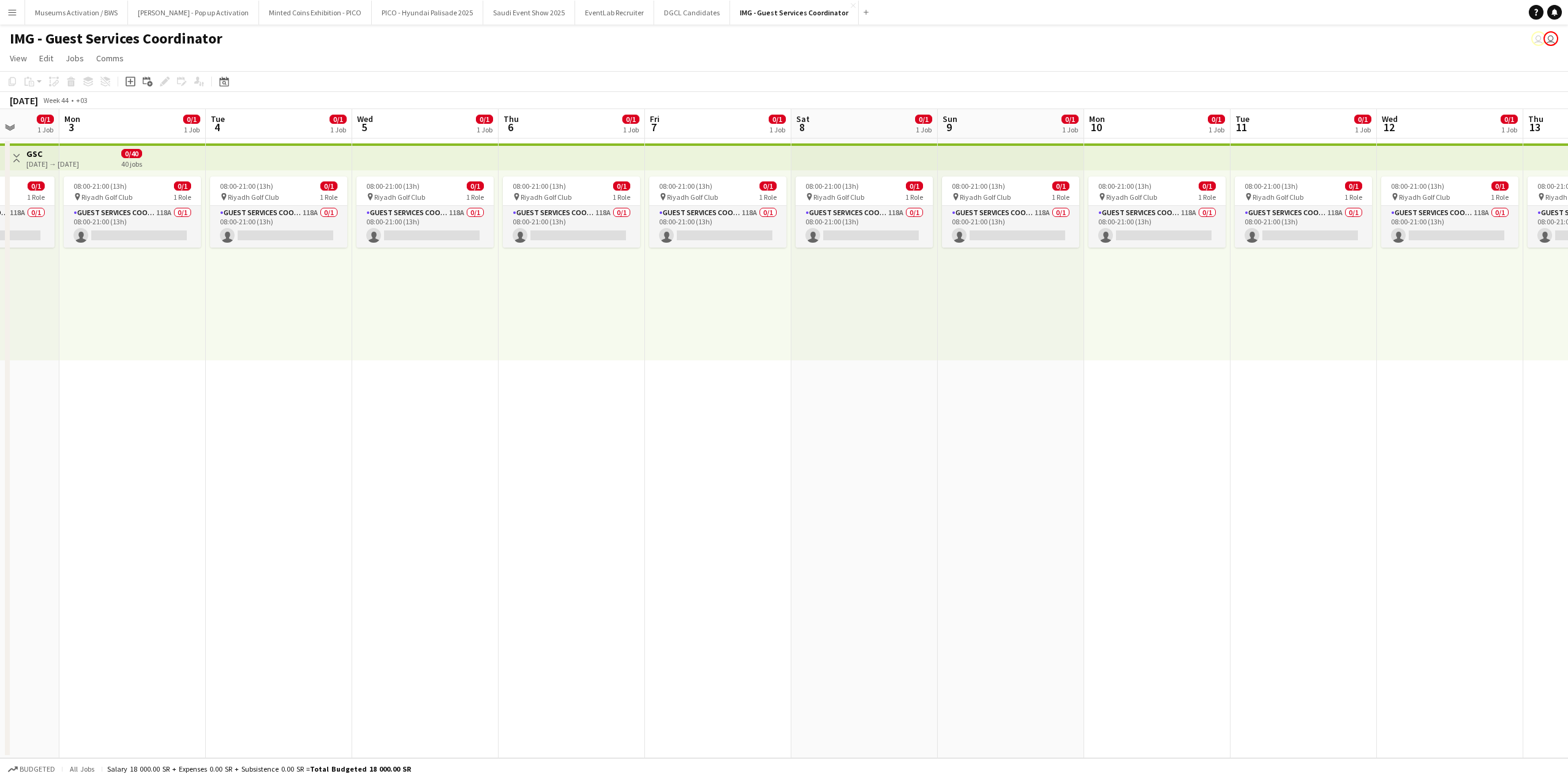
drag, startPoint x: 1014, startPoint y: 364, endPoint x: 1376, endPoint y: 301, distance: 367.4
click at [1392, 304] on app-calendar-viewport "Fri 31 0/1 1 Job Sat 1 0/1 1 Job Sun 2 0/1 1 Job Mon 3 0/1 1 Job Tue 4 0/1 1 Jo…" at bounding box center [784, 433] width 1568 height 649
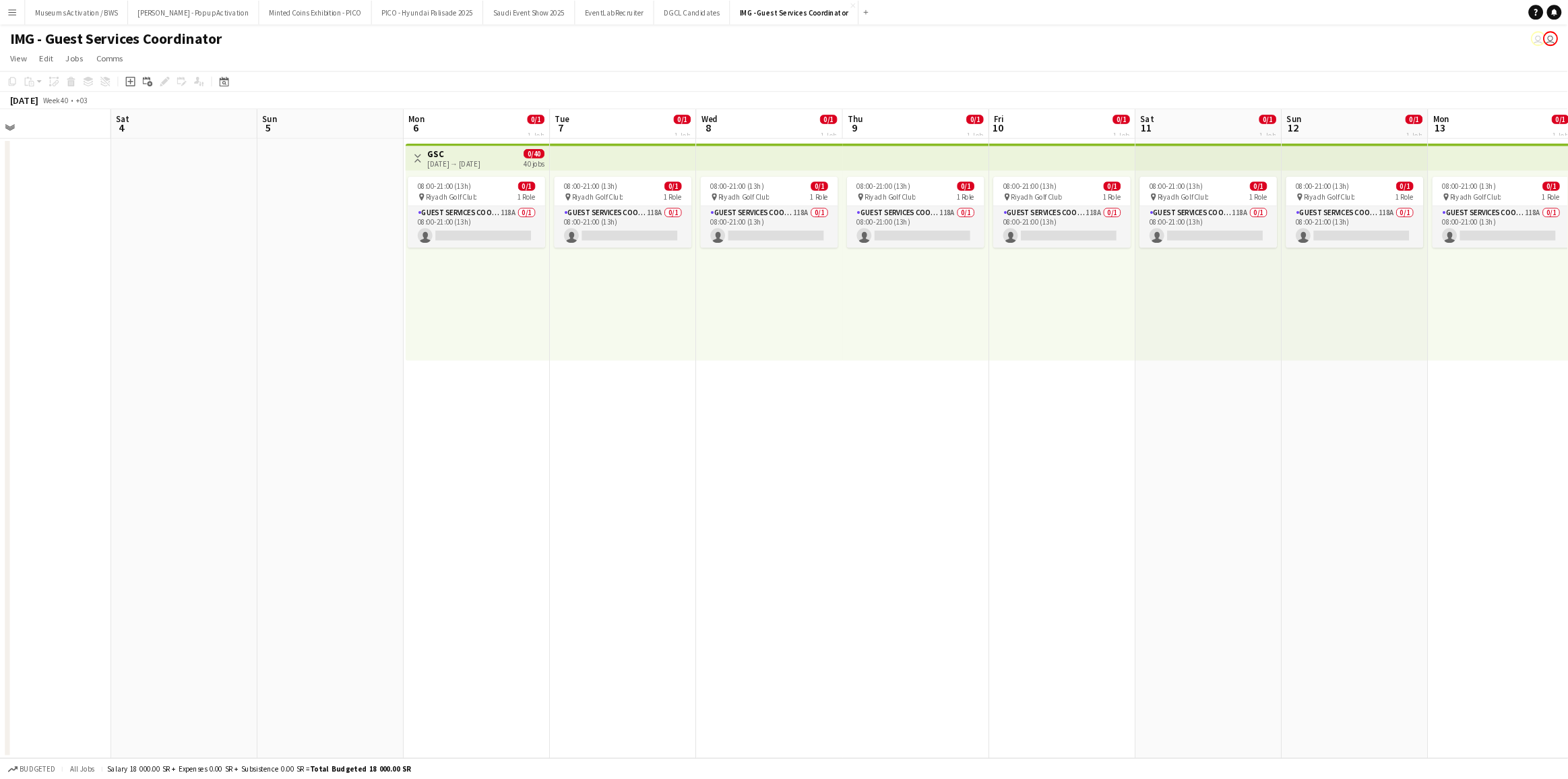
scroll to position [0, 357]
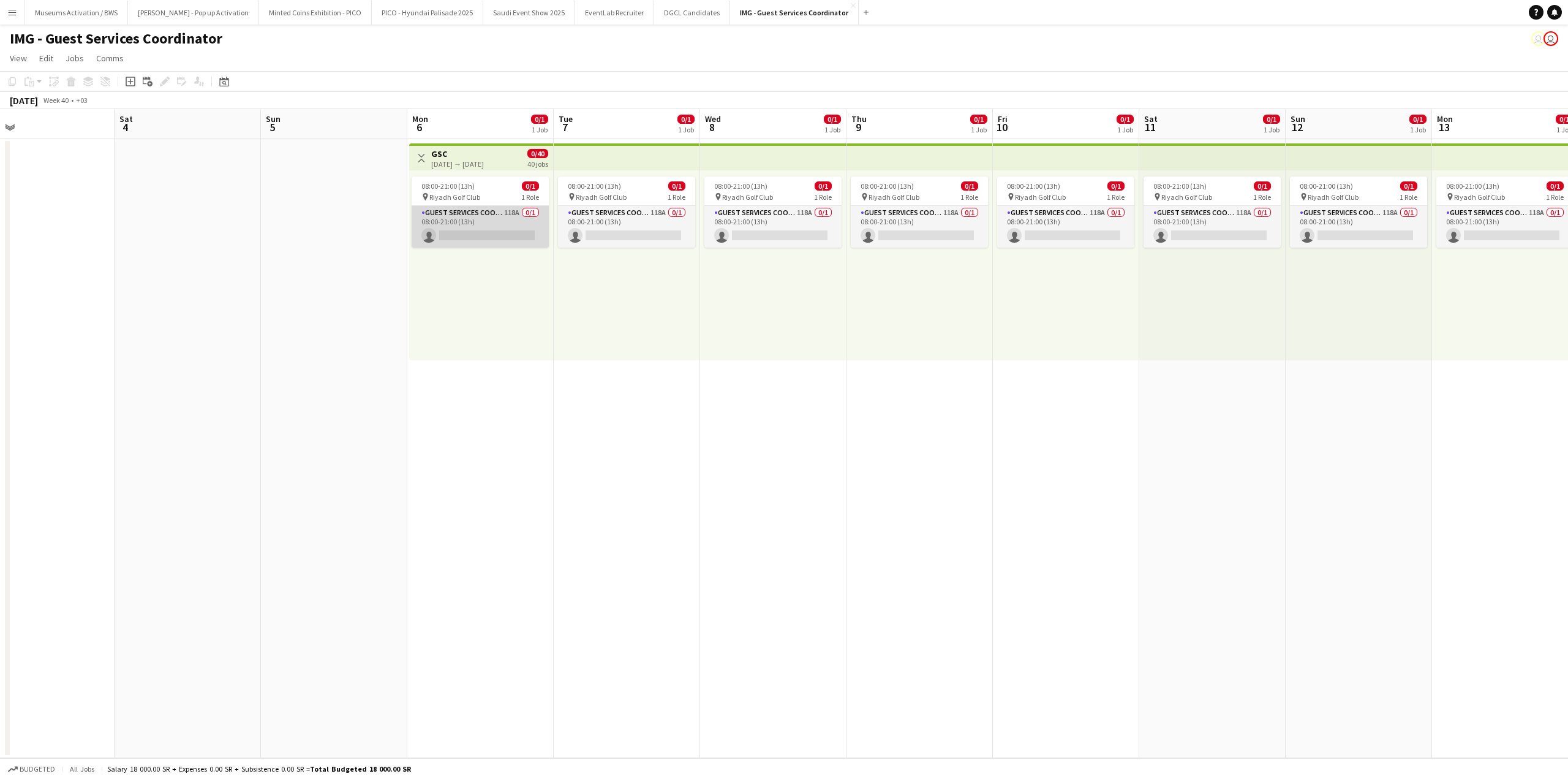
click at [509, 227] on app-card-role "Guest Services Coordinator 118A 0/1 08:00-21:00 (13h) single-neutral-actions" at bounding box center [480, 227] width 137 height 42
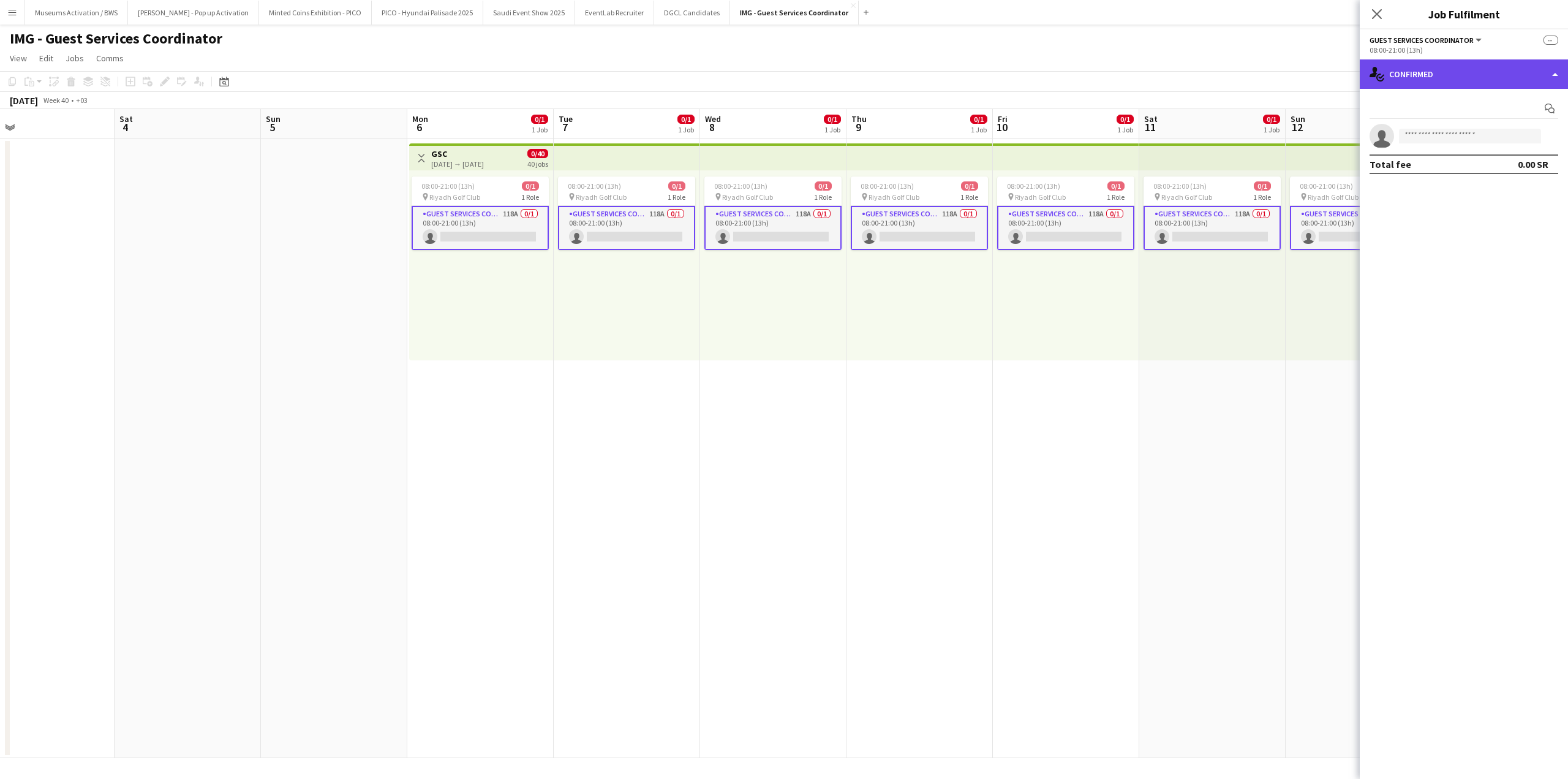
click at [1407, 86] on div "single-neutral-actions-check-2 Confirmed" at bounding box center [1463, 73] width 209 height 30
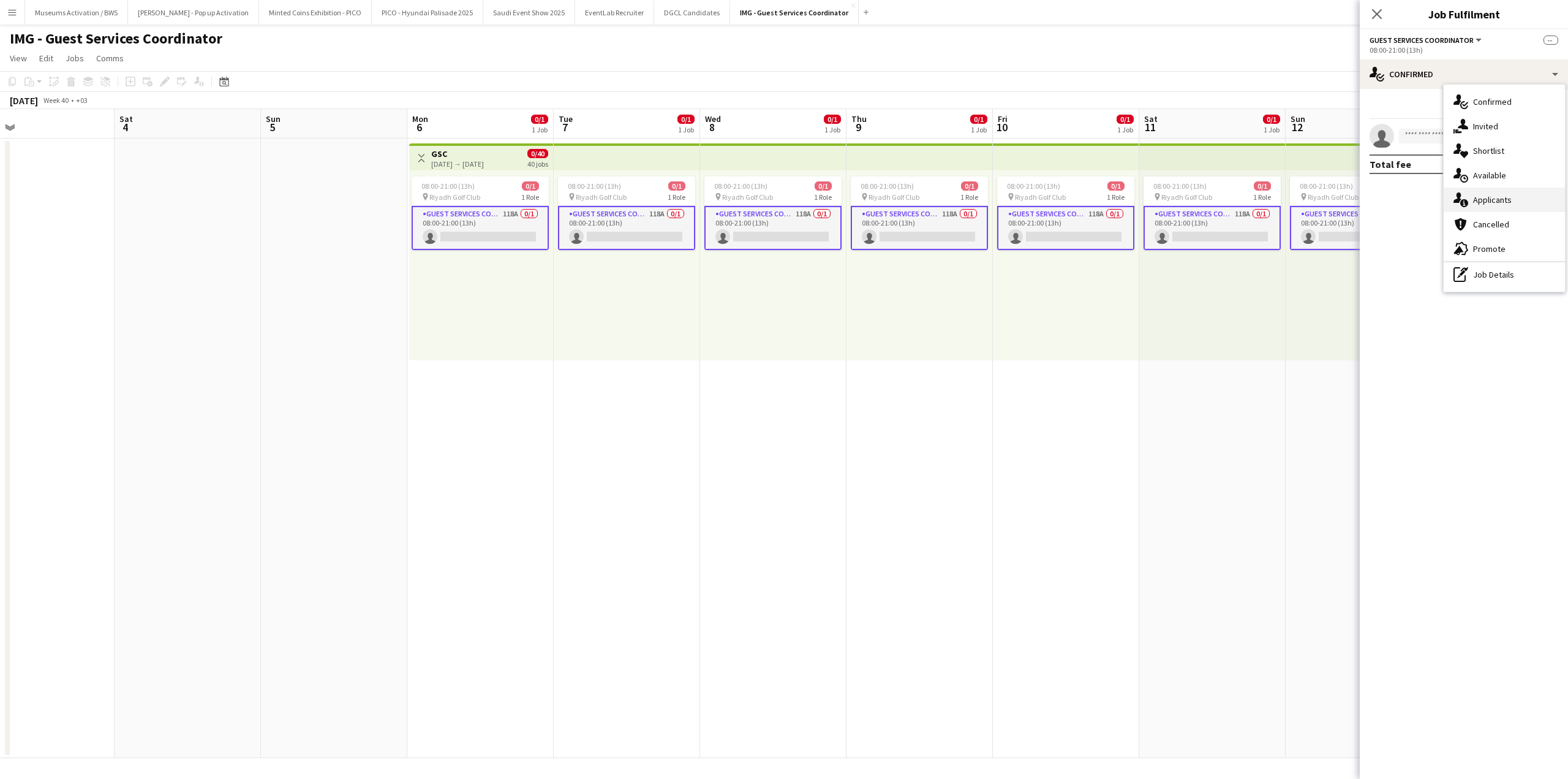
click at [1515, 204] on div "single-neutral-actions-information Applicants" at bounding box center [1504, 199] width 122 height 24
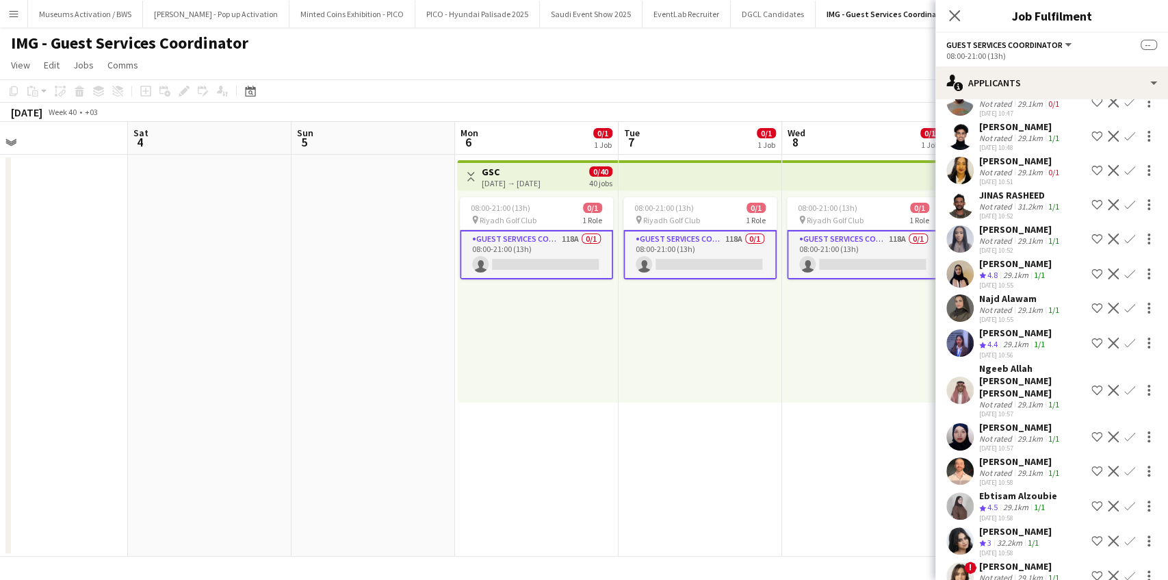
scroll to position [228, 0]
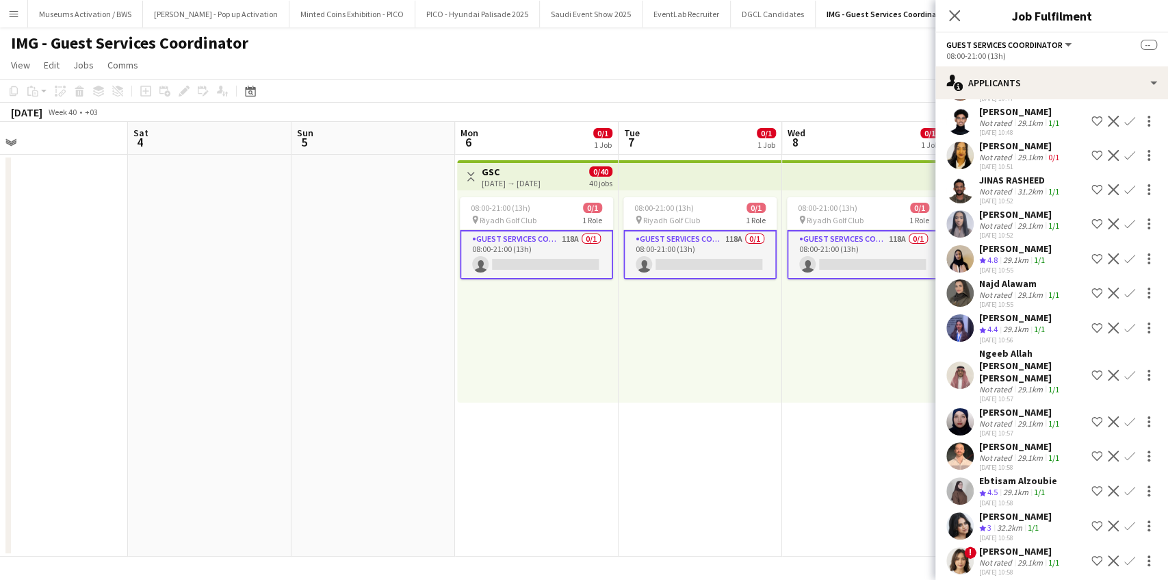
click at [1031, 196] on div "31.2km" at bounding box center [1030, 191] width 31 height 10
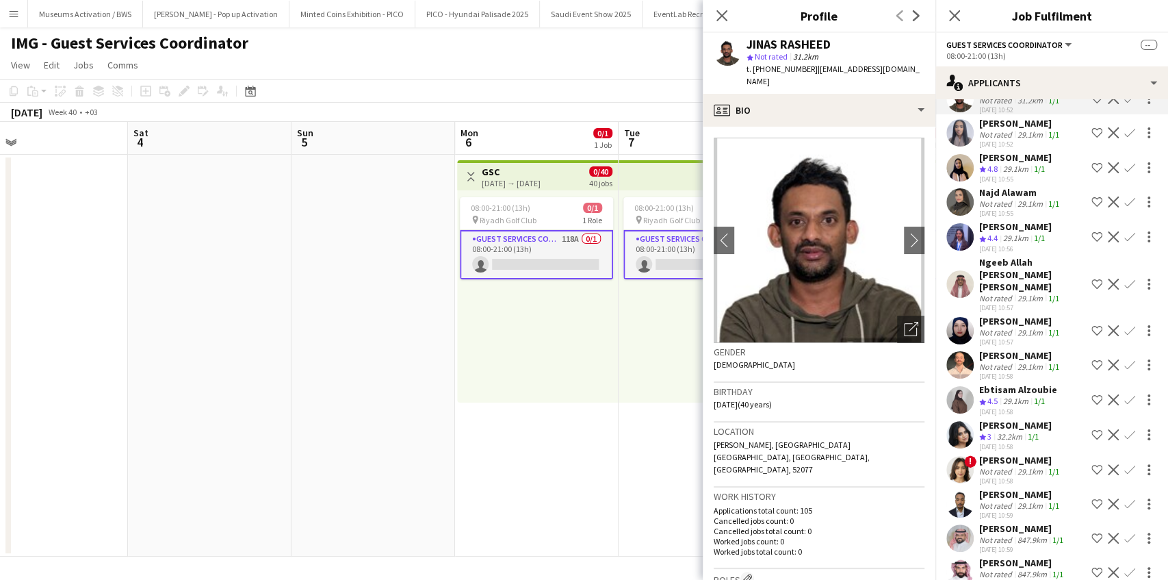
scroll to position [365, 0]
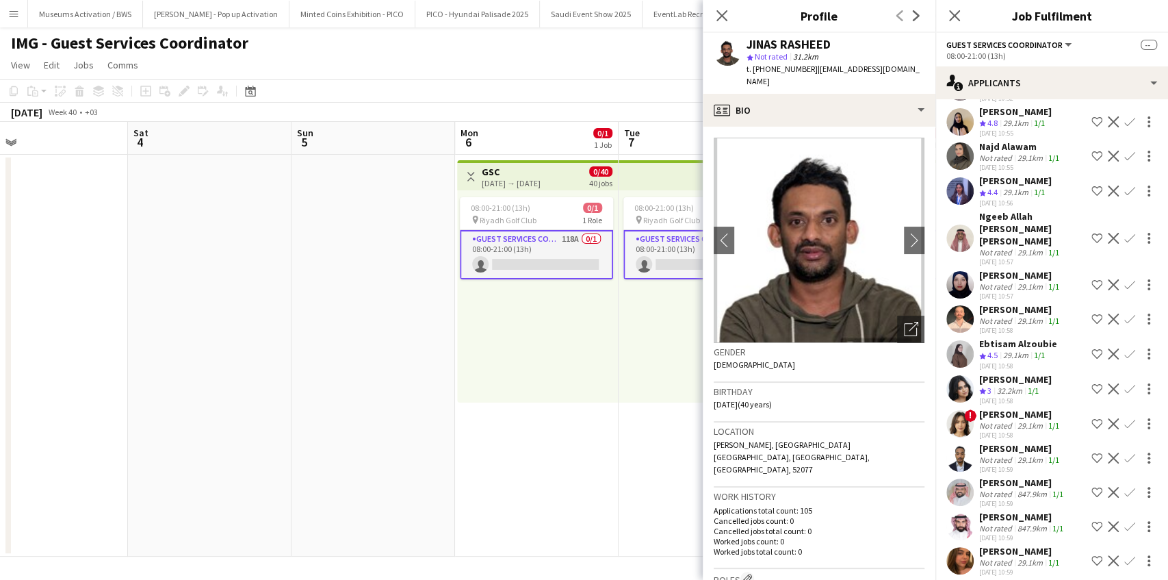
click at [1001, 248] on div "Not rated" at bounding box center [997, 252] width 36 height 10
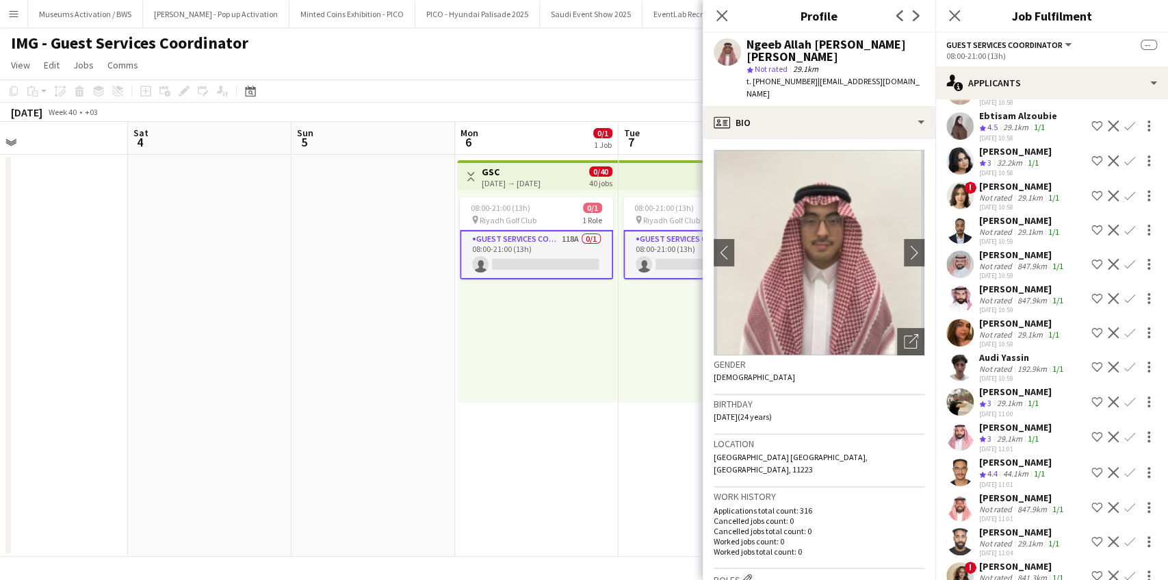
scroll to position [593, 0]
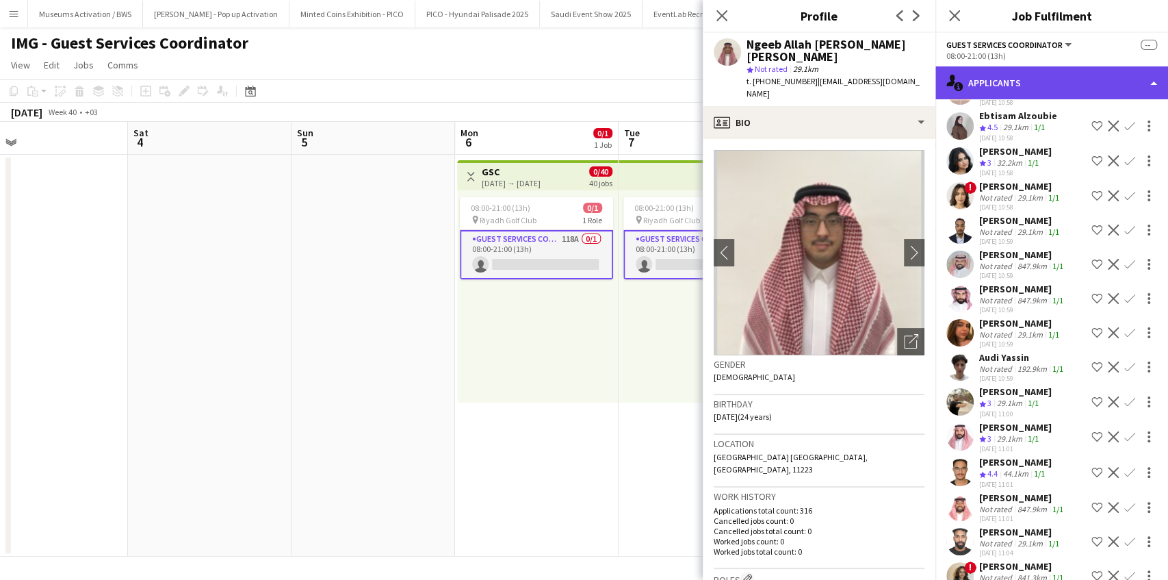
click at [979, 86] on div "single-neutral-actions-information Applicants" at bounding box center [1052, 82] width 233 height 33
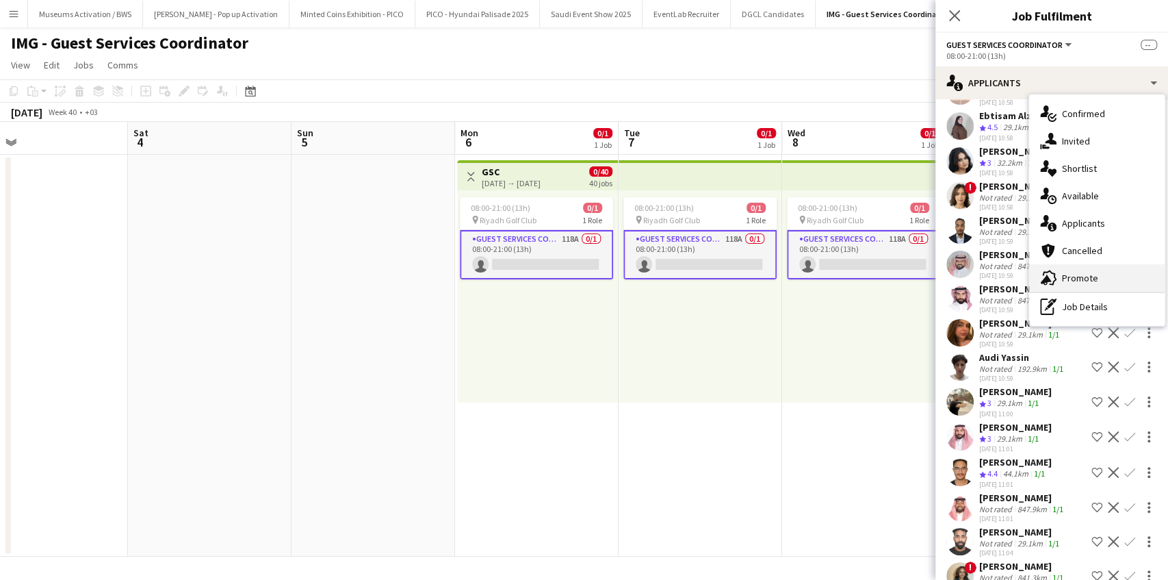
click at [1057, 278] on div "advertising-megaphone Promote" at bounding box center [1097, 277] width 136 height 27
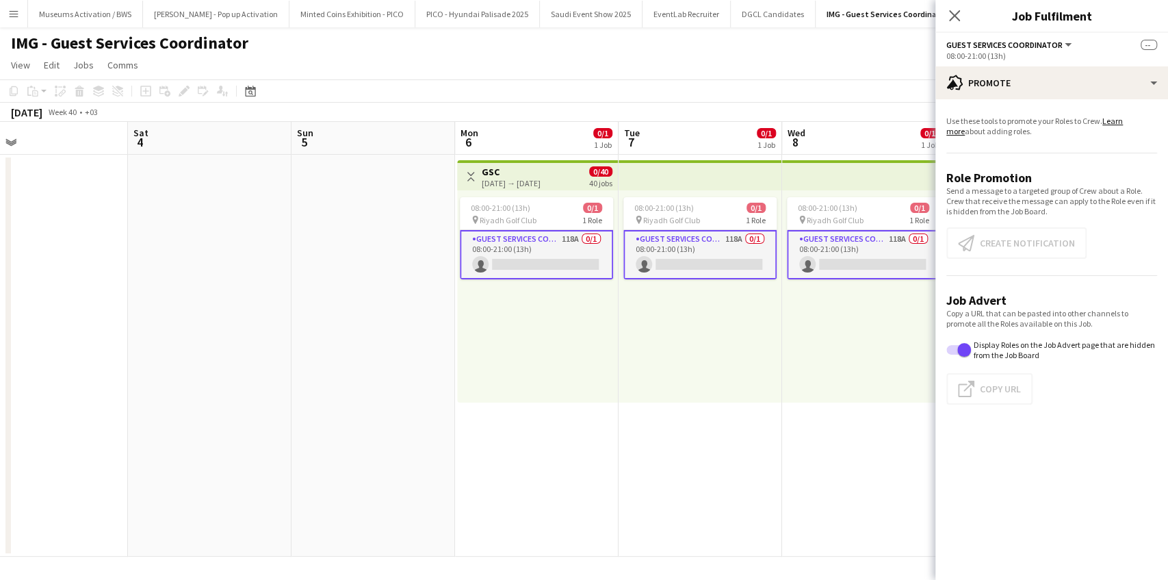
scroll to position [0, 0]
click at [580, 237] on app-card-role "Guest Services Coordinator 118A 0/1 08:00-21:00 (13h) single-neutral-actions" at bounding box center [536, 254] width 153 height 49
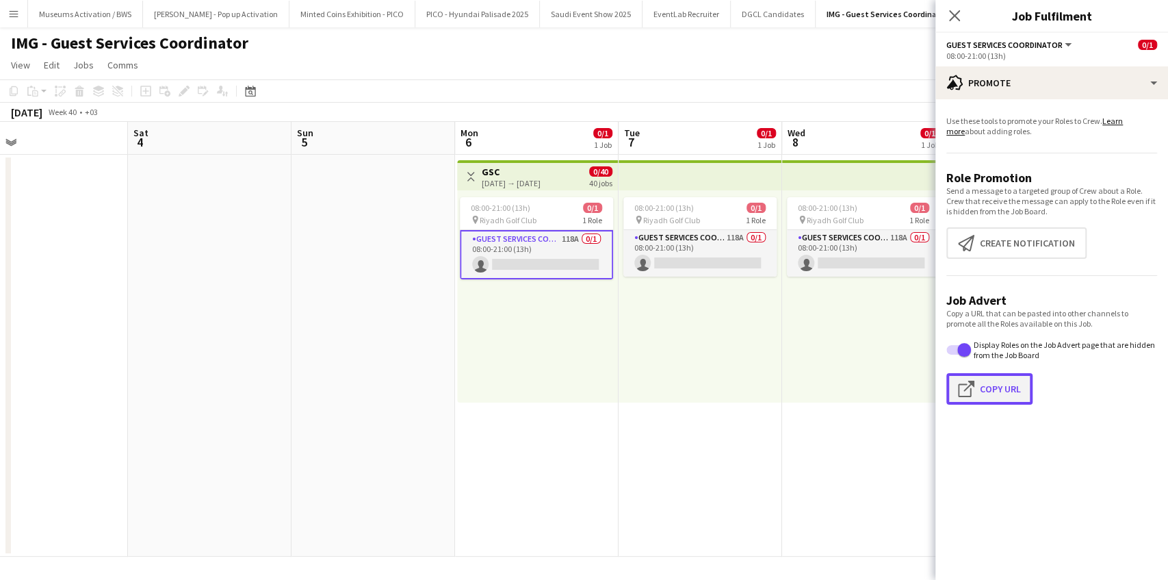
click at [974, 392] on app-icon "Click to copy URL" at bounding box center [969, 389] width 22 height 16
click at [452, 364] on app-date-cell at bounding box center [374, 356] width 164 height 402
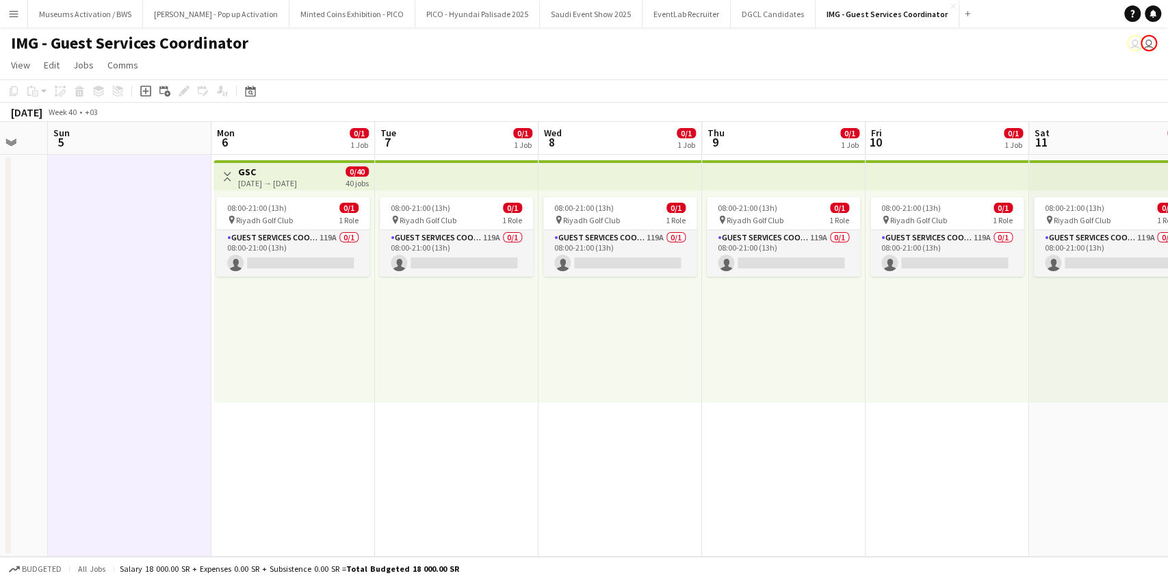
drag, startPoint x: 557, startPoint y: 356, endPoint x: 296, endPoint y: 393, distance: 263.4
click at [299, 393] on app-calendar-viewport "Wed 1 Thu 2 Fri 3 Sat 4 Sun 5 Mon 6 0/1 1 Job Tue 7 0/1 1 Job Wed 8 0/1 1 Job T…" at bounding box center [584, 339] width 1168 height 435
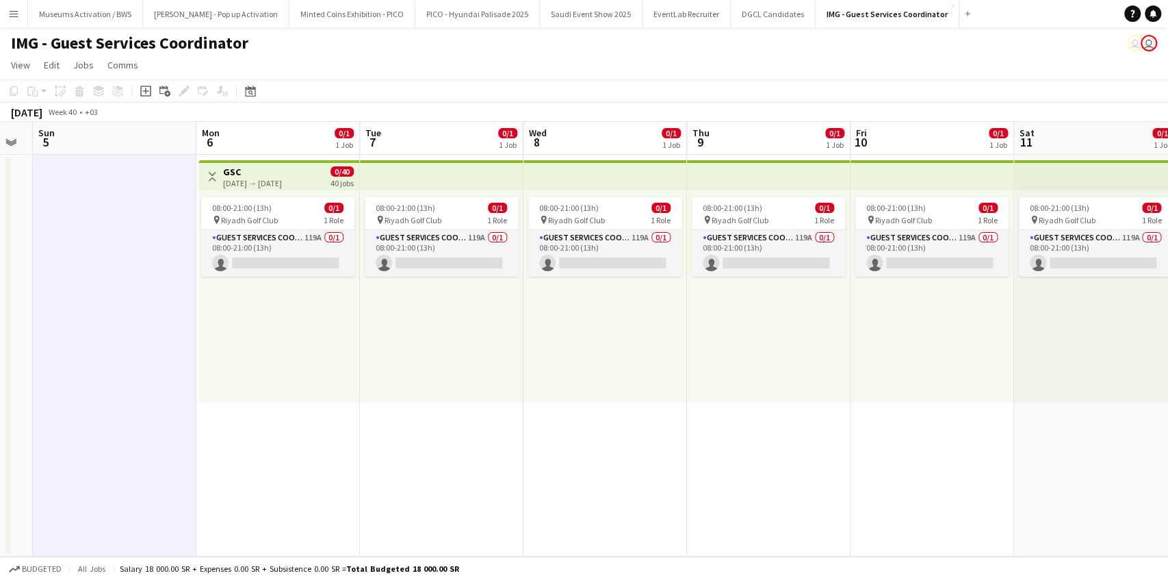
click at [238, 374] on app-calendar-viewport "Wed 1 Thu 2 Fri 3 Sat 4 Sun 5 Mon 6 0/1 1 Job Tue 7 0/1 1 Job Wed 8 0/1 1 Job T…" at bounding box center [584, 339] width 1168 height 435
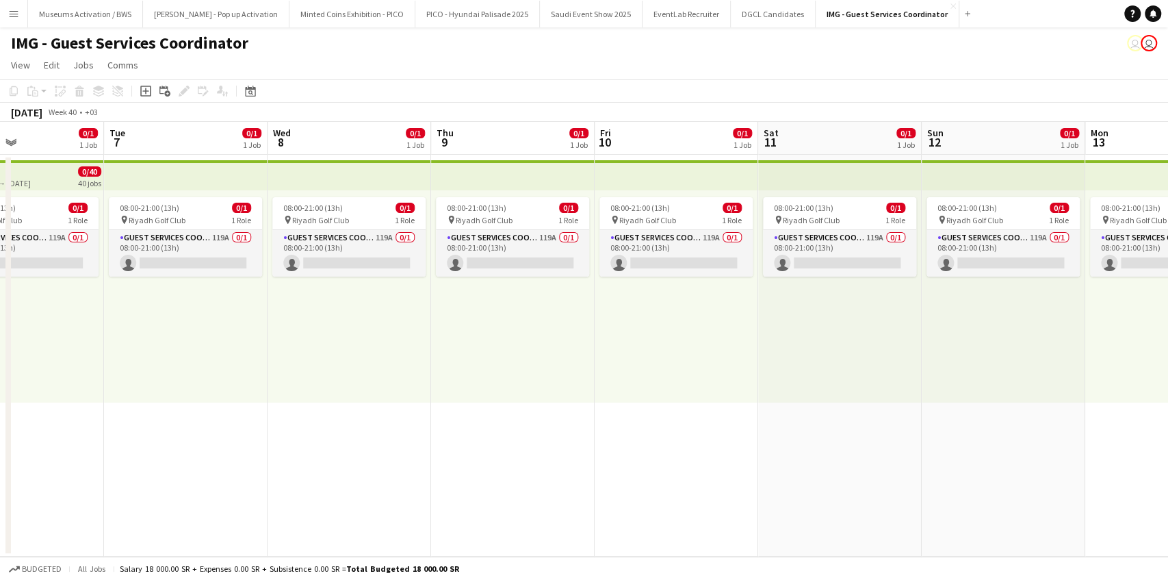
drag, startPoint x: 550, startPoint y: 338, endPoint x: 329, endPoint y: 384, distance: 226.5
click at [244, 376] on app-calendar-viewport "Fri 3 Sat 4 Sun 5 Mon 6 0/1 1 Job Tue 7 0/1 1 Job Wed 8 0/1 1 Job Thu 9 0/1 1 J…" at bounding box center [584, 339] width 1168 height 435
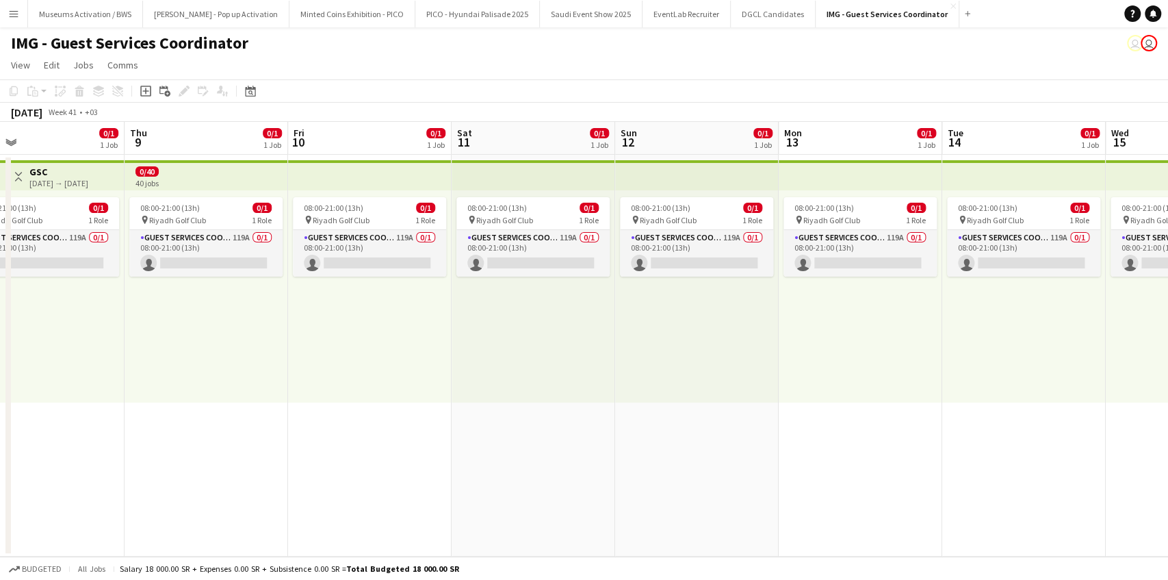
drag, startPoint x: 376, startPoint y: 357, endPoint x: 352, endPoint y: 359, distance: 24.7
click at [346, 358] on app-calendar-viewport "Sun 5 Mon 6 0/1 1 Job Tue 7 0/1 1 Job Wed 8 0/1 1 Job Thu 9 0/1 1 Job Fri 10 0/…" at bounding box center [584, 339] width 1168 height 435
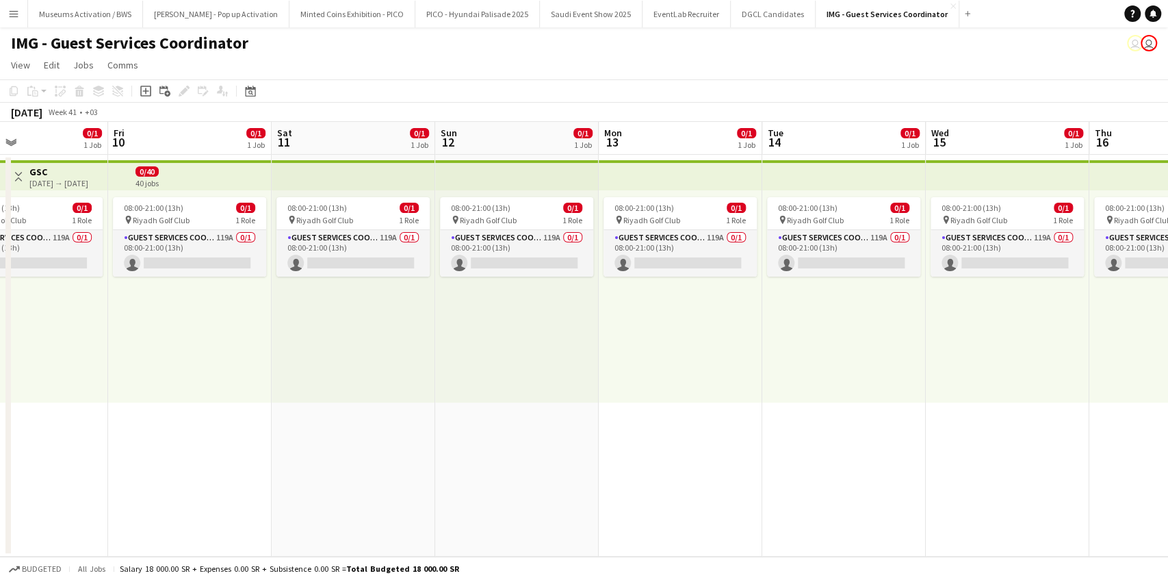
drag, startPoint x: 652, startPoint y: 319, endPoint x: 326, endPoint y: 367, distance: 329.3
click at [369, 352] on app-calendar-viewport "Tue 7 0/1 1 Job Wed 8 0/1 1 Job Thu 9 0/1 1 Job Fri 10 0/1 1 Job Sat 11 0/1 1 J…" at bounding box center [584, 339] width 1168 height 435
drag, startPoint x: 630, startPoint y: 346, endPoint x: 303, endPoint y: 389, distance: 329.2
click at [305, 387] on app-calendar-viewport "Thu 9 0/1 1 Job Fri 10 0/1 1 Job Sat 11 0/1 1 Job Sun 12 0/1 1 Job Mon 13 0/1 1…" at bounding box center [584, 339] width 1168 height 435
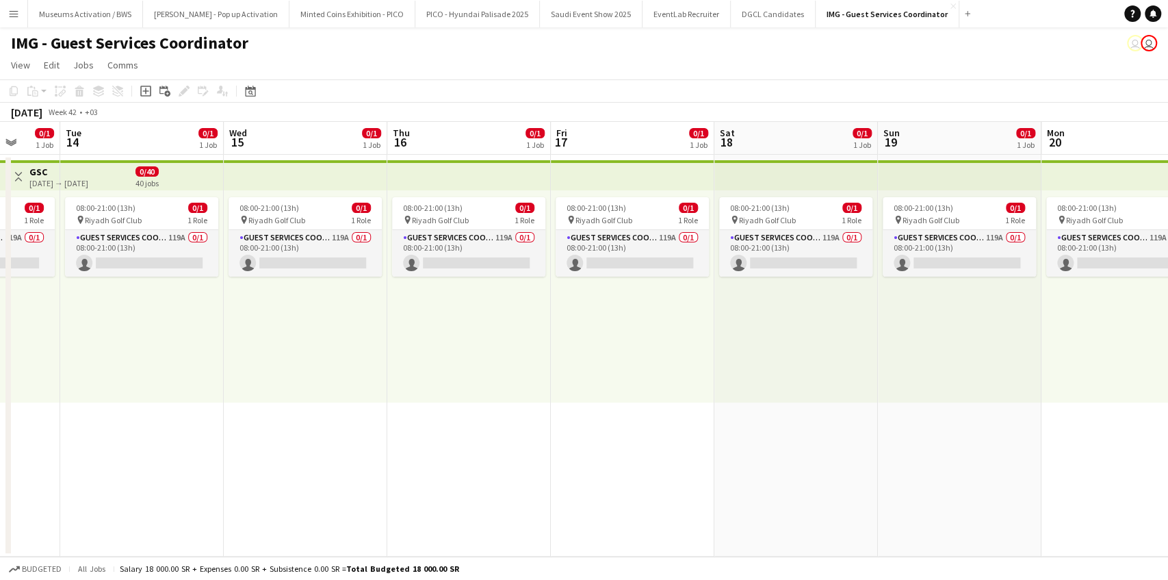
drag, startPoint x: 687, startPoint y: 359, endPoint x: 298, endPoint y: 393, distance: 389.6
click at [353, 383] on app-calendar-viewport "Sat 11 0/1 1 Job Sun 12 0/1 1 Job Mon 13 0/1 1 Job Tue 14 0/1 1 Job Wed 15 0/1 …" at bounding box center [584, 339] width 1168 height 435
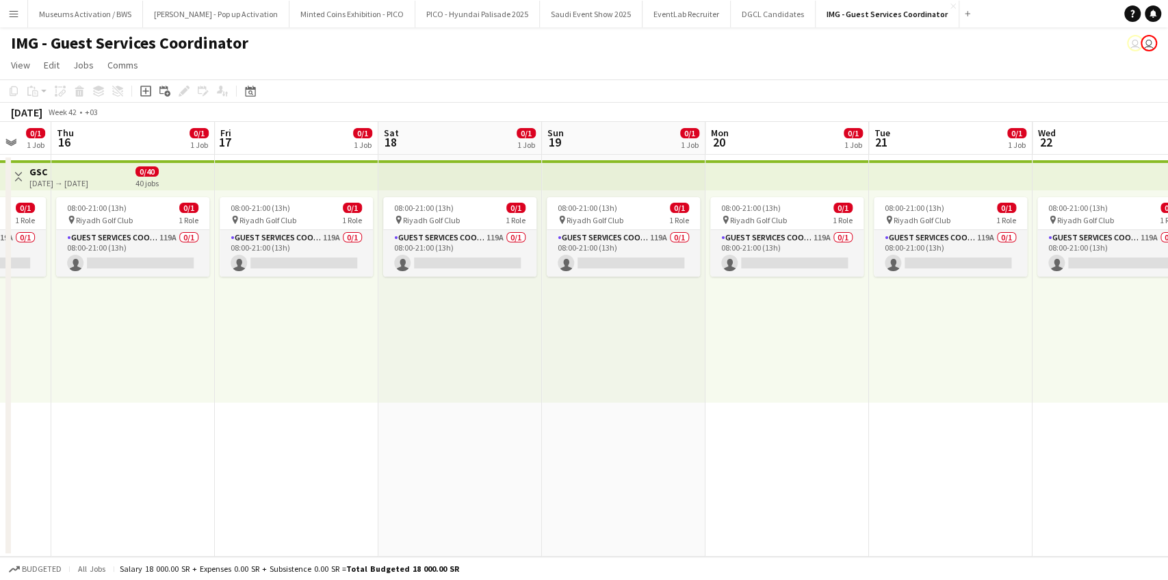
drag, startPoint x: 651, startPoint y: 374, endPoint x: 290, endPoint y: 396, distance: 361.3
click at [372, 389] on app-calendar-viewport "Mon 13 0/1 1 Job Tue 14 0/1 1 Job Wed 15 0/1 1 Job Thu 16 0/1 1 Job Fri 17 0/1 …" at bounding box center [584, 339] width 1168 height 435
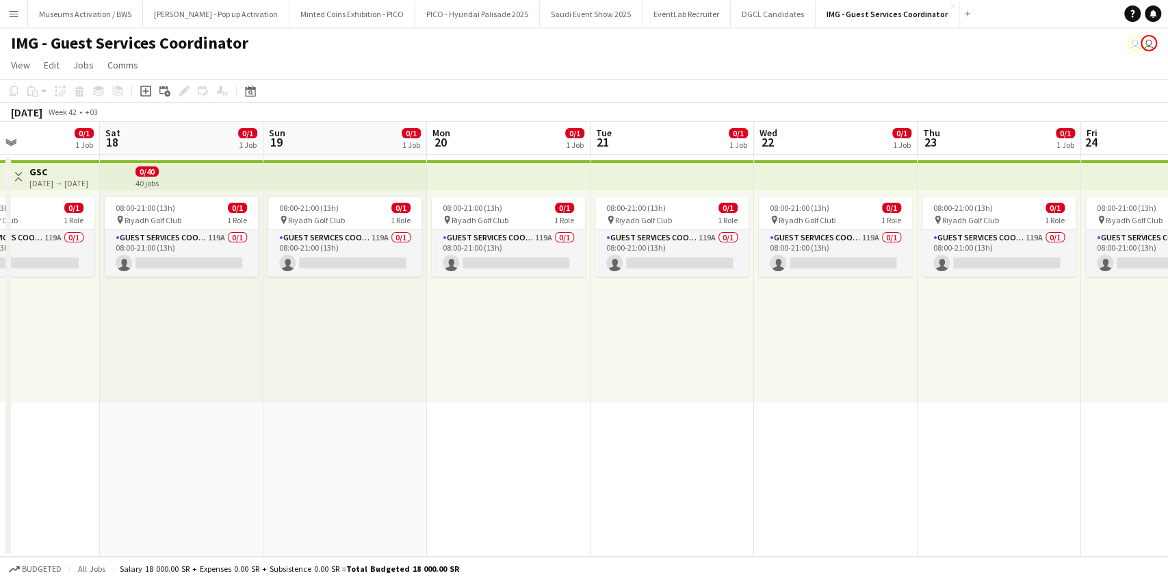
click at [864, 379] on div "08:00-21:00 (13h) 0/1 pin Riyadh Golf Club 1 Role Guest Services Coordinator 11…" at bounding box center [836, 296] width 164 height 212
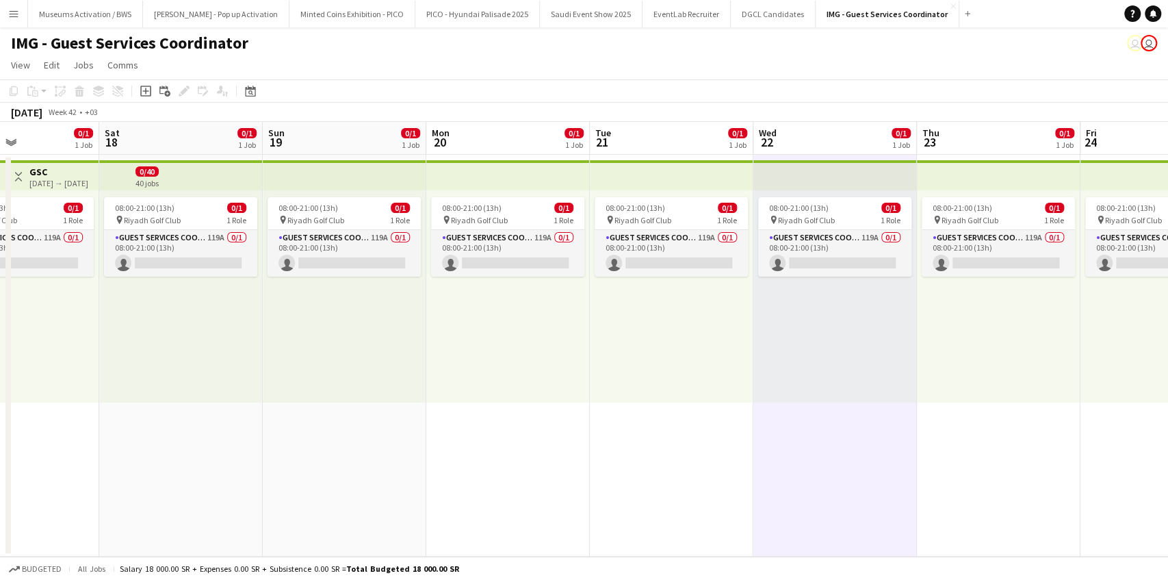
drag, startPoint x: 999, startPoint y: 350, endPoint x: 739, endPoint y: 352, distance: 260.1
click at [878, 350] on app-calendar-viewport "Wed 15 0/1 1 Job Thu 16 0/1 1 Job Fri 17 0/1 1 Job Sat 18 0/1 1 Job Sun 19 0/1 …" at bounding box center [584, 339] width 1168 height 435
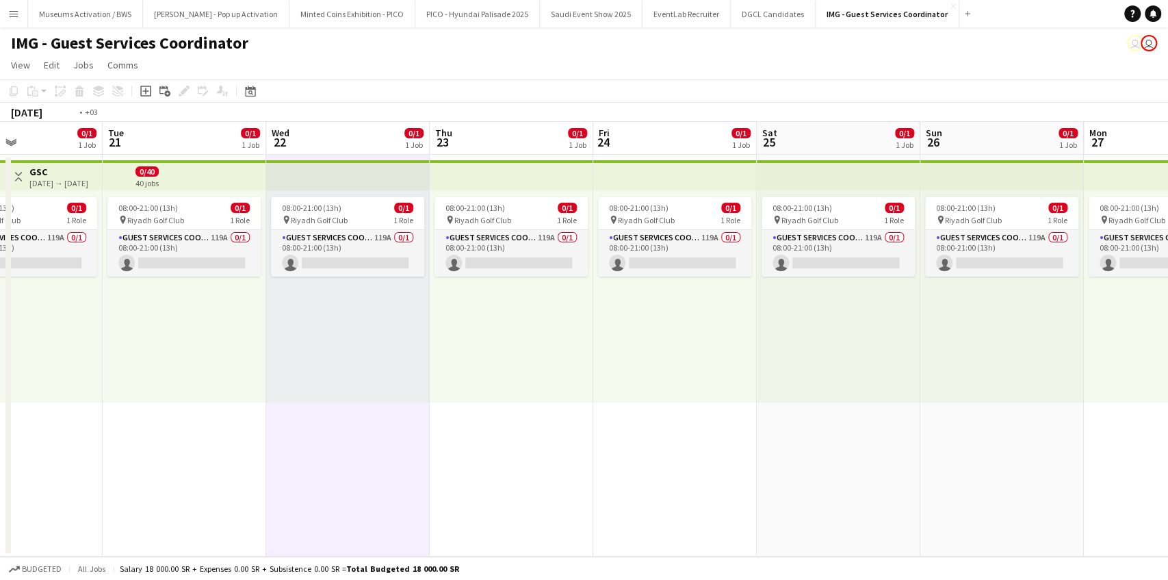
drag, startPoint x: 831, startPoint y: 331, endPoint x: 700, endPoint y: 335, distance: 131.5
click at [626, 345] on app-calendar-viewport "Fri 17 0/1 1 Job Sat 18 0/1 1 Job Sun 19 0/1 1 Job Mon 20 0/1 1 Job Tue 21 0/1 …" at bounding box center [584, 339] width 1168 height 435
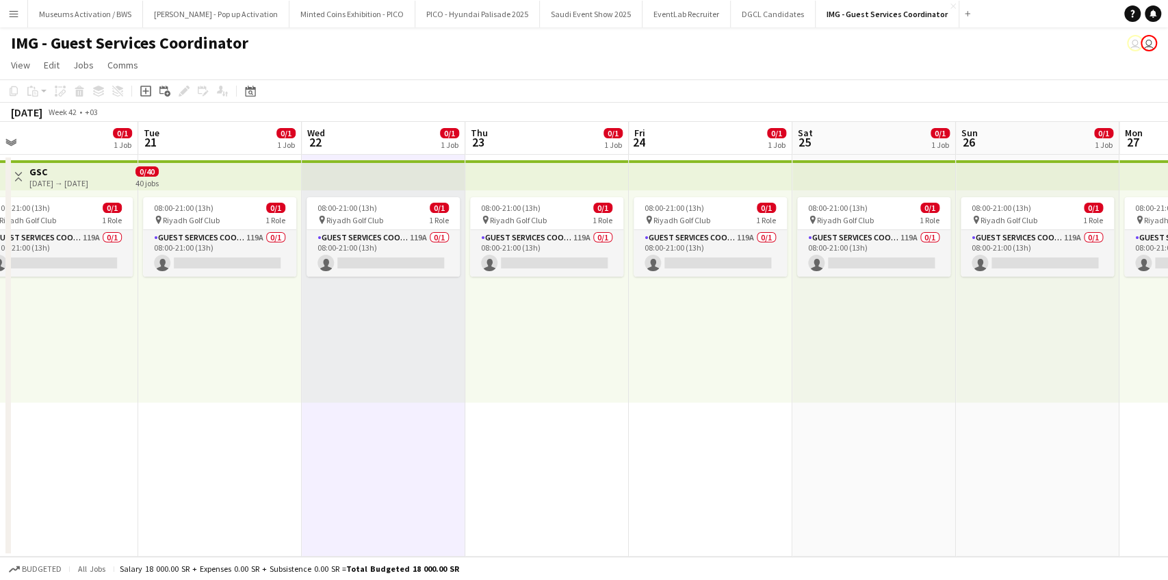
drag, startPoint x: 835, startPoint y: 329, endPoint x: 675, endPoint y: 342, distance: 160.7
click at [649, 350] on app-calendar-viewport "Fri 17 0/1 1 Job Sat 18 0/1 1 Job Sun 19 0/1 1 Job Mon 20 0/1 1 Job Tue 21 0/1 …" at bounding box center [584, 339] width 1168 height 435
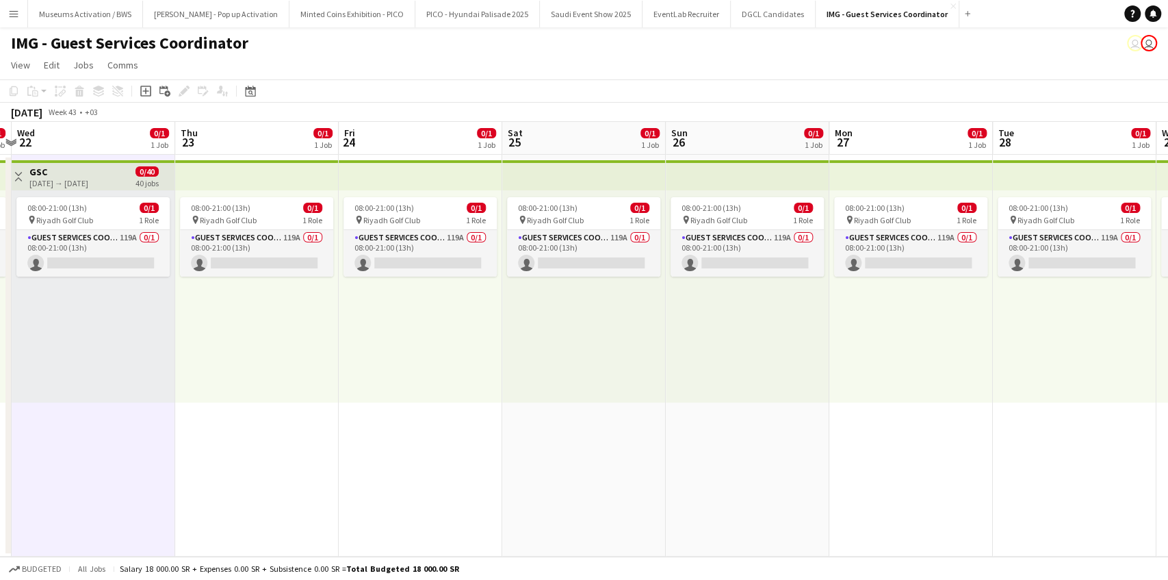
drag, startPoint x: 818, startPoint y: 334, endPoint x: 579, endPoint y: 345, distance: 239.1
click at [625, 342] on app-calendar-viewport "Sun 19 0/1 1 Job Mon 20 0/1 1 Job Tue 21 0/1 1 Job Wed 22 0/1 1 Job Thu 23 0/1 …" at bounding box center [584, 339] width 1168 height 435
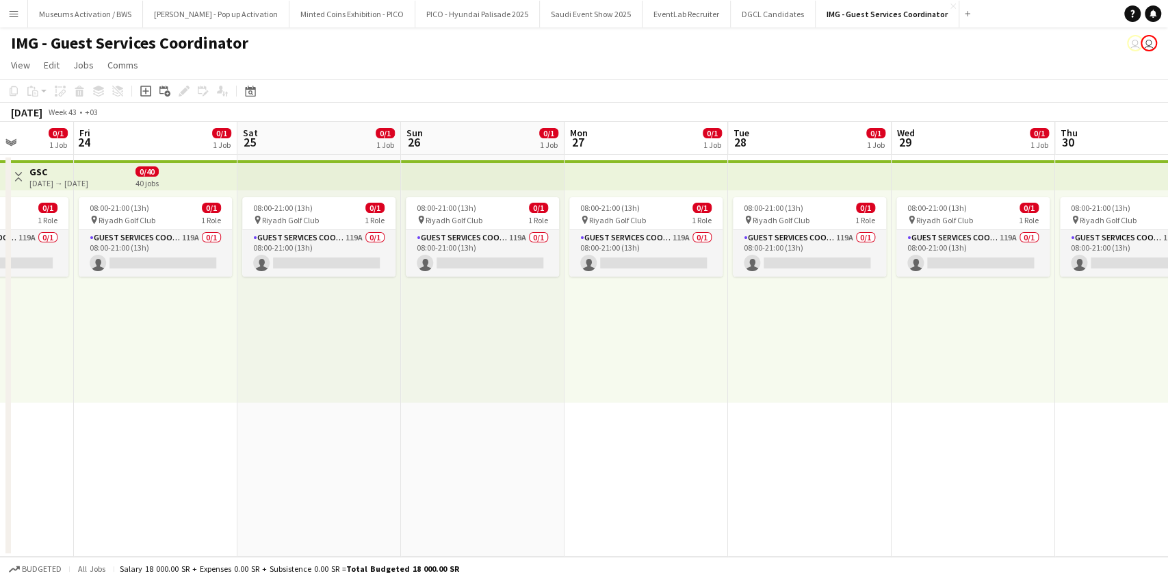
drag, startPoint x: 870, startPoint y: 333, endPoint x: 615, endPoint y: 340, distance: 254.7
click at [732, 339] on app-calendar-viewport "Tue 21 0/1 1 Job Wed 22 0/1 1 Job Thu 23 0/1 1 Job Fri 24 0/1 1 Job Sat 25 0/1 …" at bounding box center [584, 339] width 1168 height 435
click at [621, 333] on app-calendar-viewport "Tue 21 0/1 1 Job Wed 22 0/1 1 Job Thu 23 0/1 1 Job Fri 24 0/1 1 Job Sat 25 0/1 …" at bounding box center [584, 339] width 1168 height 435
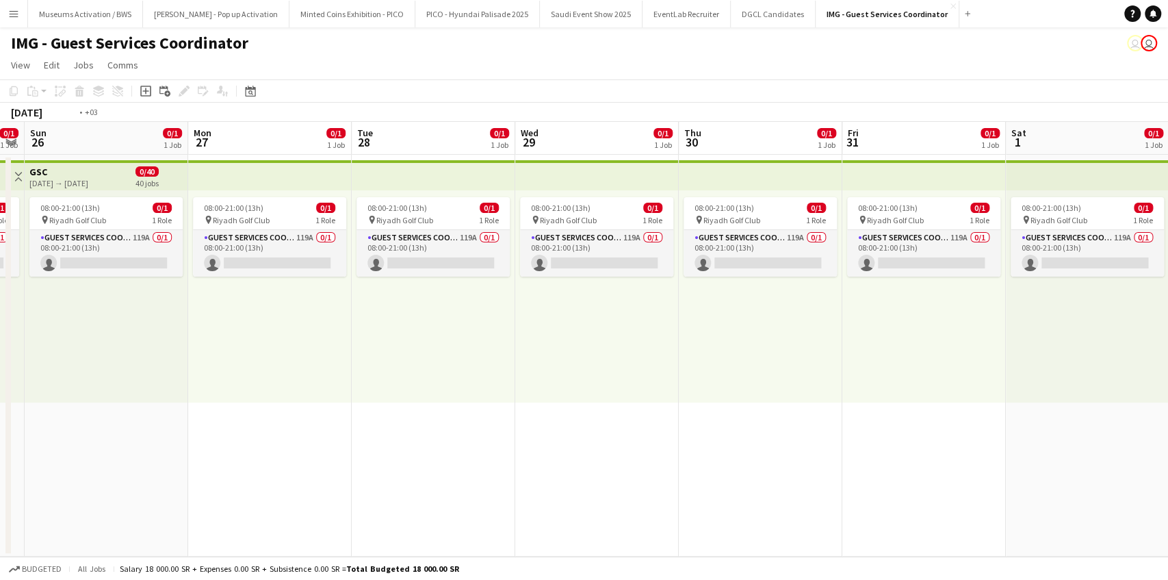
drag, startPoint x: 764, startPoint y: 346, endPoint x: 565, endPoint y: 360, distance: 199.0
click at [596, 357] on app-calendar-viewport "Thu 23 0/1 1 Job Fri 24 0/1 1 Job Sat 25 0/1 1 Job Sun 26 0/1 1 Job Mon 27 0/1 …" at bounding box center [584, 339] width 1168 height 435
click at [520, 374] on app-calendar-viewport "Sat 25 0/1 1 Job Sun 26 0/1 1 Job Mon 27 0/1 1 Job Tue 28 0/1 1 Job Wed 29 0/1 …" at bounding box center [584, 339] width 1168 height 435
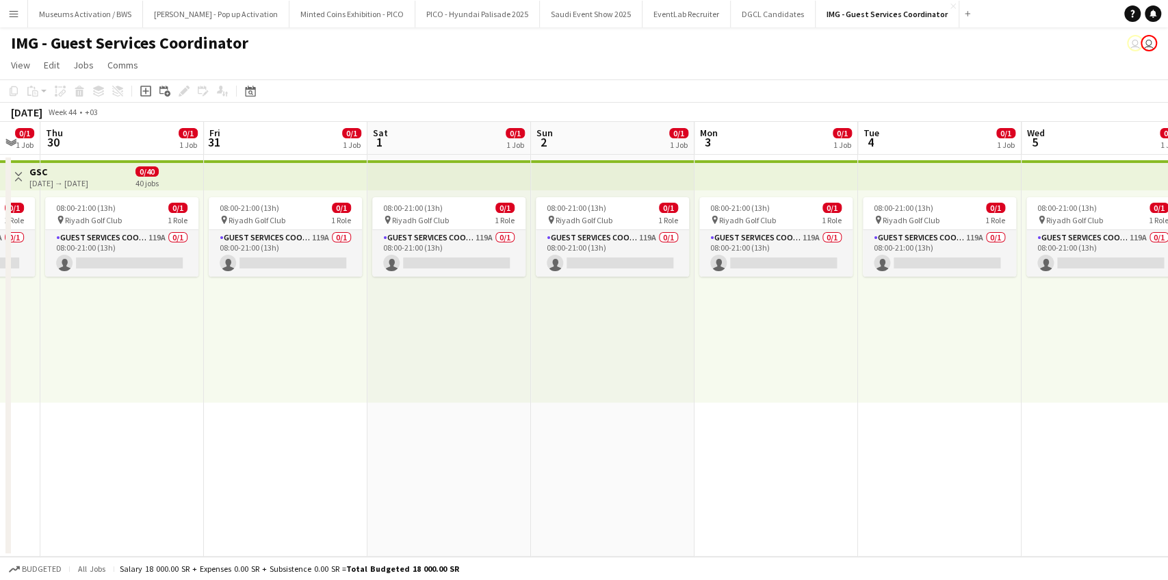
click at [553, 345] on app-calendar-viewport "Mon 27 0/1 1 Job Tue 28 0/1 1 Job Wed 29 0/1 1 Job Thu 30 0/1 1 Job Fri 31 0/1 …" at bounding box center [584, 339] width 1168 height 435
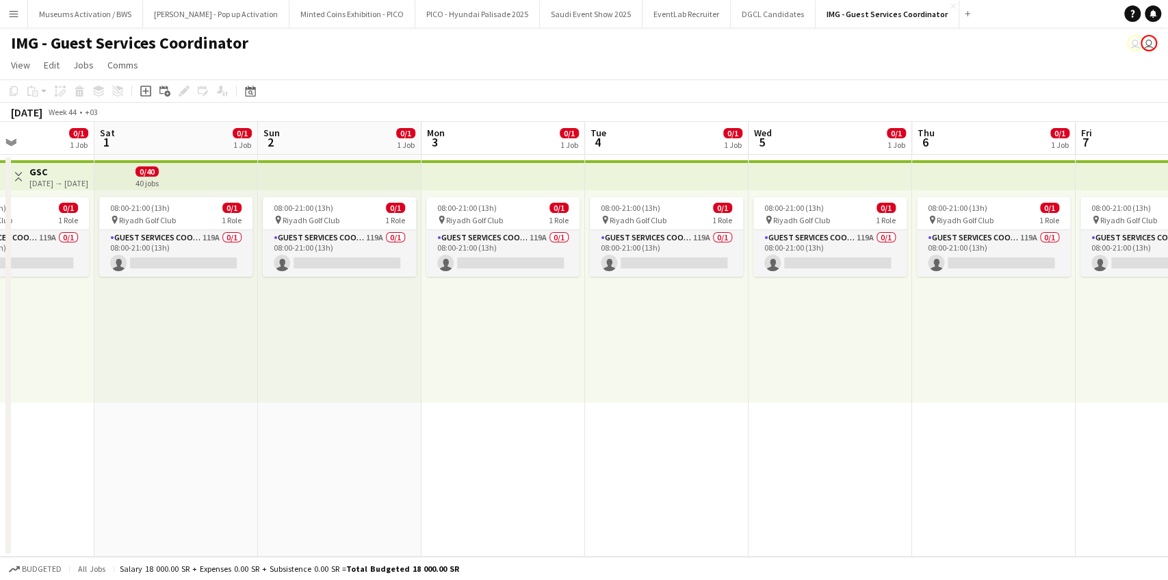
drag, startPoint x: 777, startPoint y: 342, endPoint x: 480, endPoint y: 366, distance: 298.1
click at [539, 357] on app-calendar-viewport "Wed 29 0/1 1 Job Thu 30 0/1 1 Job Fri 31 0/1 1 Job Sat 1 0/1 1 Job Sun 2 0/1 1 …" at bounding box center [584, 339] width 1168 height 435
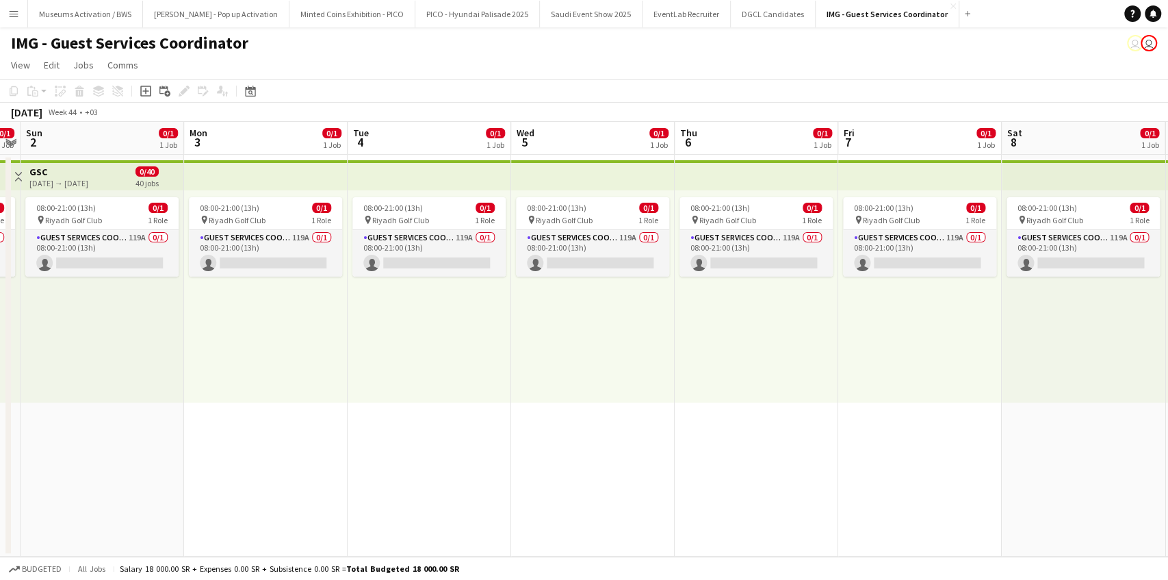
drag, startPoint x: 765, startPoint y: 356, endPoint x: 478, endPoint y: 375, distance: 287.4
click at [513, 365] on app-calendar-viewport "Wed 29 0/1 1 Job Thu 30 0/1 1 Job Fri 31 0/1 1 Job Sat 1 0/1 1 Job Sun 2 0/1 1 …" at bounding box center [584, 339] width 1168 height 435
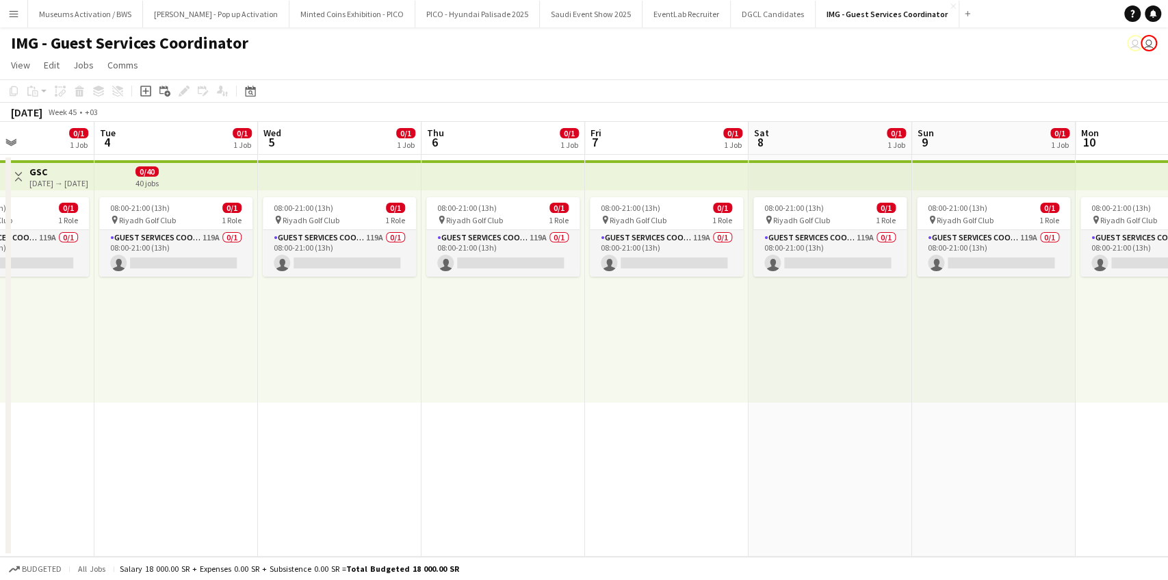
drag, startPoint x: 779, startPoint y: 352, endPoint x: 490, endPoint y: 367, distance: 289.2
click at [544, 360] on app-calendar-viewport "Fri 31 0/1 1 Job Sat 1 0/1 1 Job Sun 2 0/1 1 Job Mon 3 0/1 1 Job Tue 4 0/1 1 Jo…" at bounding box center [584, 339] width 1168 height 435
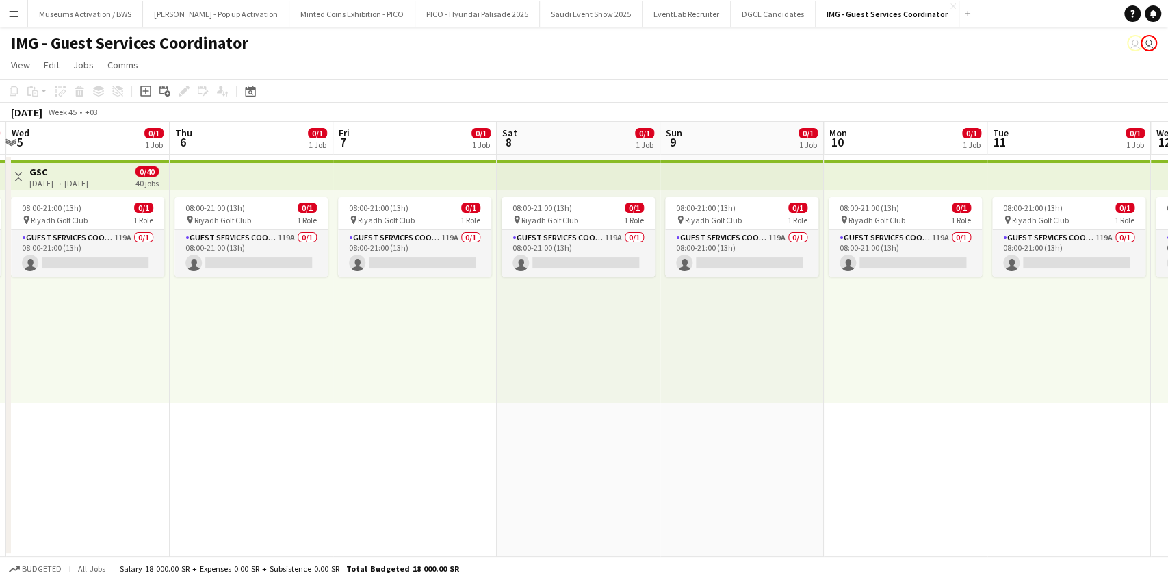
drag, startPoint x: 730, startPoint y: 356, endPoint x: 405, endPoint y: 390, distance: 326.9
click at [480, 379] on app-calendar-viewport "Sun 2 0/1 1 Job Mon 3 0/1 1 Job Tue 4 0/1 1 Job Wed 5 0/1 1 Job Thu 6 0/1 1 Job…" at bounding box center [584, 339] width 1168 height 435
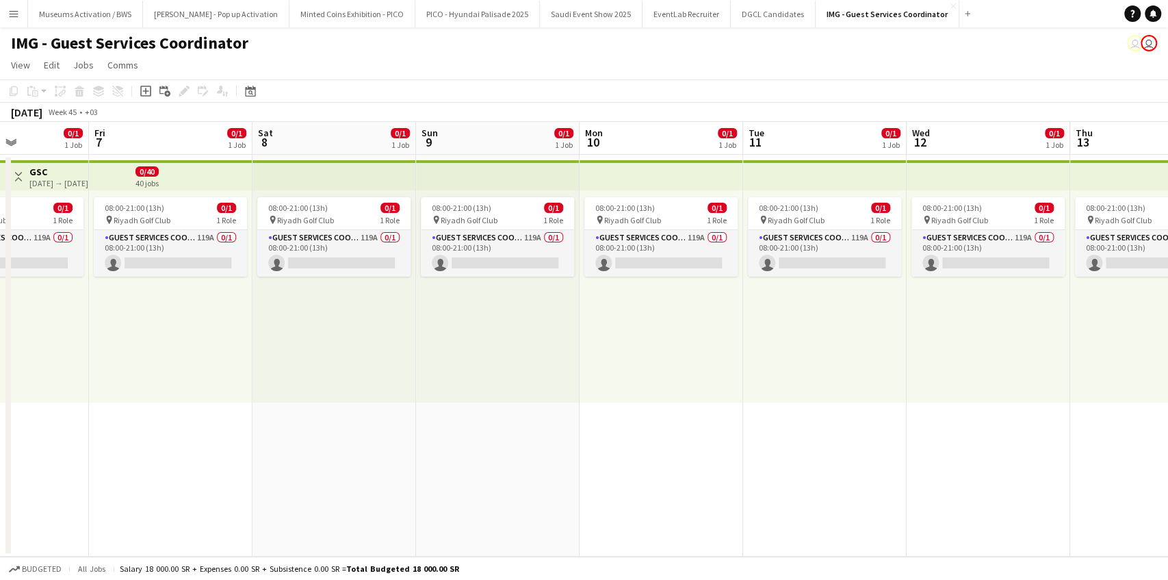
drag, startPoint x: 769, startPoint y: 362, endPoint x: 479, endPoint y: 381, distance: 290.1
click at [572, 371] on app-calendar-viewport "Tue 4 0/1 1 Job Wed 5 0/1 1 Job Thu 6 0/1 1 Job Fri 7 0/1 1 Job Sat 8 0/1 1 Job…" at bounding box center [584, 339] width 1168 height 435
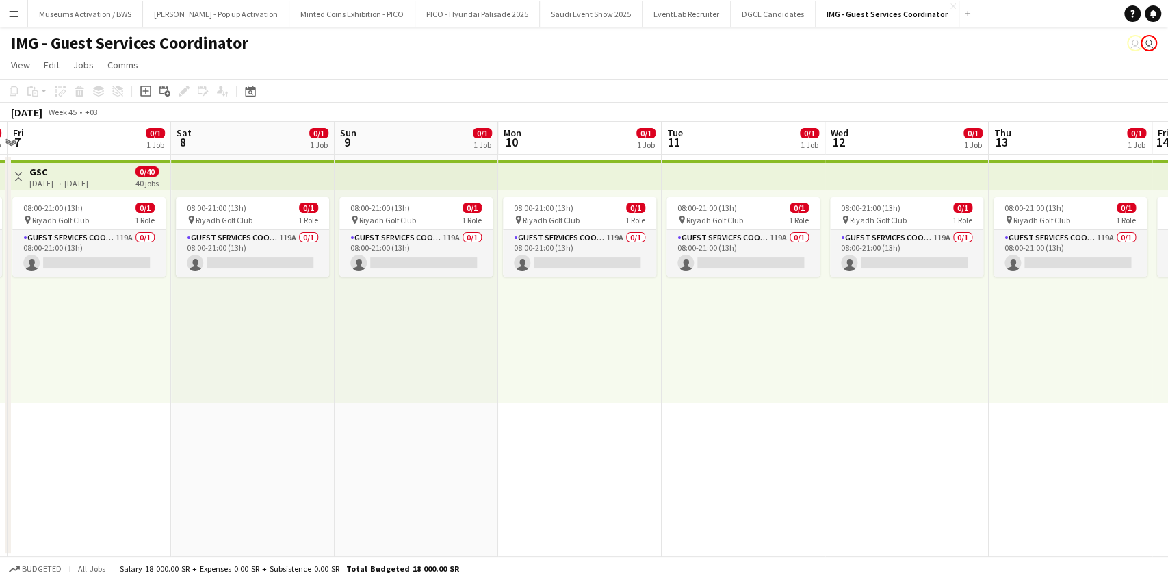
drag, startPoint x: 768, startPoint y: 361, endPoint x: 455, endPoint y: 381, distance: 313.4
click at [526, 375] on app-calendar-viewport "Tue 4 0/1 1 Job Wed 5 0/1 1 Job Thu 6 0/1 1 Job Fri 7 0/1 1 Job Sat 8 0/1 1 Job…" at bounding box center [584, 339] width 1168 height 435
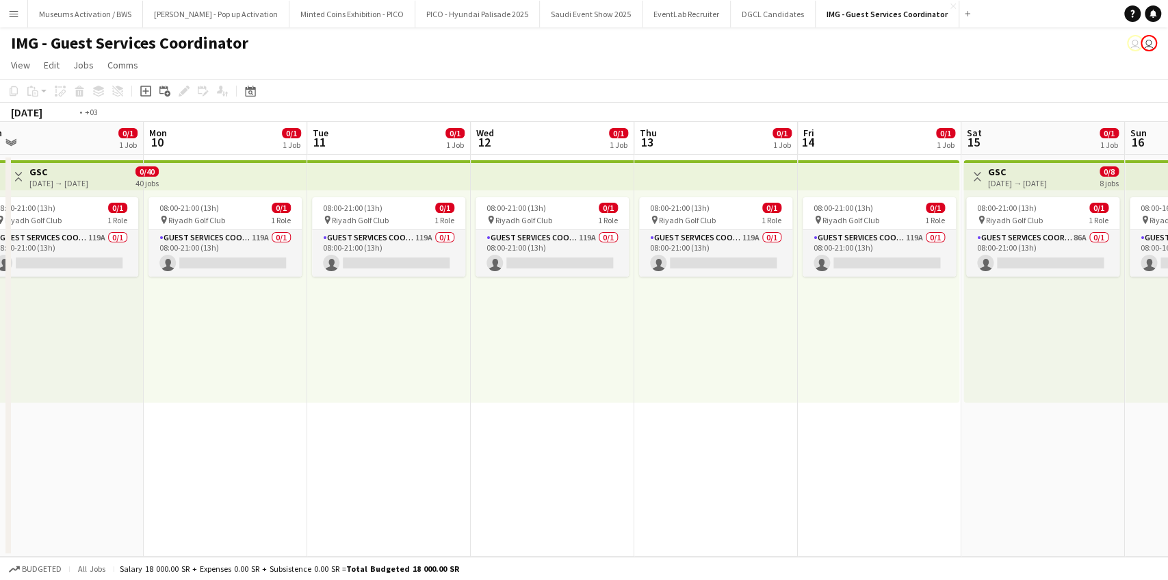
drag, startPoint x: 779, startPoint y: 360, endPoint x: 482, endPoint y: 383, distance: 298.0
click at [480, 378] on app-calendar-viewport "Thu 6 0/1 1 Job Fri 7 0/1 1 Job Sat 8 0/1 1 Job Sun 9 0/1 1 Job Mon 10 0/1 1 Jo…" at bounding box center [584, 339] width 1168 height 435
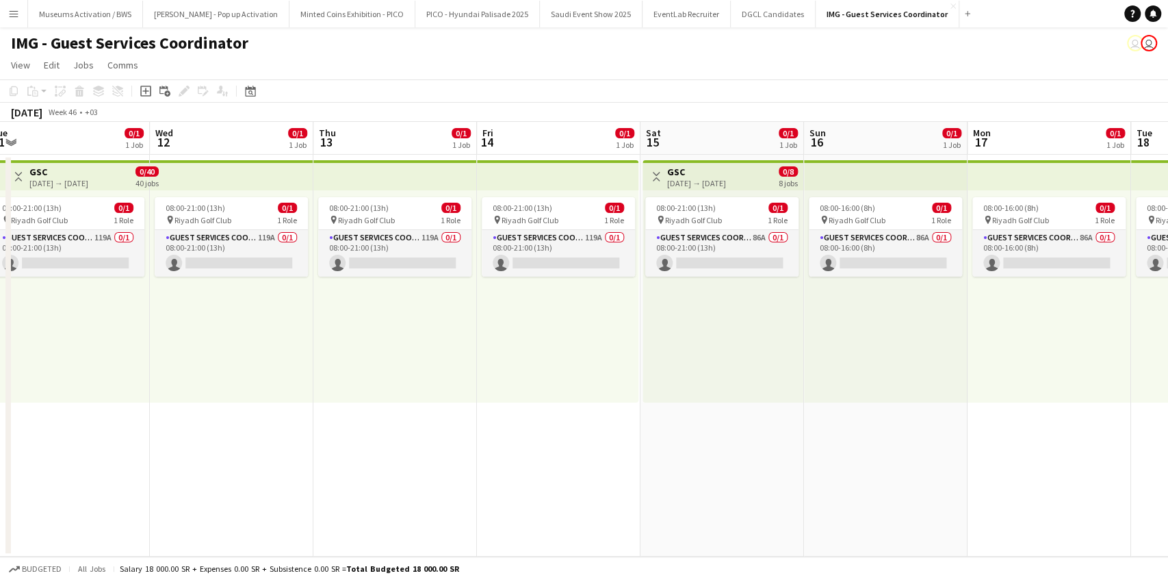
drag, startPoint x: 675, startPoint y: 372, endPoint x: 497, endPoint y: 397, distance: 179.7
click at [601, 379] on app-calendar-viewport "Sat 8 0/1 1 Job Sun 9 0/1 1 Job Mon 10 0/1 1 Job Tue 11 0/1 1 Job Wed 12 0/1 1 …" at bounding box center [584, 339] width 1168 height 435
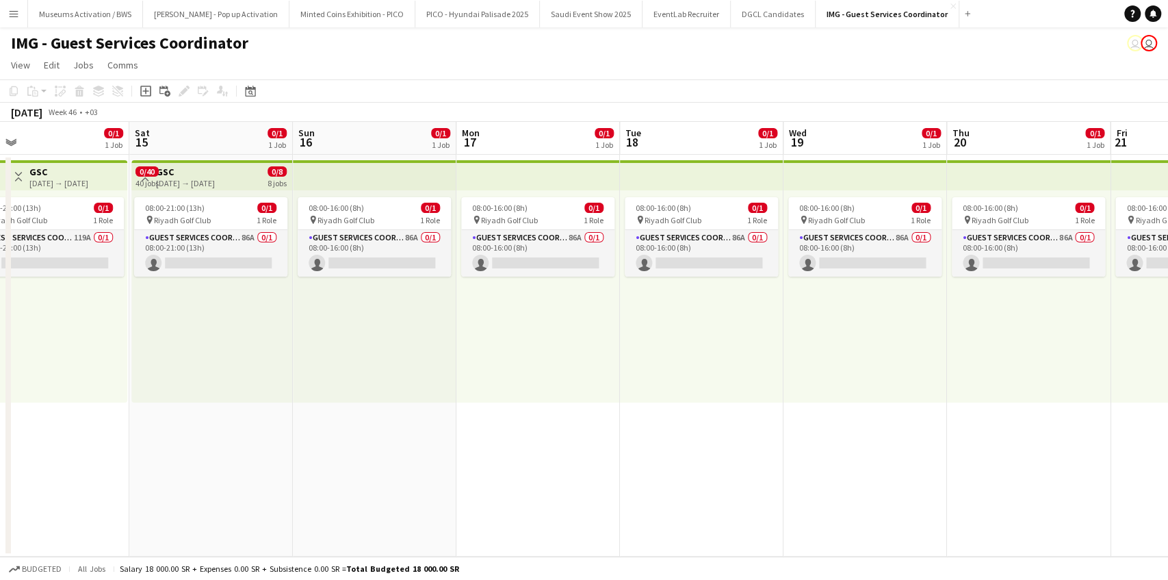
scroll to position [0, 361]
click at [528, 370] on div "08:00-21:00 (13h) 0/1 pin Riyadh Golf Club 1 Role Guest Services Coordinator 86…" at bounding box center [539, 296] width 161 height 212
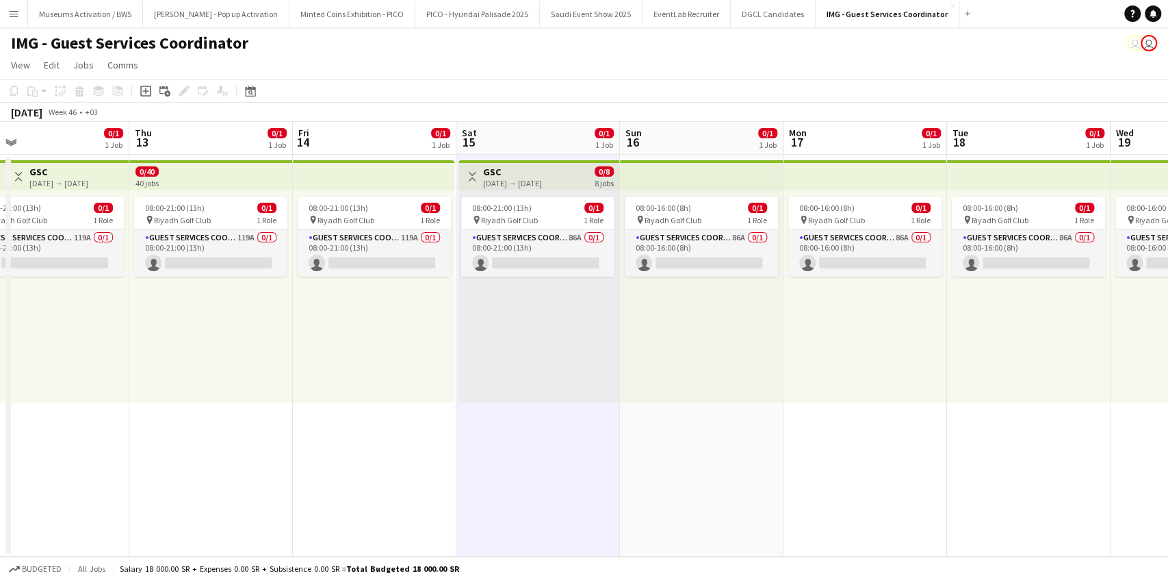
click at [337, 374] on div "08:00-21:00 (13h) 0/1 pin Riyadh Golf Club 1 Role Guest Services Coordinator 11…" at bounding box center [374, 296] width 162 height 212
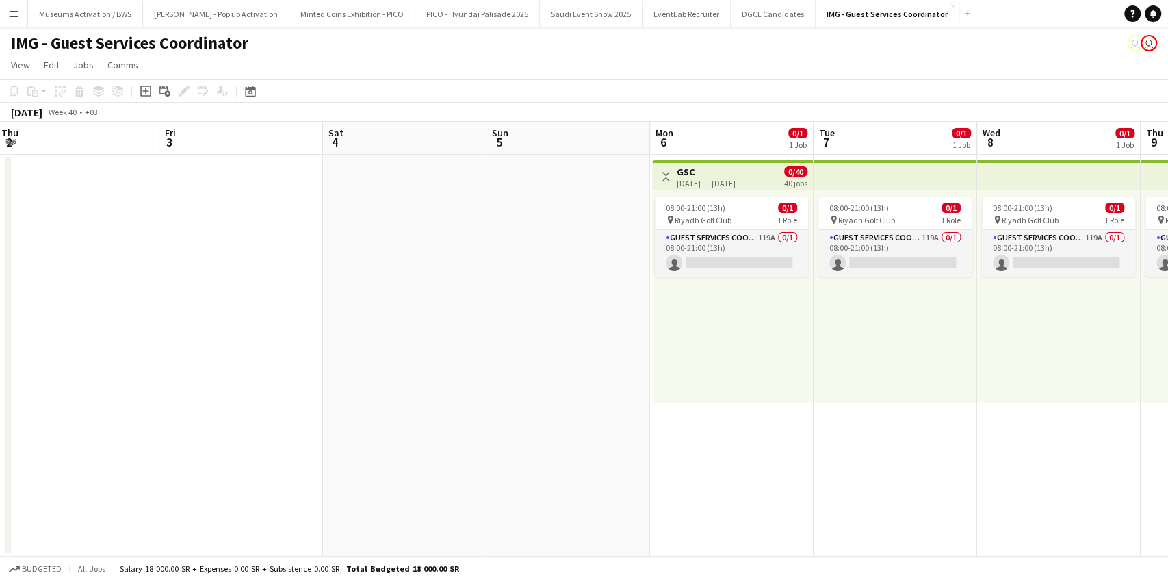
scroll to position [0, 334]
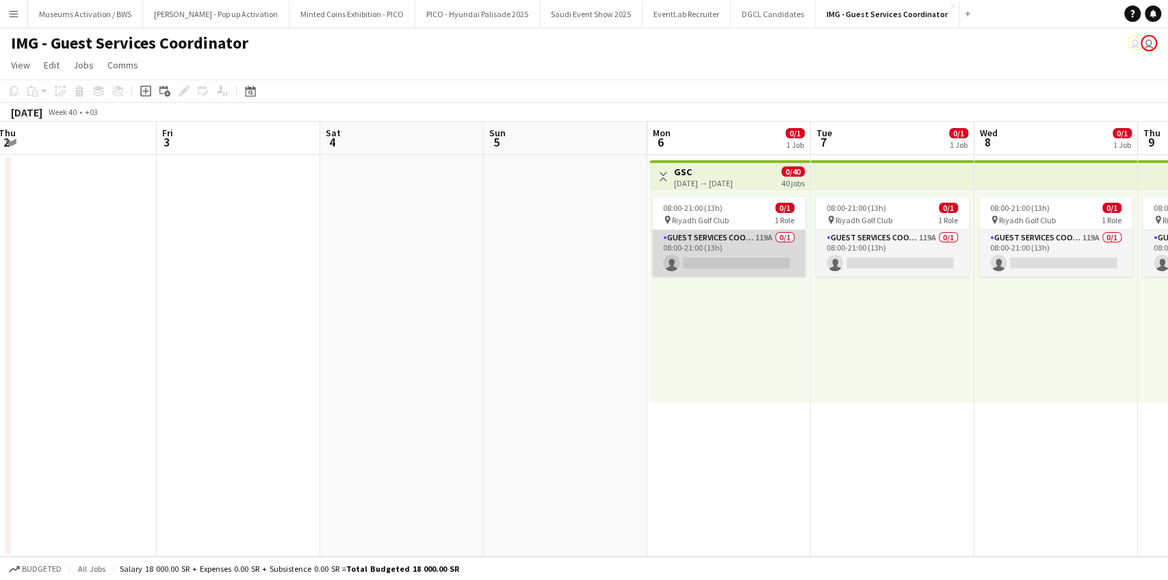
click at [698, 256] on app-card-role "Guest Services Coordinator 119A 0/1 08:00-21:00 (13h) single-neutral-actions" at bounding box center [728, 253] width 153 height 47
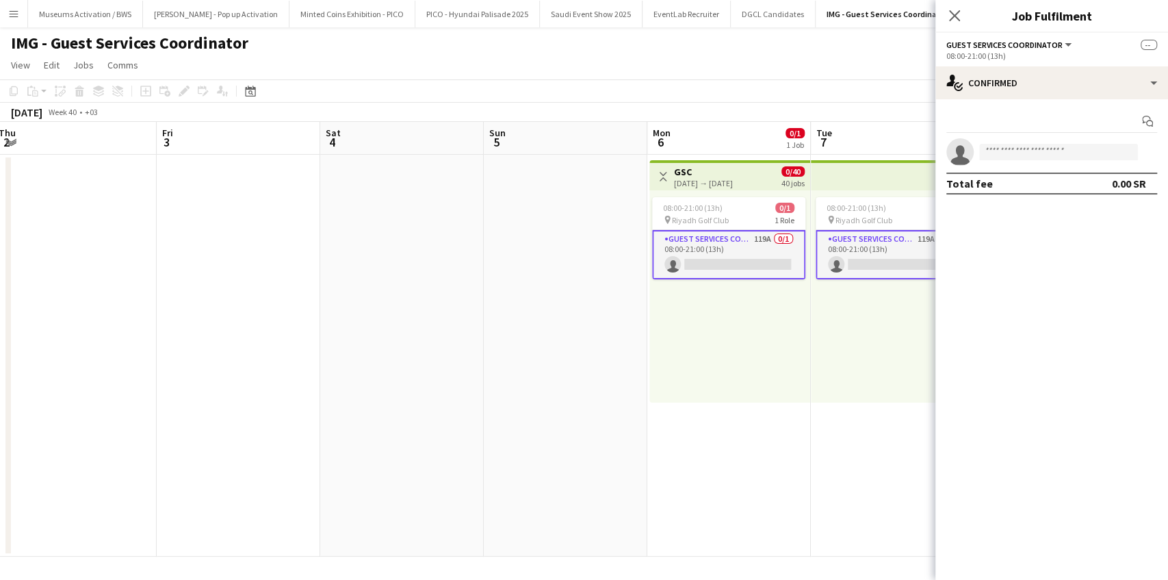
click at [976, 105] on div "Start chat single-neutral-actions Total fee 0.00 SR" at bounding box center [1052, 152] width 233 height 106
click at [743, 139] on app-board-header-date "Mon 6 0/1 1 Job" at bounding box center [729, 138] width 164 height 33
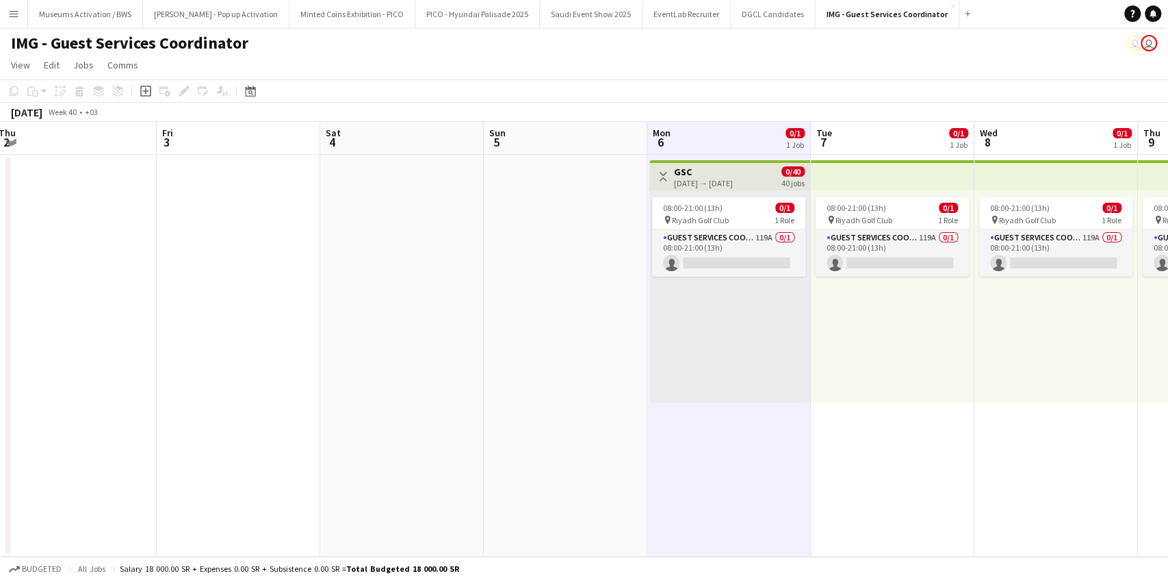
click at [765, 84] on app-toolbar "Copy Paste Paste Ctrl+V Paste with crew Ctrl+Shift+V Paste linked Job Delete Gr…" at bounding box center [584, 90] width 1168 height 23
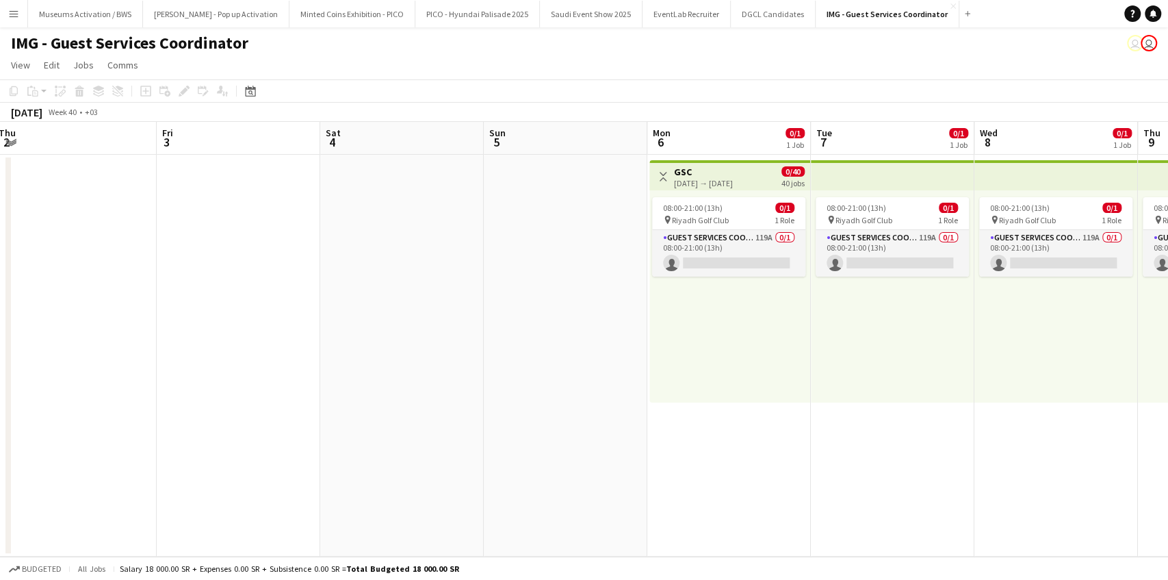
click at [756, 138] on app-board-header-date "Mon 6 0/1 1 Job" at bounding box center [729, 138] width 164 height 33
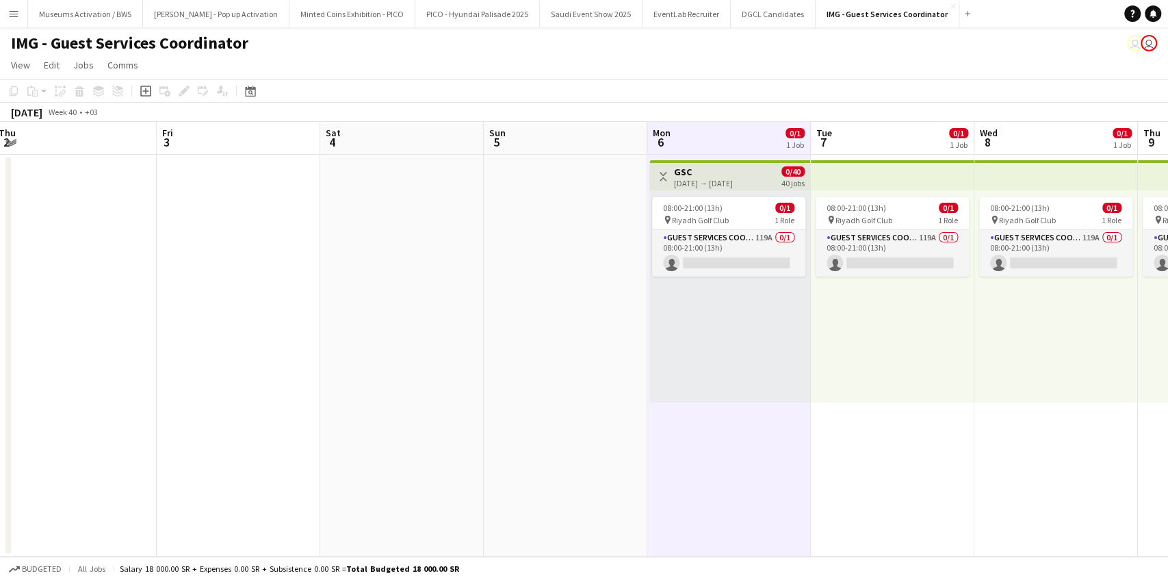
click at [736, 322] on div "08:00-21:00 (13h) 0/1 pin Riyadh Golf Club 1 Role Guest Services Coordinator 11…" at bounding box center [730, 296] width 161 height 212
click at [897, 318] on div "08:00-21:00 (13h) 0/1 pin Riyadh Golf Club 1 Role Guest Services Coordinator 11…" at bounding box center [893, 296] width 164 height 212
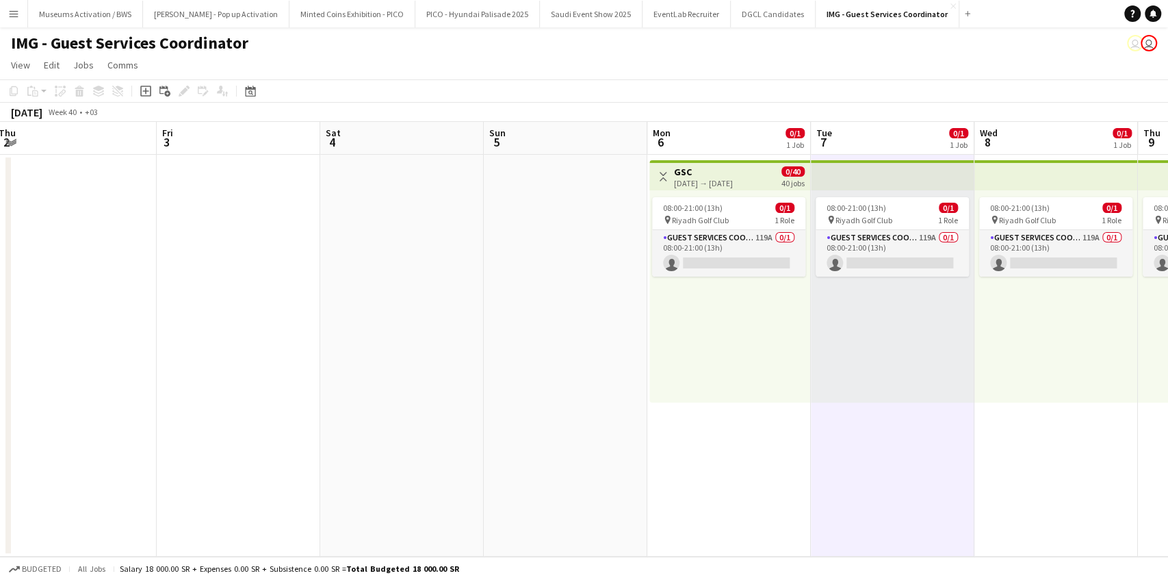
click at [784, 318] on div "08:00-21:00 (13h) 0/1 pin Riyadh Golf Club 1 Role Guest Services Coordinator 11…" at bounding box center [730, 296] width 161 height 212
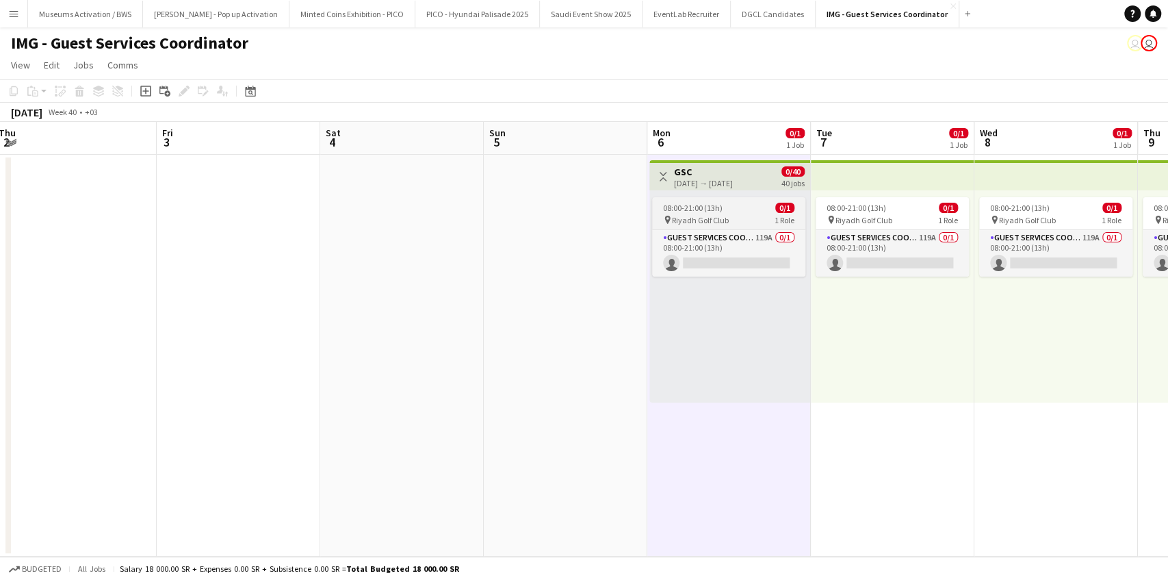
click at [760, 201] on app-job-card "08:00-21:00 (13h) 0/1 pin Riyadh Golf Club 1 Role Guest Services Coordinator 11…" at bounding box center [728, 236] width 153 height 79
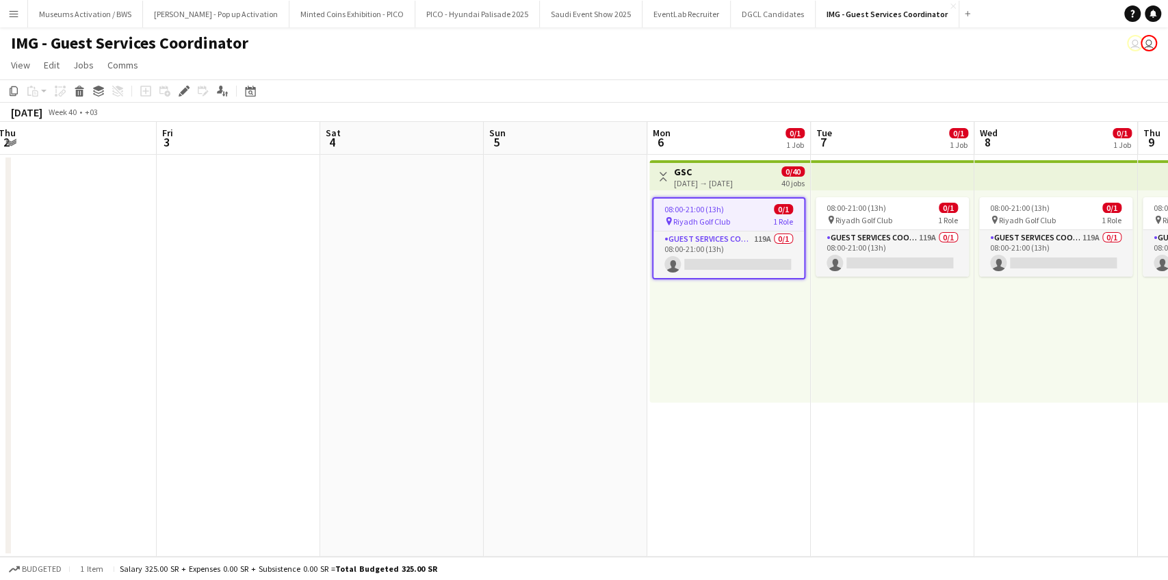
click at [733, 171] on h3 "GSC" at bounding box center [703, 172] width 59 height 12
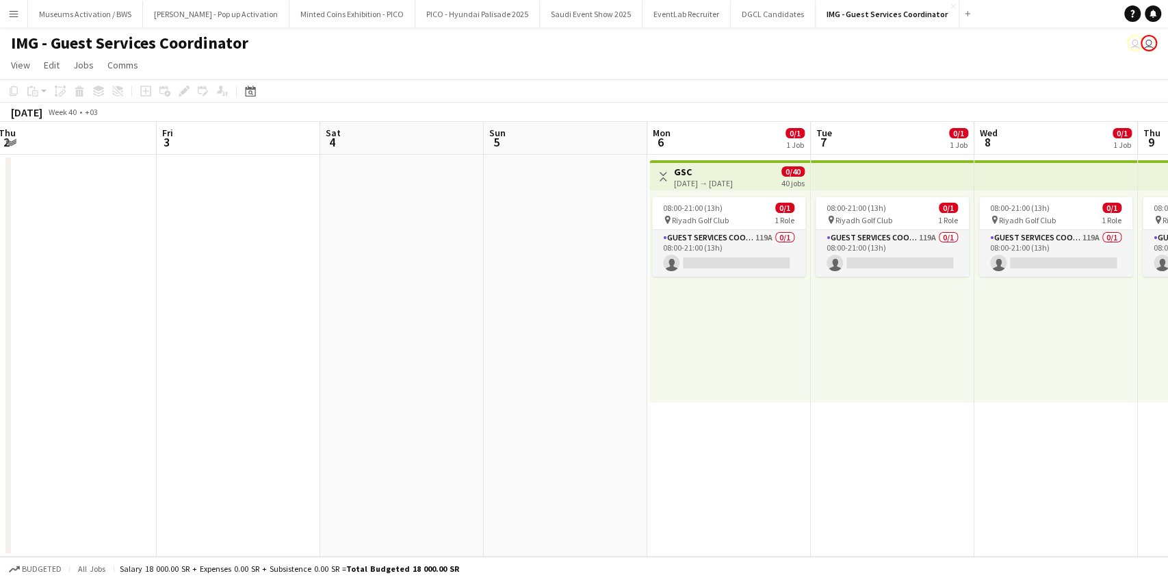
click at [733, 172] on h3 "GSC" at bounding box center [703, 172] width 59 height 12
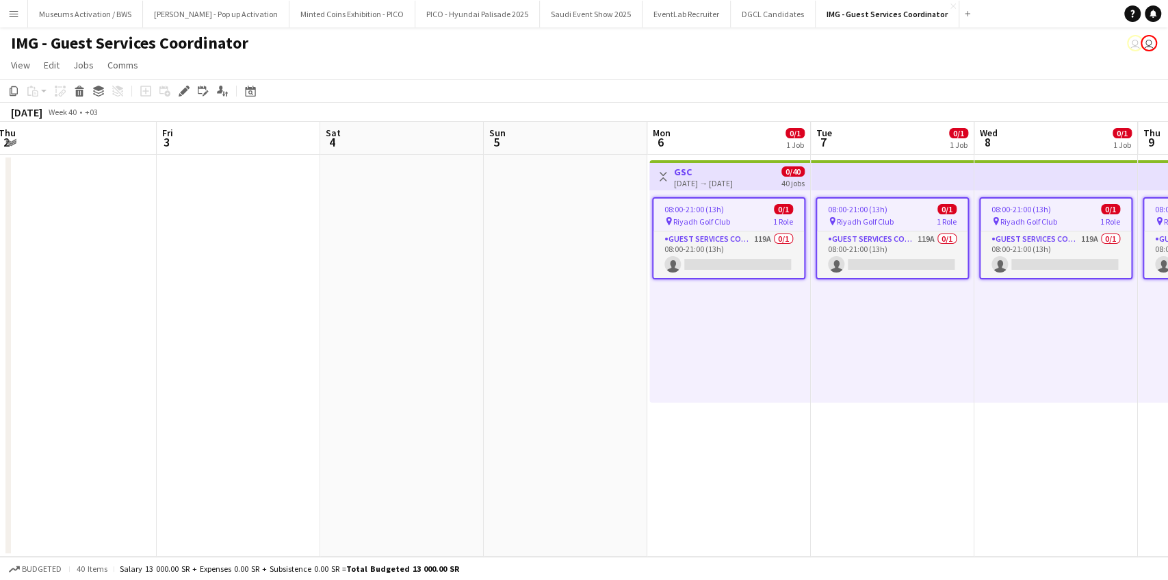
scroll to position [0, 335]
click at [717, 338] on div "08:00-21:00 (13h) 0/1 pin Riyadh Golf Club 1 Role Guest Services Coordinator 11…" at bounding box center [728, 296] width 161 height 212
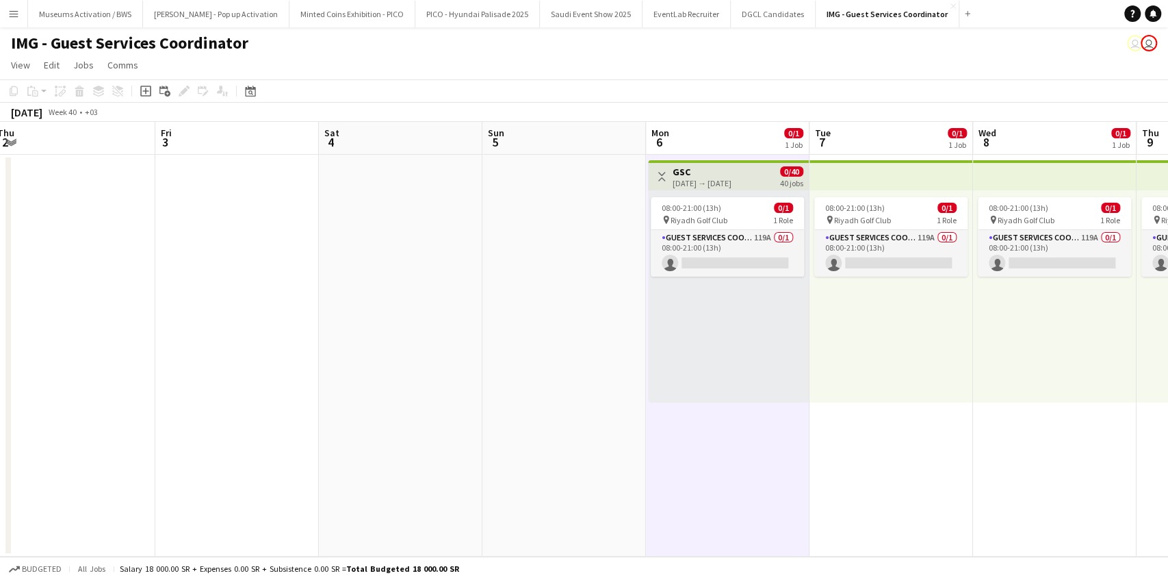
click at [855, 318] on div "08:00-21:00 (13h) 0/1 pin Riyadh Golf Club 1 Role Guest Services Coordinator 11…" at bounding box center [892, 296] width 164 height 212
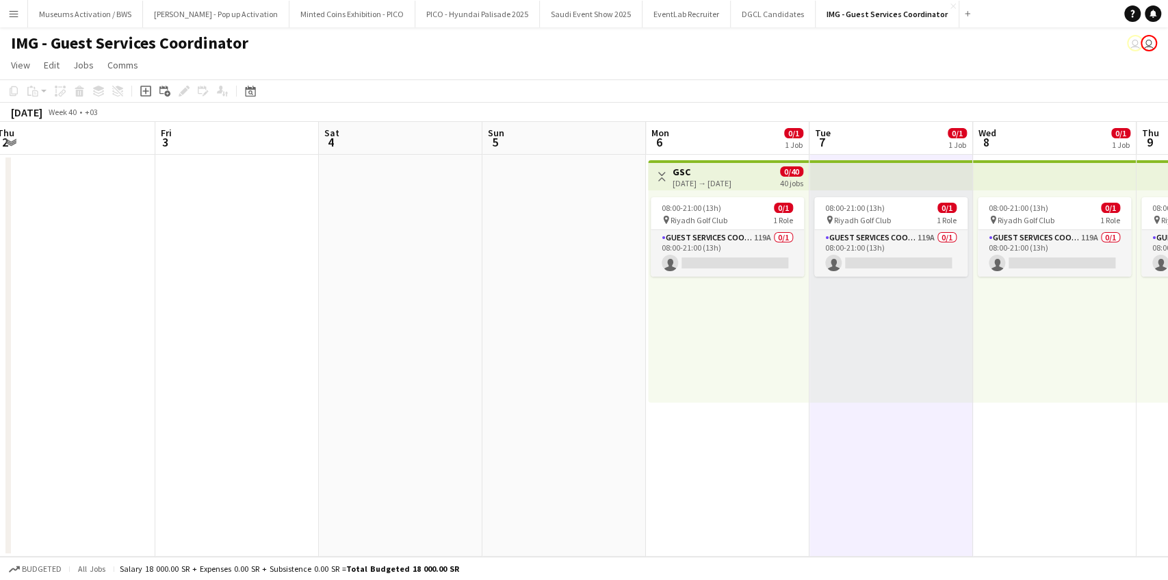
click at [771, 168] on div "Toggle View GSC 06-10-2025 → 14-11-2025 0/40 40 jobs" at bounding box center [729, 176] width 150 height 23
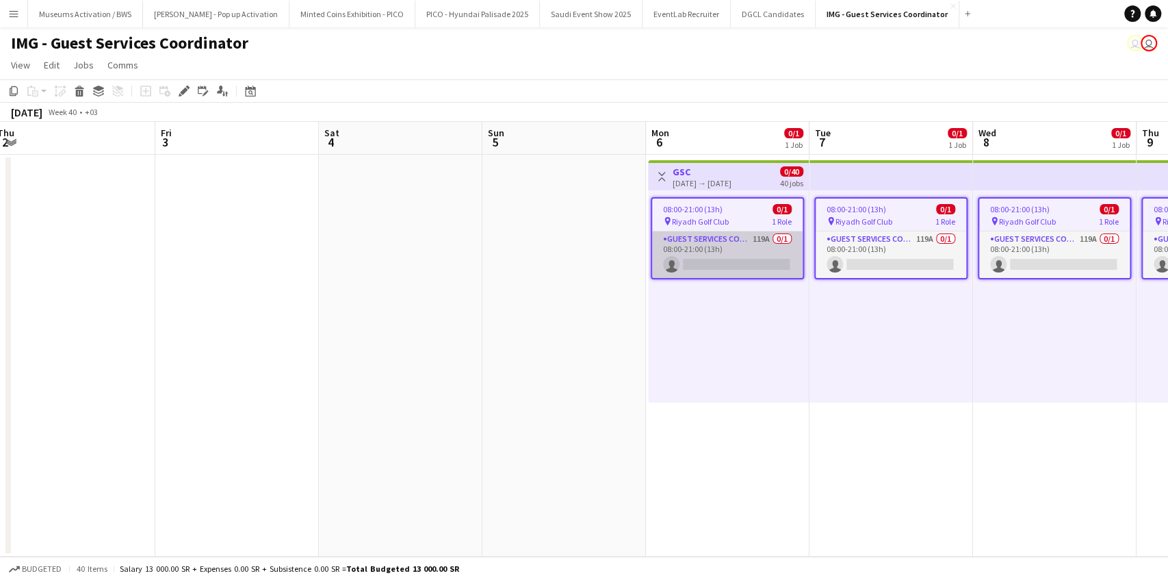
click at [719, 249] on app-card-role "Guest Services Coordinator 119A 0/1 08:00-21:00 (13h) single-neutral-actions" at bounding box center [727, 254] width 151 height 47
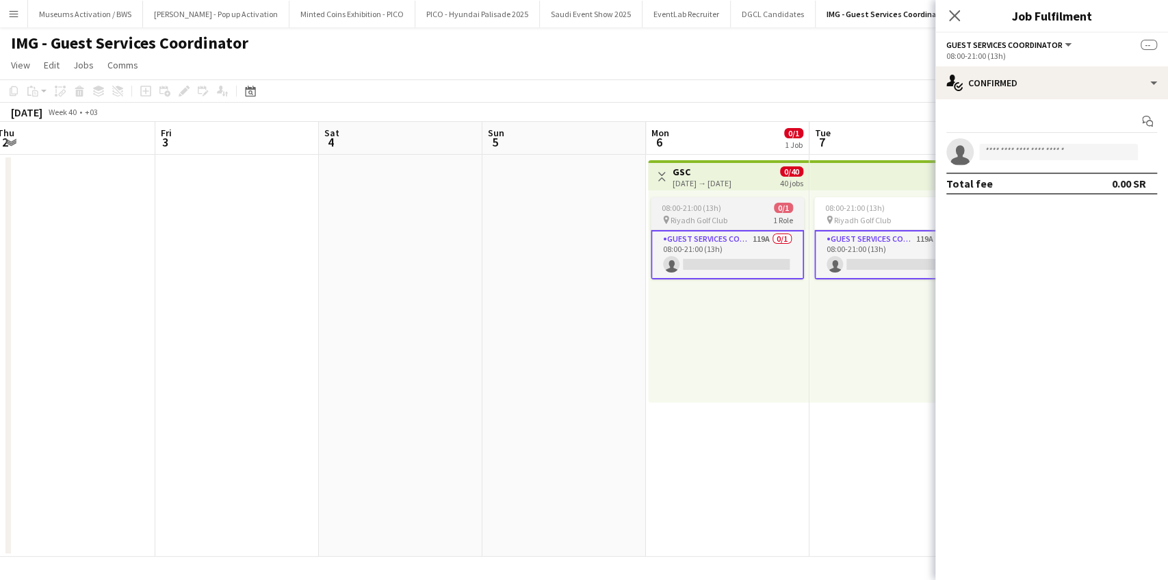
click at [751, 211] on div "08:00-21:00 (13h) 0/1" at bounding box center [727, 208] width 153 height 10
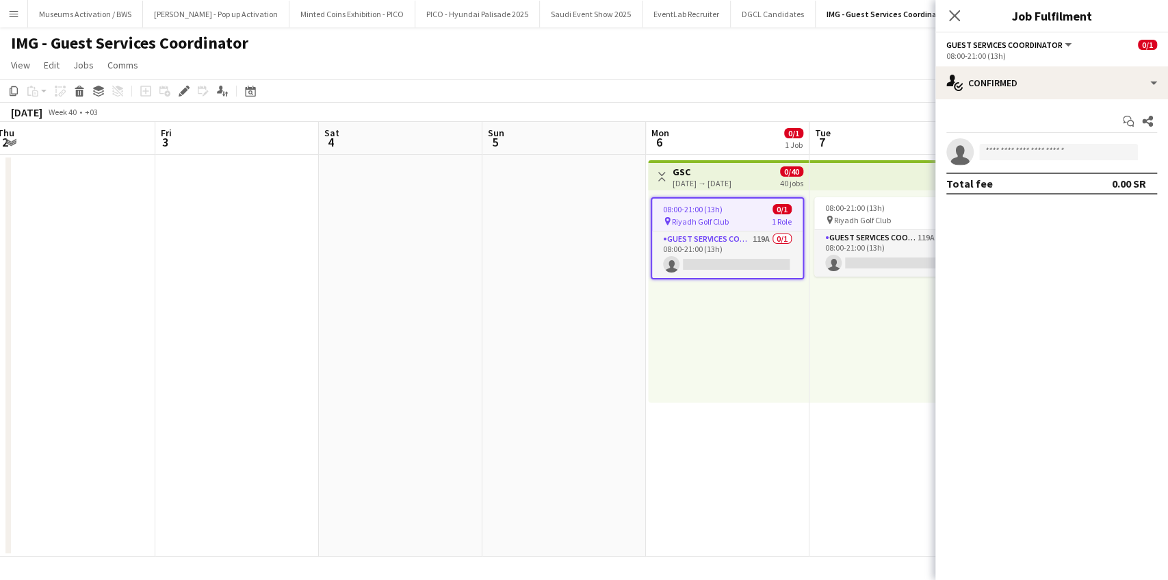
click at [753, 164] on app-top-bar "Toggle View GSC 06-10-2025 → 14-11-2025 0/40 40 jobs" at bounding box center [728, 175] width 161 height 30
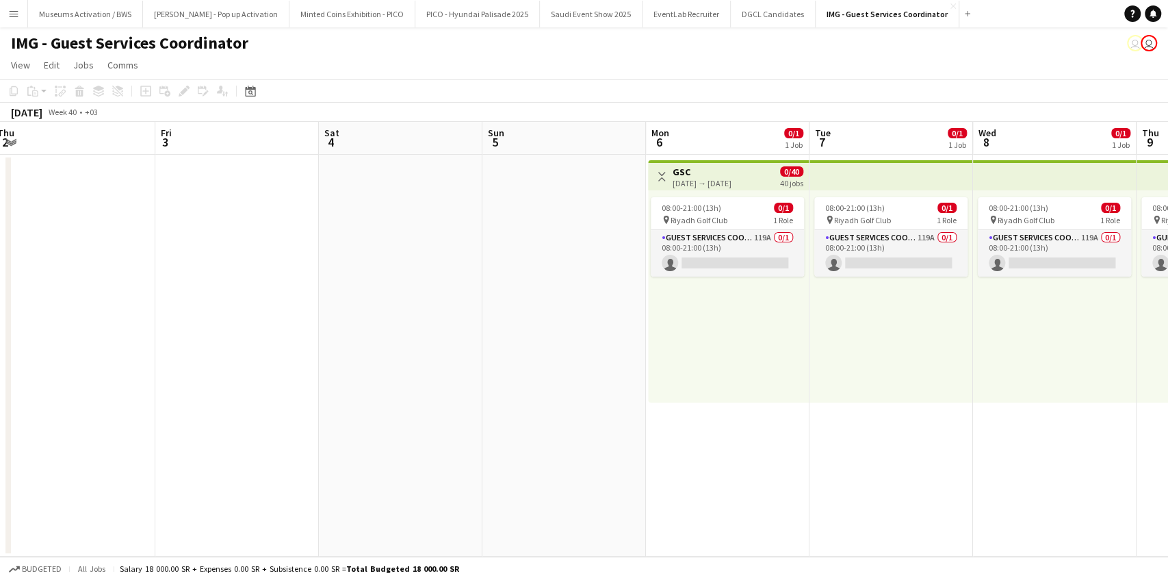
click at [732, 168] on h3 "GSC" at bounding box center [702, 172] width 59 height 12
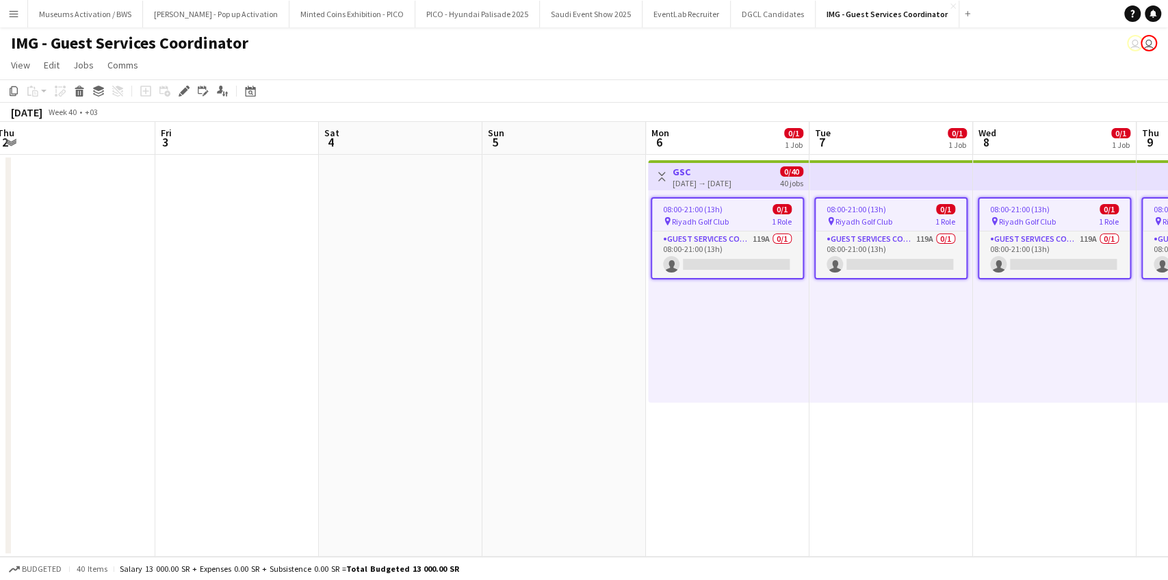
click at [658, 179] on app-icon "Toggle View" at bounding box center [662, 177] width 10 height 10
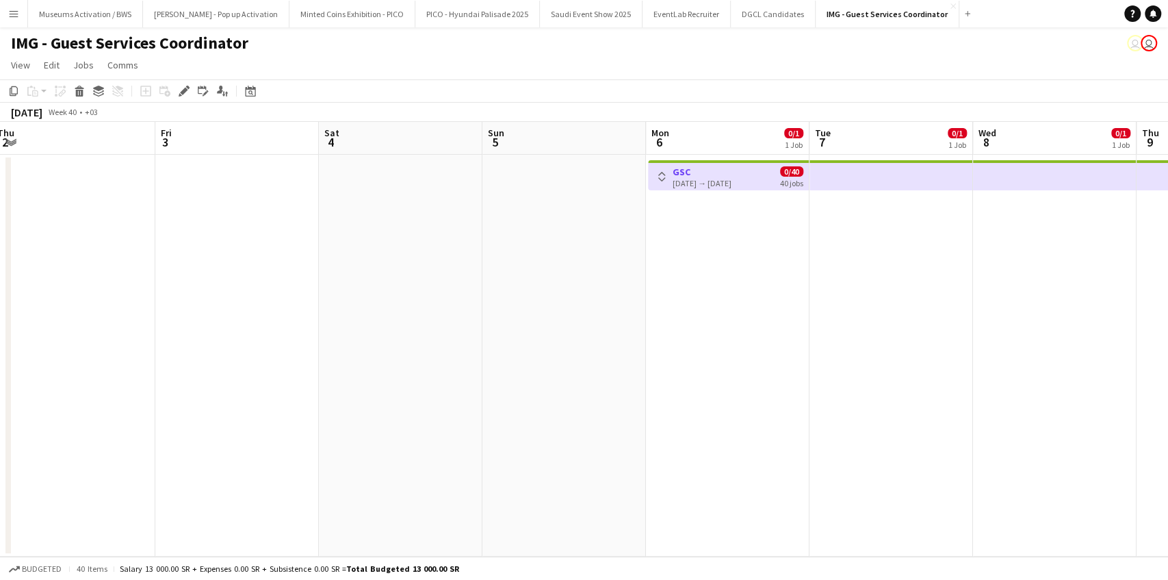
click at [658, 179] on app-icon "Toggle View" at bounding box center [662, 177] width 10 height 10
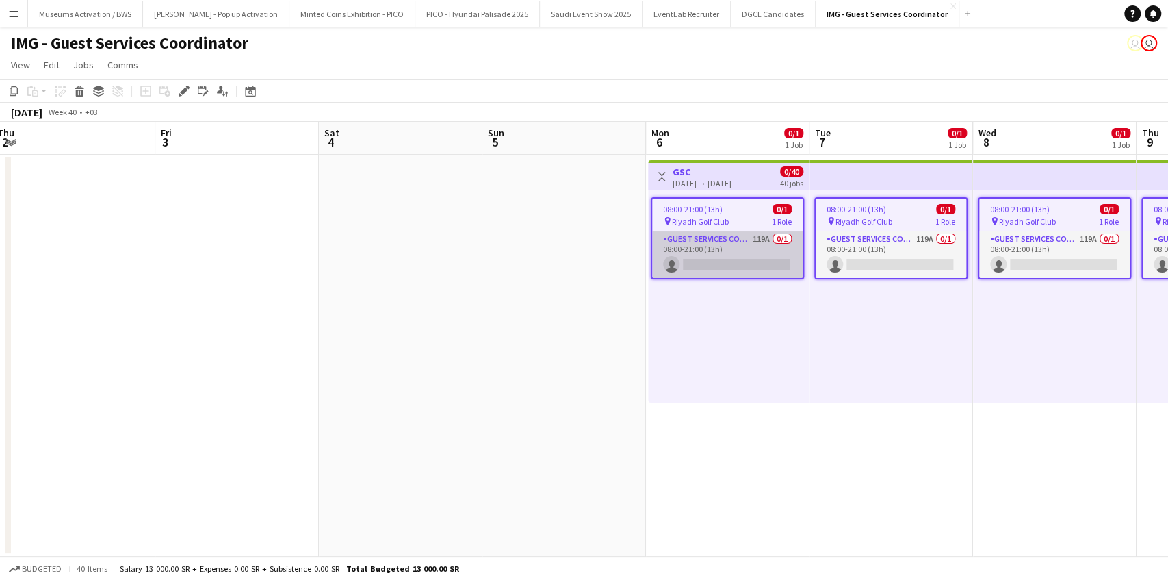
click at [706, 235] on app-card-role "Guest Services Coordinator 119A 0/1 08:00-21:00 (13h) single-neutral-actions" at bounding box center [727, 254] width 151 height 47
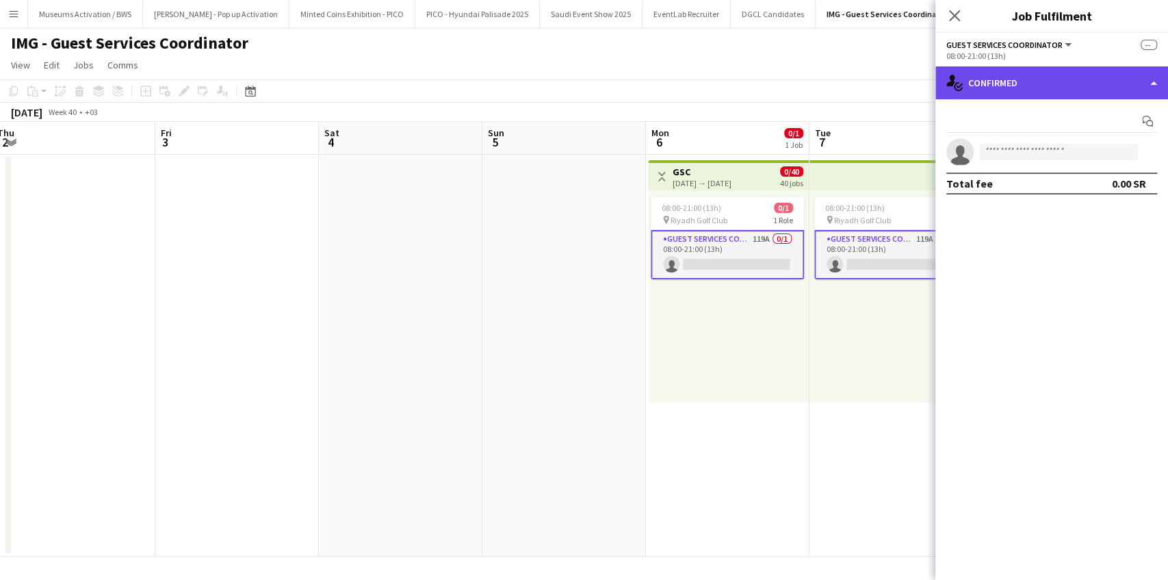
click at [966, 91] on div "single-neutral-actions-check-2 Confirmed" at bounding box center [1052, 82] width 233 height 33
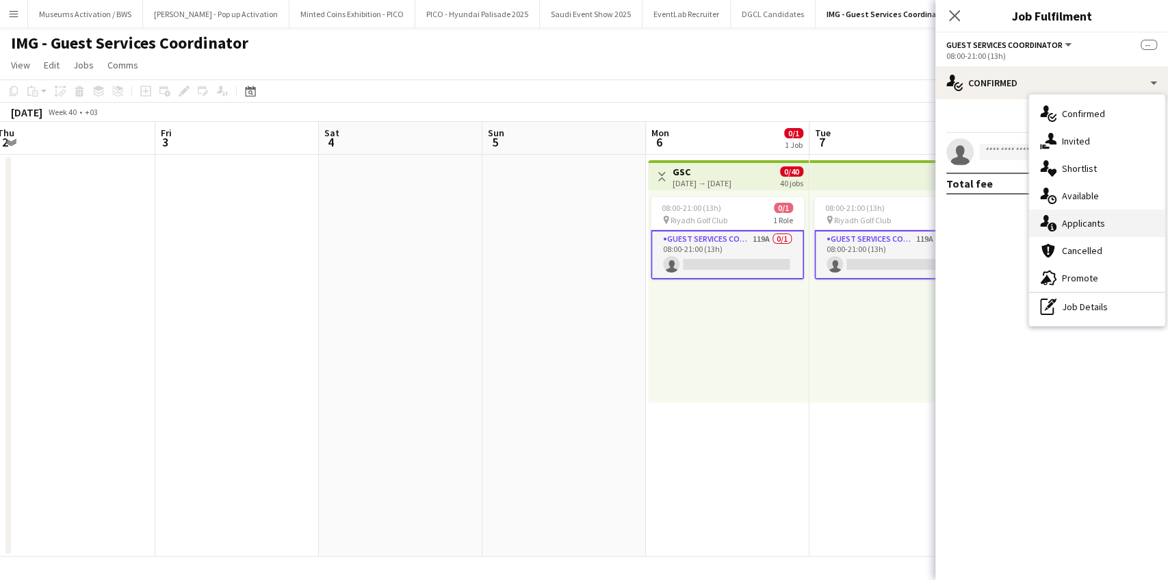
click at [1050, 226] on icon at bounding box center [1052, 226] width 9 height 9
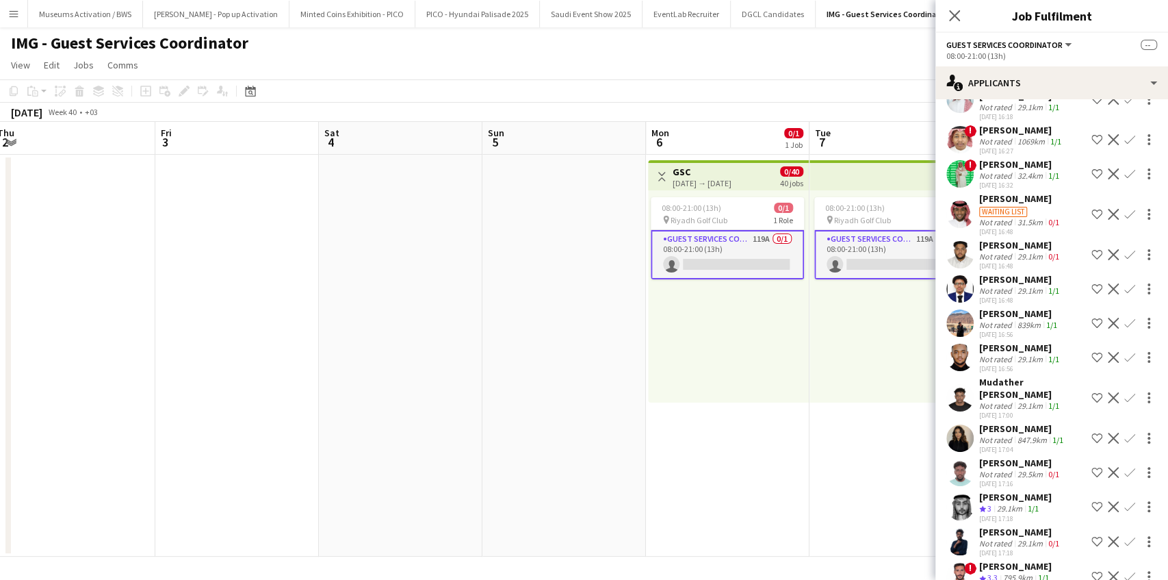
scroll to position [3778, 0]
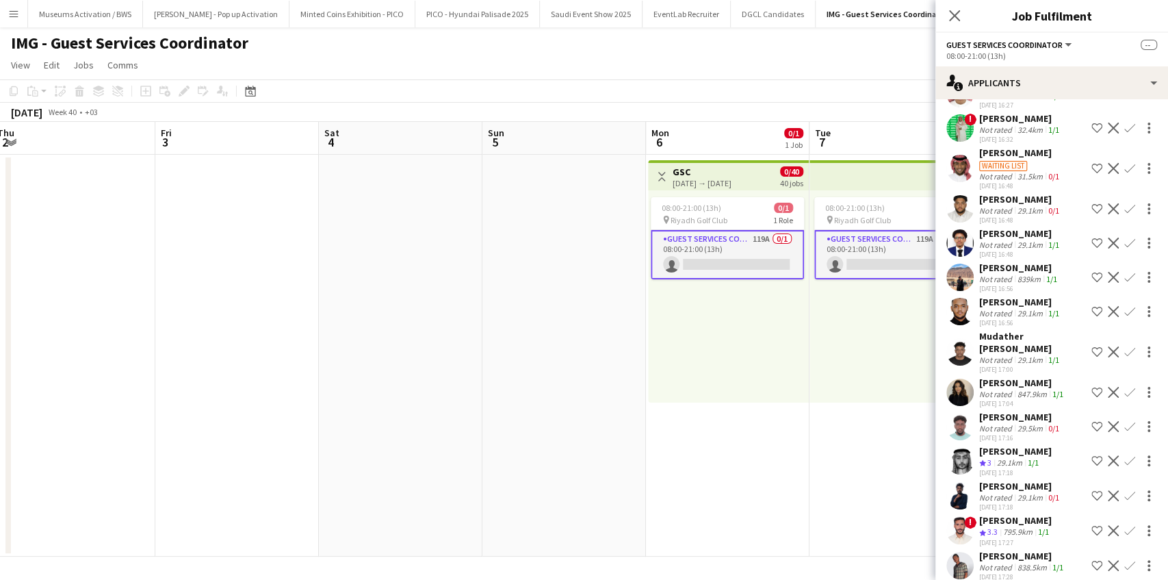
click at [611, 368] on app-date-cell at bounding box center [565, 356] width 164 height 402
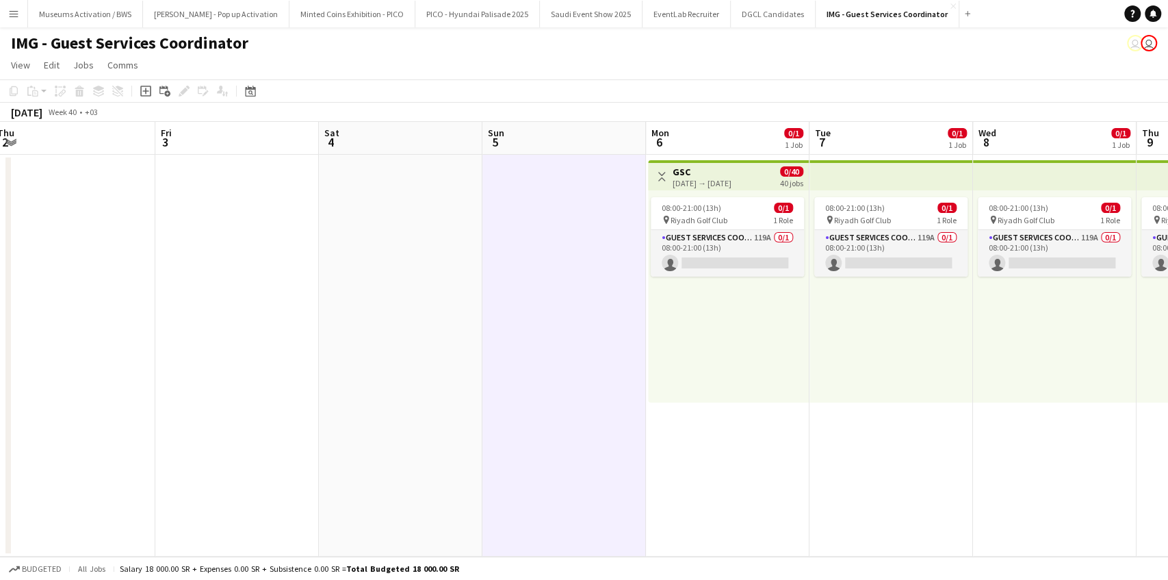
drag, startPoint x: 412, startPoint y: 260, endPoint x: 358, endPoint y: 268, distance: 54.6
click at [359, 267] on app-calendar-viewport "Tue 30 Wed 1 Thu 2 Fri 3 Sat 4 Sun 5 Mon 6 0/1 1 Job Tue 7 0/1 1 Job Wed 8 0/1 …" at bounding box center [584, 339] width 1168 height 435
